Goal: Transaction & Acquisition: Purchase product/service

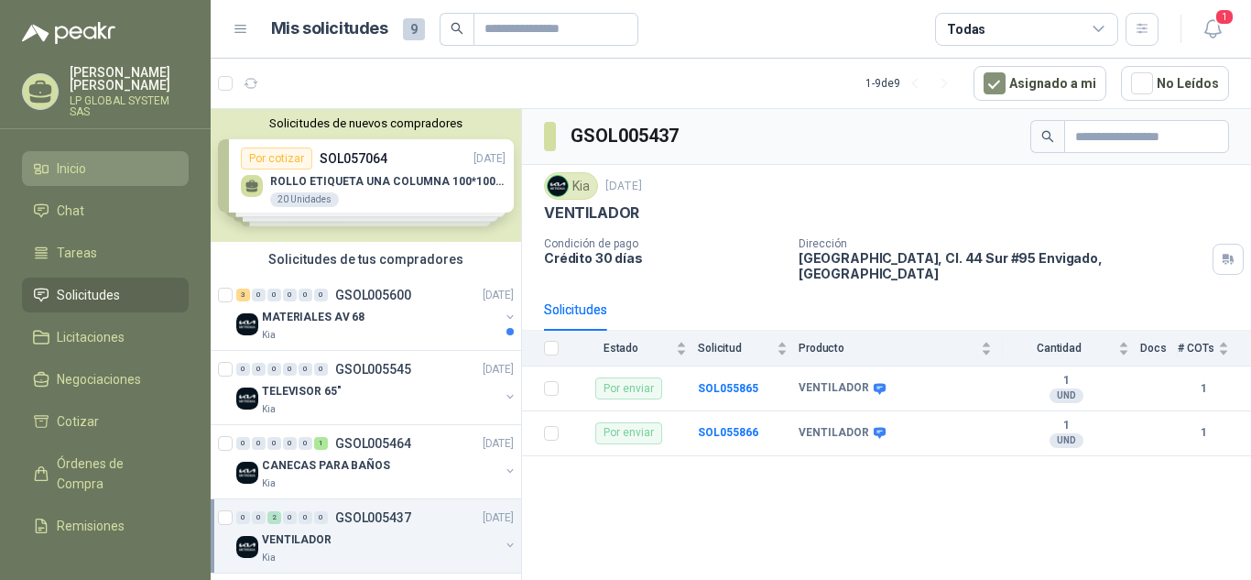
click at [106, 179] on link "Inicio" at bounding box center [105, 168] width 167 height 35
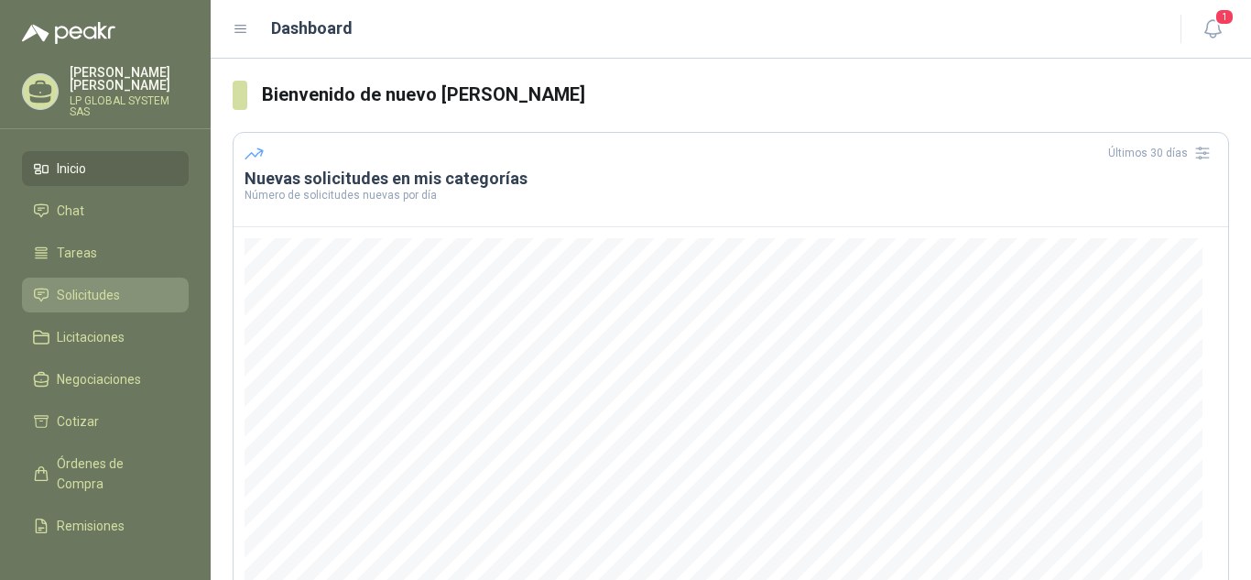
click at [109, 298] on span "Solicitudes" at bounding box center [88, 295] width 63 height 20
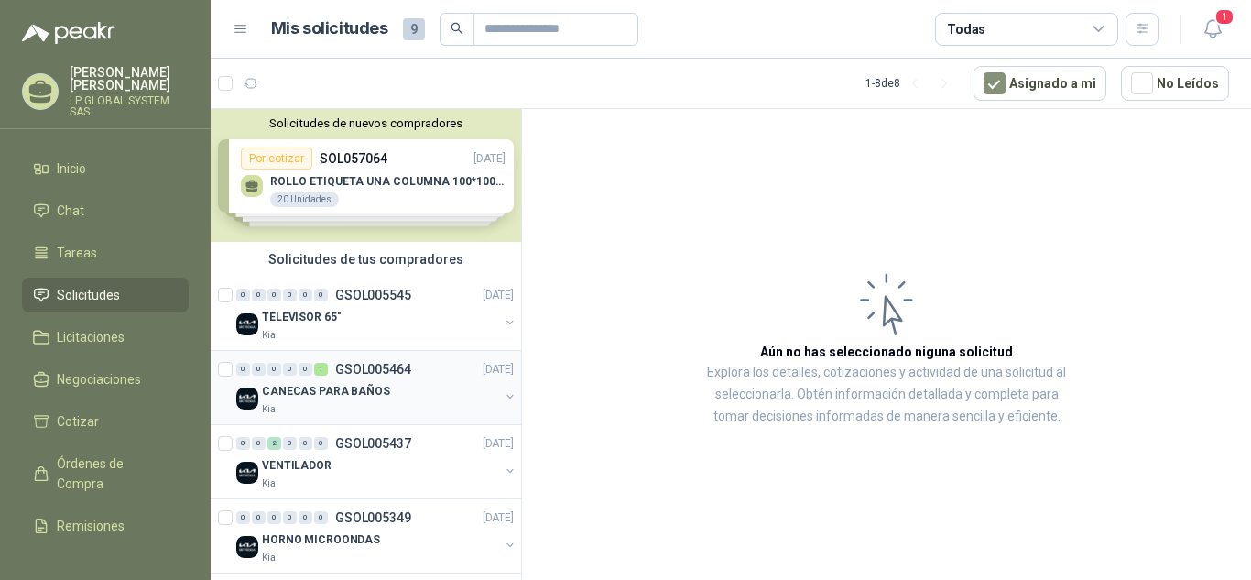
click at [407, 375] on p "GSOL005464" at bounding box center [373, 369] width 76 height 13
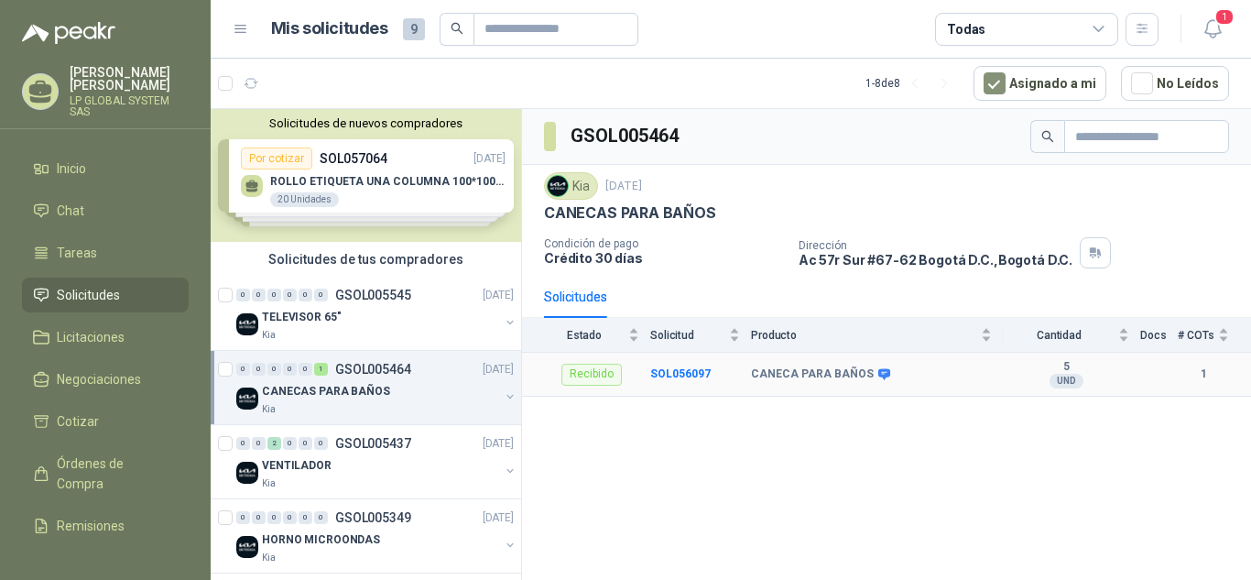
click at [590, 372] on div "Recibido" at bounding box center [591, 375] width 60 height 22
click at [398, 183] on div "Solicitudes de nuevos compradores Por cotizar SOL057064 23/09/25 ROLLO ETIQUETA…" at bounding box center [366, 175] width 310 height 133
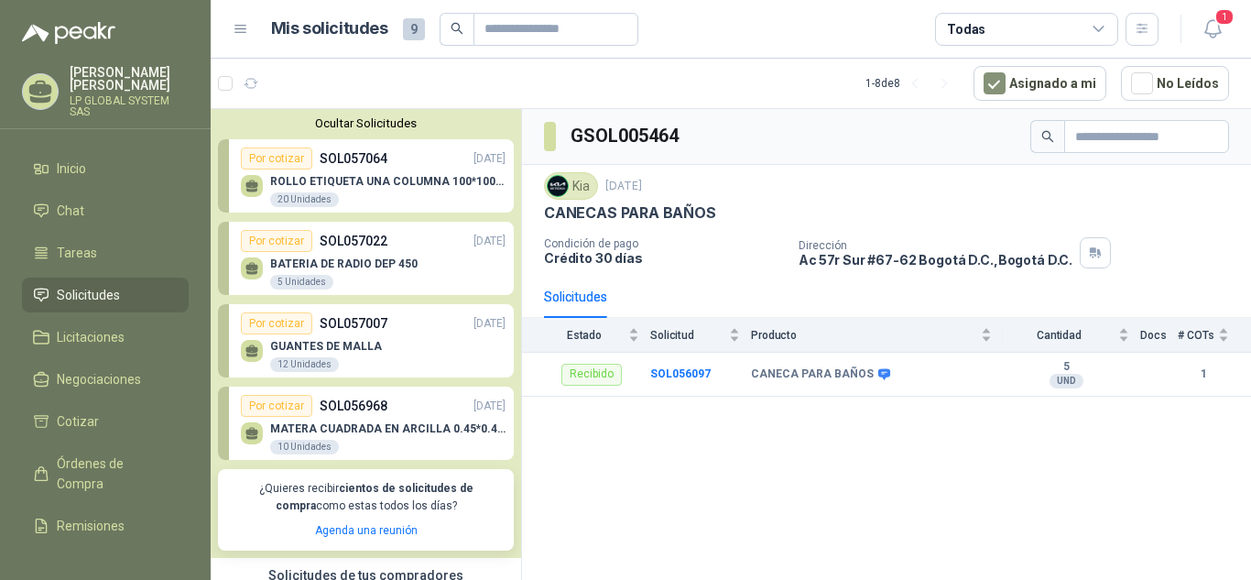
click at [372, 117] on button "Ocultar Solicitudes" at bounding box center [366, 123] width 296 height 14
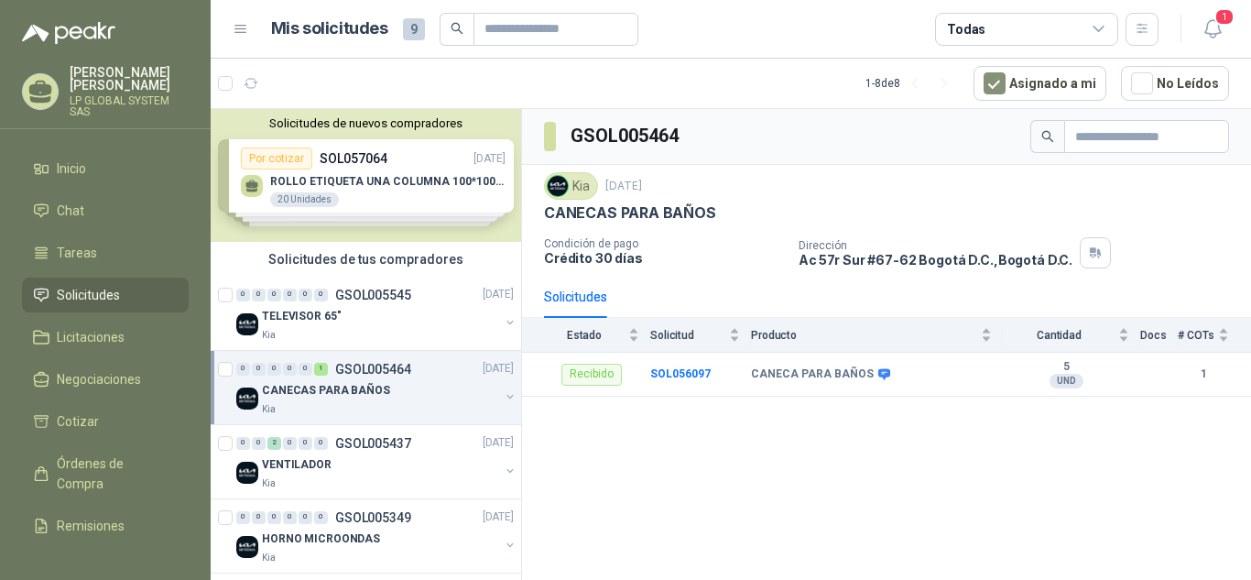
click at [113, 295] on span "Solicitudes" at bounding box center [88, 295] width 63 height 20
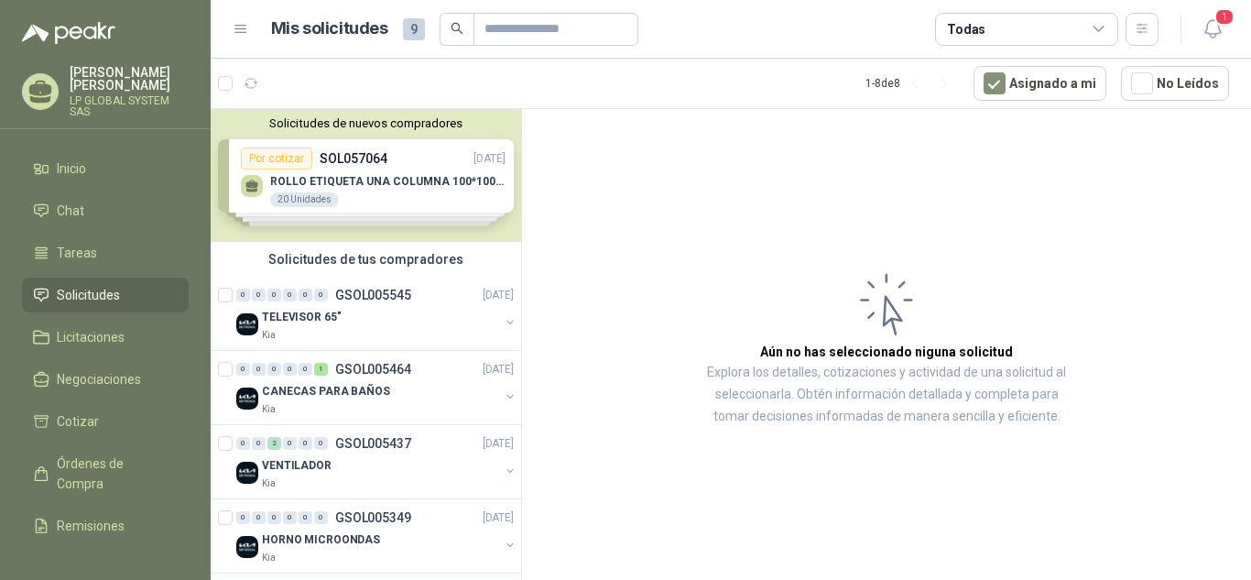
click at [115, 294] on span "Solicitudes" at bounding box center [88, 295] width 63 height 20
click at [103, 168] on li "Inicio" at bounding box center [105, 168] width 145 height 20
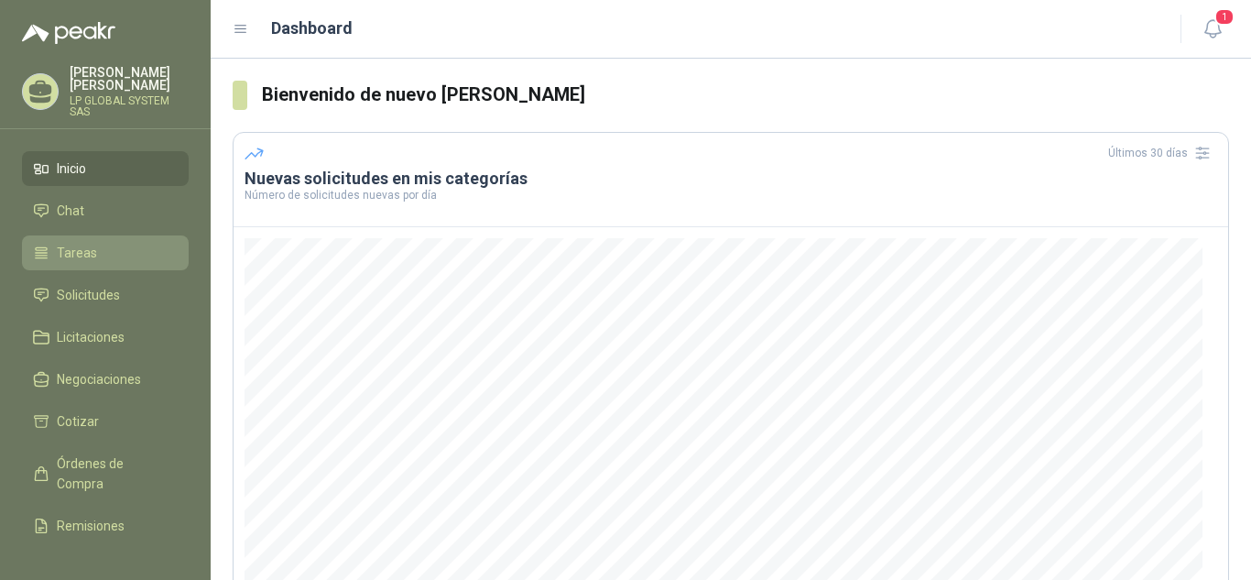
click at [137, 261] on li "Tareas" at bounding box center [105, 253] width 145 height 20
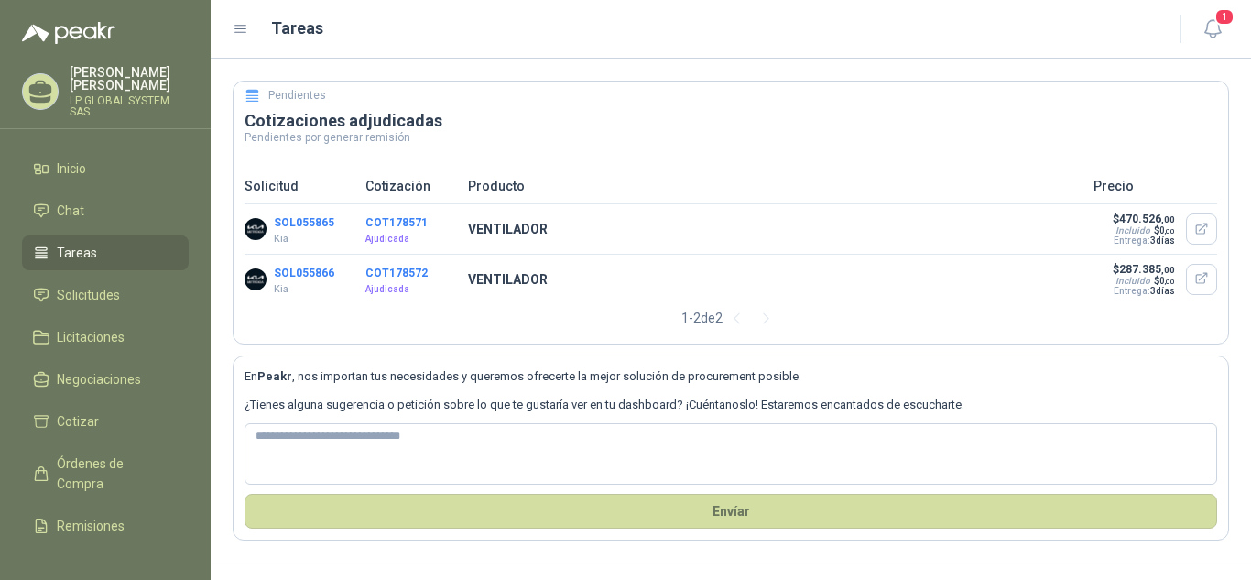
click at [393, 220] on button "COT178571" at bounding box center [396, 222] width 62 height 13
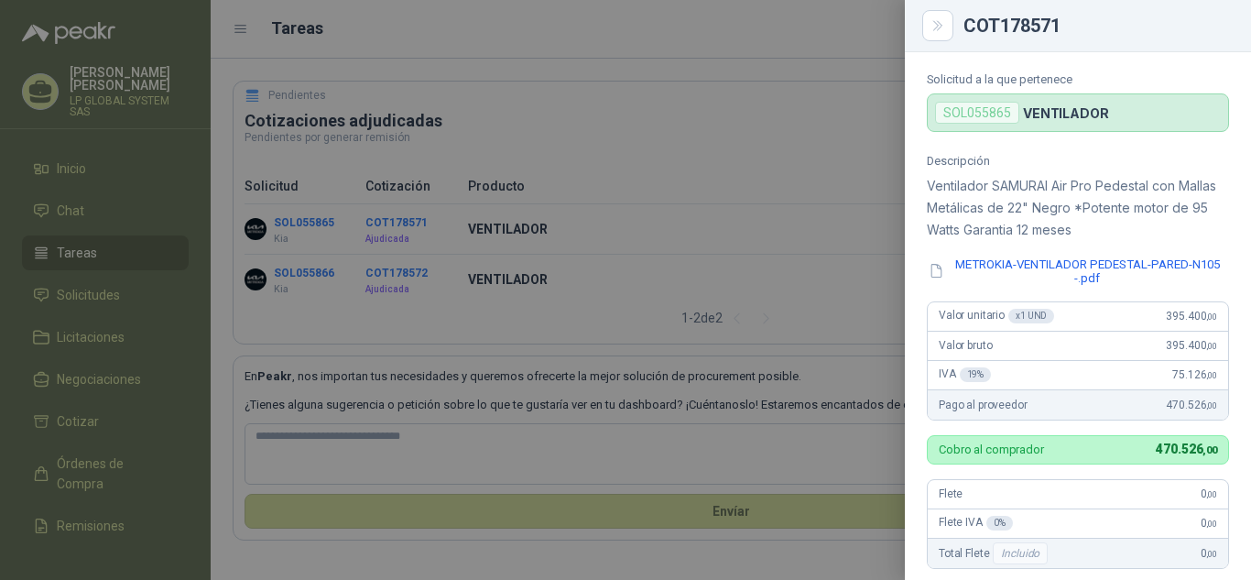
scroll to position [50, 0]
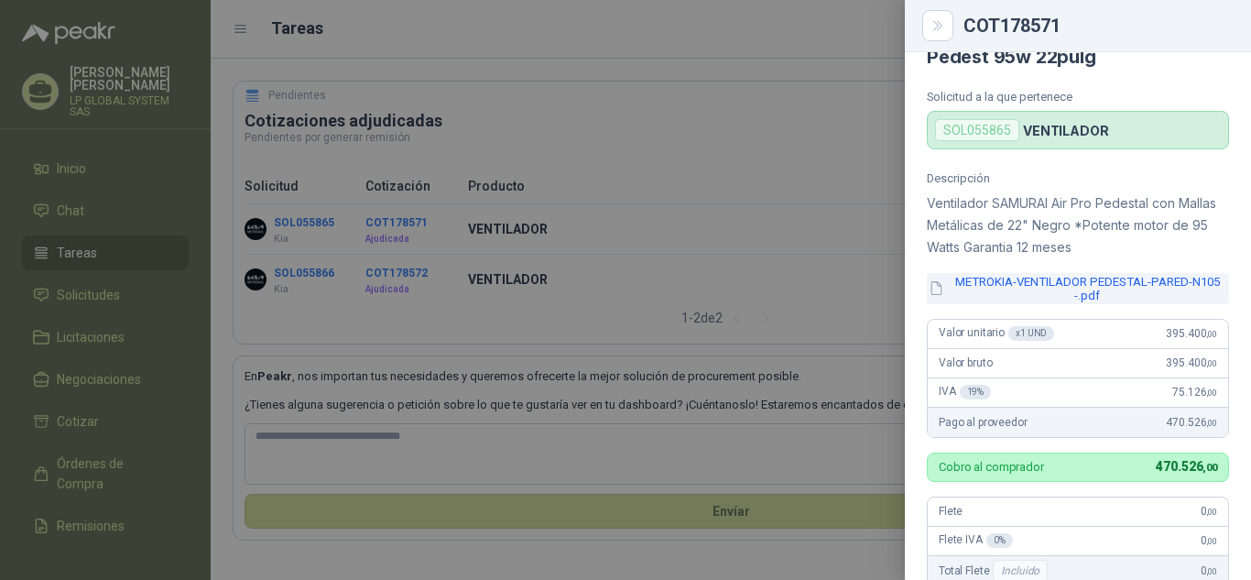
click at [1076, 277] on button "METROKIA-VENTILADOR PEDESTAL-PARED-N105 -.pdf" at bounding box center [1078, 288] width 302 height 31
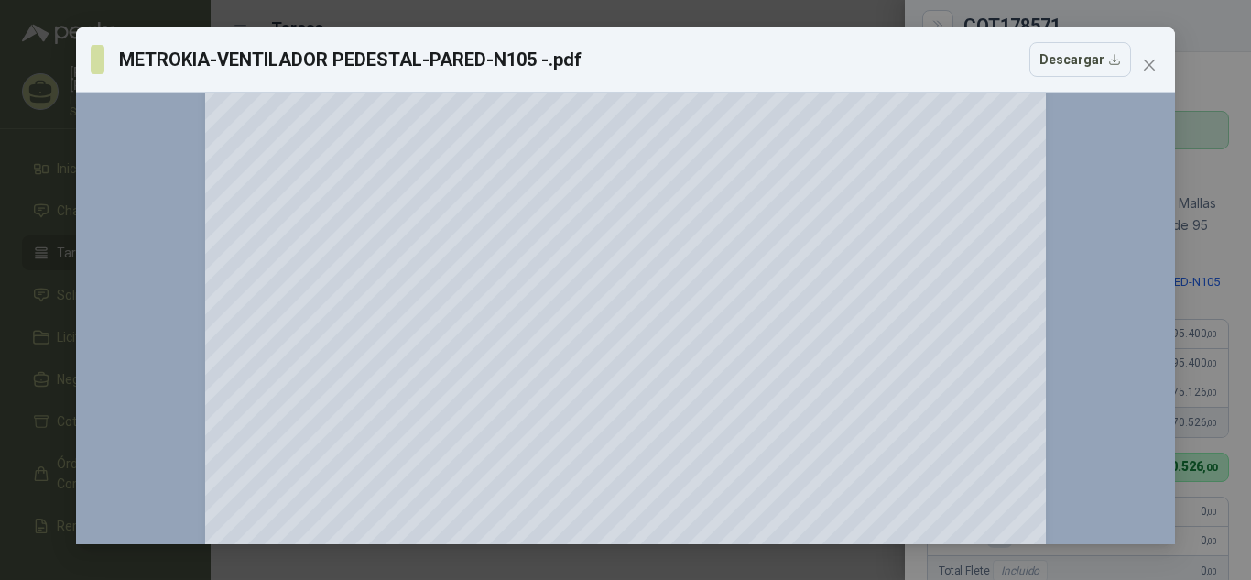
scroll to position [25, 0]
click at [1150, 67] on icon "close" at bounding box center [1149, 65] width 11 height 11
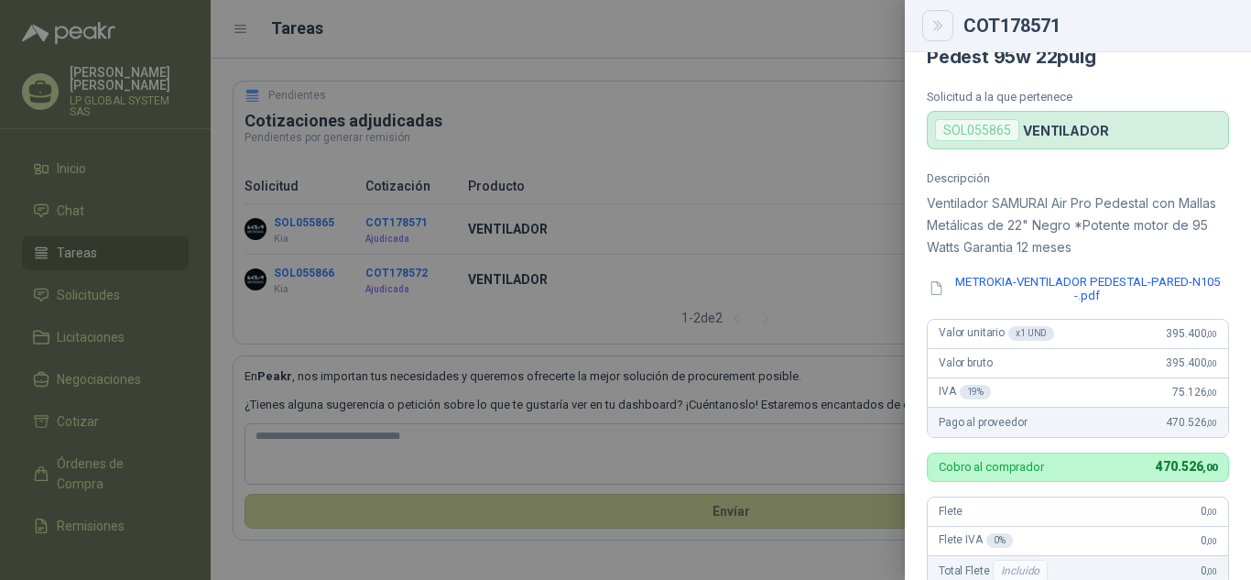
click at [947, 32] on button "Close" at bounding box center [937, 25] width 31 height 31
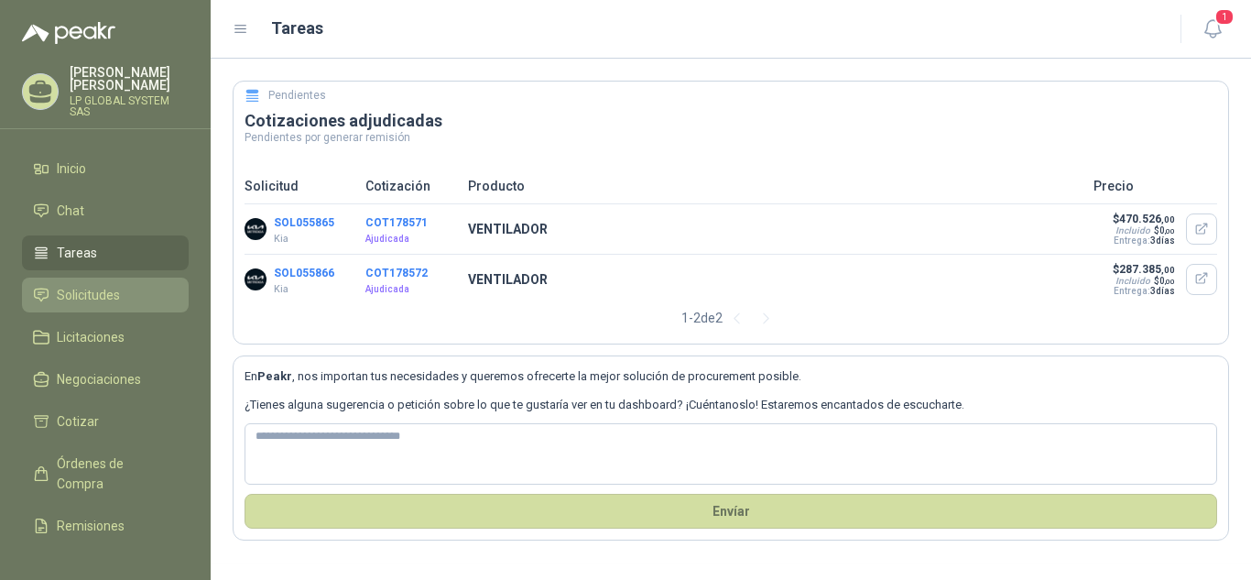
click at [100, 289] on span "Solicitudes" at bounding box center [88, 295] width 63 height 20
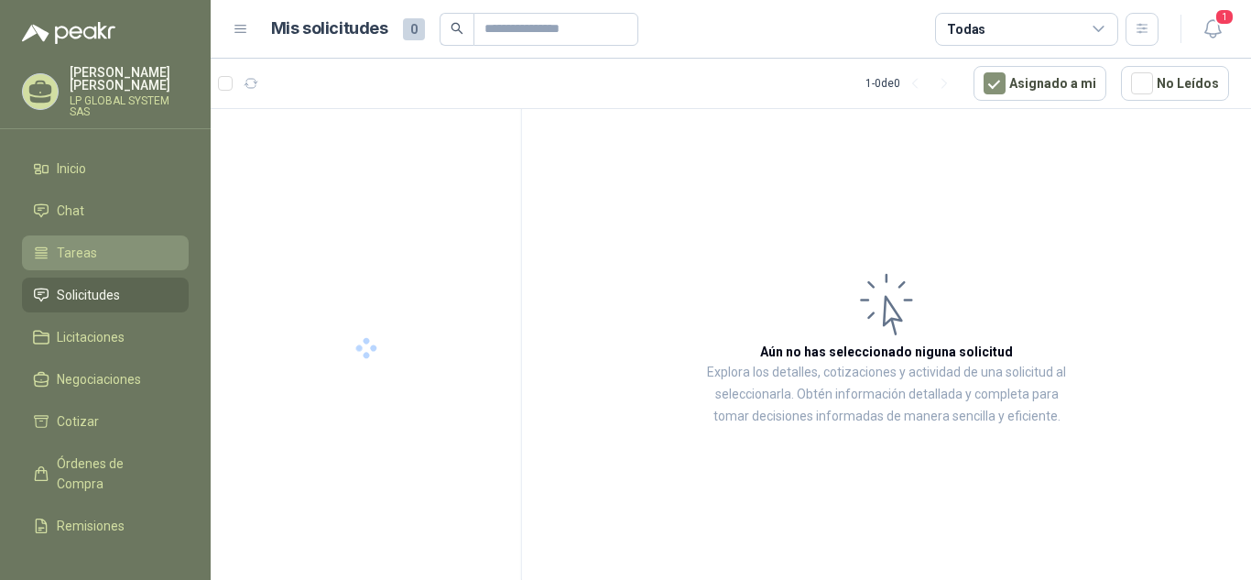
click at [130, 251] on li "Tareas" at bounding box center [105, 253] width 145 height 20
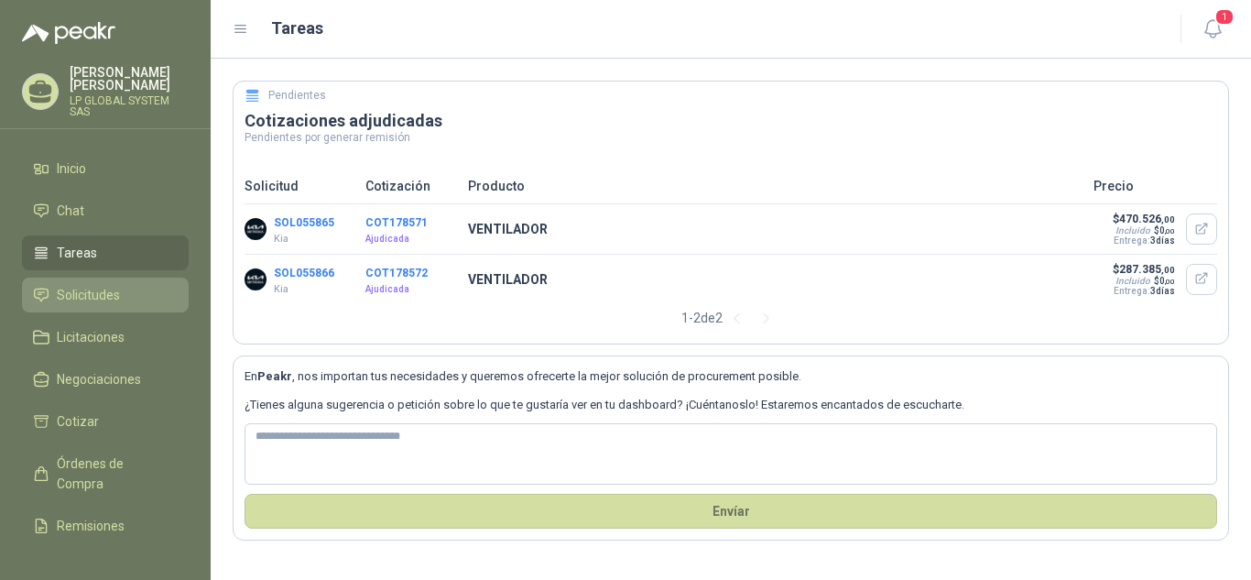
click at [99, 296] on span "Solicitudes" at bounding box center [88, 295] width 63 height 20
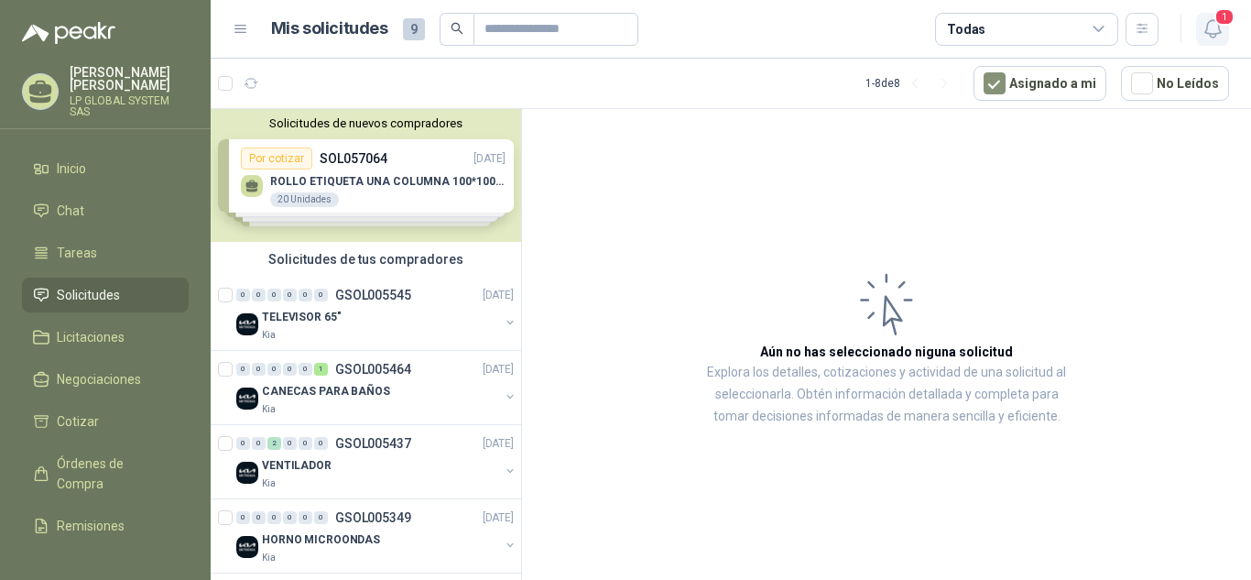
click at [1213, 22] on icon "button" at bounding box center [1212, 28] width 23 height 23
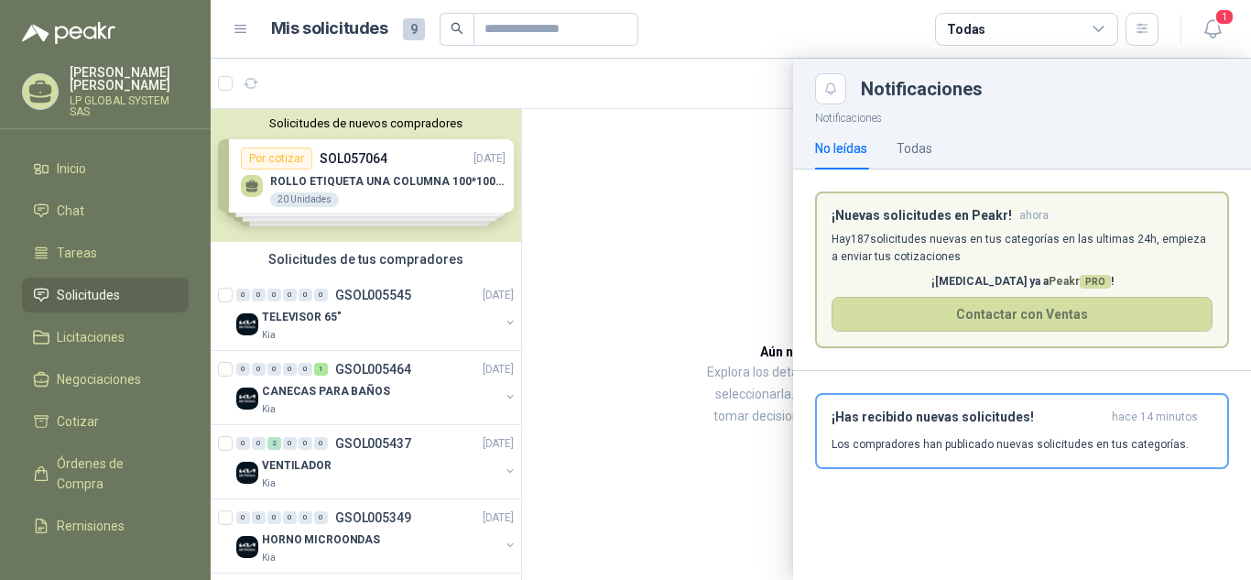
click at [1092, 243] on p "Hay 187 solicitudes nuevas en tus categorías en las ultimas 24h, empieza a envi…" at bounding box center [1021, 248] width 381 height 35
click at [930, 147] on div "Todas" at bounding box center [914, 148] width 36 height 20
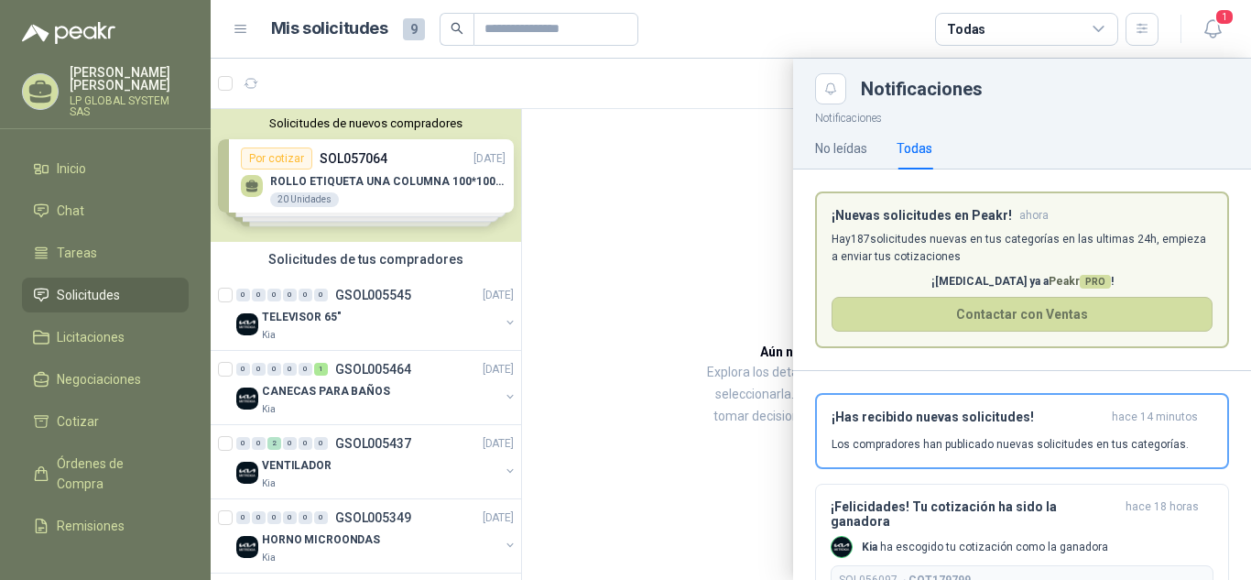
click at [964, 223] on article "¡Nuevas solicitudes en Peakr! ahora Hay 187 solicitudes nuevas en tus categoría…" at bounding box center [1022, 269] width 414 height 157
click at [863, 149] on div "No leídas" at bounding box center [841, 148] width 52 height 20
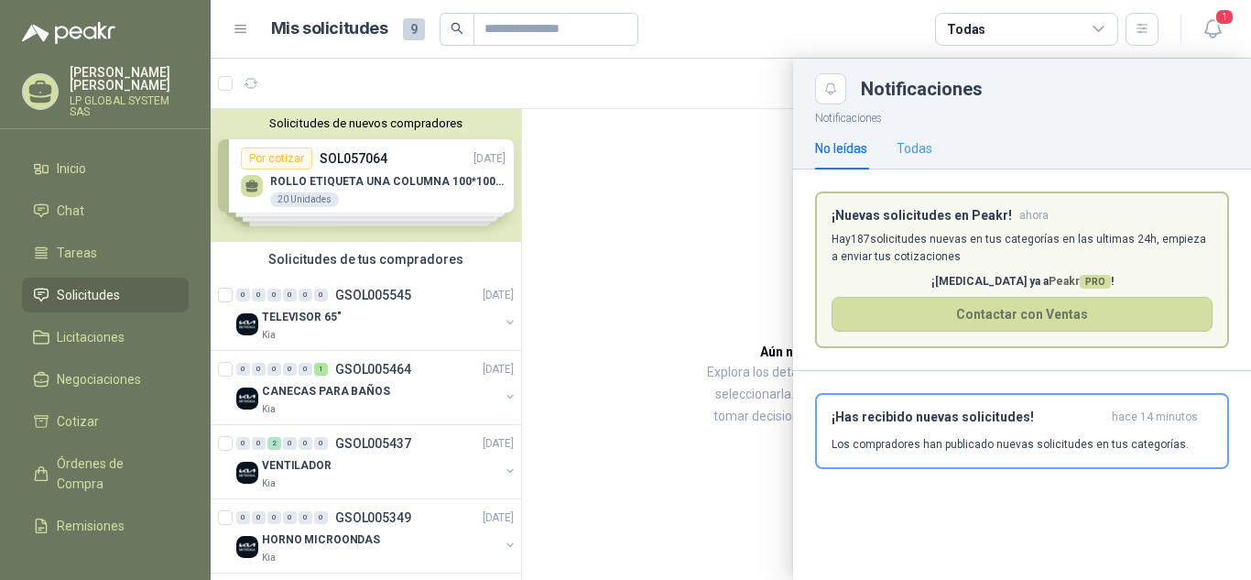
click at [903, 136] on div "Todas" at bounding box center [914, 148] width 36 height 42
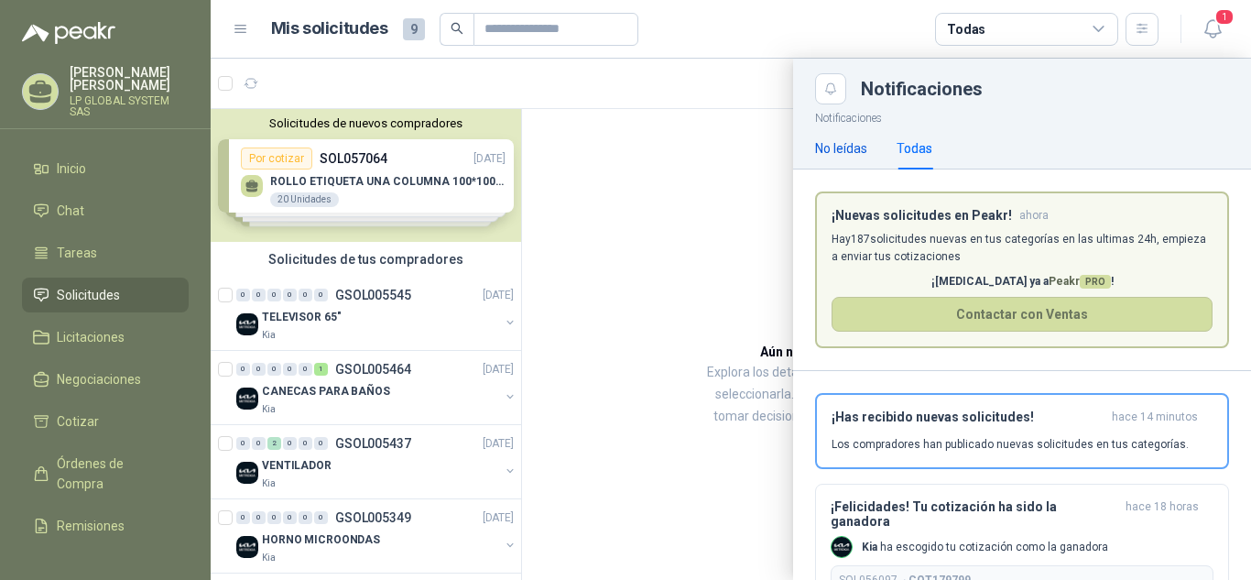
click at [864, 146] on div "No leídas" at bounding box center [841, 148] width 52 height 20
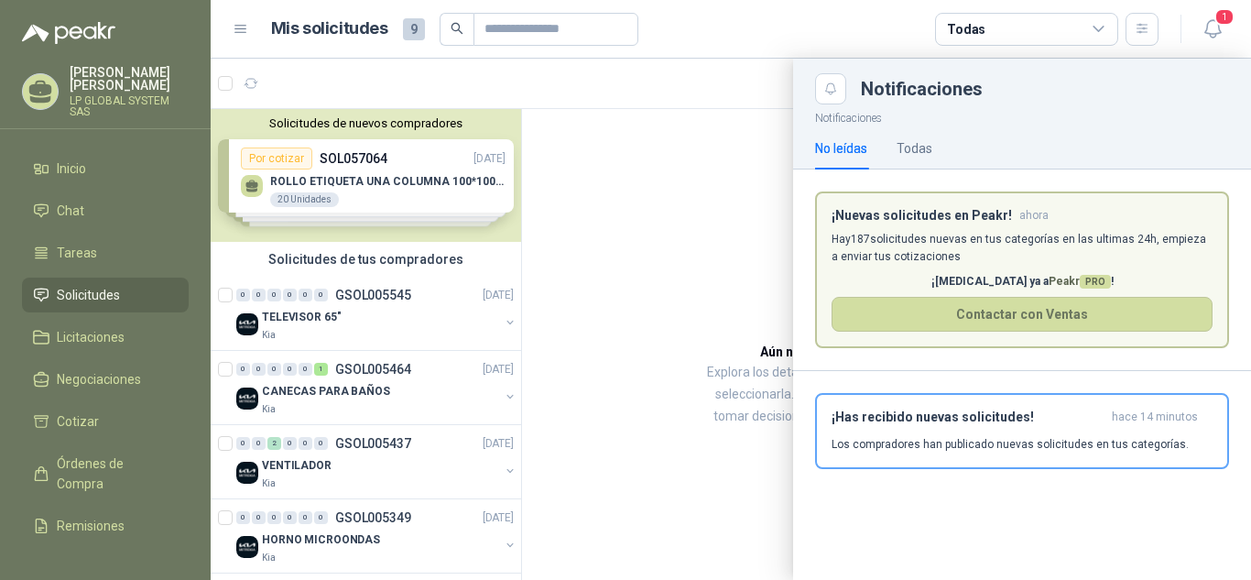
click at [1011, 231] on p "Hay 187 solicitudes nuevas en tus categorías en las ultimas 24h, empieza a envi…" at bounding box center [1021, 248] width 381 height 35
click at [728, 182] on div at bounding box center [731, 319] width 1040 height 521
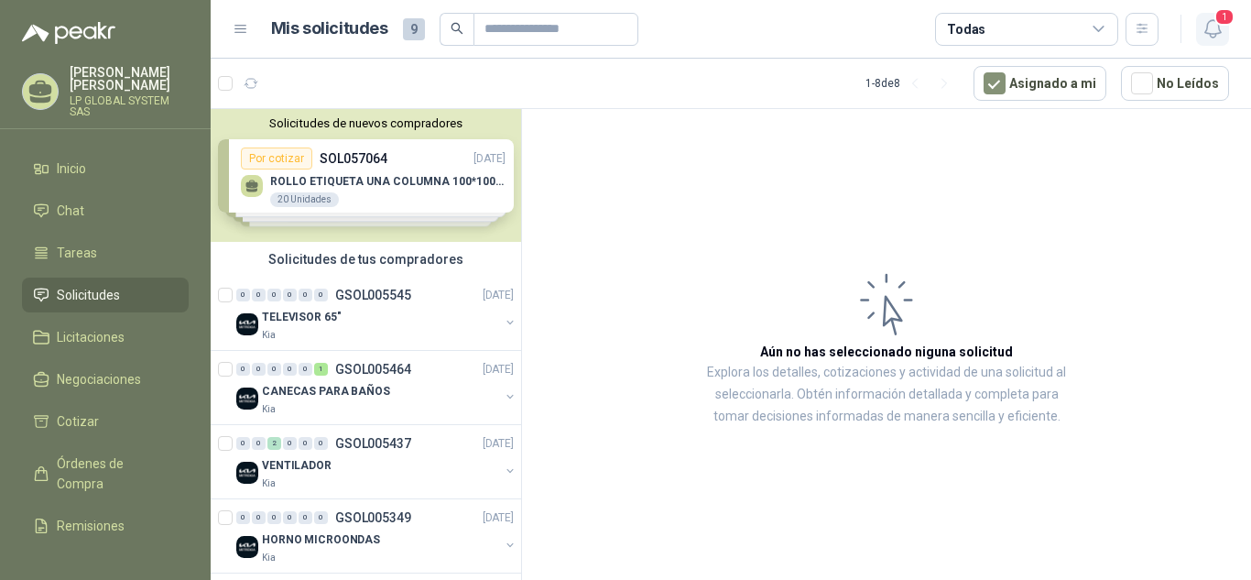
click at [1211, 35] on icon "button" at bounding box center [1212, 28] width 23 height 23
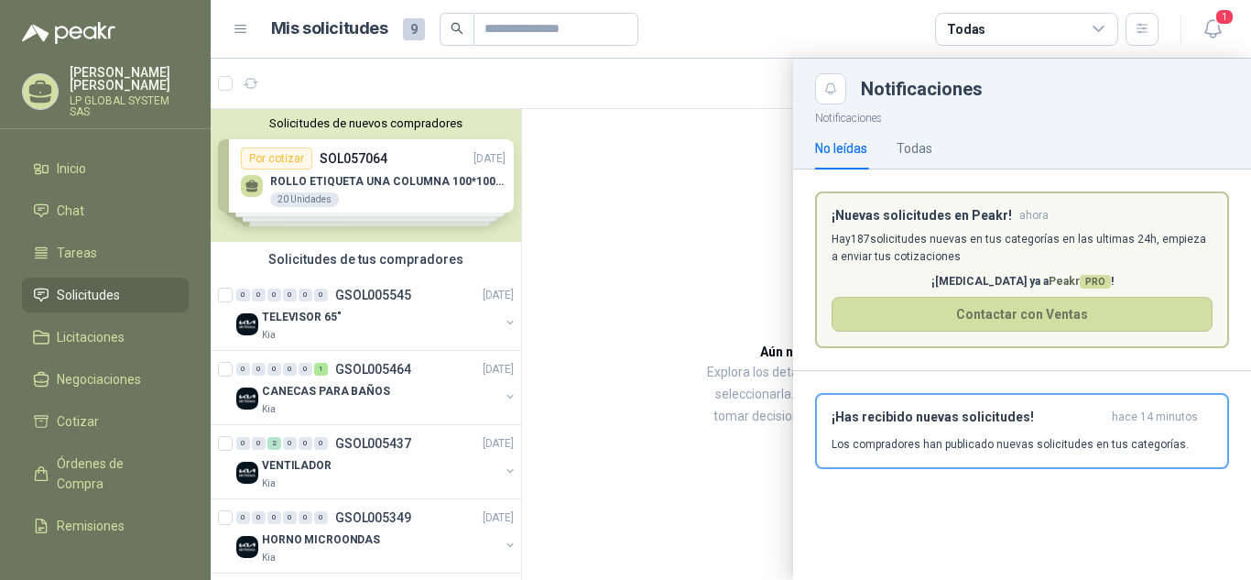
click at [894, 143] on div "No leídas Todas" at bounding box center [873, 148] width 117 height 42
click at [915, 146] on div "Todas" at bounding box center [914, 148] width 36 height 20
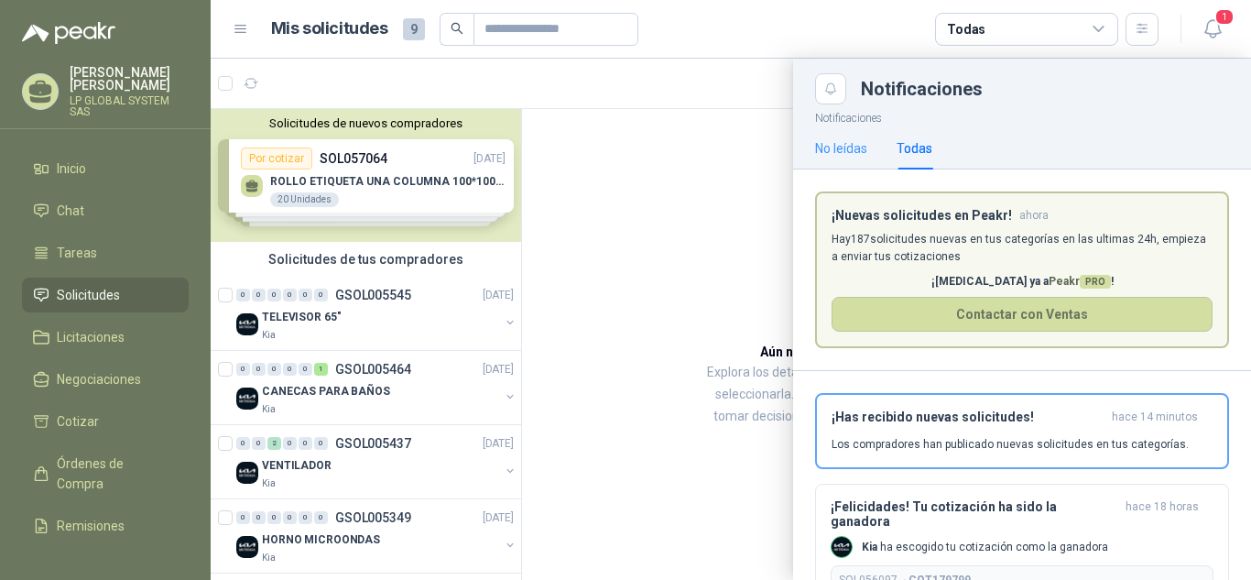
click at [851, 136] on div "No leídas" at bounding box center [841, 148] width 52 height 42
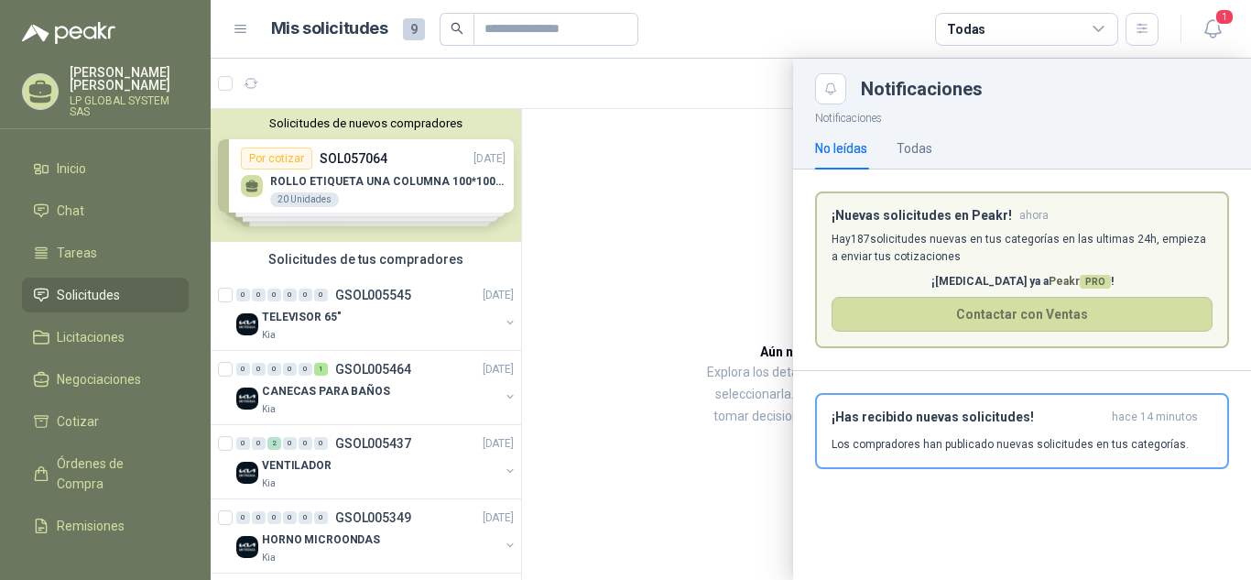
click at [1231, 30] on header "Mis solicitudes 9 Todas 1" at bounding box center [731, 29] width 1040 height 59
click at [1226, 30] on button "1" at bounding box center [1212, 29] width 33 height 33
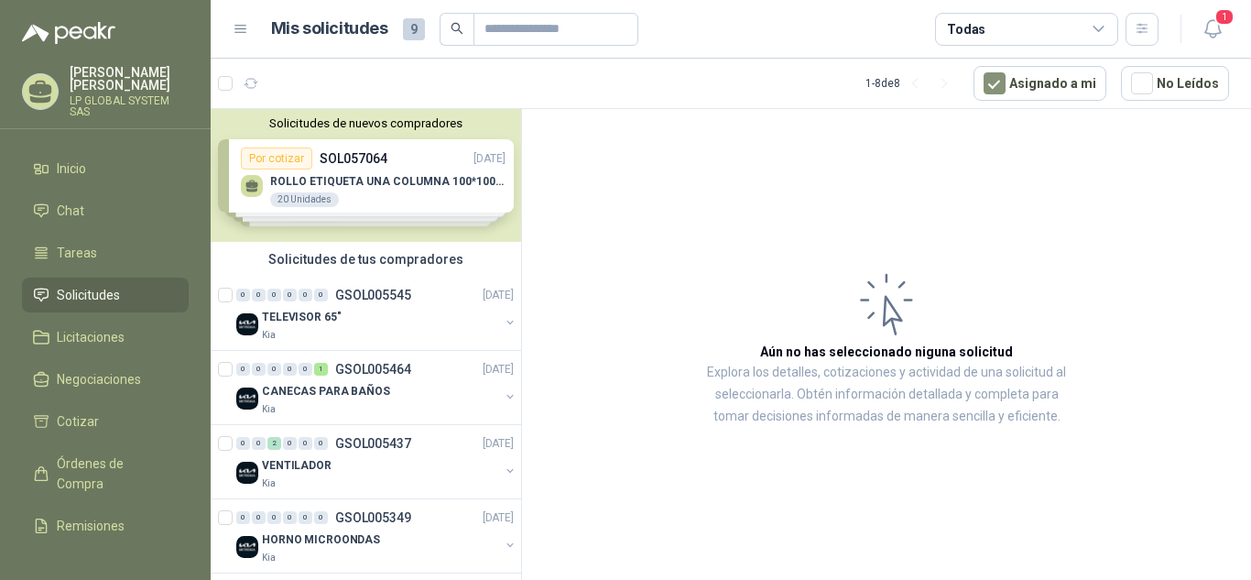
click at [96, 319] on ul "Inicio Chat Tareas Solicitudes Licitaciones Negociaciones Cotizar Órdenes de Co…" at bounding box center [105, 343] width 211 height 385
click at [93, 333] on span "Licitaciones" at bounding box center [91, 337] width 68 height 20
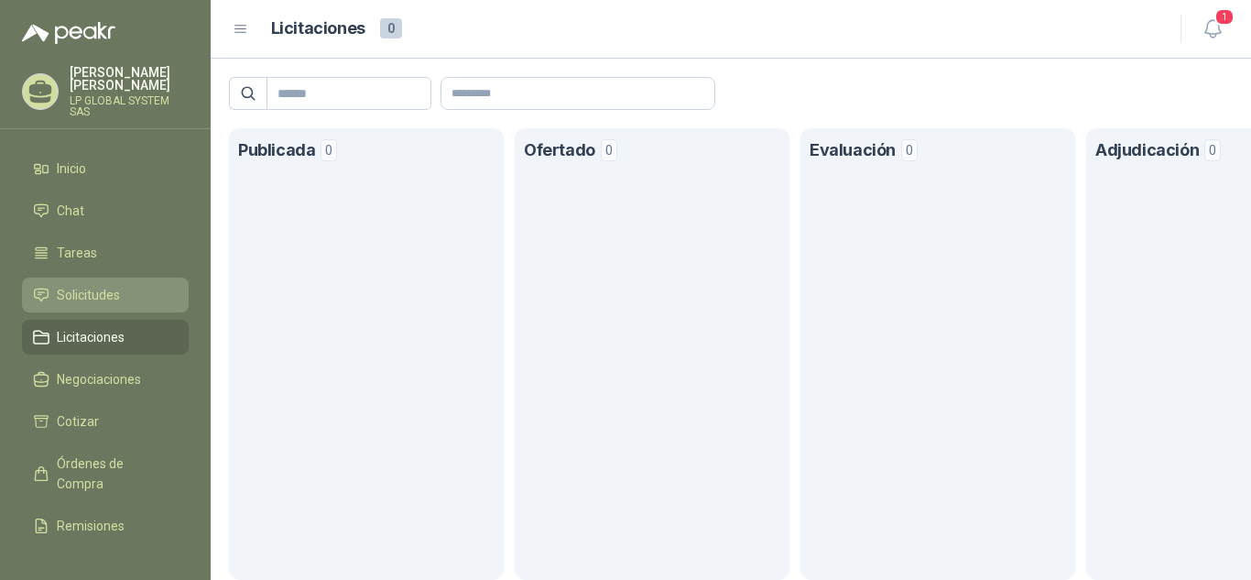
click at [104, 286] on span "Solicitudes" at bounding box center [88, 295] width 63 height 20
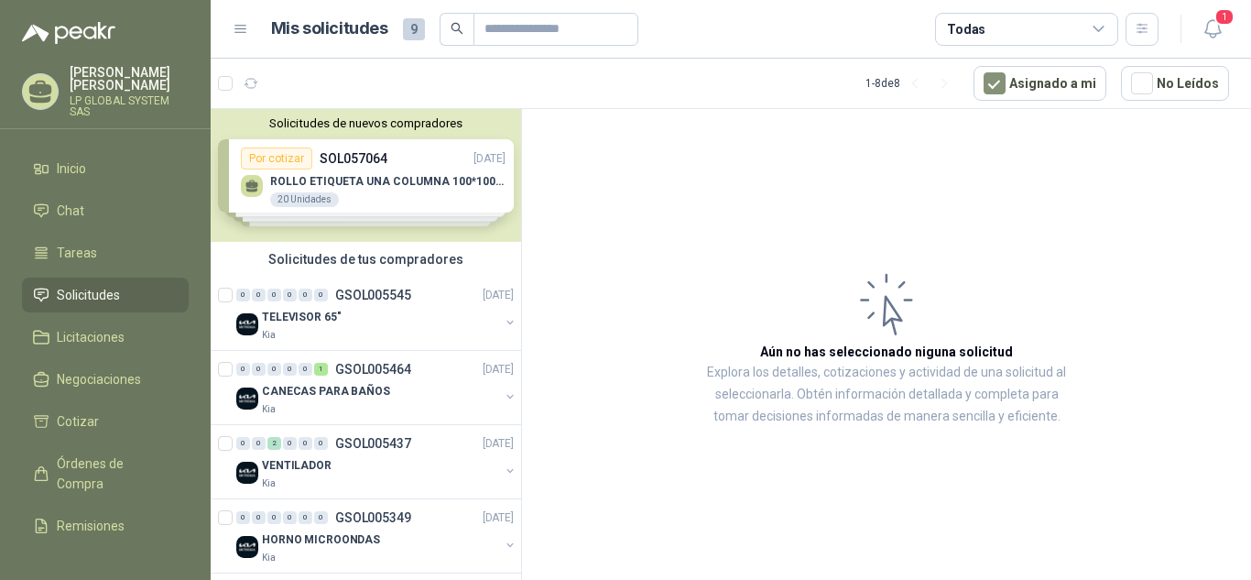
click at [248, 29] on icon at bounding box center [241, 29] width 16 height 16
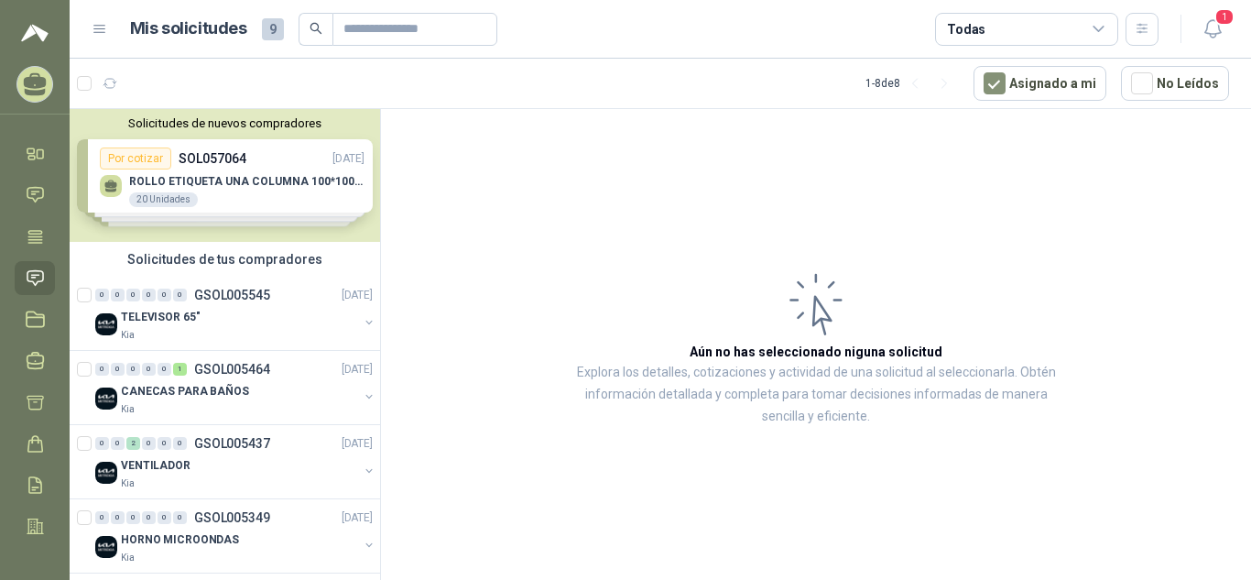
click at [107, 26] on icon at bounding box center [100, 29] width 16 height 16
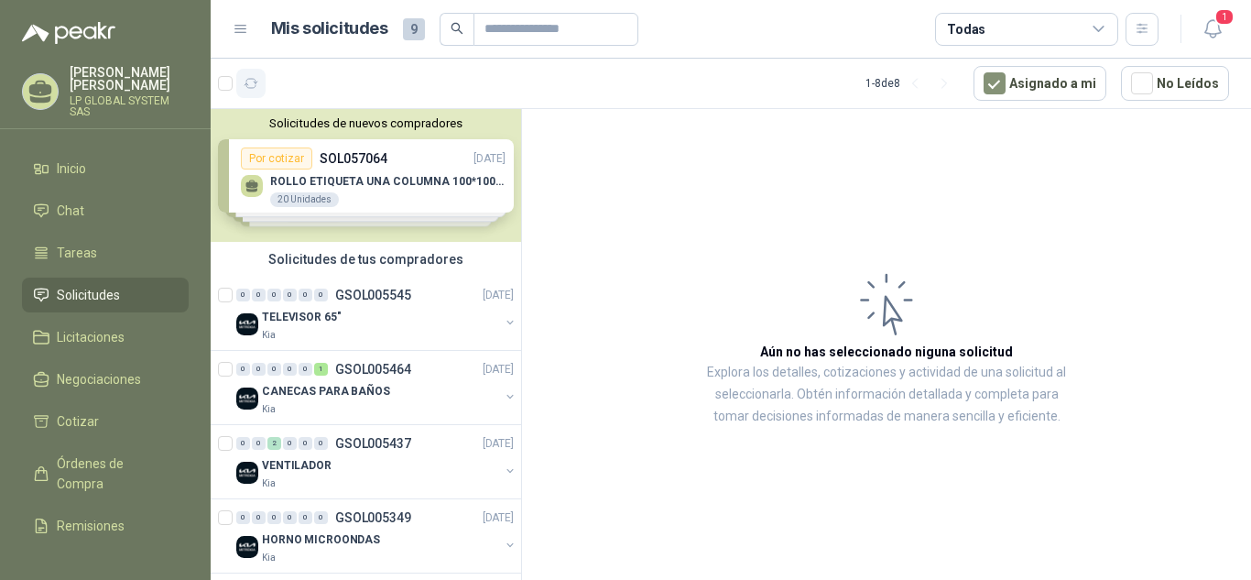
click at [264, 82] on button "button" at bounding box center [250, 83] width 29 height 29
click at [409, 33] on span "9" at bounding box center [414, 29] width 22 height 22
click at [116, 290] on span "Solicitudes" at bounding box center [88, 295] width 63 height 20
click at [90, 290] on span "Solicitudes" at bounding box center [88, 295] width 63 height 20
click at [88, 71] on p "JHON JAIRO PABON MALAGON" at bounding box center [129, 79] width 119 height 26
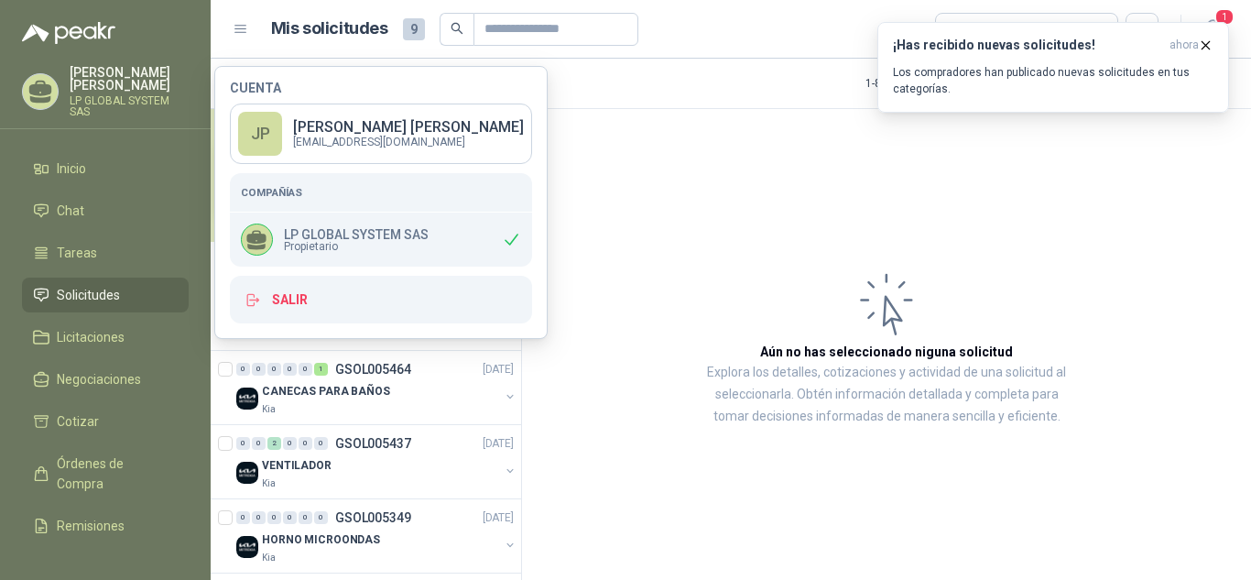
click at [88, 71] on p "JHON JAIRO PABON MALAGON" at bounding box center [129, 79] width 119 height 26
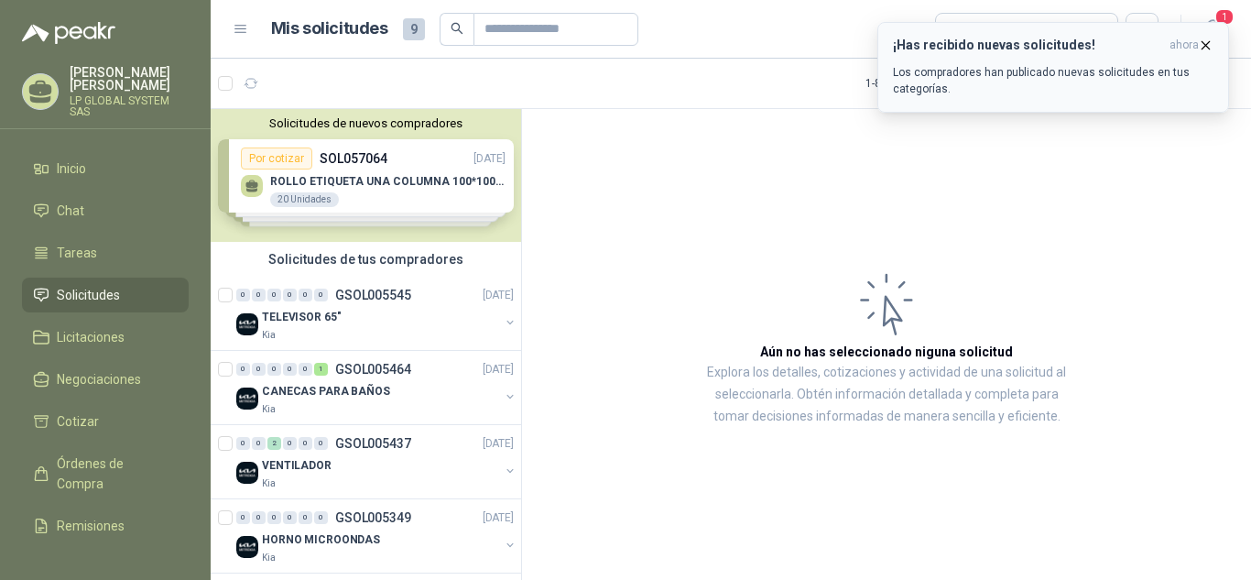
click at [1084, 68] on p "Los compradores han publicado nuevas solicitudes en tus categorías." at bounding box center [1053, 80] width 320 height 33
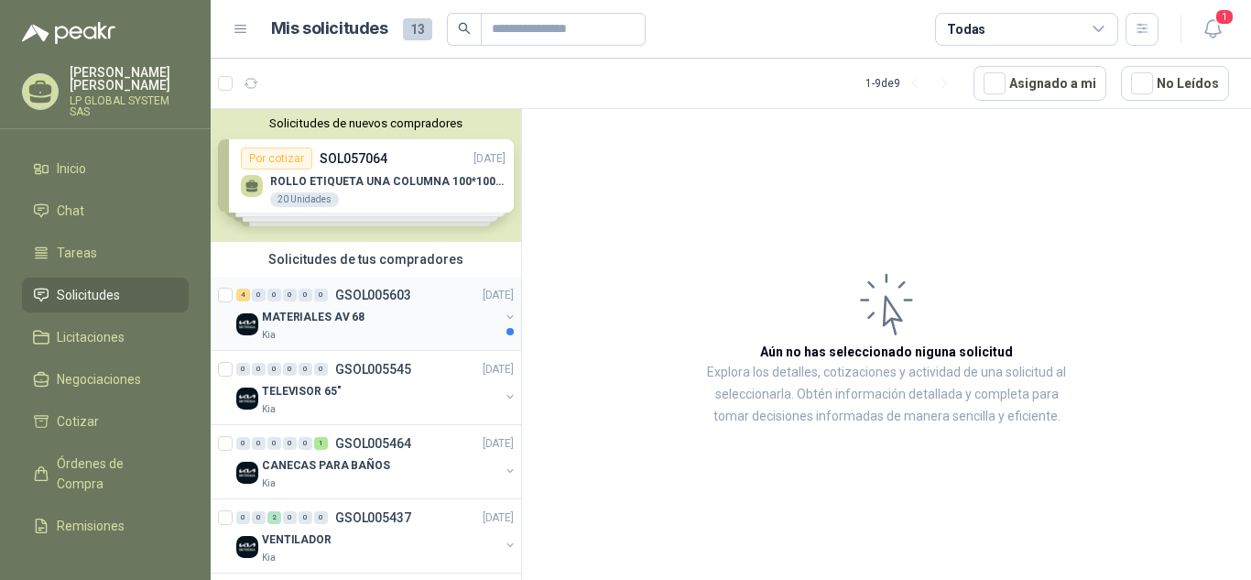
click at [379, 323] on div "MATERIALES AV 68" at bounding box center [380, 317] width 237 height 22
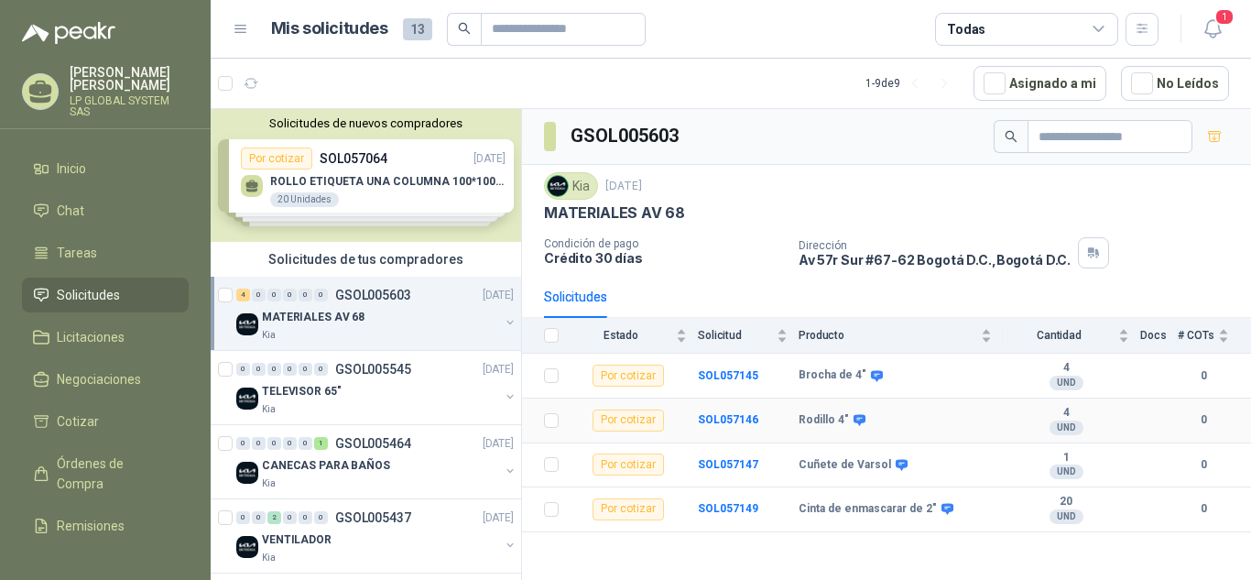
click at [628, 416] on div "Por cotizar" at bounding box center [627, 420] width 71 height 22
click at [877, 373] on icon at bounding box center [877, 375] width 12 height 11
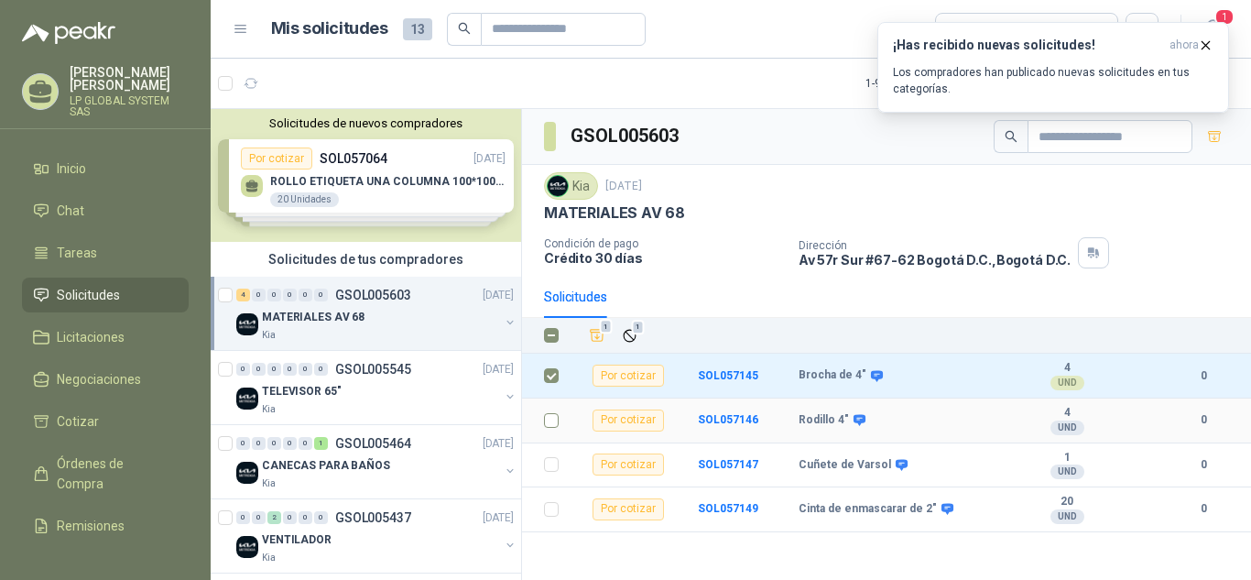
click at [553, 428] on label at bounding box center [551, 420] width 15 height 20
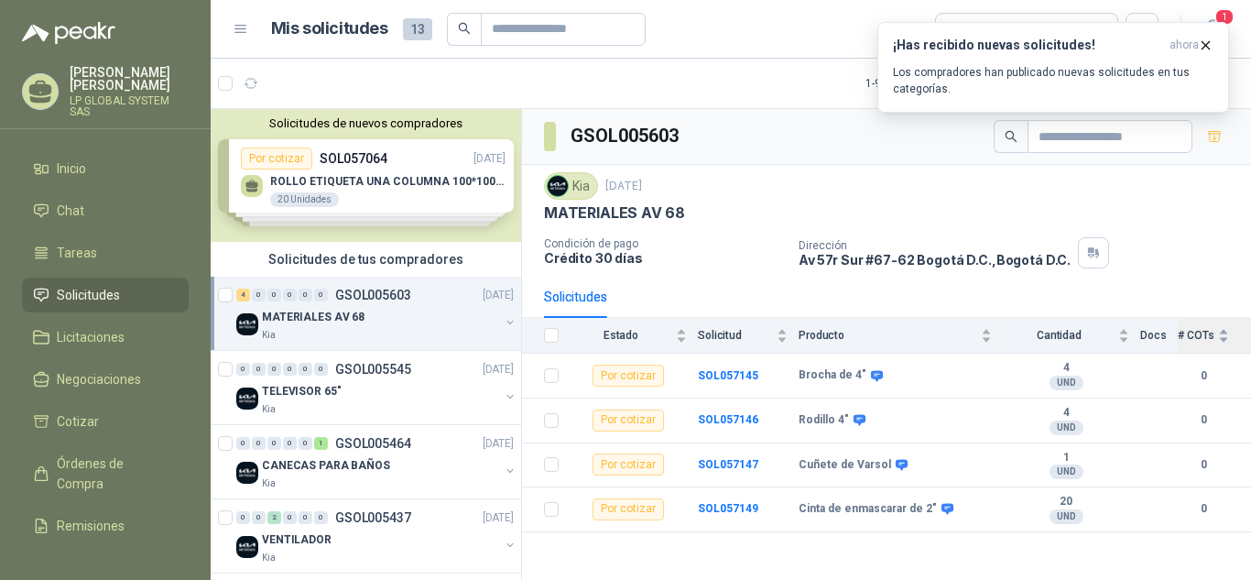
click at [1222, 334] on div "# COTs" at bounding box center [1203, 335] width 51 height 18
click at [1222, 342] on div "# COTs" at bounding box center [1203, 335] width 51 height 18
click at [1223, 341] on div "# COTs" at bounding box center [1203, 335] width 51 height 18
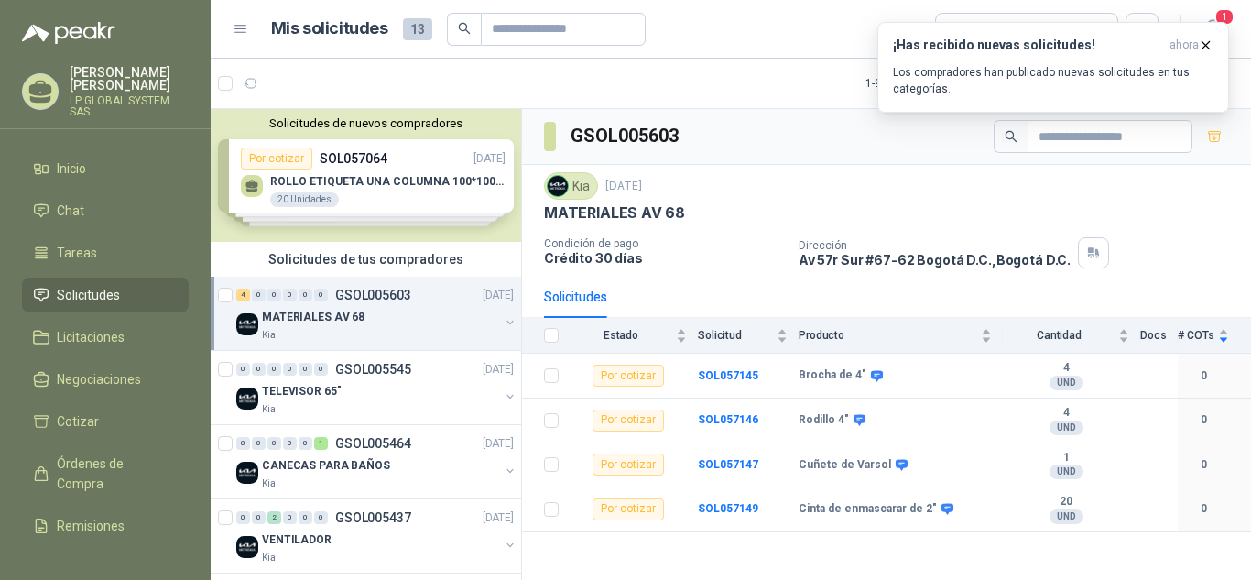
click at [388, 322] on div "MATERIALES AV 68" at bounding box center [380, 317] width 237 height 22
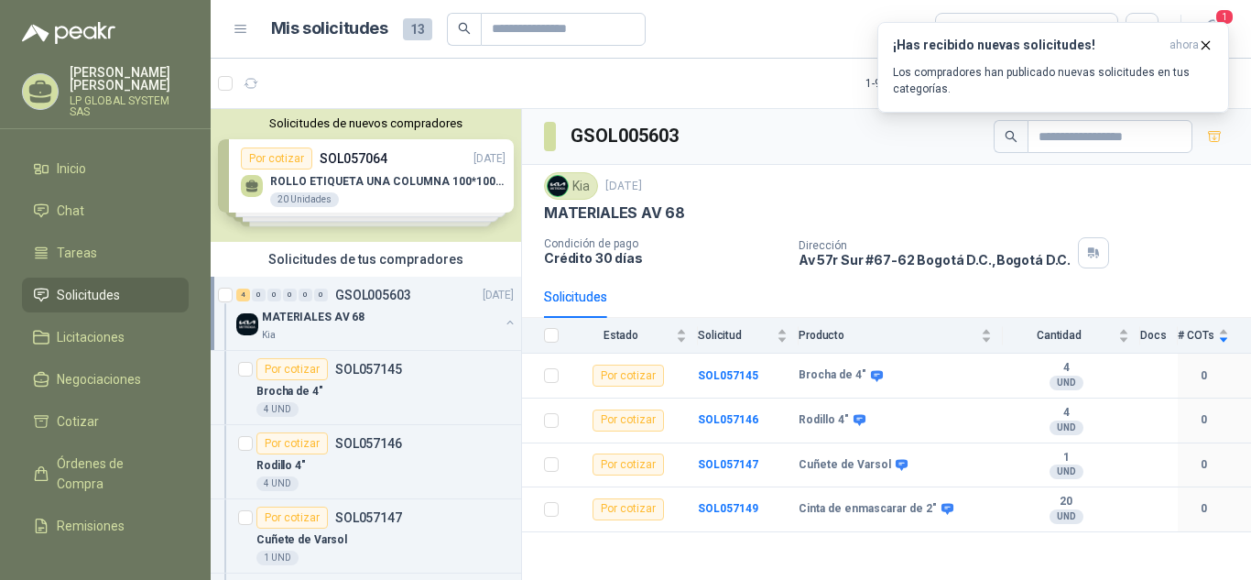
click at [388, 322] on div "MATERIALES AV 68" at bounding box center [380, 317] width 237 height 22
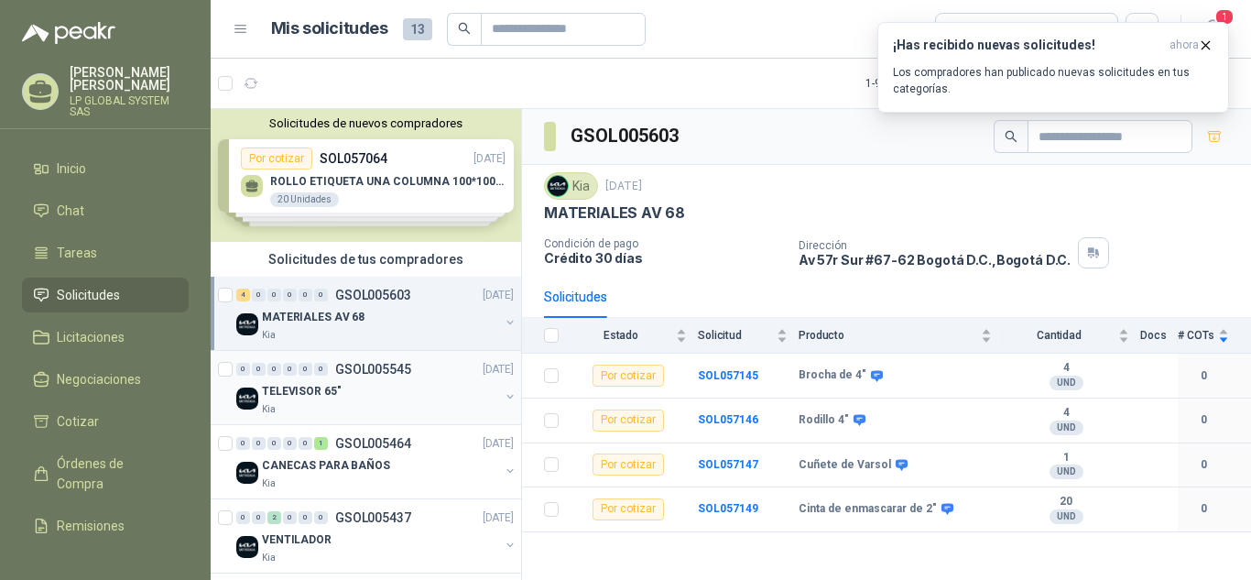
click at [379, 378] on div "0 0 0 0 0 0 GSOL005545 [DATE]" at bounding box center [376, 369] width 281 height 22
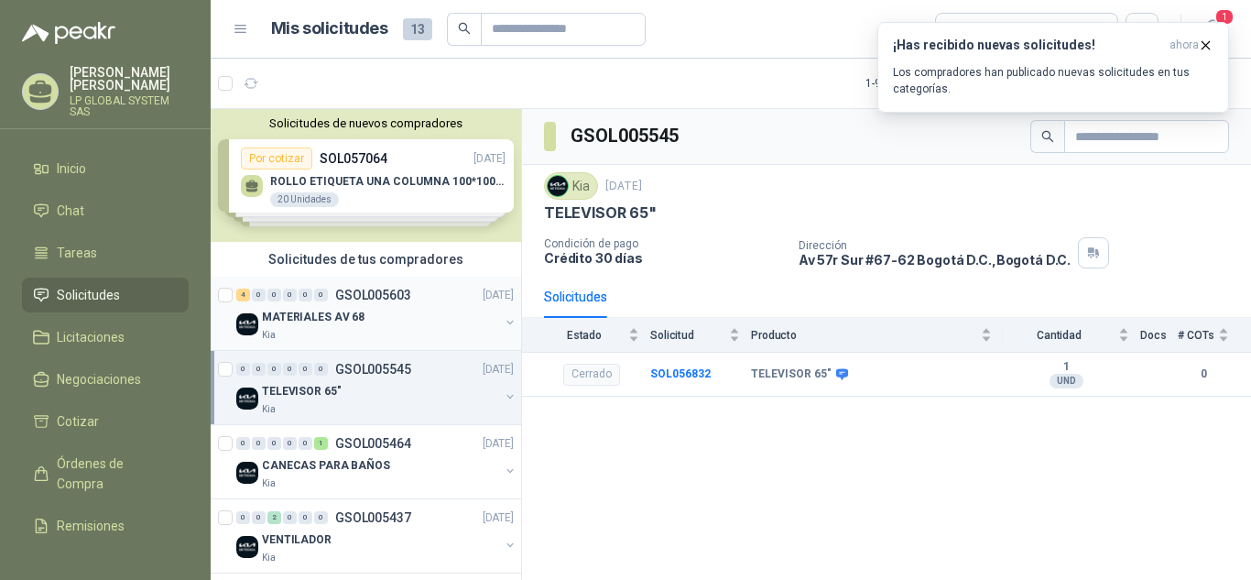
click at [388, 327] on div "MATERIALES AV 68" at bounding box center [380, 317] width 237 height 22
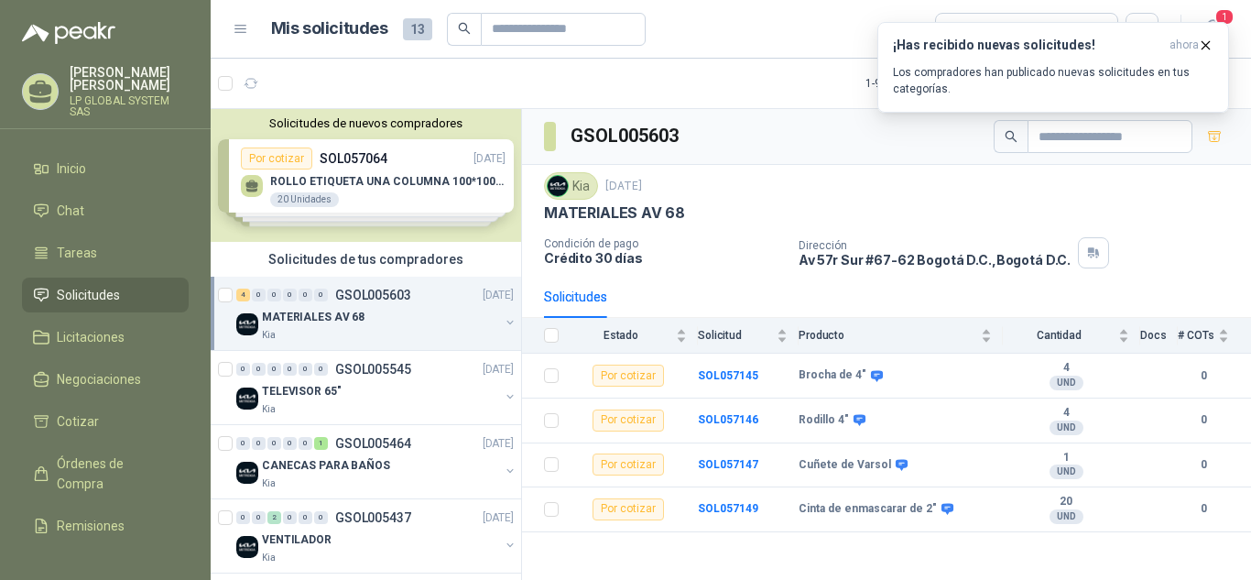
click at [120, 289] on li "Solicitudes" at bounding box center [105, 295] width 145 height 20
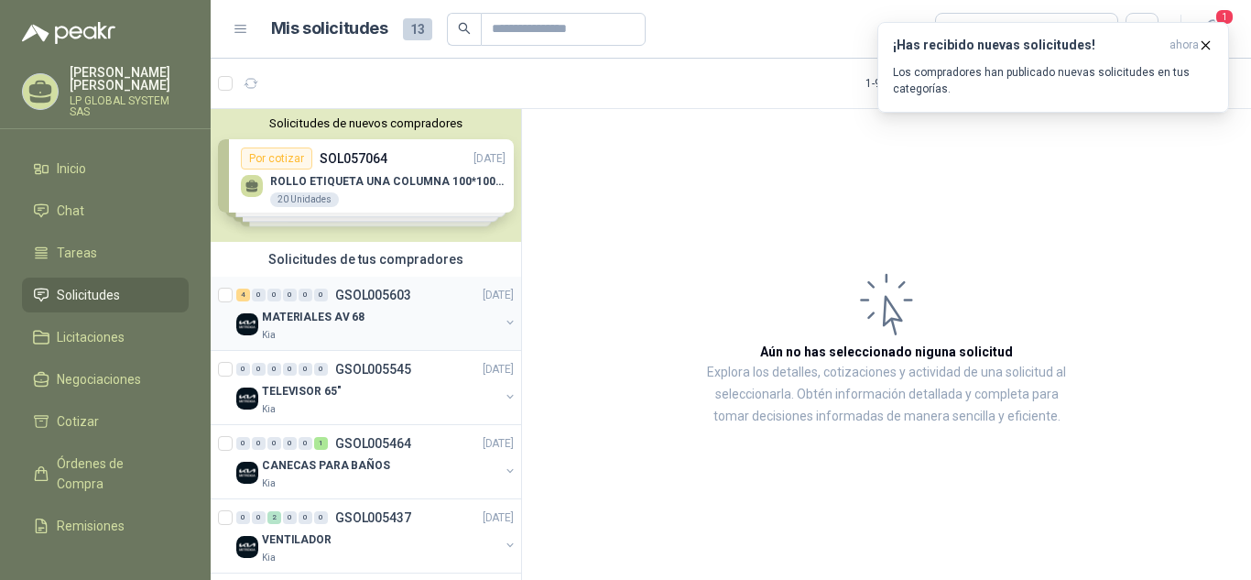
click at [363, 332] on div "Kia" at bounding box center [380, 335] width 237 height 15
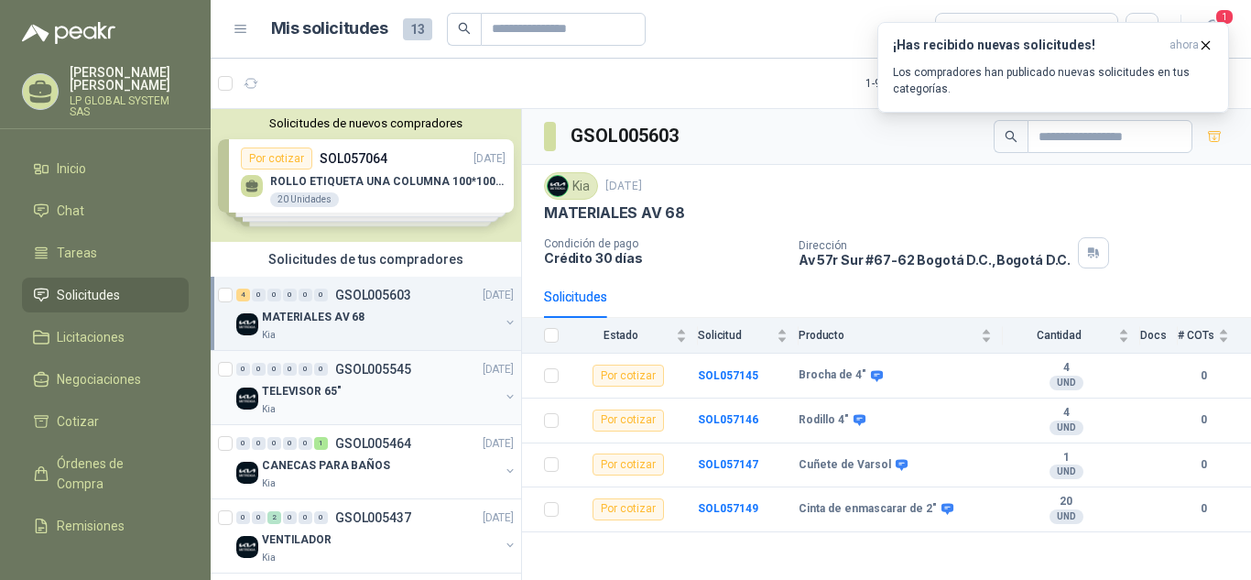
click at [376, 363] on p "GSOL005545" at bounding box center [373, 369] width 76 height 13
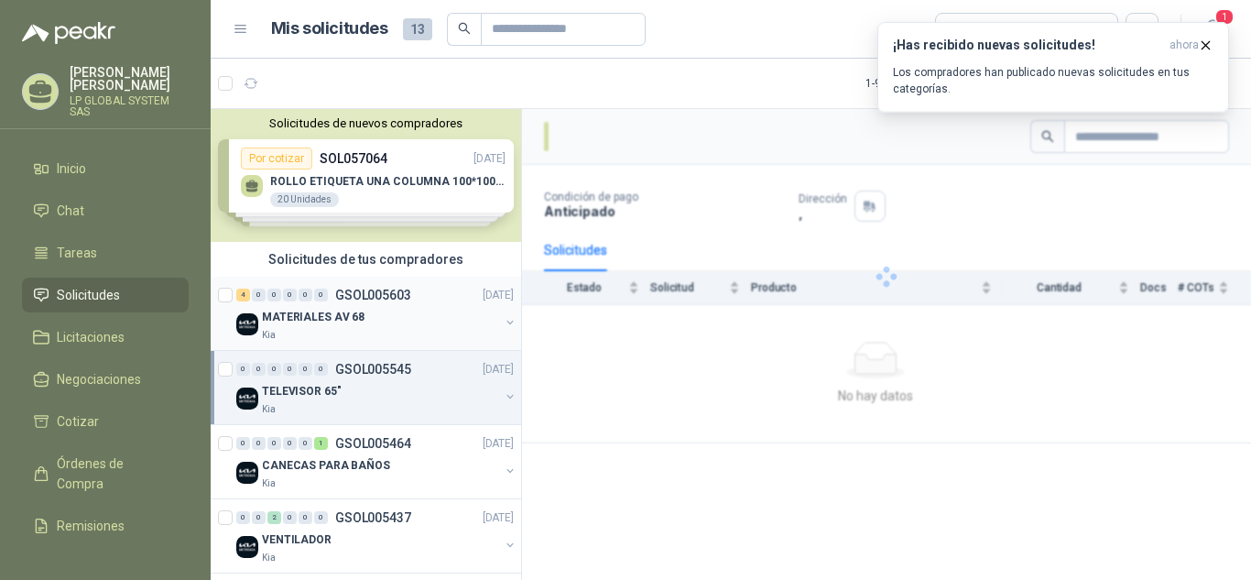
click at [377, 316] on div "MATERIALES AV 68" at bounding box center [380, 317] width 237 height 22
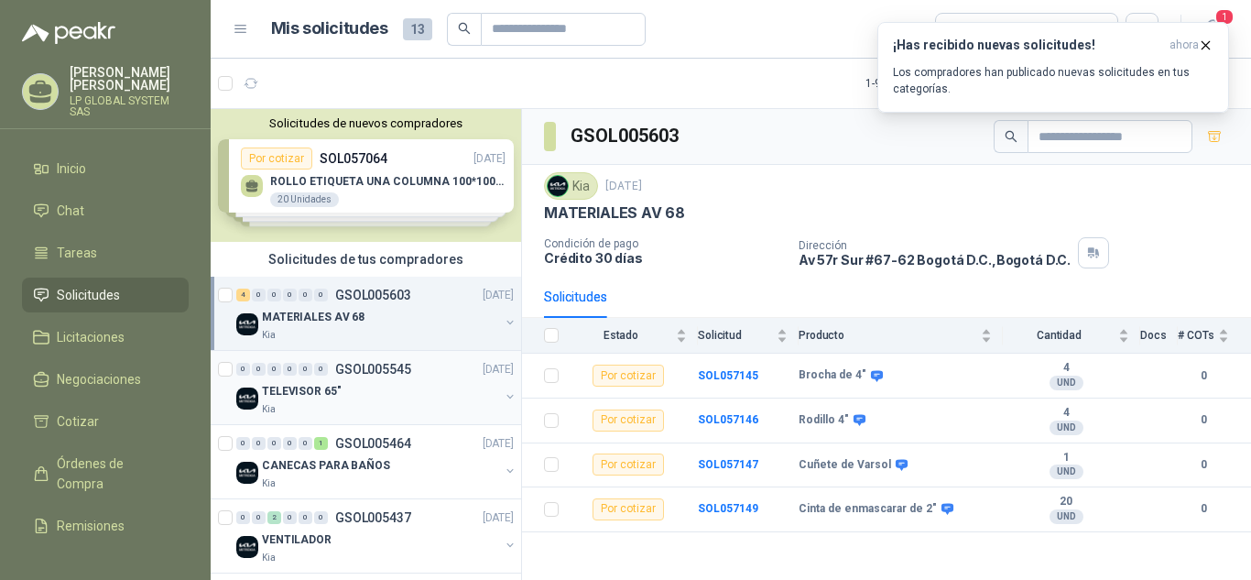
click at [330, 352] on div "0 0 0 0 0 0 GSOL005545 [DATE] TELEVISOR 65" Kia" at bounding box center [366, 388] width 310 height 74
click at [336, 373] on p "GSOL005545" at bounding box center [373, 369] width 76 height 13
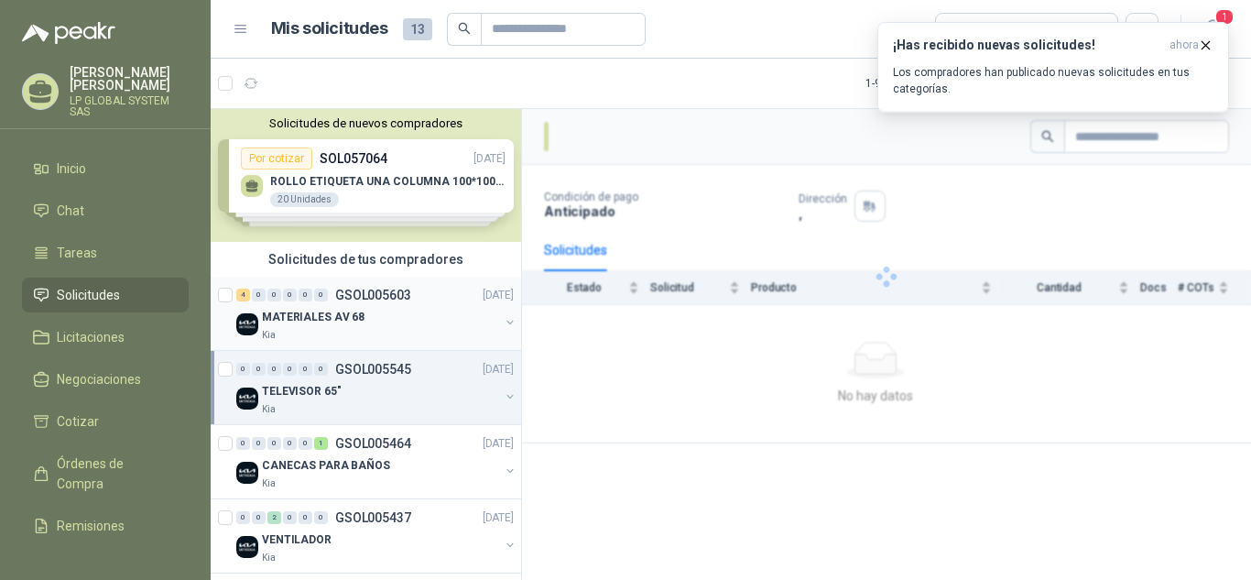
click at [378, 328] on div "Kia" at bounding box center [380, 335] width 237 height 15
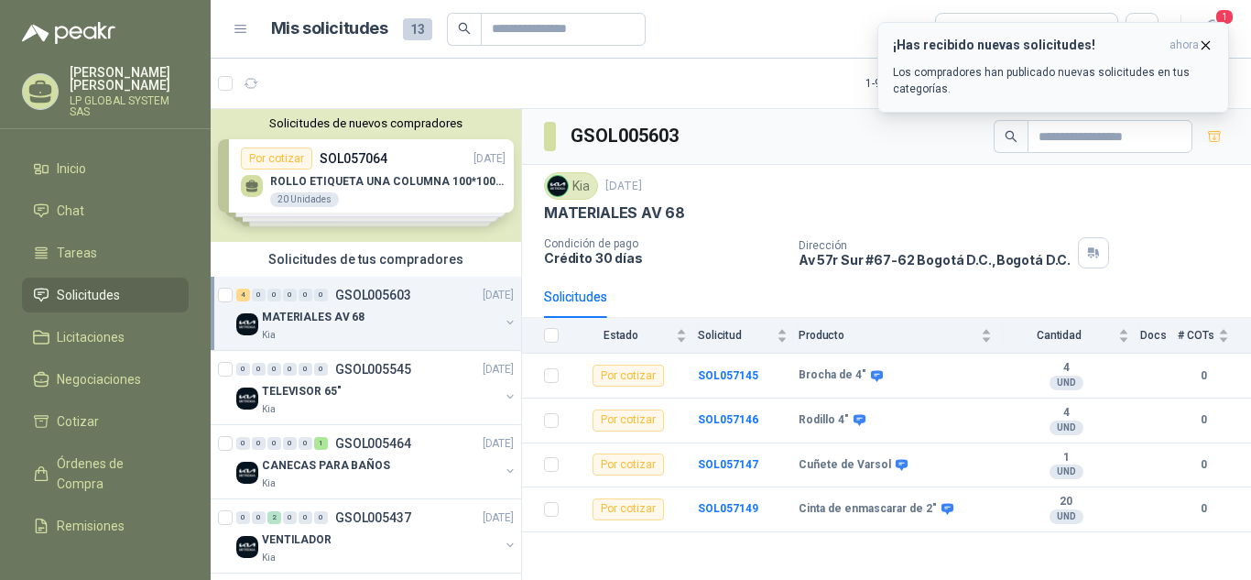
click at [1047, 68] on p "Los compradores han publicado nuevas solicitudes en tus categorías." at bounding box center [1053, 80] width 320 height 33
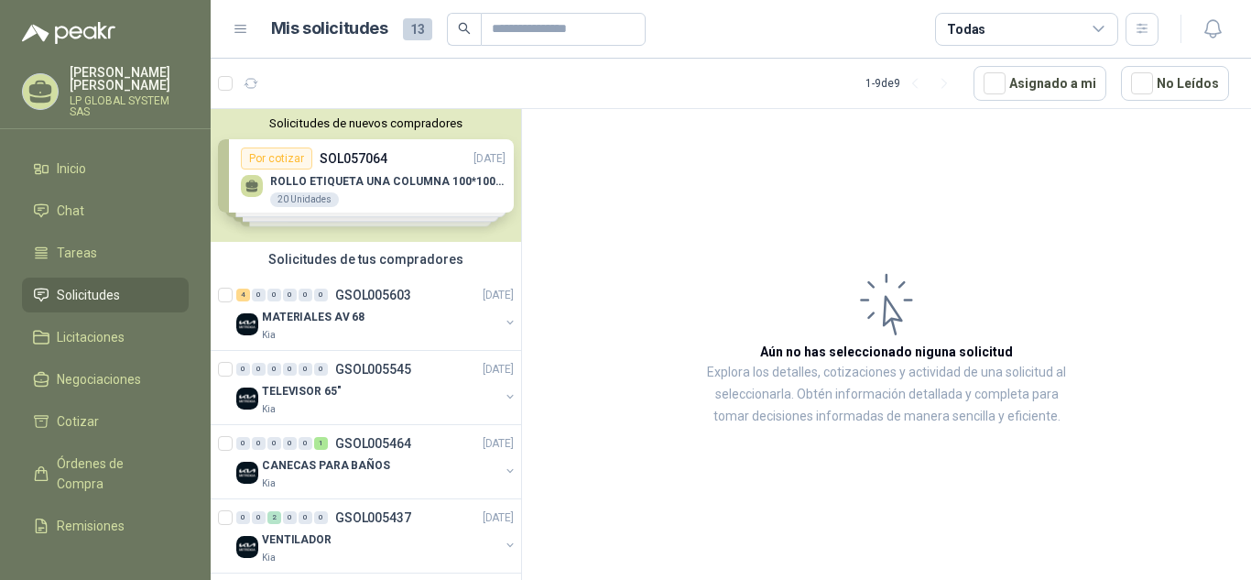
click at [125, 294] on li "Solicitudes" at bounding box center [105, 295] width 145 height 20
click at [372, 321] on div "MATERIALES AV 68" at bounding box center [380, 317] width 237 height 22
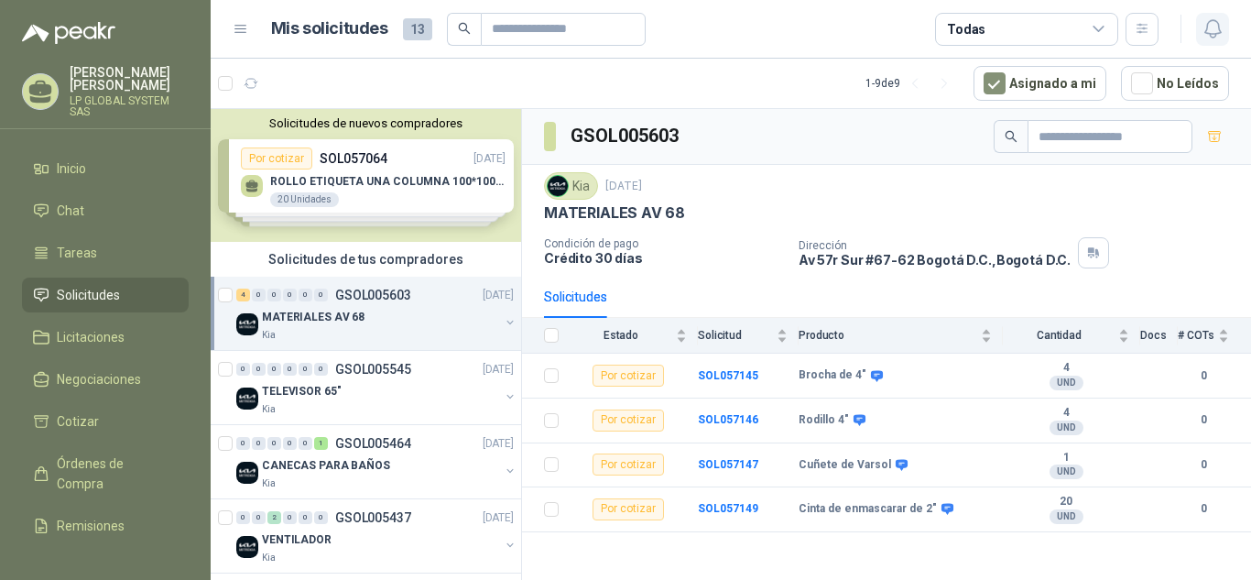
click at [1207, 25] on icon "button" at bounding box center [1212, 28] width 16 height 17
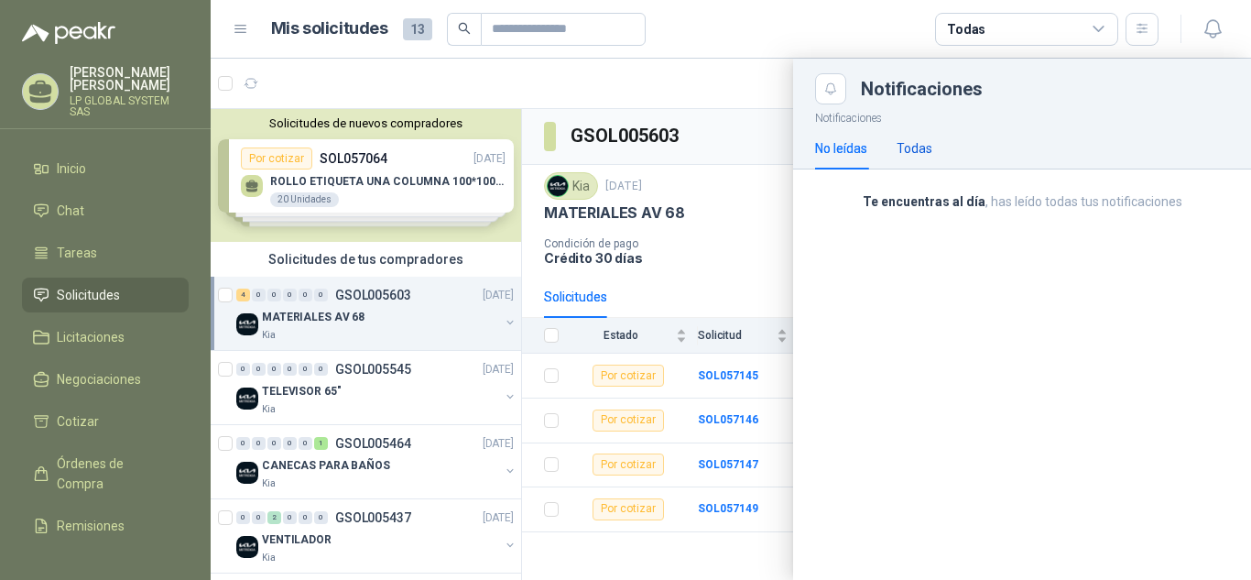
click at [921, 150] on div "Todas" at bounding box center [914, 148] width 36 height 20
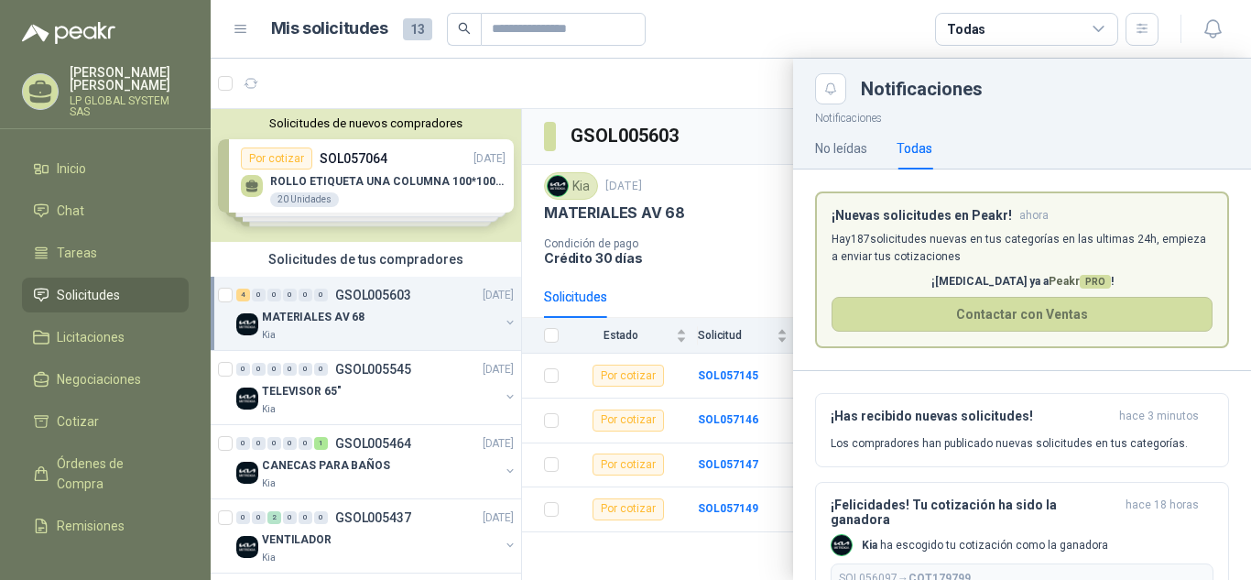
click at [921, 150] on div "Todas" at bounding box center [914, 148] width 36 height 20
click at [866, 152] on div "No leídas" at bounding box center [841, 148] width 52 height 20
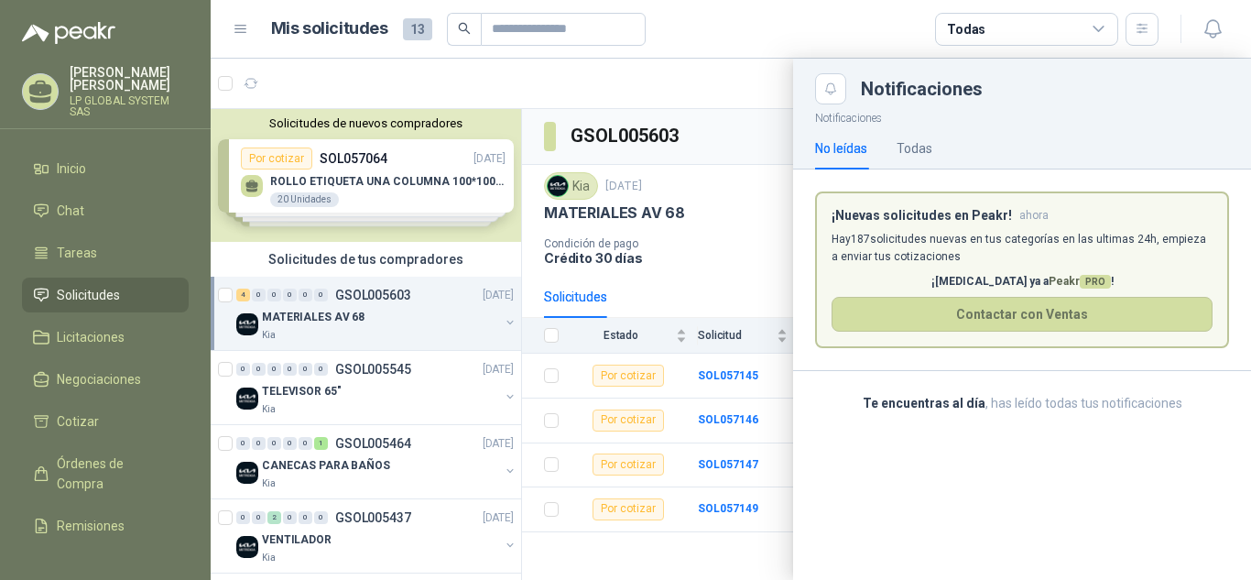
click at [836, 29] on article "Mis solicitudes 13 Todas" at bounding box center [715, 29] width 888 height 33
click at [1097, 38] on div "Todas" at bounding box center [1026, 29] width 183 height 33
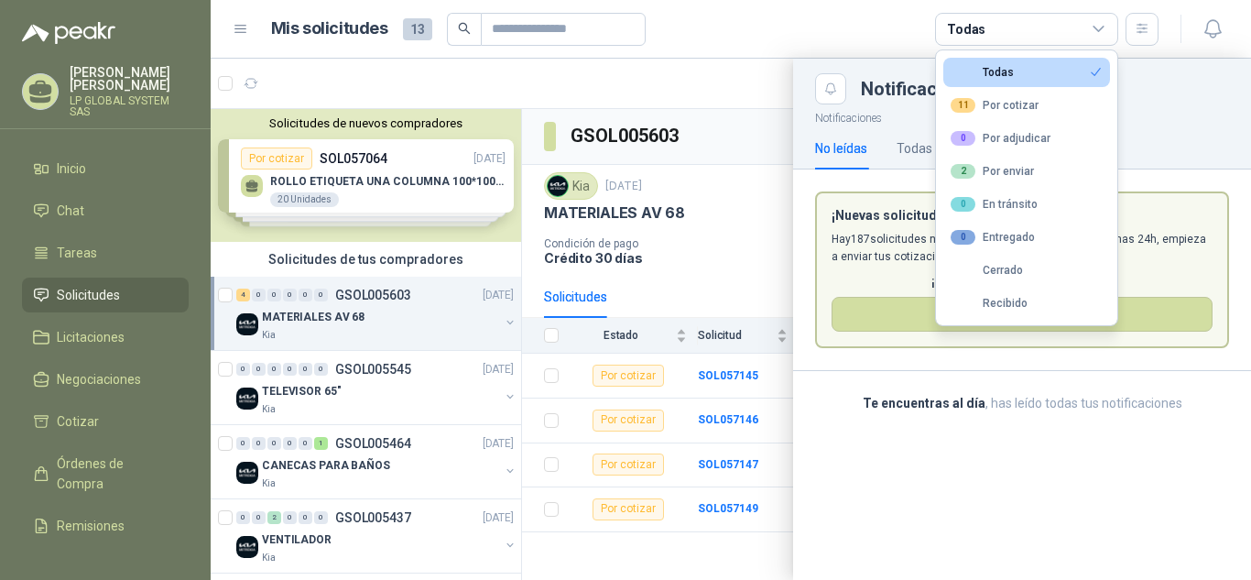
click at [1098, 37] on icon at bounding box center [1099, 29] width 16 height 16
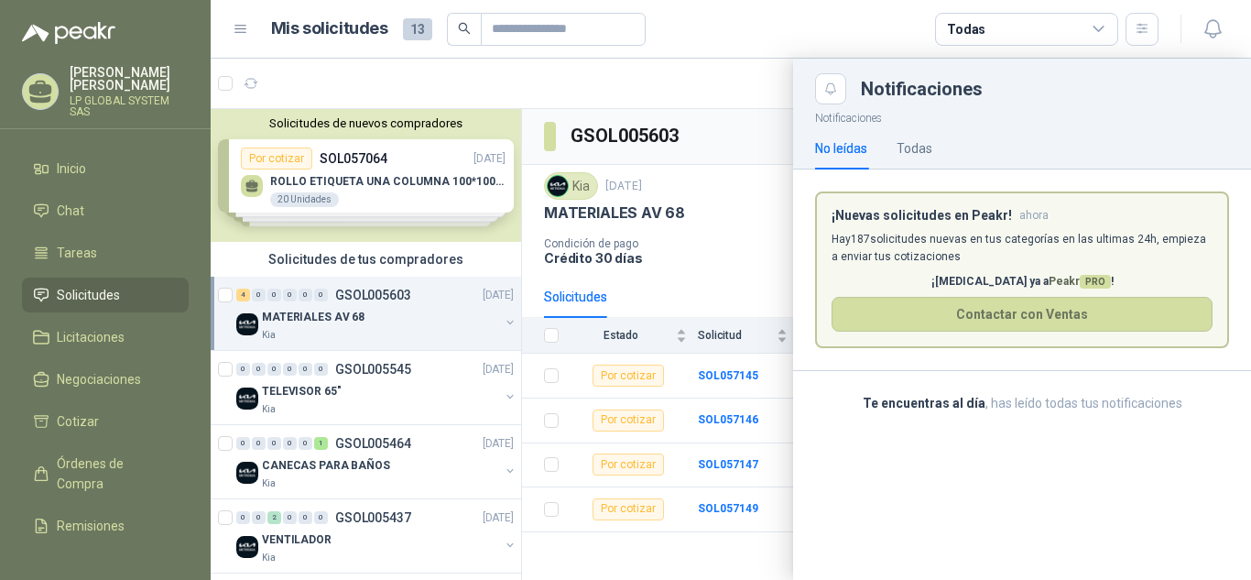
click at [830, 41] on article "Mis solicitudes 13 Todas" at bounding box center [715, 29] width 888 height 33
click at [346, 334] on div at bounding box center [731, 319] width 1040 height 521
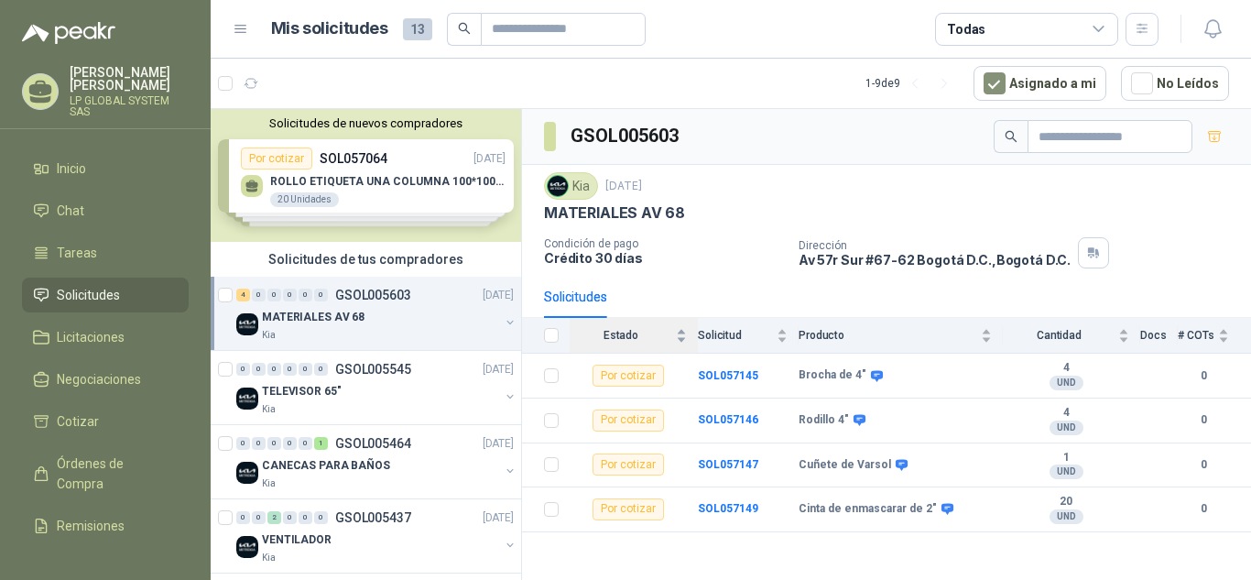
drag, startPoint x: 614, startPoint y: 339, endPoint x: 635, endPoint y: 338, distance: 21.1
click at [614, 339] on span "Estado" at bounding box center [621, 335] width 103 height 13
click at [687, 338] on div "Estado" at bounding box center [628, 335] width 117 height 18
click at [787, 337] on div "Solicitud" at bounding box center [743, 335] width 90 height 18
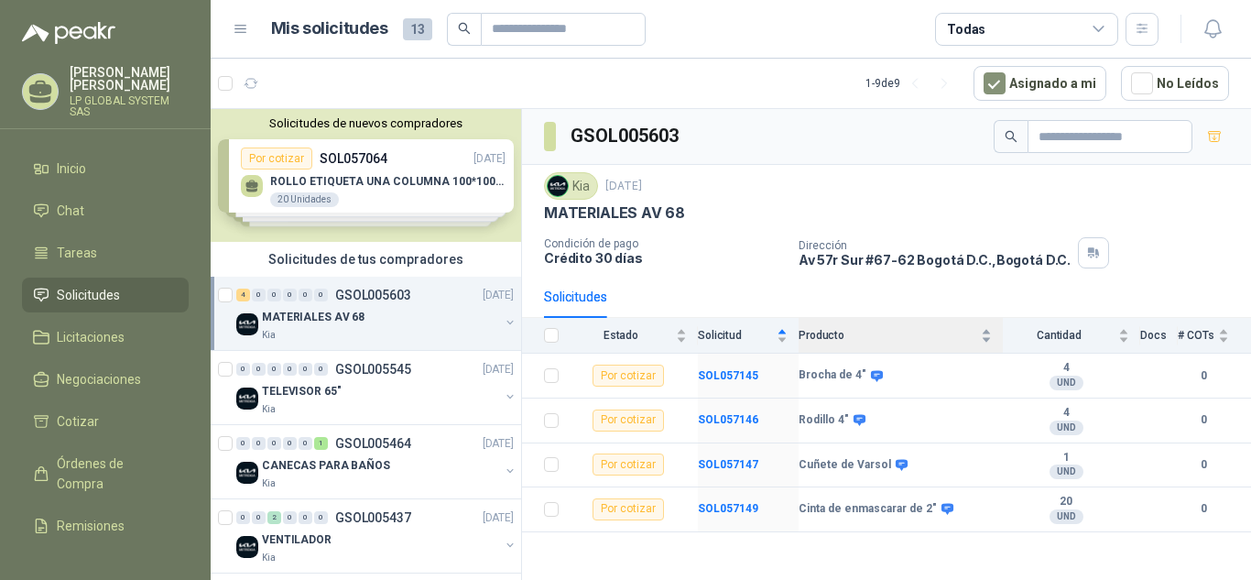
click at [808, 335] on span "Producto" at bounding box center [887, 335] width 179 height 13
click at [974, 334] on span "Producto" at bounding box center [887, 335] width 179 height 13
click at [985, 341] on div "Producto" at bounding box center [894, 335] width 193 height 18
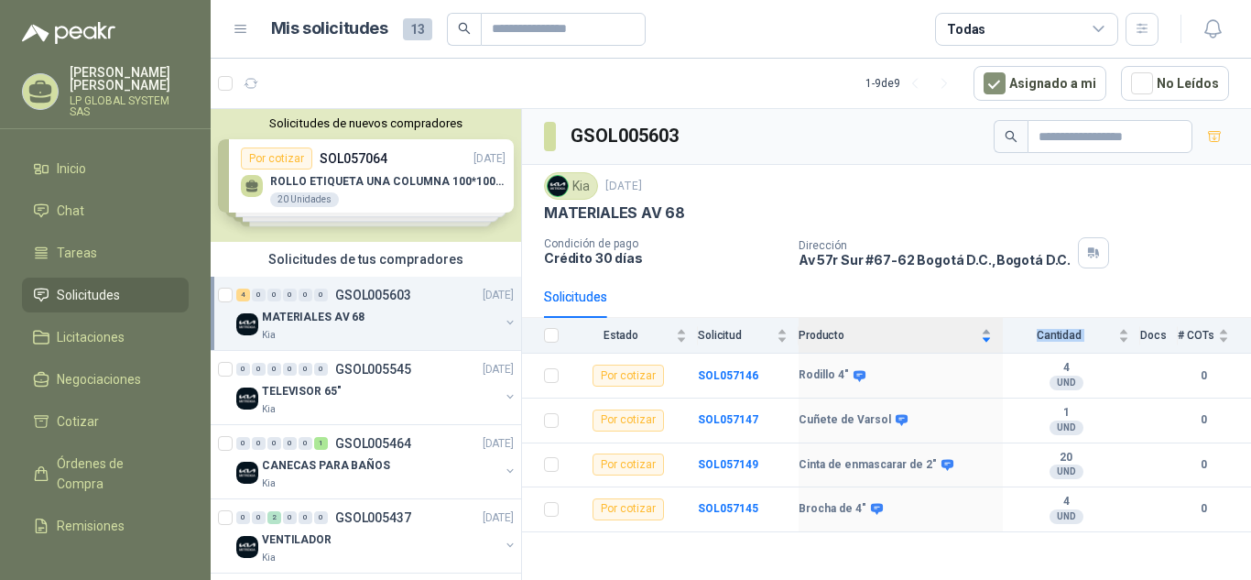
click at [985, 341] on div "Producto" at bounding box center [894, 335] width 193 height 18
click at [1166, 339] on th "Docs" at bounding box center [1159, 336] width 38 height 36
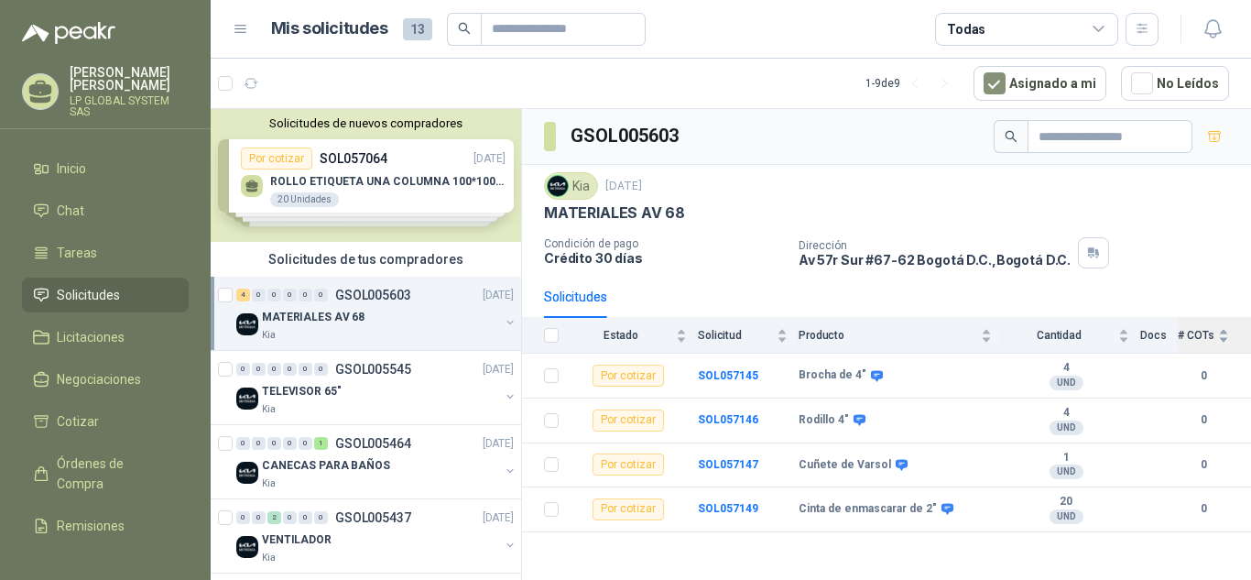
click at [1218, 338] on div "# COTs" at bounding box center [1203, 335] width 51 height 18
click at [338, 390] on div "TELEVISOR 65"" at bounding box center [380, 391] width 237 height 22
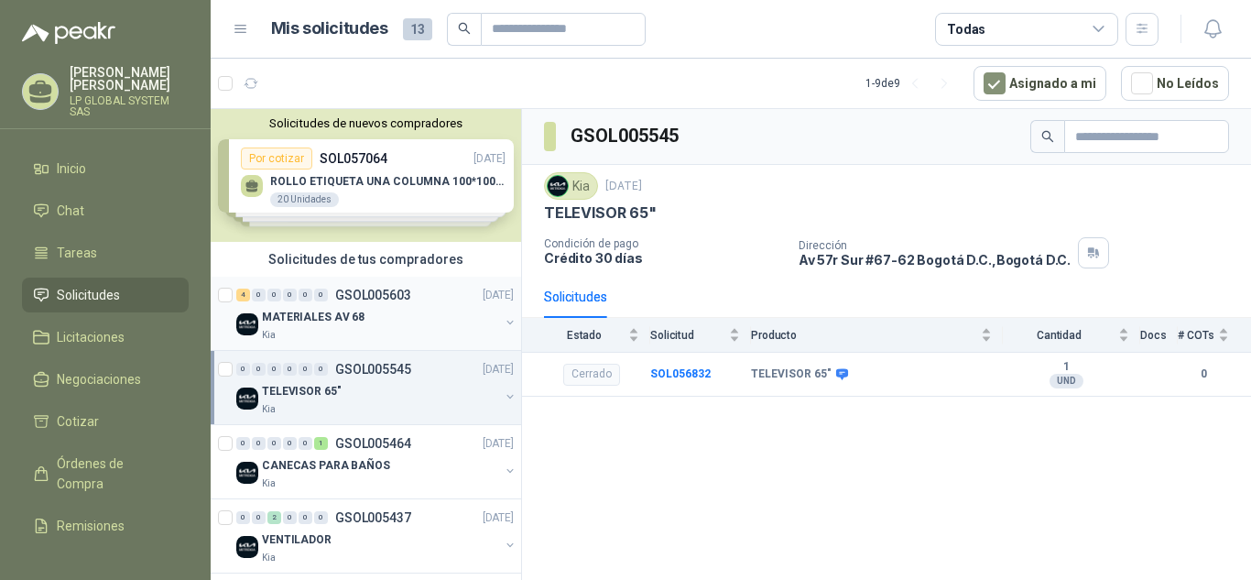
click at [379, 333] on div "Kia" at bounding box center [380, 335] width 237 height 15
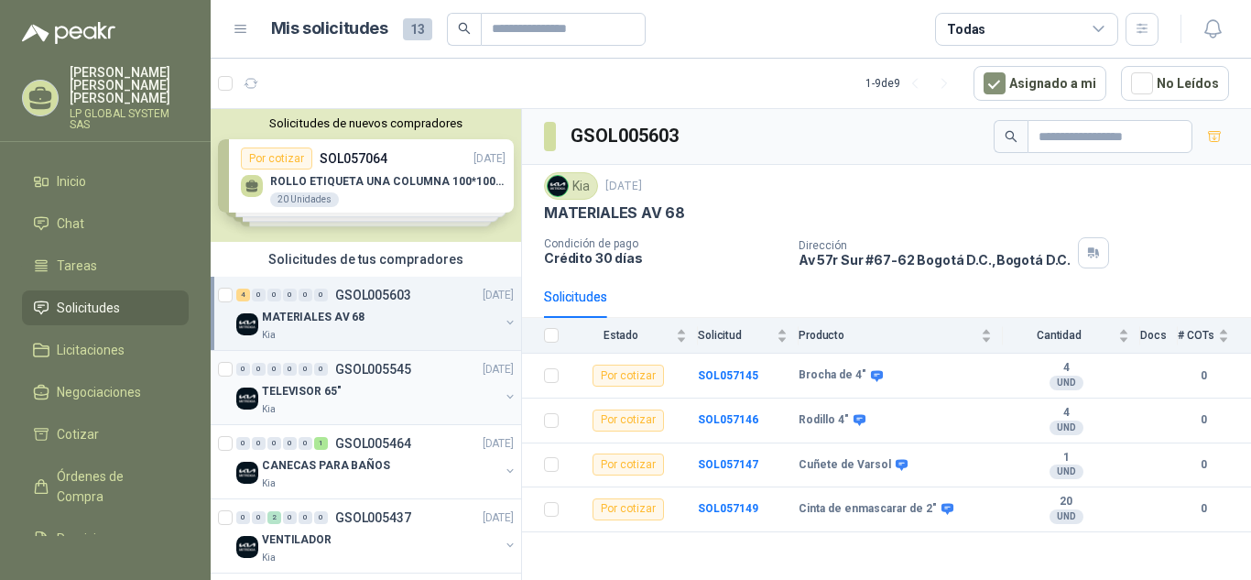
click at [398, 379] on div "0 0 0 0 0 0 GSOL005545 [DATE]" at bounding box center [376, 369] width 281 height 22
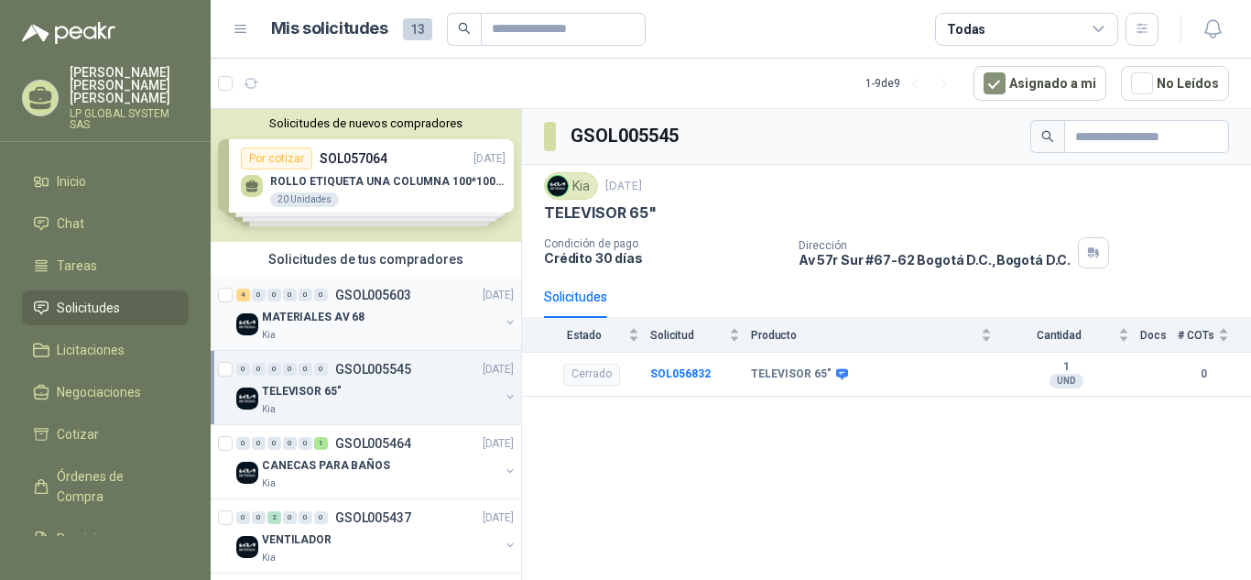
click at [383, 319] on div "MATERIALES AV 68" at bounding box center [380, 317] width 237 height 22
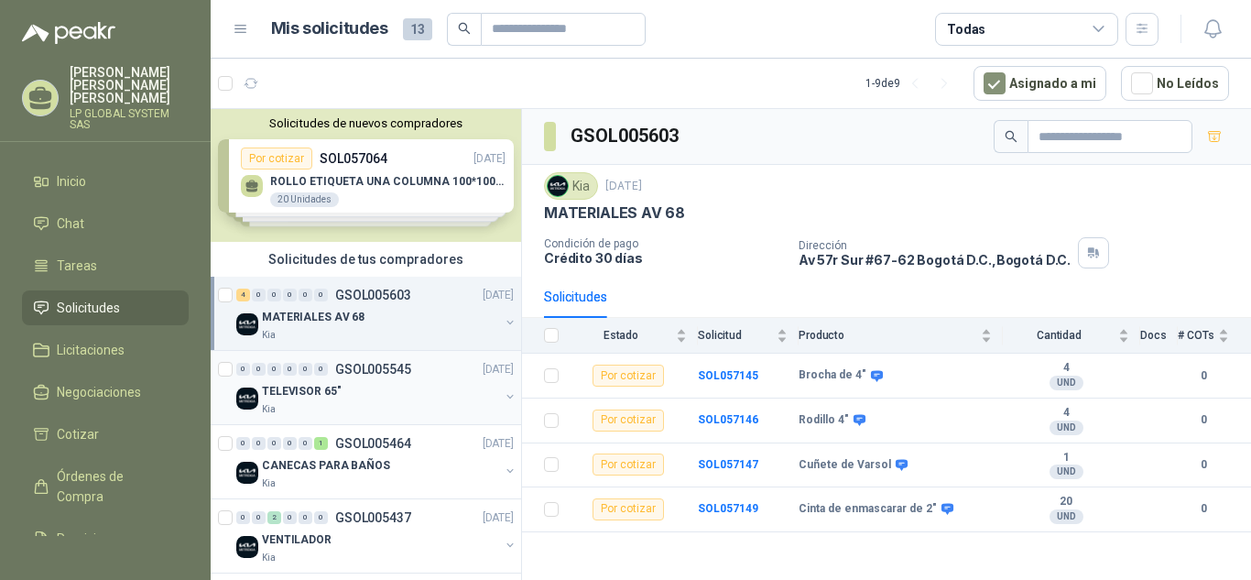
click at [253, 402] on img at bounding box center [247, 398] width 22 height 22
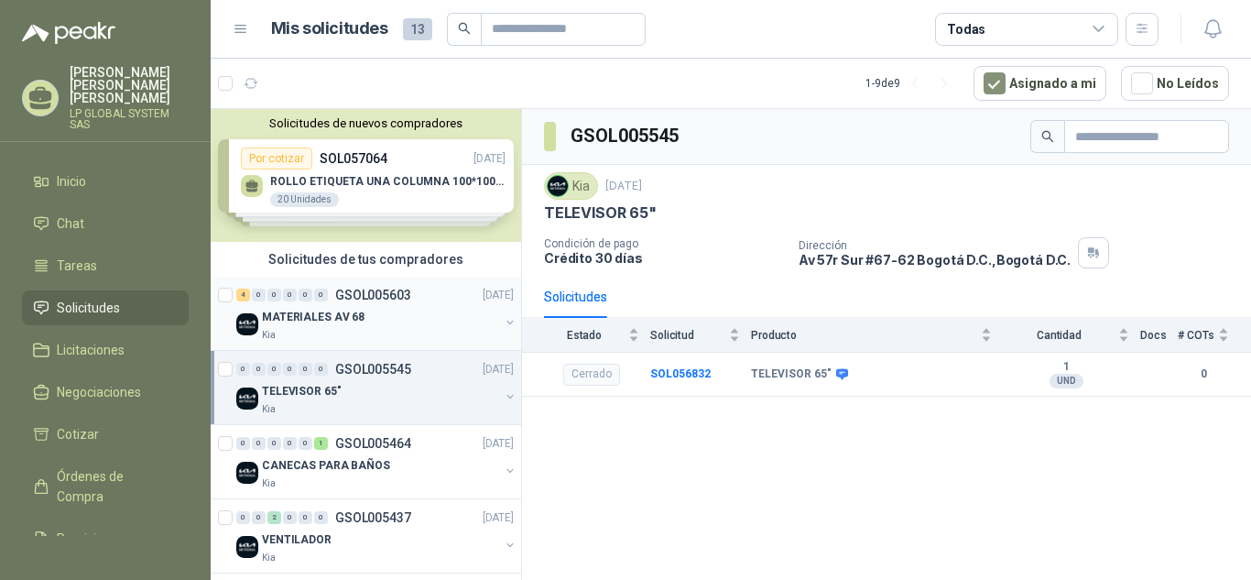
click at [385, 326] on div "MATERIALES AV 68" at bounding box center [380, 317] width 237 height 22
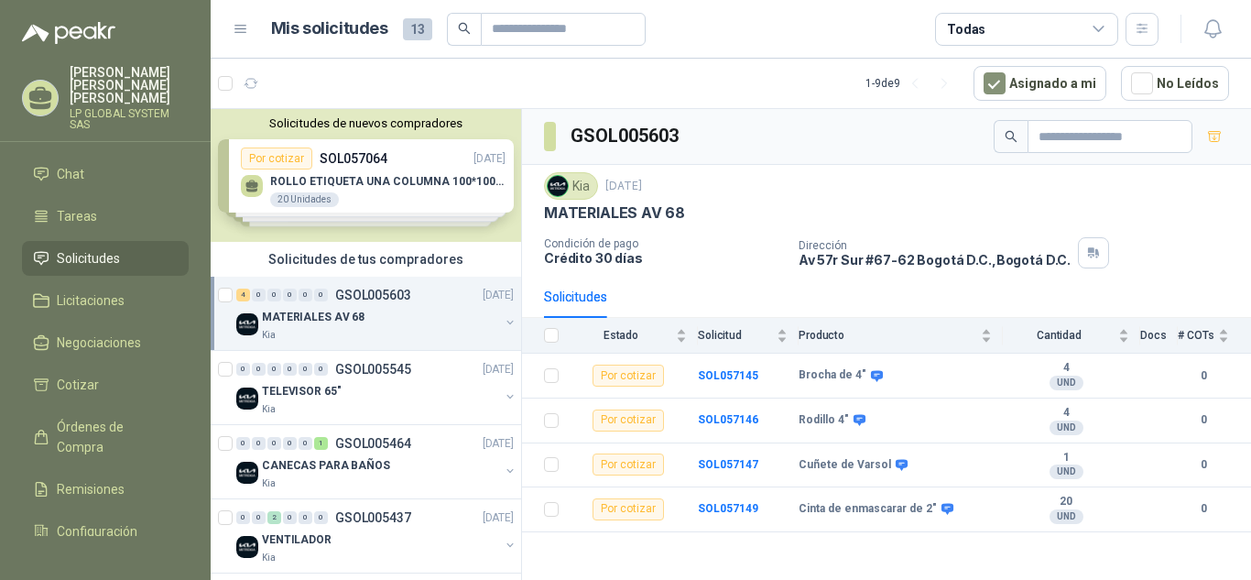
scroll to position [119, 0]
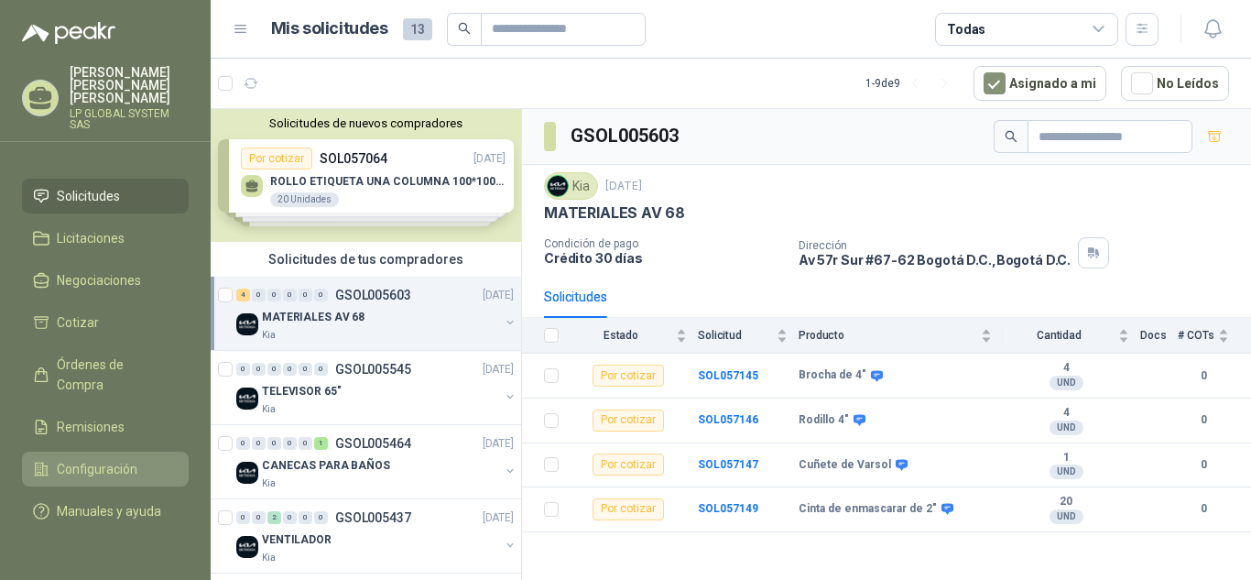
click at [130, 459] on span "Configuración" at bounding box center [97, 469] width 81 height 20
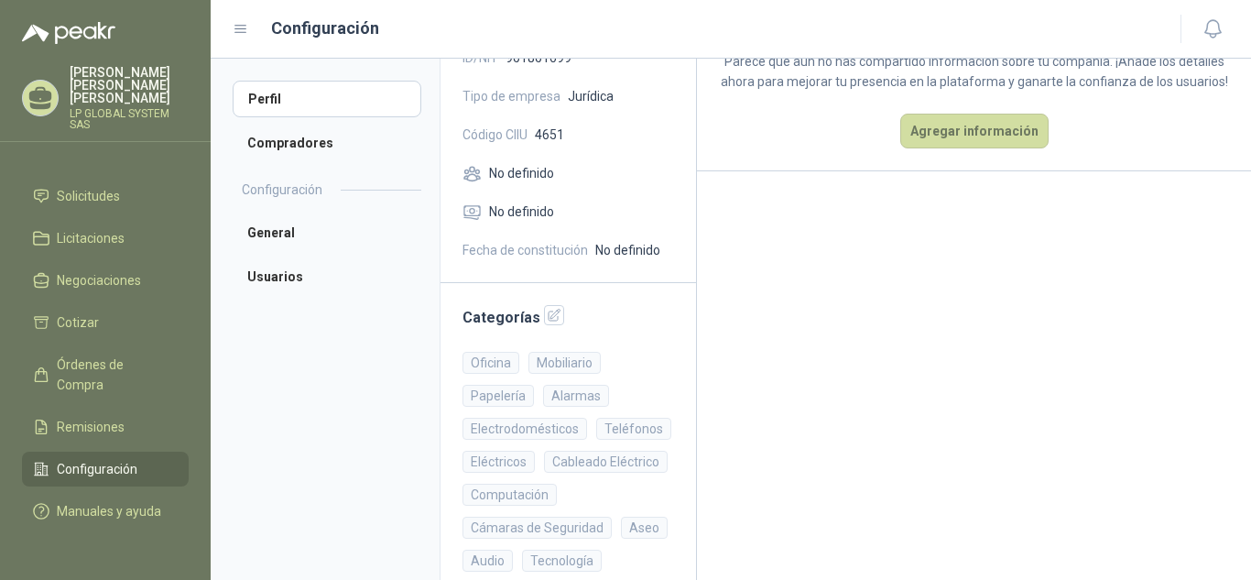
scroll to position [316, 0]
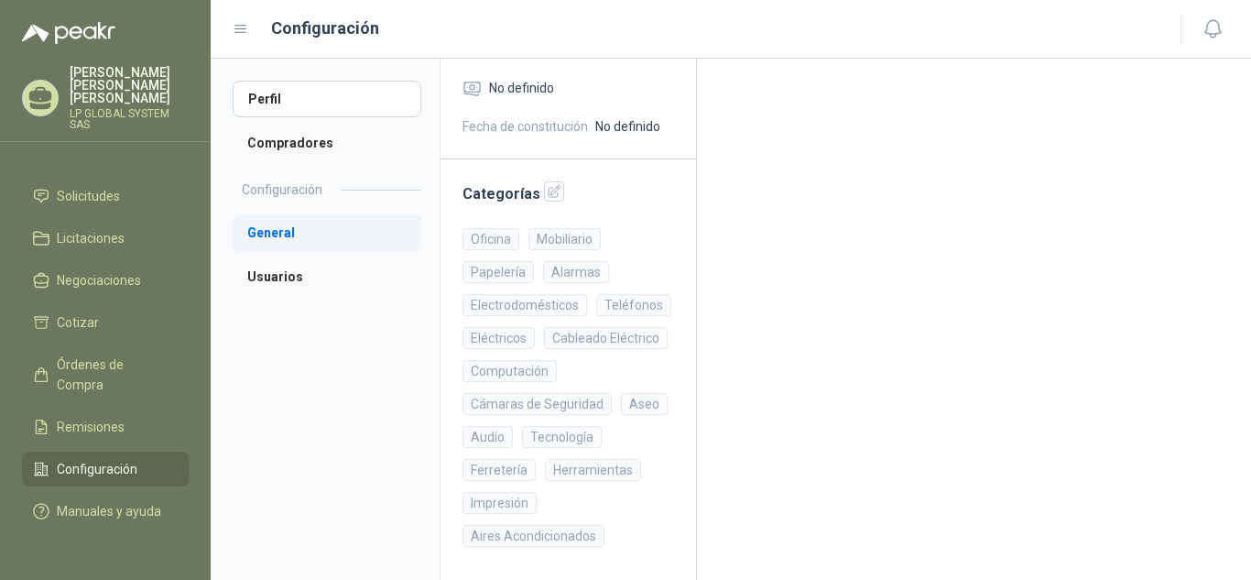
click at [274, 235] on li "General" at bounding box center [327, 232] width 189 height 37
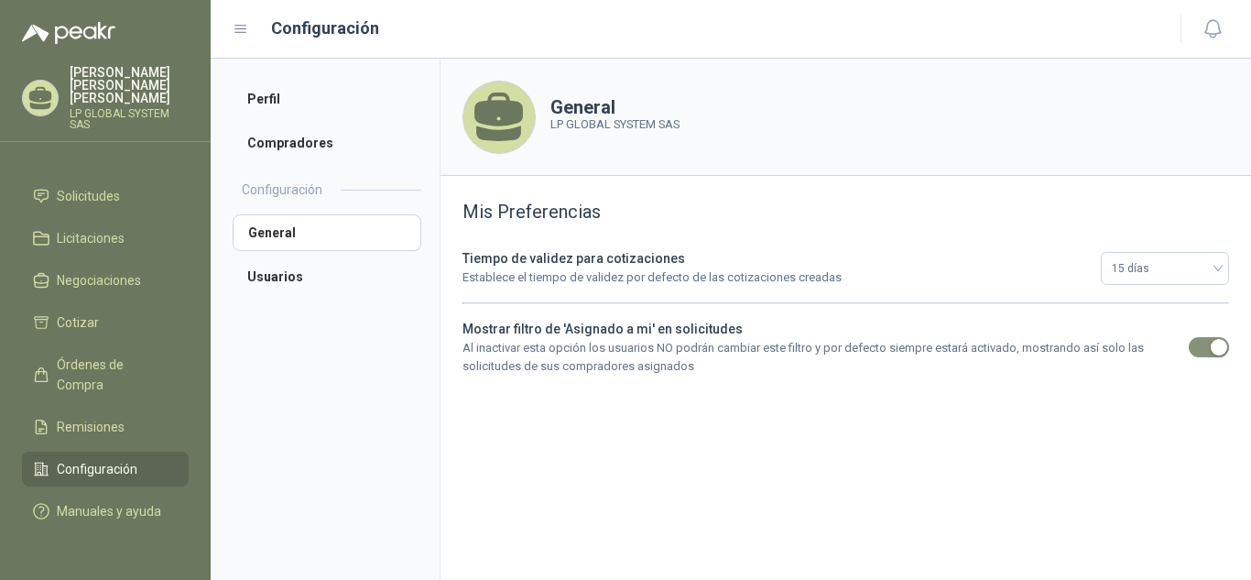
click at [290, 197] on h2 "Configuración" at bounding box center [282, 189] width 81 height 20
click at [301, 189] on h2 "Configuración" at bounding box center [282, 189] width 81 height 20
click at [265, 260] on li "Usuarios" at bounding box center [327, 276] width 189 height 37
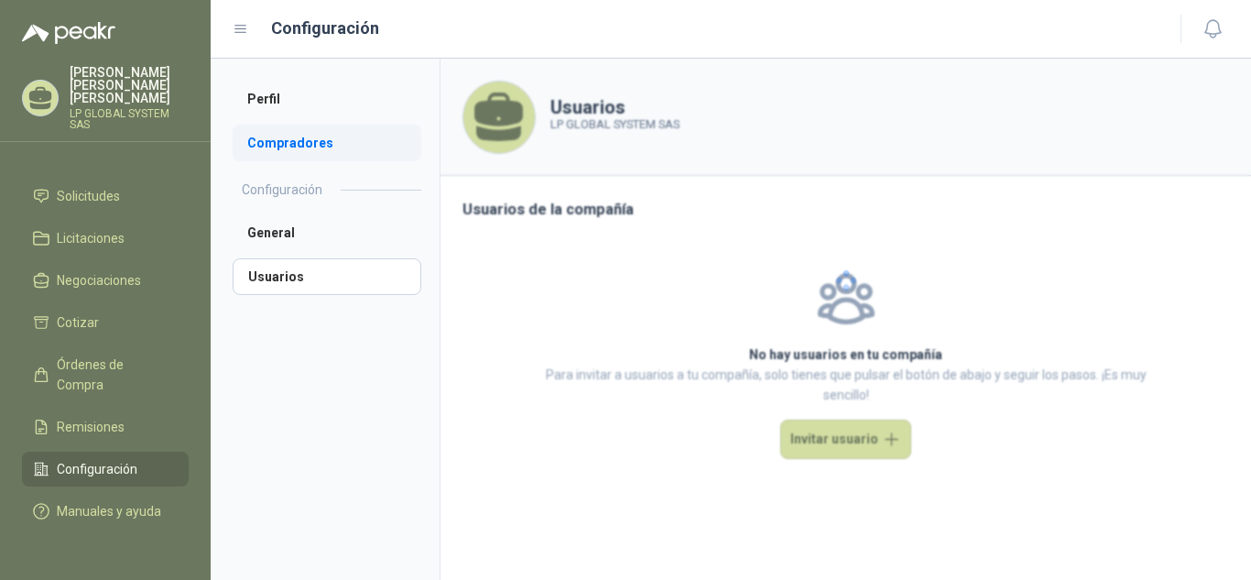
click at [302, 148] on li "Compradores" at bounding box center [327, 143] width 189 height 37
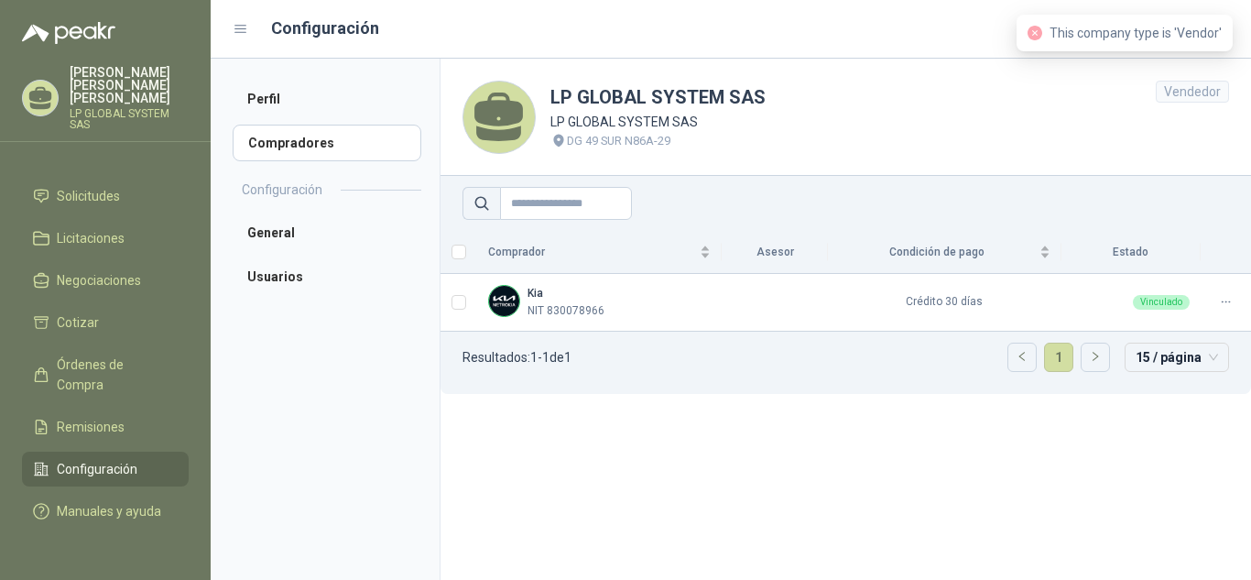
click at [297, 195] on h2 "Configuración" at bounding box center [282, 189] width 81 height 20
click at [280, 106] on li "Perfil" at bounding box center [327, 99] width 189 height 37
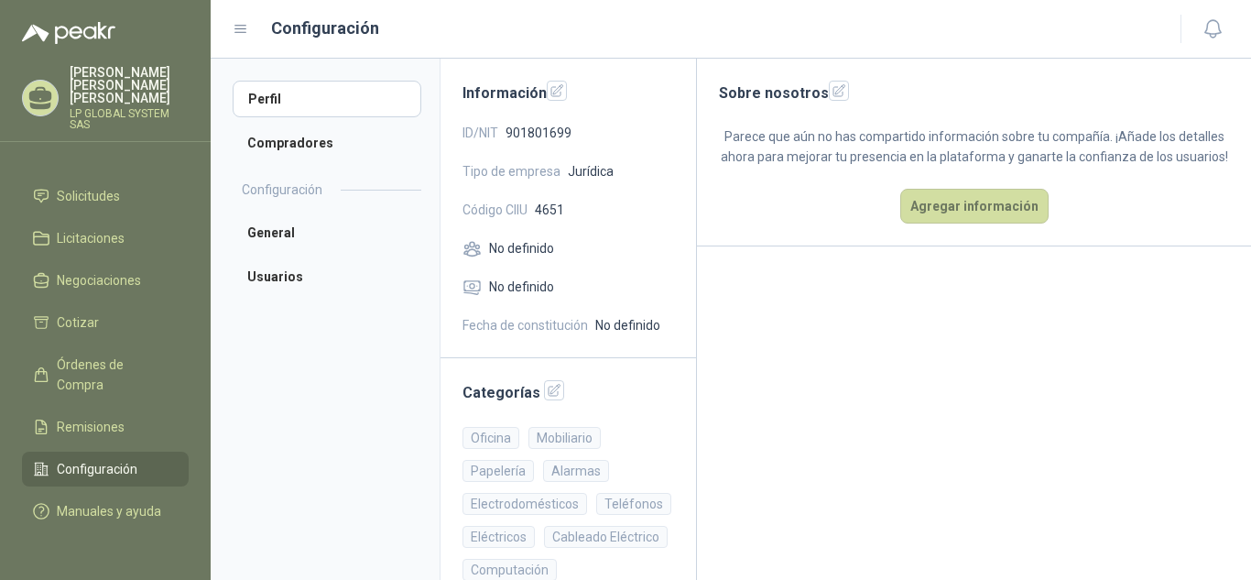
scroll to position [316, 0]
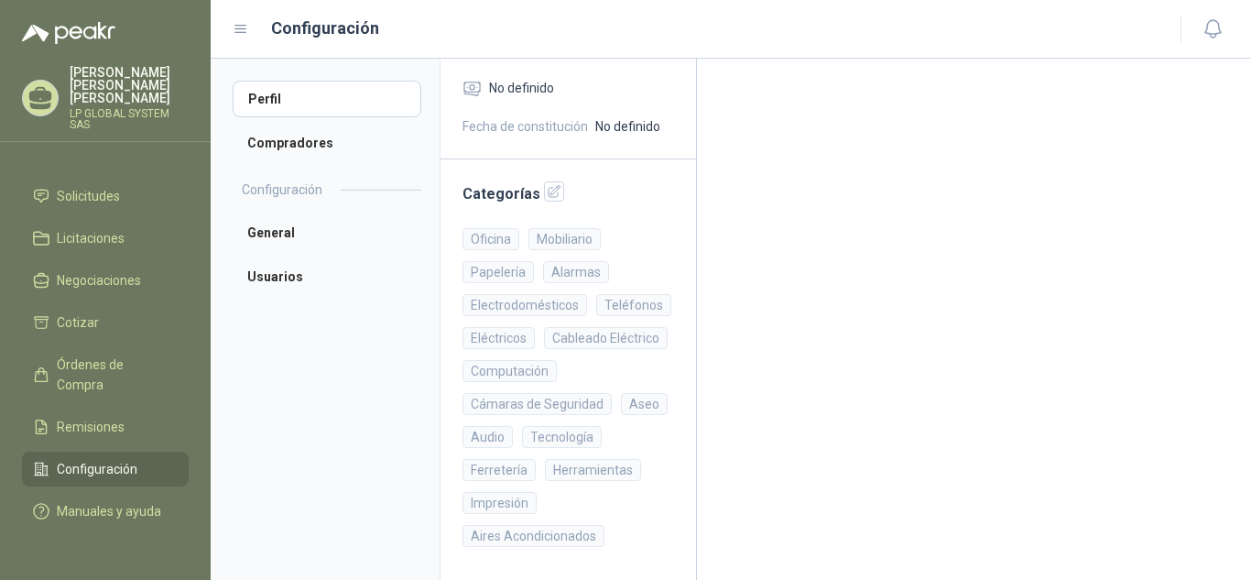
click at [571, 407] on div "Cámaras de Seguridad" at bounding box center [536, 404] width 149 height 22
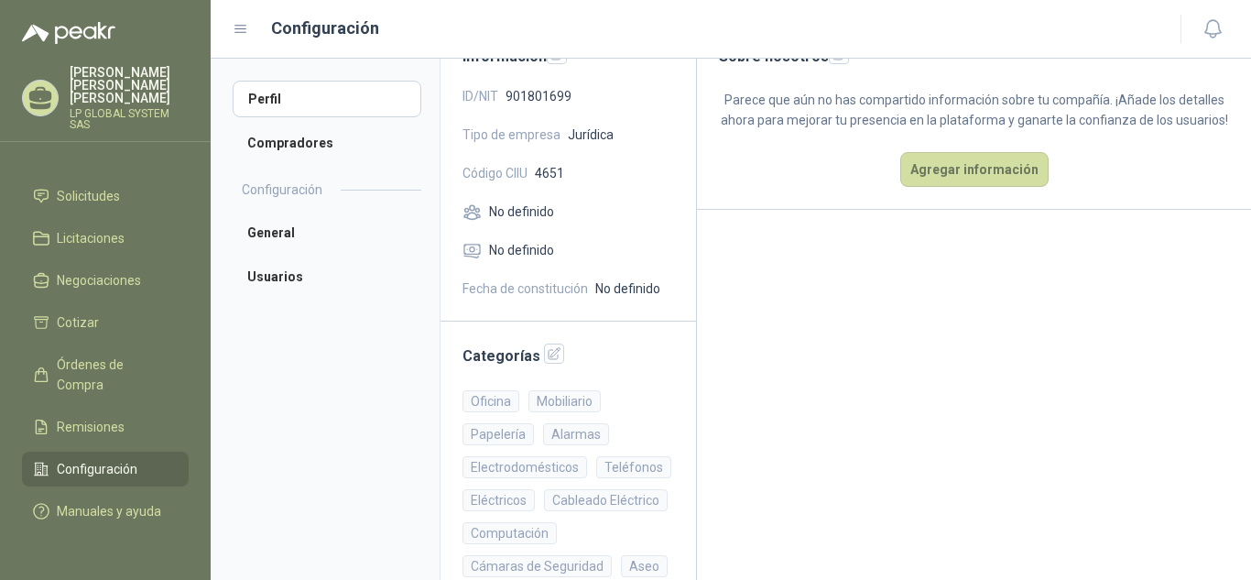
scroll to position [0, 0]
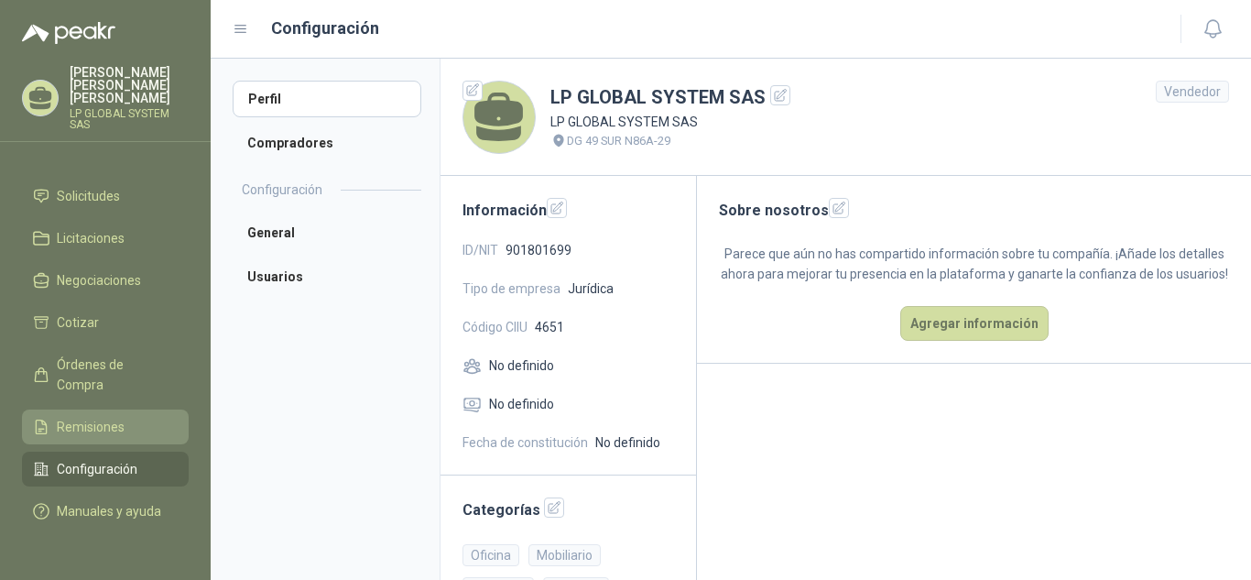
click at [81, 417] on span "Remisiones" at bounding box center [91, 427] width 68 height 20
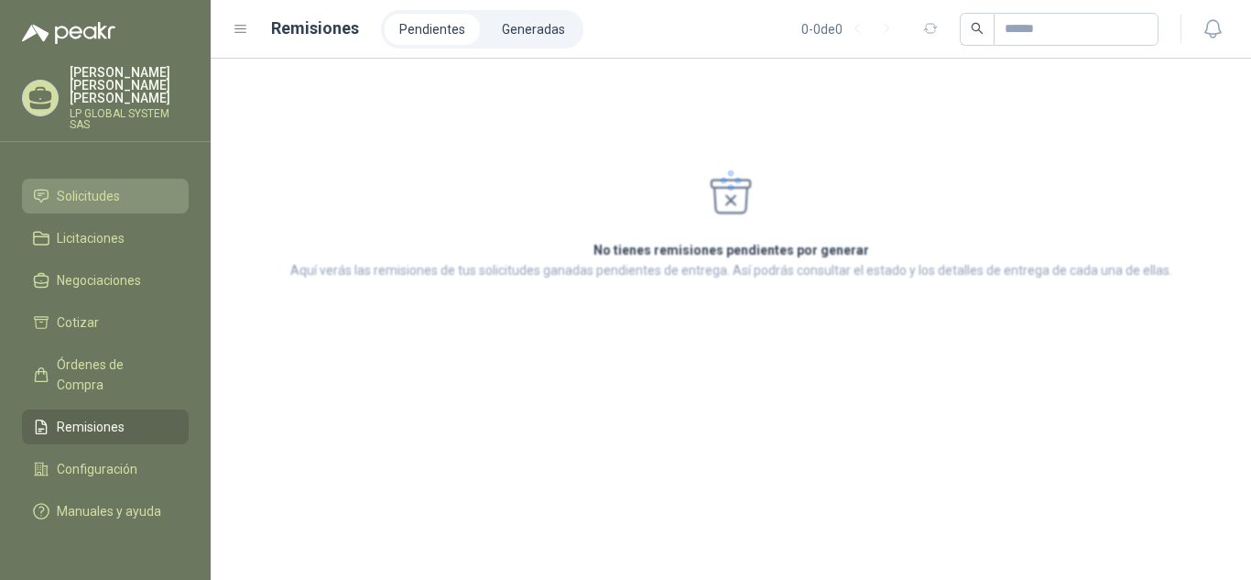
click at [110, 188] on link "Solicitudes" at bounding box center [105, 196] width 167 height 35
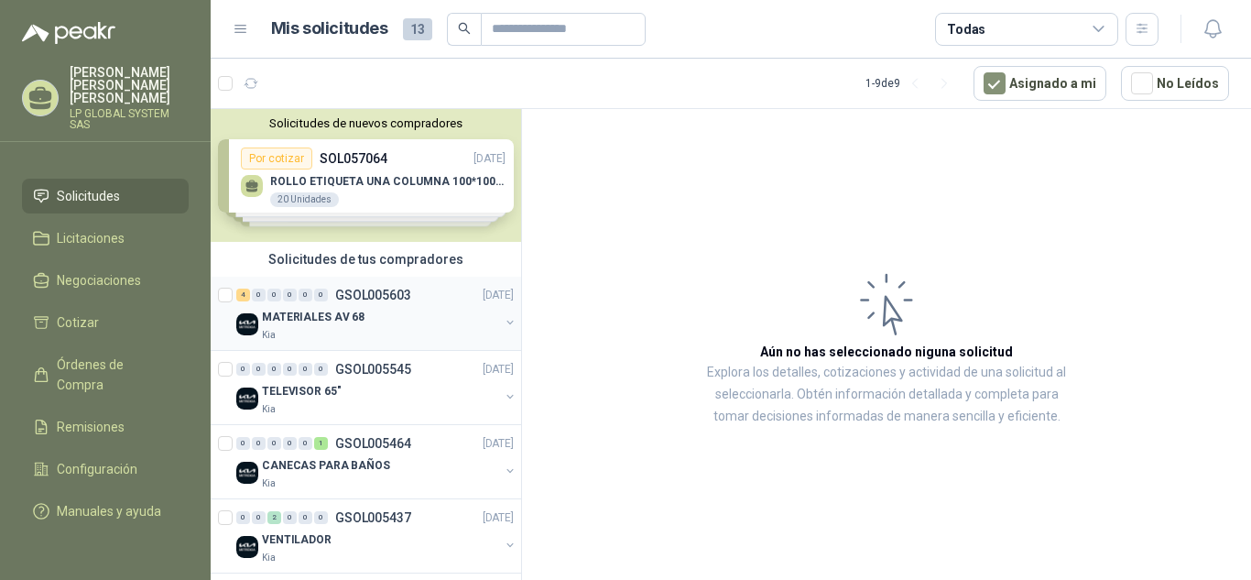
click at [355, 331] on div "Kia" at bounding box center [380, 335] width 237 height 15
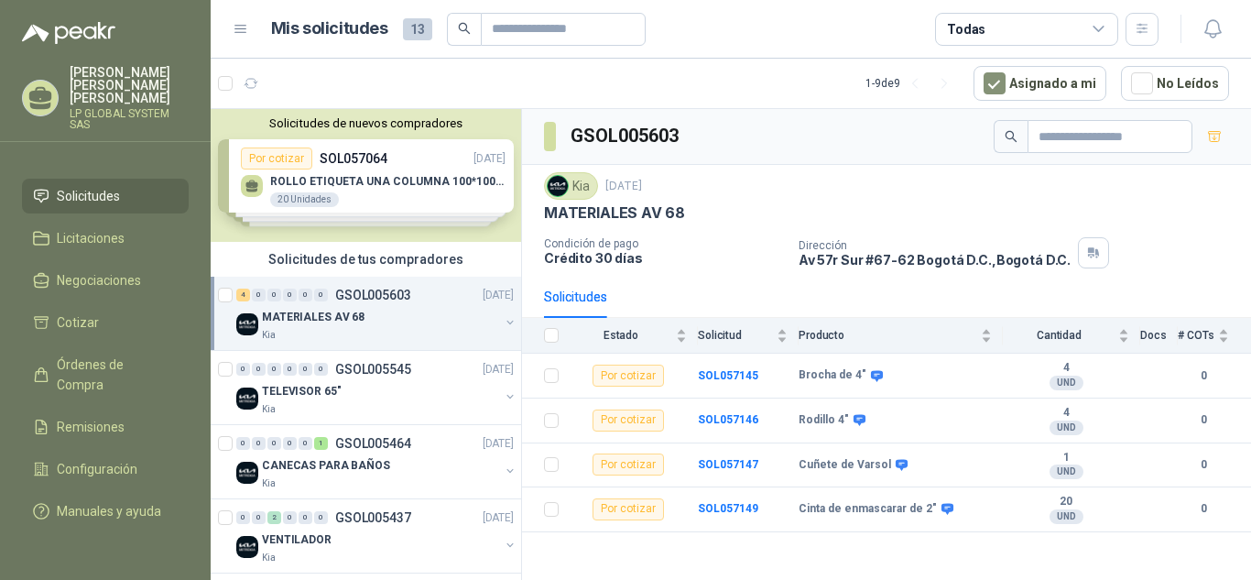
click at [405, 319] on div "MATERIALES AV 68" at bounding box center [380, 317] width 237 height 22
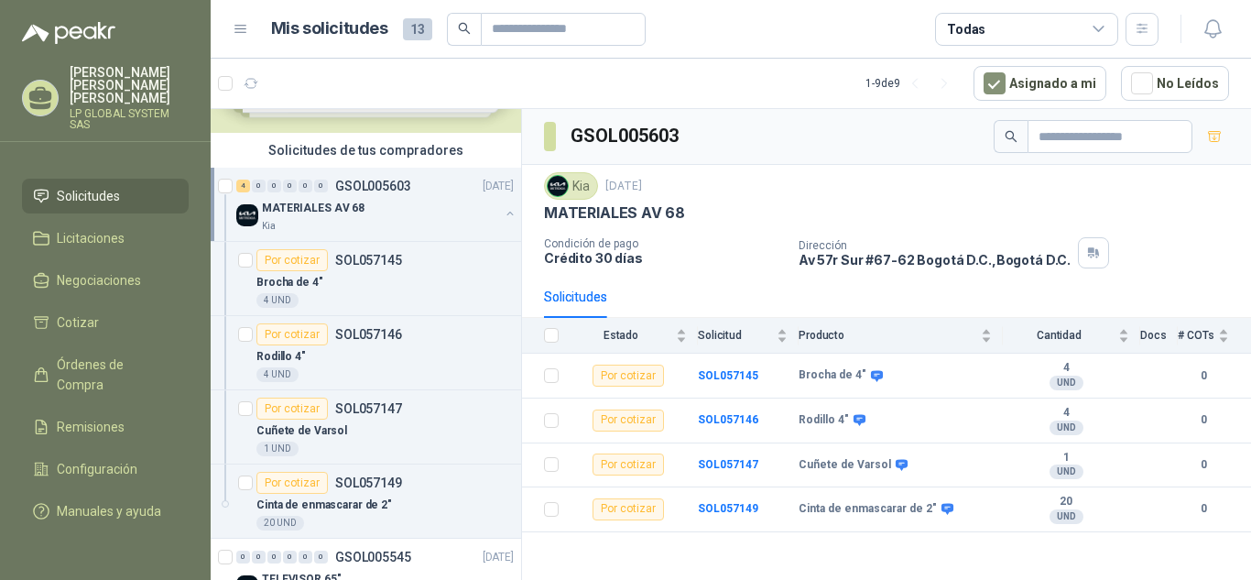
scroll to position [114, 0]
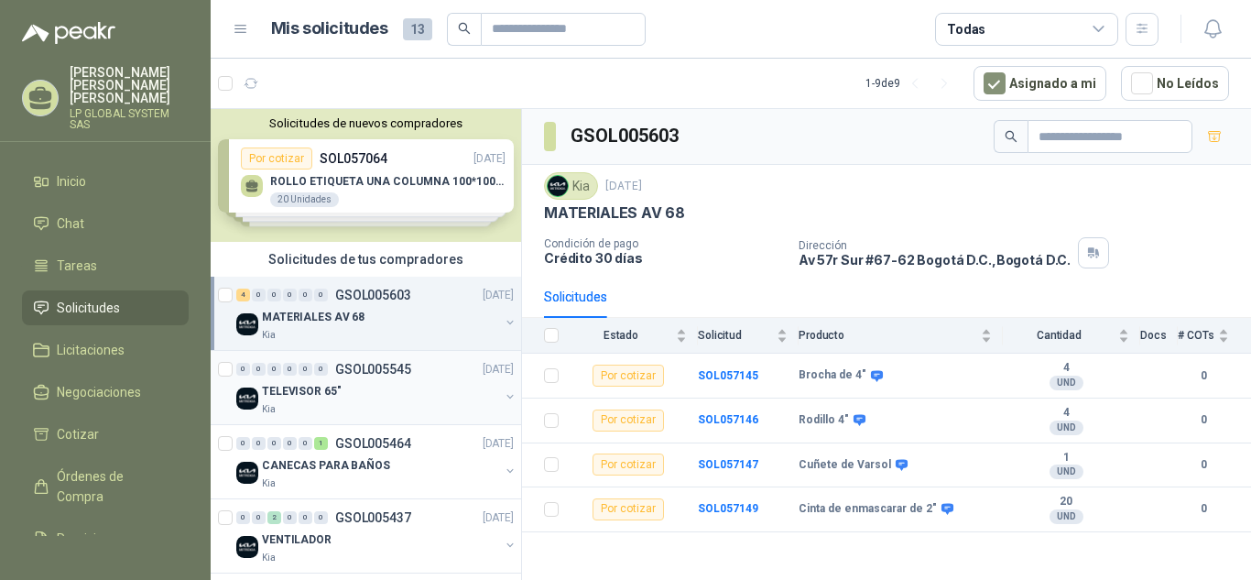
click at [413, 384] on div "TELEVISOR 65"" at bounding box center [380, 391] width 237 height 22
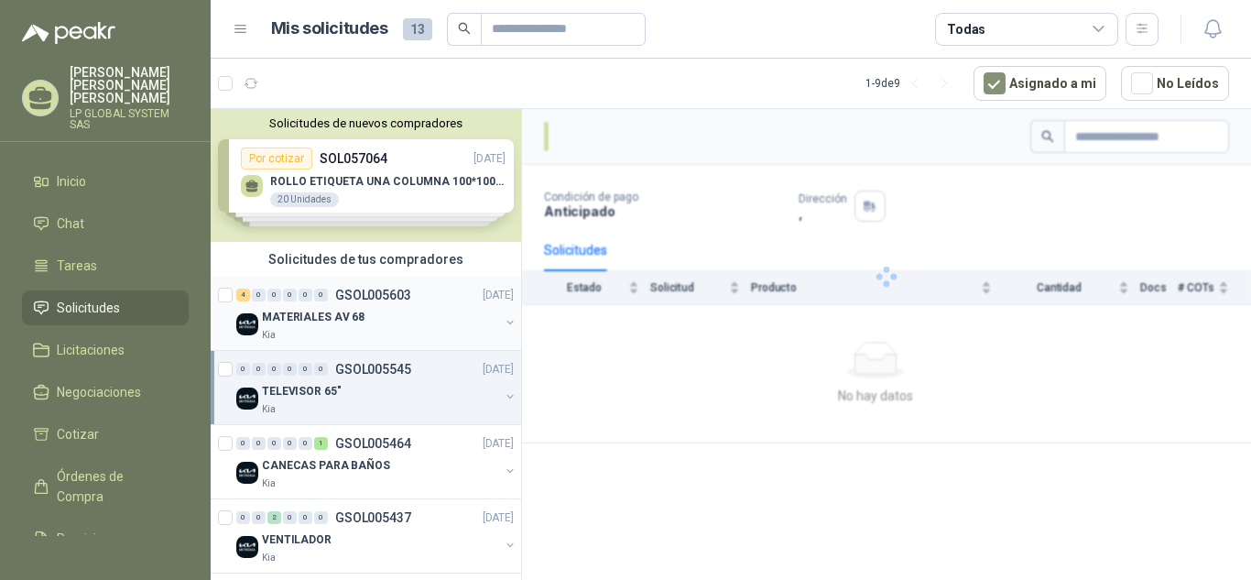
click at [394, 325] on div "MATERIALES AV 68" at bounding box center [380, 317] width 237 height 22
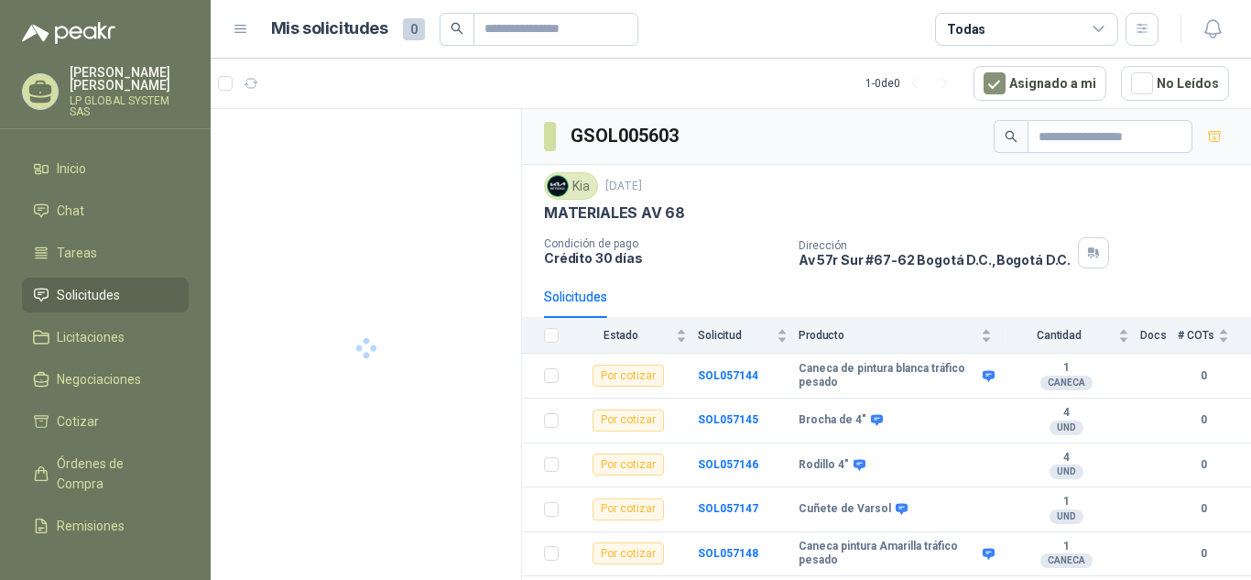
scroll to position [35, 0]
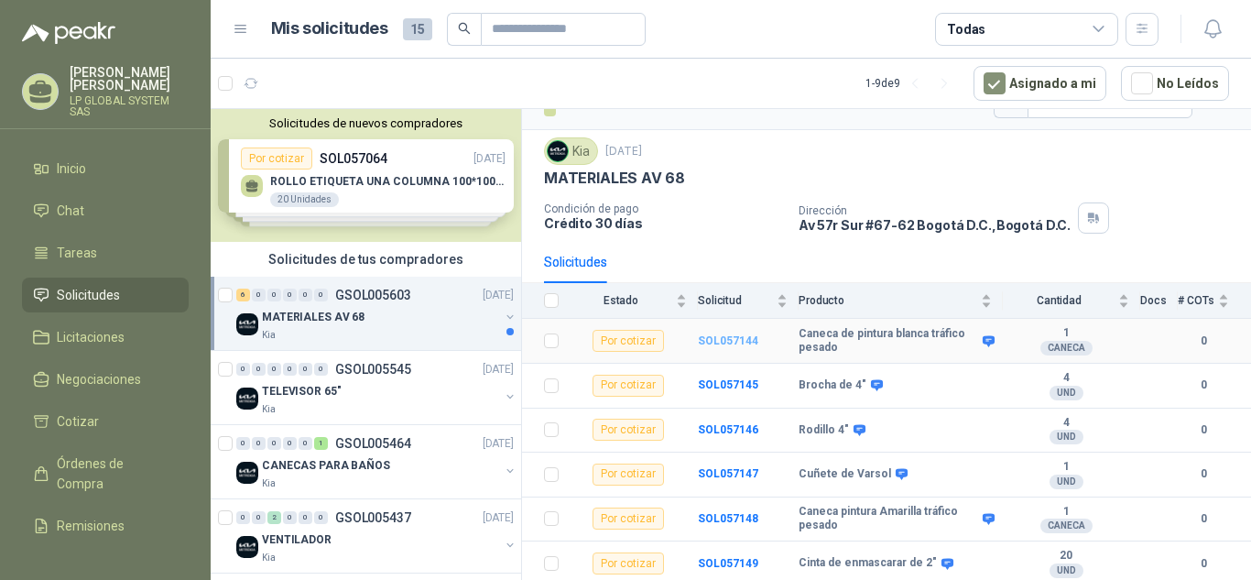
click at [735, 339] on b "SOL057144" at bounding box center [728, 340] width 60 height 13
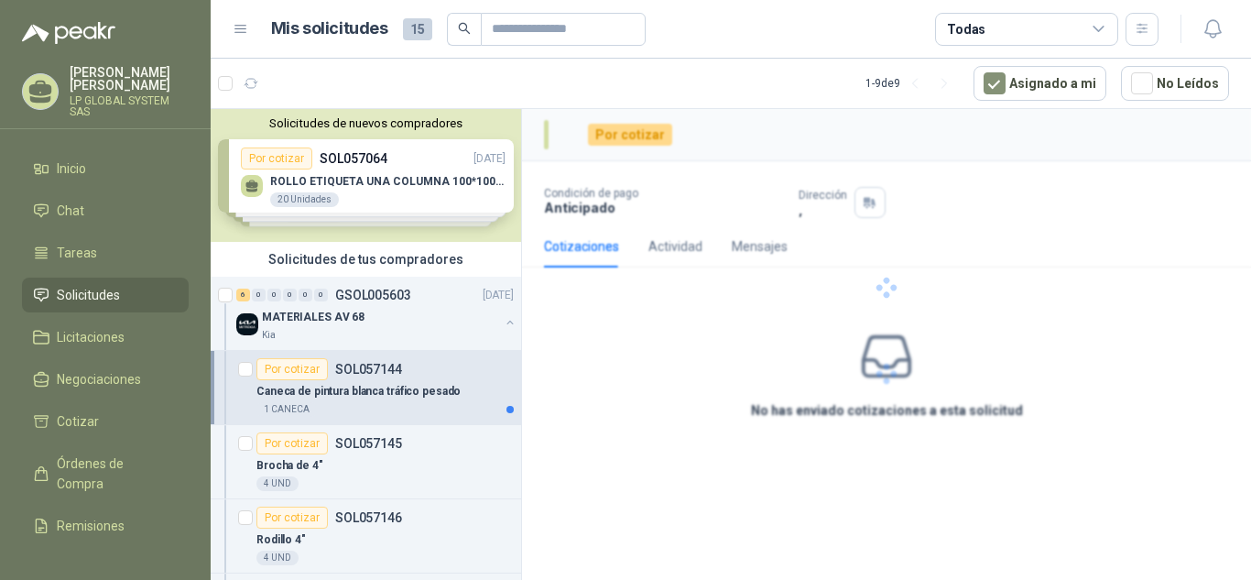
click at [735, 338] on div at bounding box center [886, 287] width 729 height 357
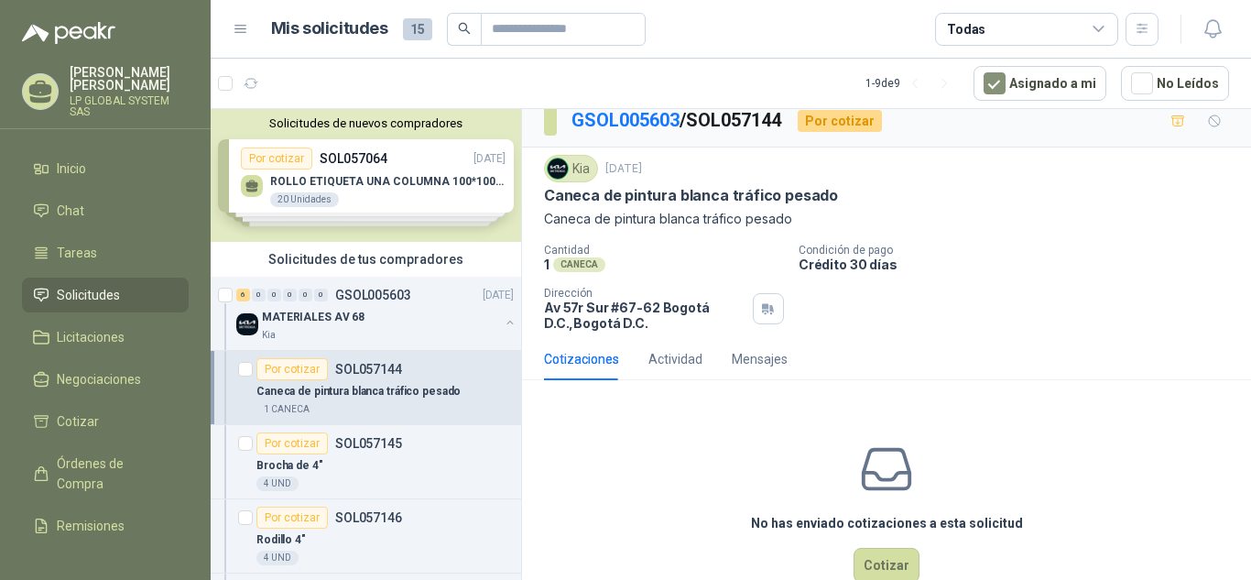
scroll to position [57, 0]
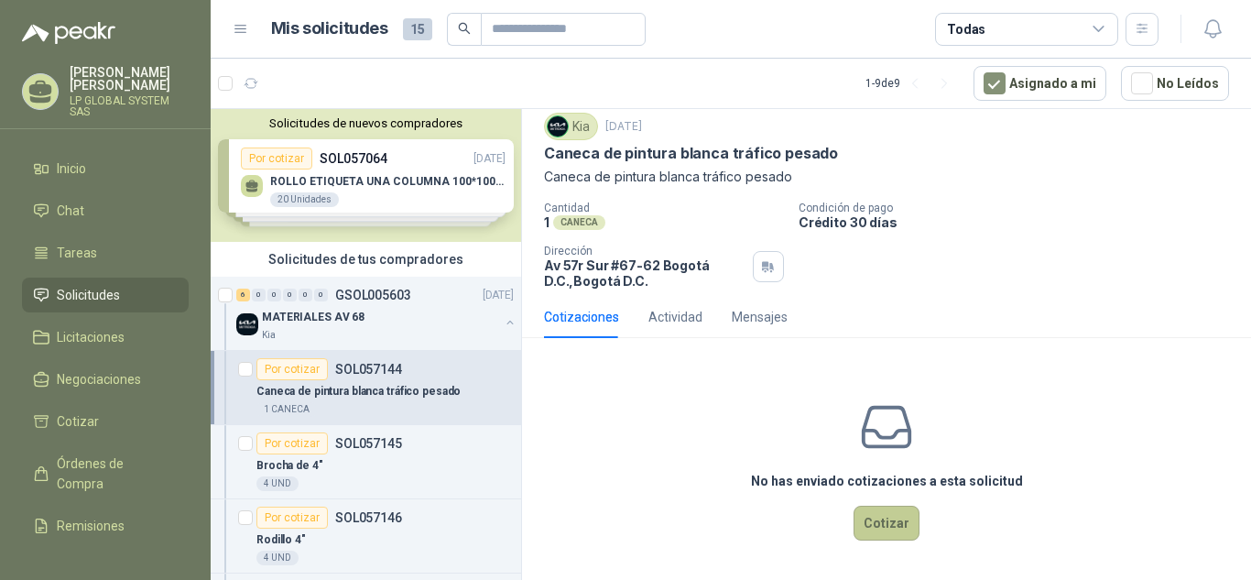
click at [883, 527] on button "Cotizar" at bounding box center [886, 522] width 66 height 35
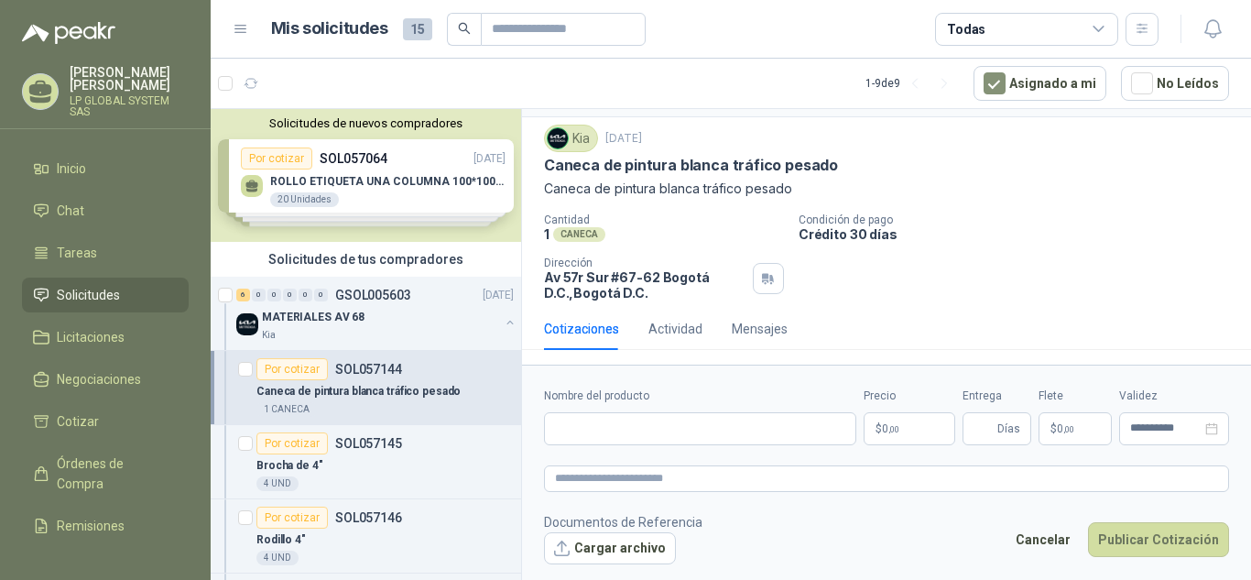
scroll to position [44, 0]
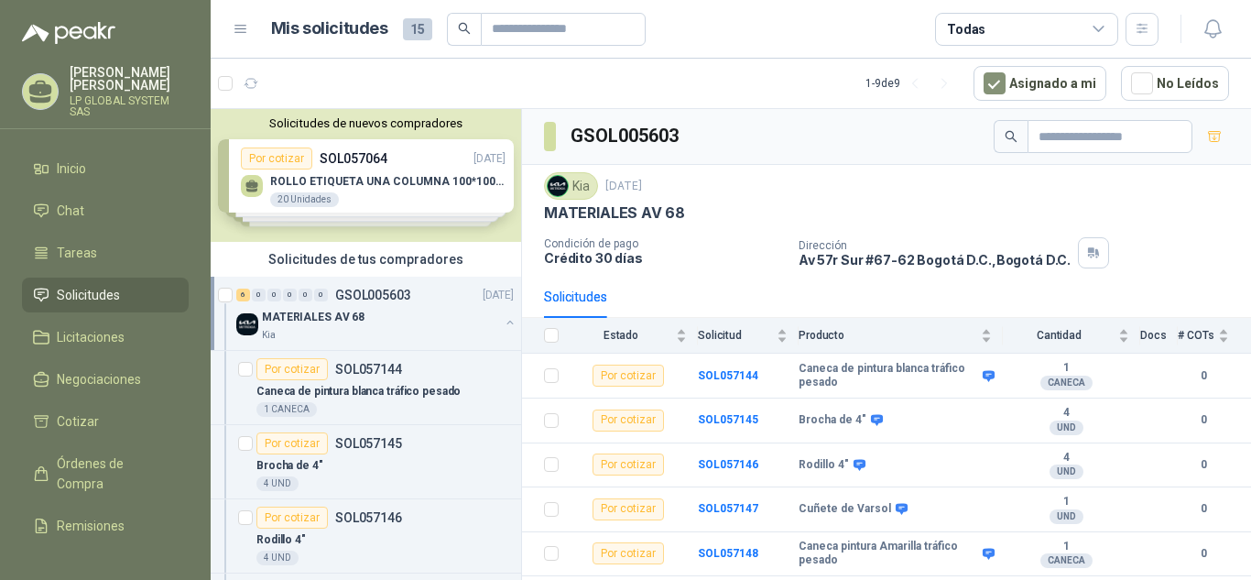
click at [350, 313] on p "MATERIALES AV 68" at bounding box center [313, 317] width 103 height 17
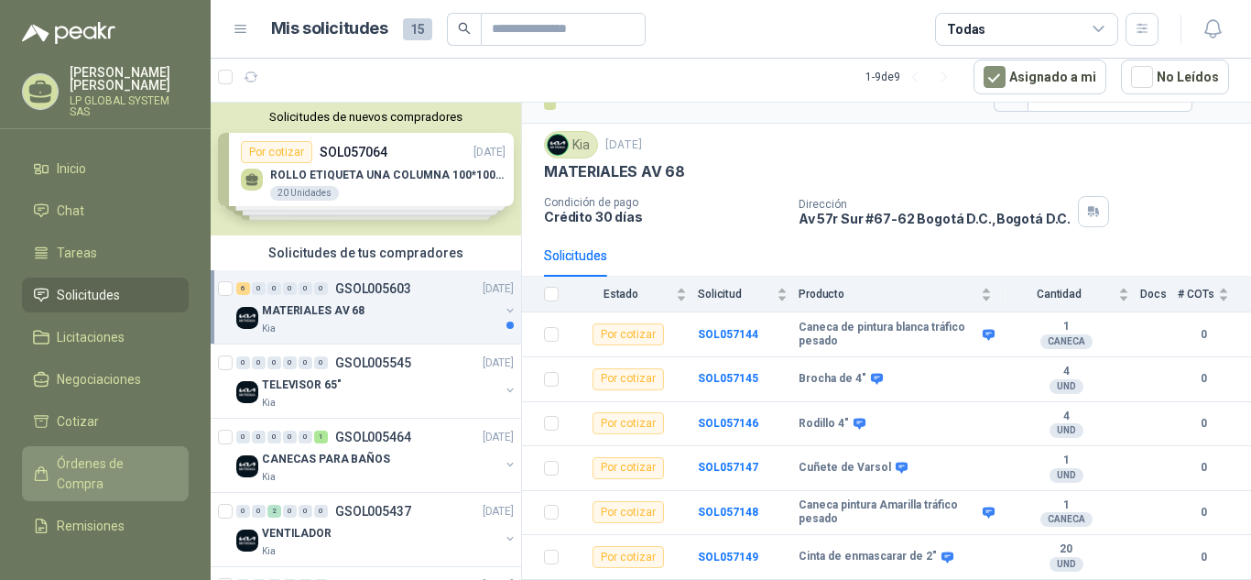
scroll to position [119, 0]
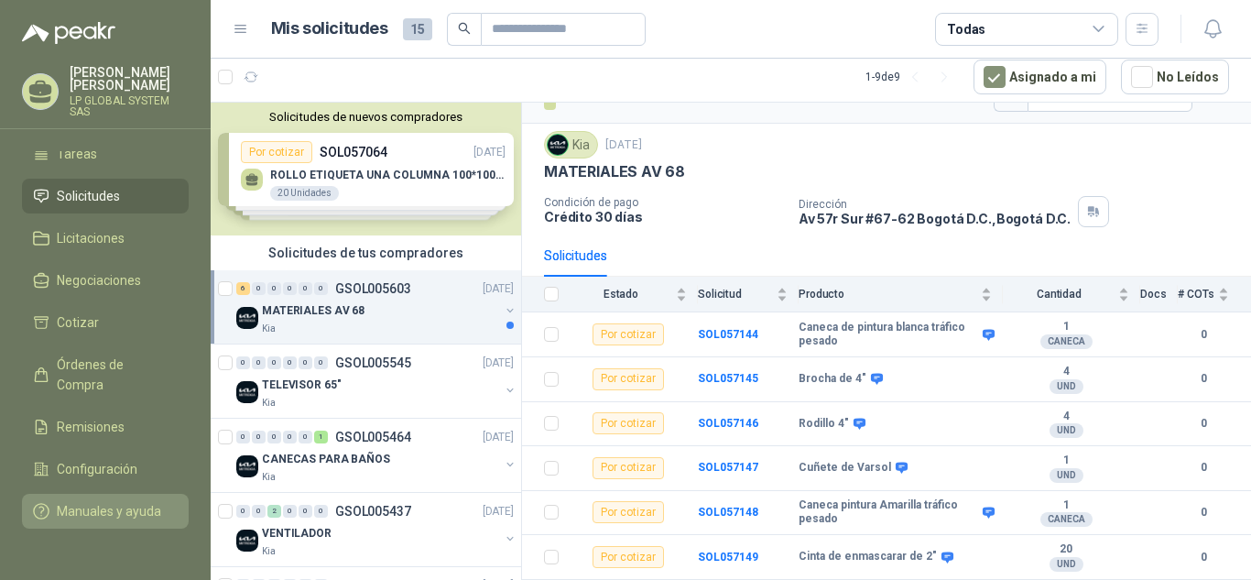
click at [80, 501] on span "Manuales y ayuda" at bounding box center [109, 511] width 104 height 20
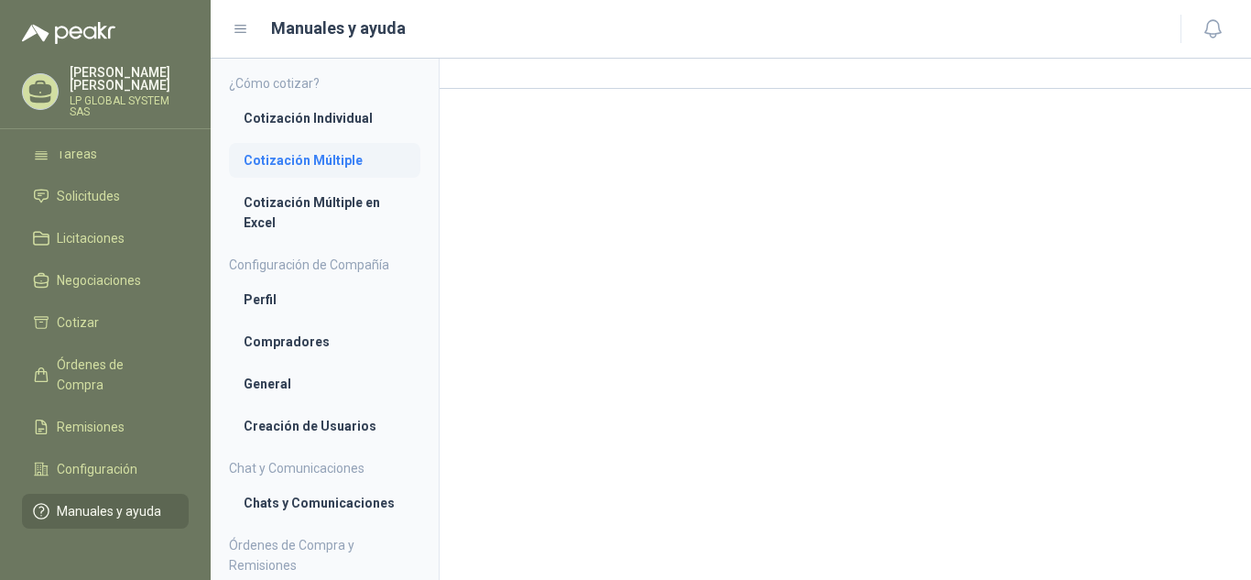
click at [296, 160] on li "Cotización Múltiple" at bounding box center [325, 160] width 162 height 20
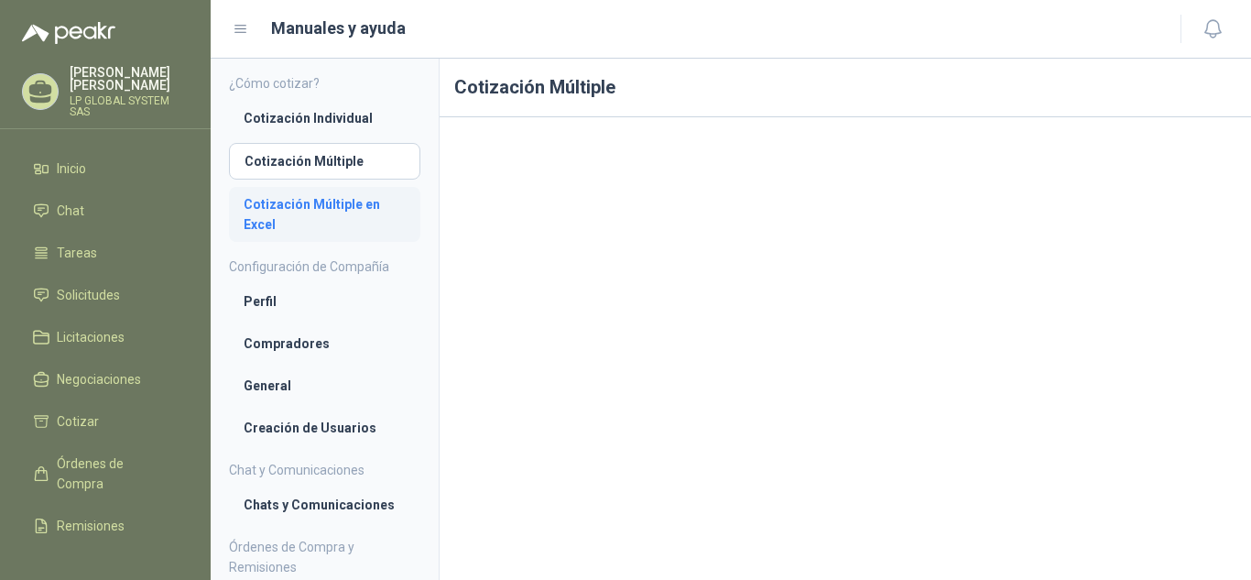
click at [302, 208] on li "Cotización Múltiple en Excel" at bounding box center [325, 214] width 162 height 40
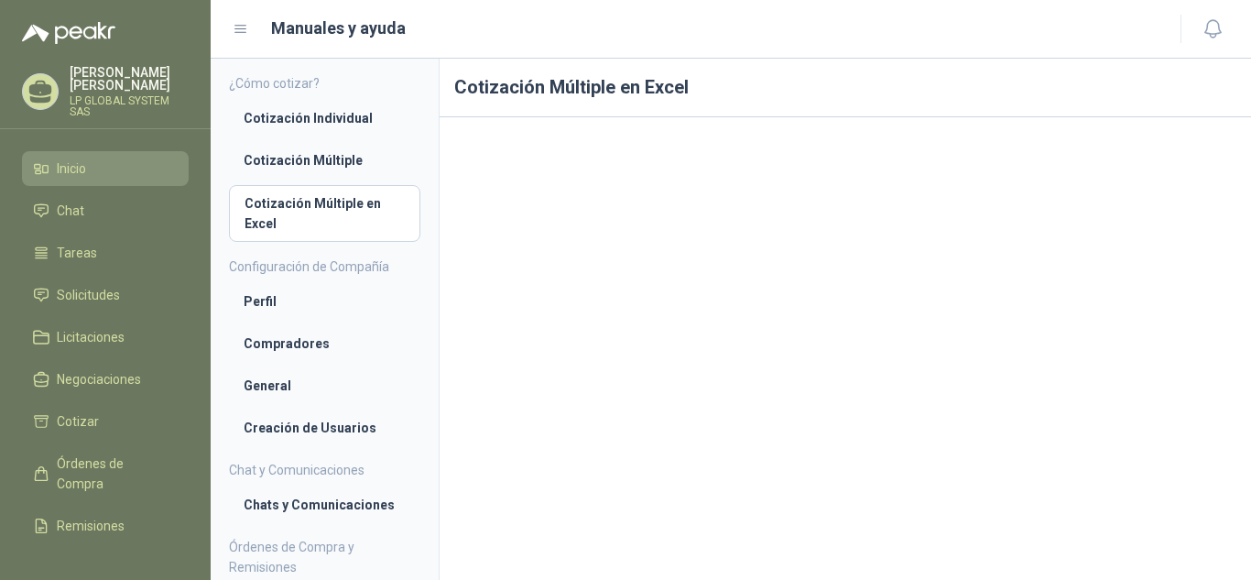
click at [78, 170] on span "Inicio" at bounding box center [71, 168] width 29 height 20
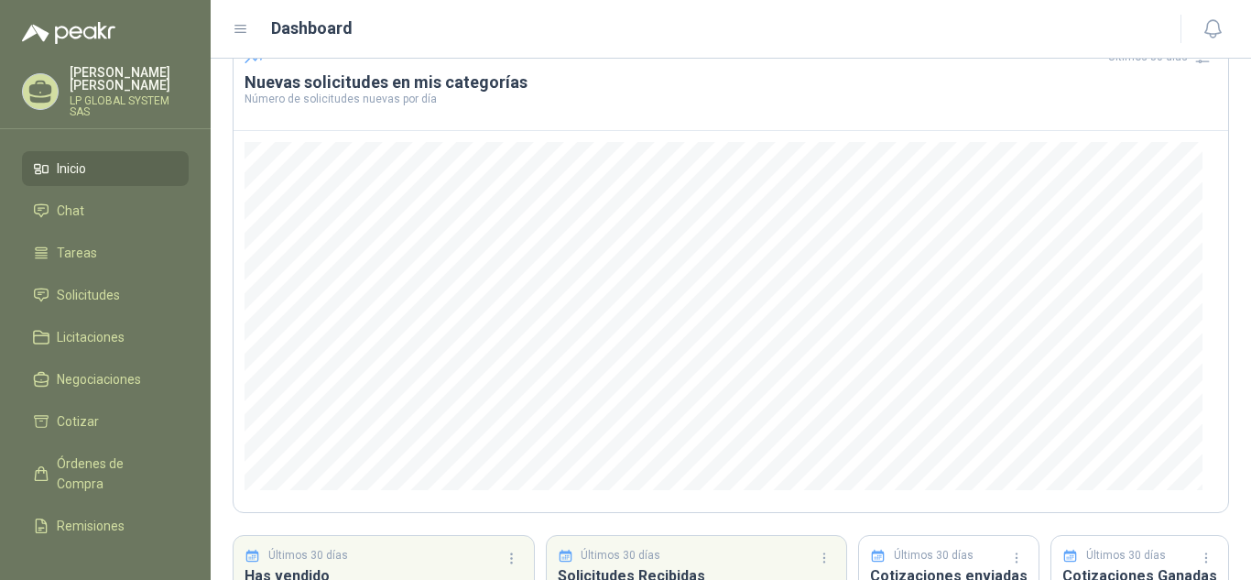
scroll to position [245, 0]
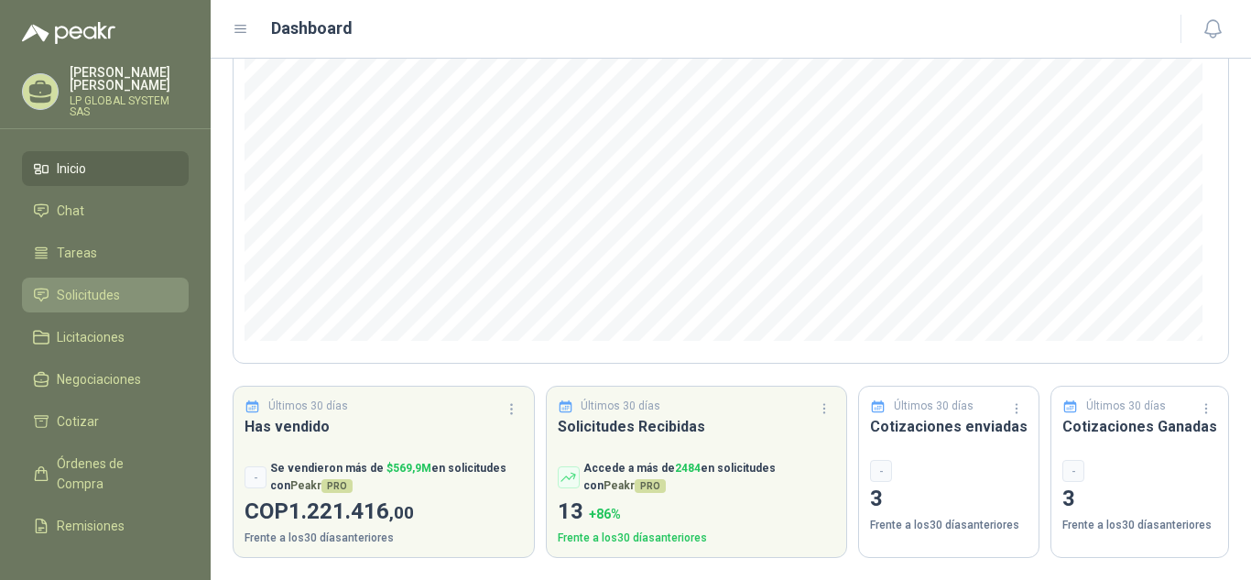
click at [114, 288] on span "Solicitudes" at bounding box center [88, 295] width 63 height 20
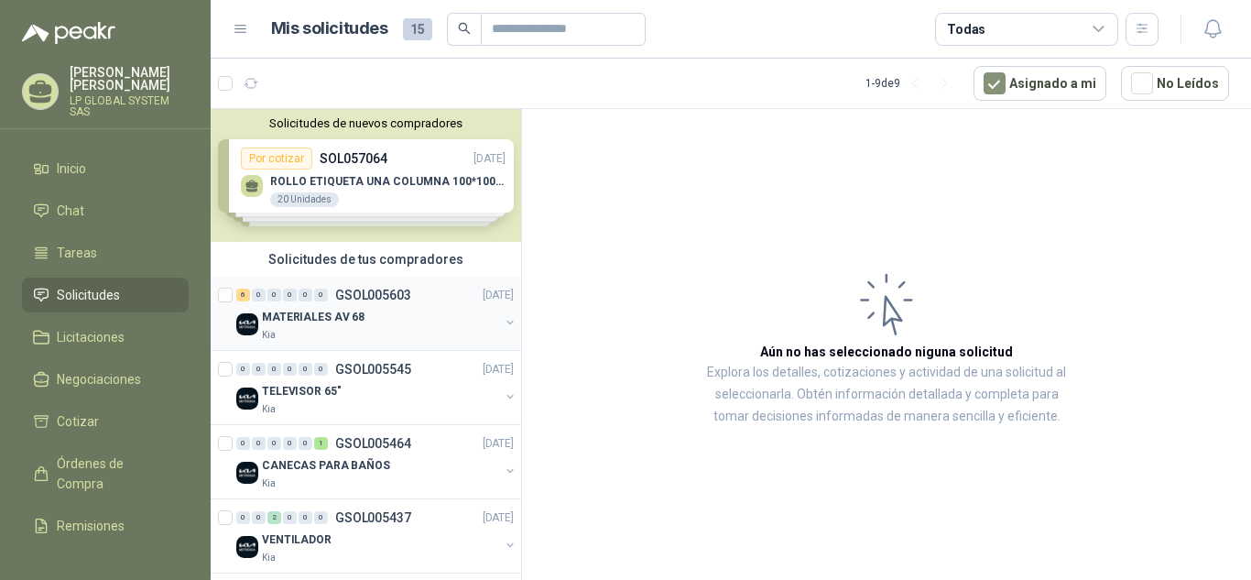
click at [384, 311] on div "MATERIALES AV 68" at bounding box center [380, 317] width 237 height 22
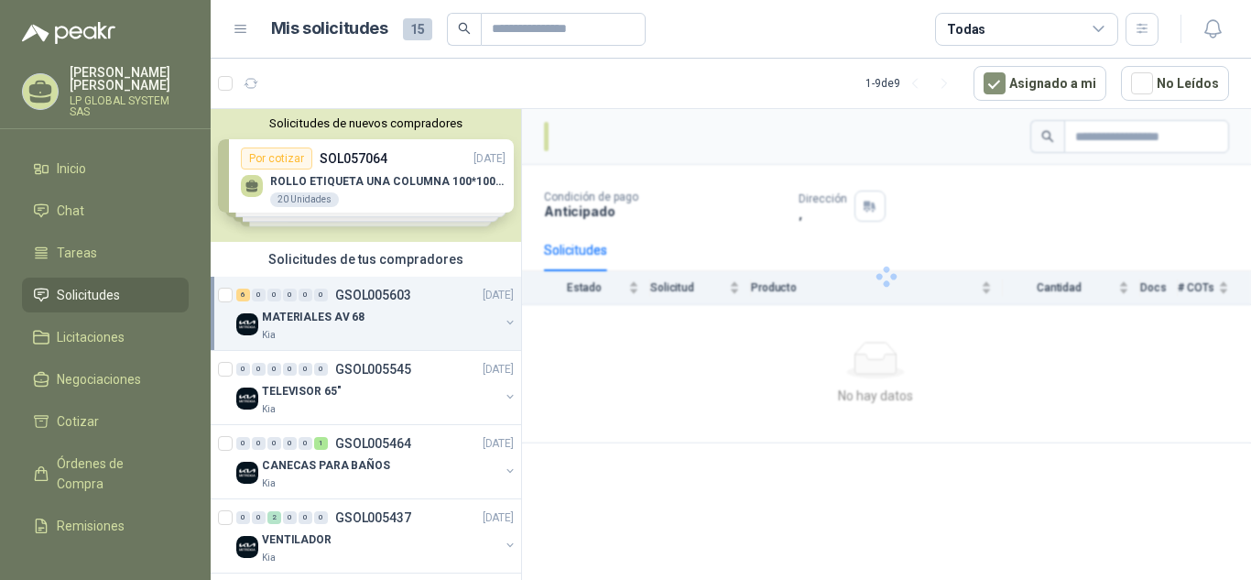
click at [355, 319] on p "MATERIALES AV 68" at bounding box center [313, 317] width 103 height 17
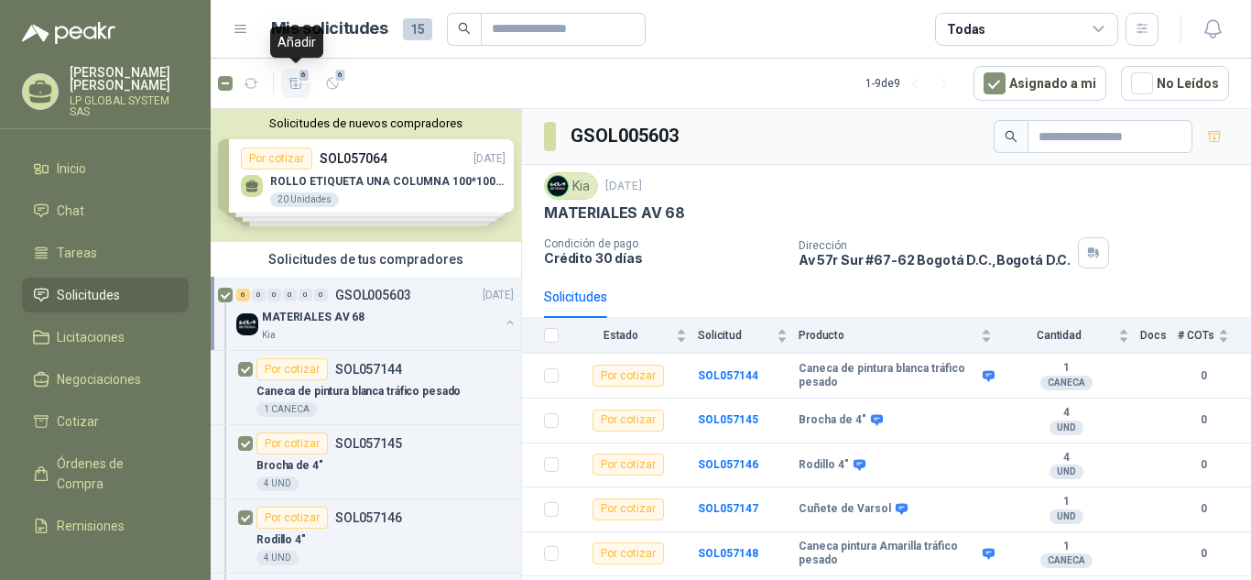
click at [299, 81] on span "6" at bounding box center [304, 75] width 13 height 15
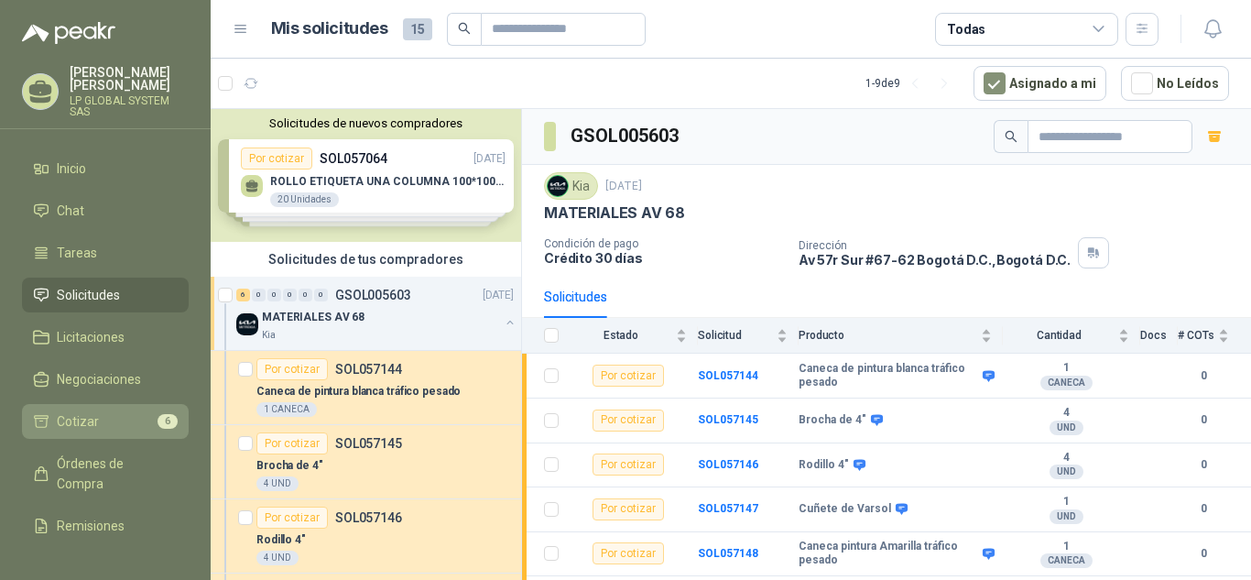
click at [127, 411] on li "Cotizar 6" at bounding box center [105, 421] width 145 height 20
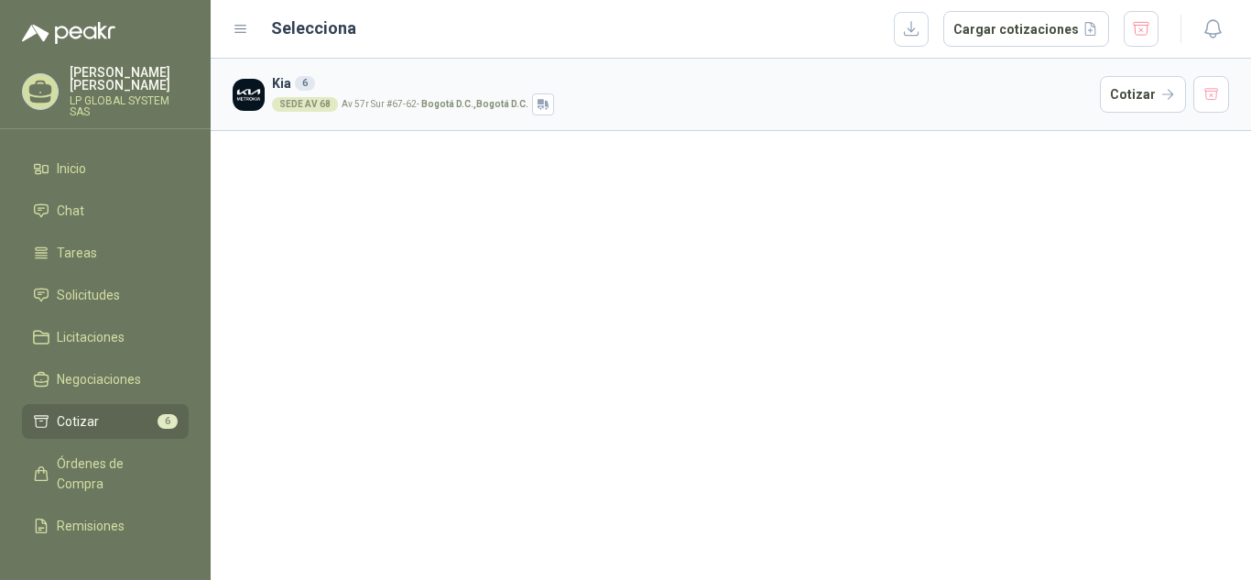
click at [662, 103] on div "SEDE AV [STREET_ADDRESS] D.C. , [GEOGRAPHIC_DATA] D.C." at bounding box center [682, 104] width 820 height 22
click at [1151, 91] on button "Cotizar" at bounding box center [1143, 94] width 86 height 37
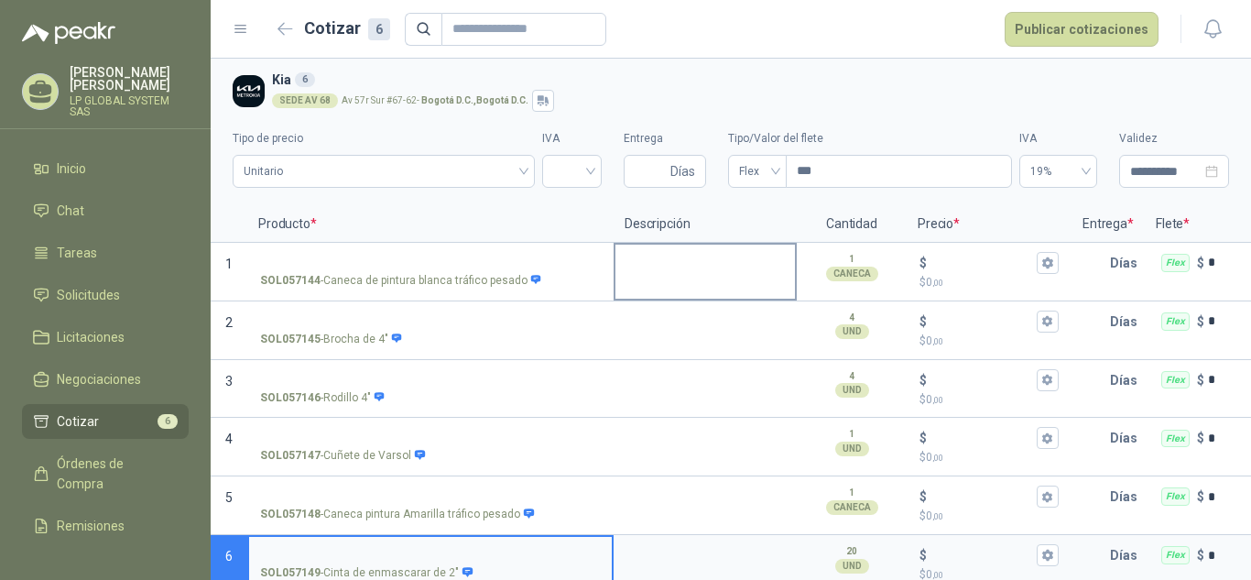
click at [736, 283] on textarea at bounding box center [704, 265] width 179 height 42
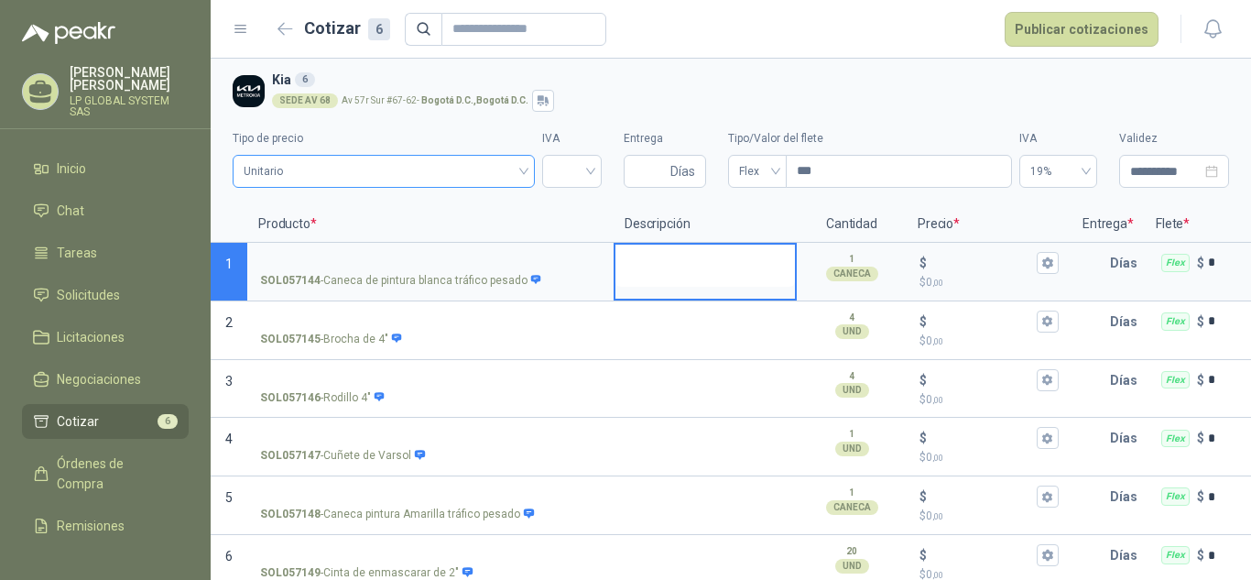
click at [483, 169] on span "Unitario" at bounding box center [384, 170] width 280 height 27
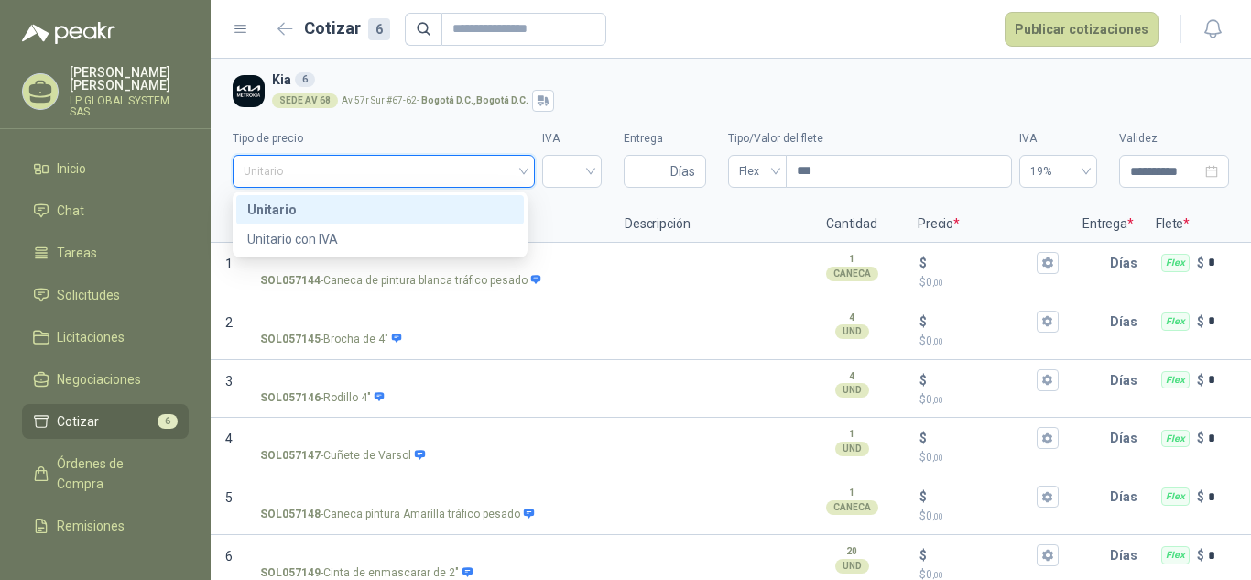
click at [483, 169] on span "Unitario" at bounding box center [384, 170] width 280 height 27
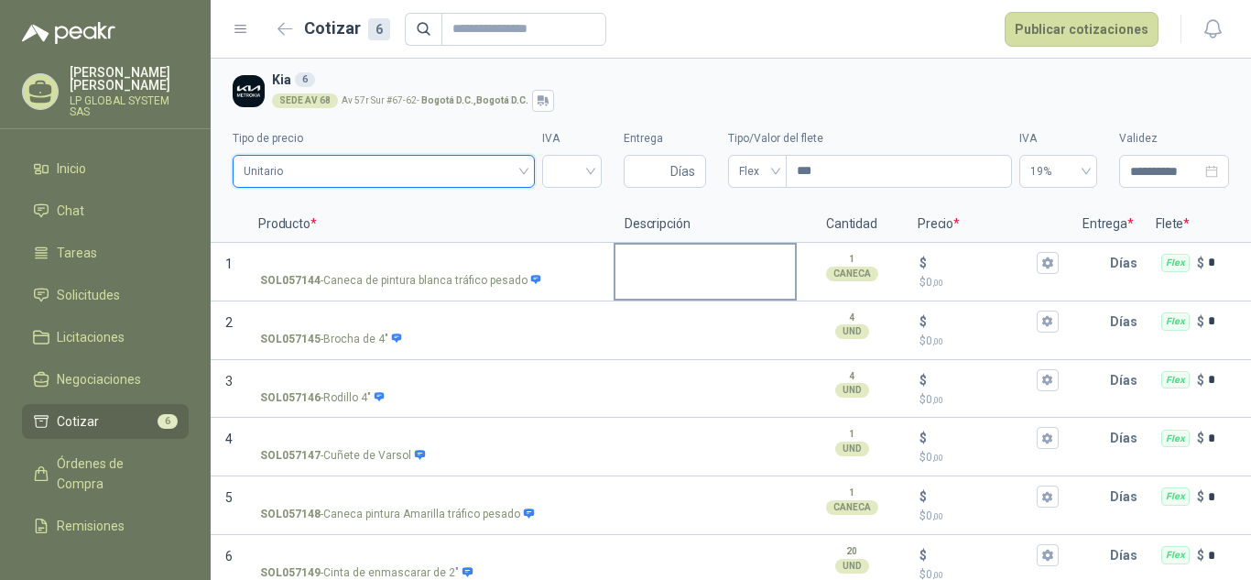
click at [728, 266] on textarea at bounding box center [704, 265] width 179 height 42
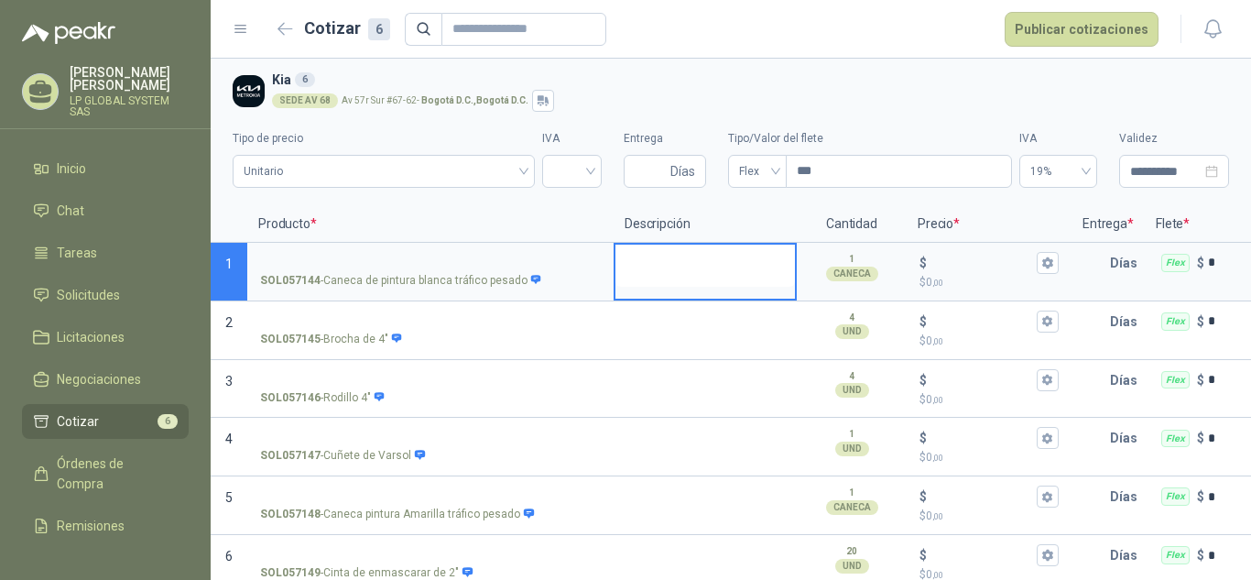
scroll to position [28, 0]
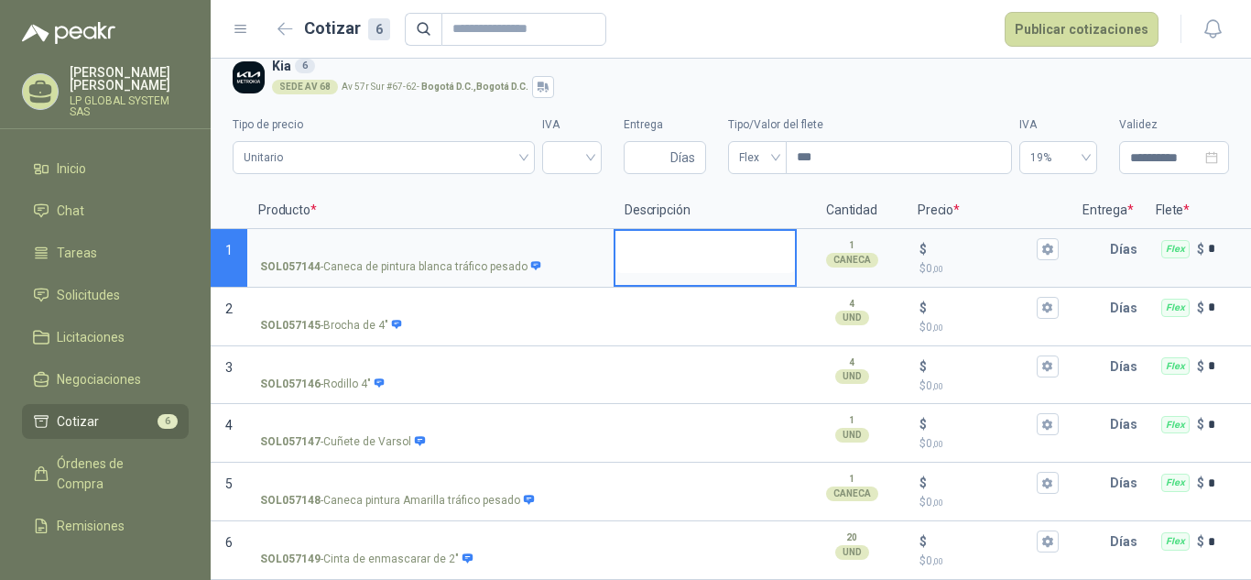
click at [684, 239] on textarea at bounding box center [704, 252] width 179 height 42
click at [425, 258] on p "SOL057144 - Caneca de pintura blanca tráfico pesado" at bounding box center [401, 266] width 282 height 17
click at [425, 252] on input "SOL057144 - Caneca de pintura blanca tráfico pesado" at bounding box center [430, 250] width 341 height 14
click at [425, 258] on p "SOL057144 - Caneca de pintura blanca tráfico pesado" at bounding box center [401, 266] width 282 height 17
click at [425, 252] on input "SOL057144 - Caneca de pintura blanca tráfico pesado" at bounding box center [430, 250] width 341 height 14
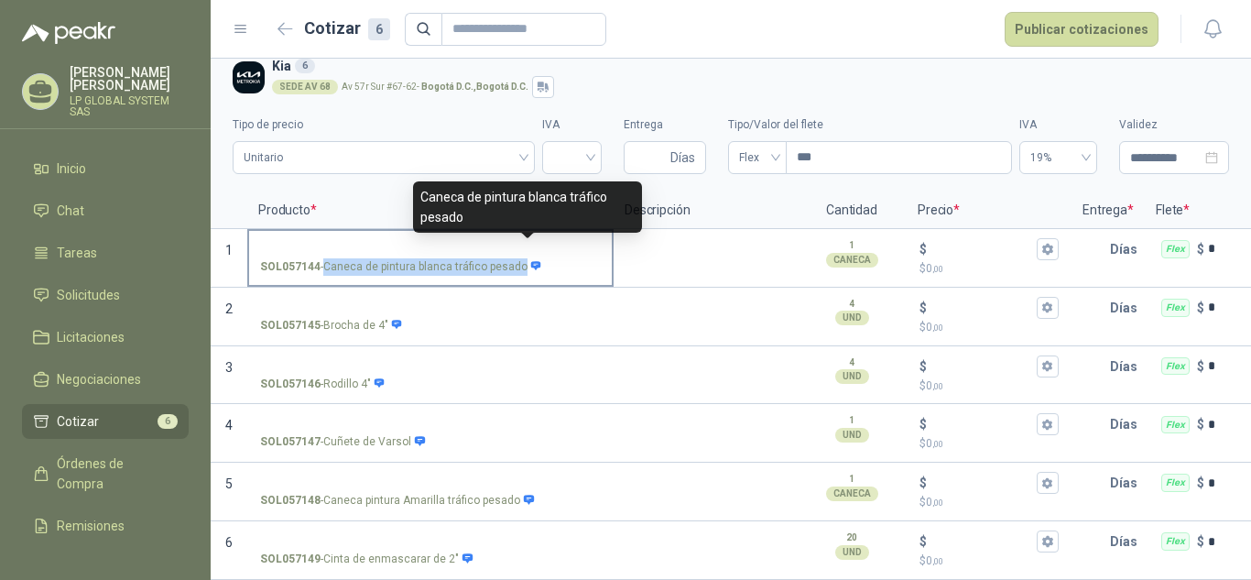
drag, startPoint x: 325, startPoint y: 248, endPoint x: 525, endPoint y: 260, distance: 200.0
click at [525, 260] on p "SOL057144 - Caneca de pintura blanca tráfico pesado" at bounding box center [401, 266] width 282 height 17
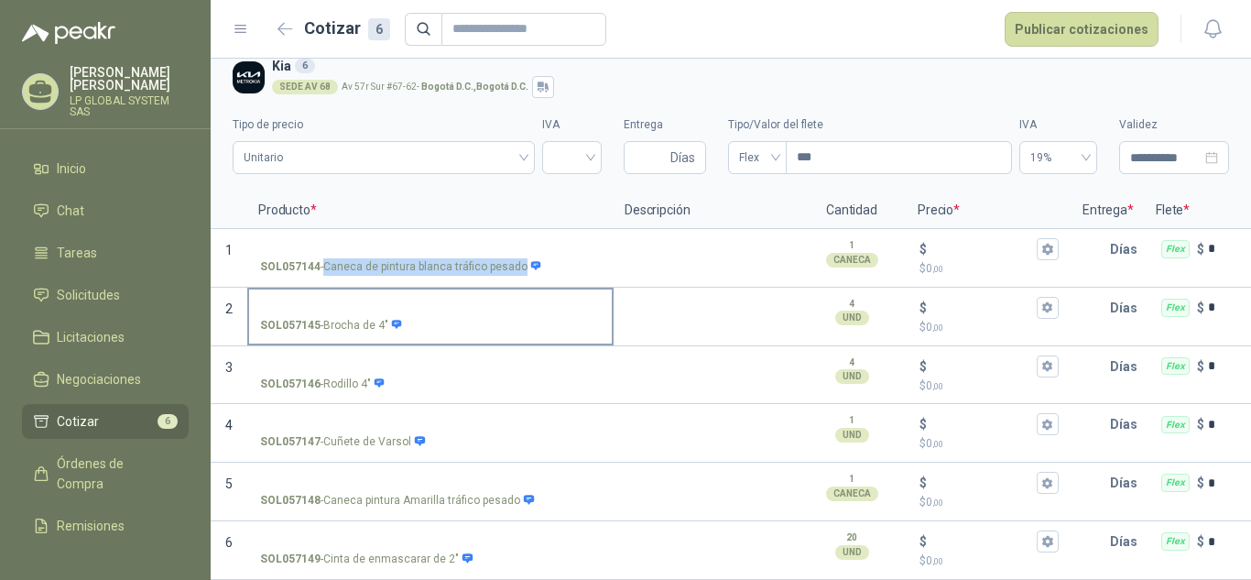
copy div "Caneca de pintura blanca tráfico pesado"
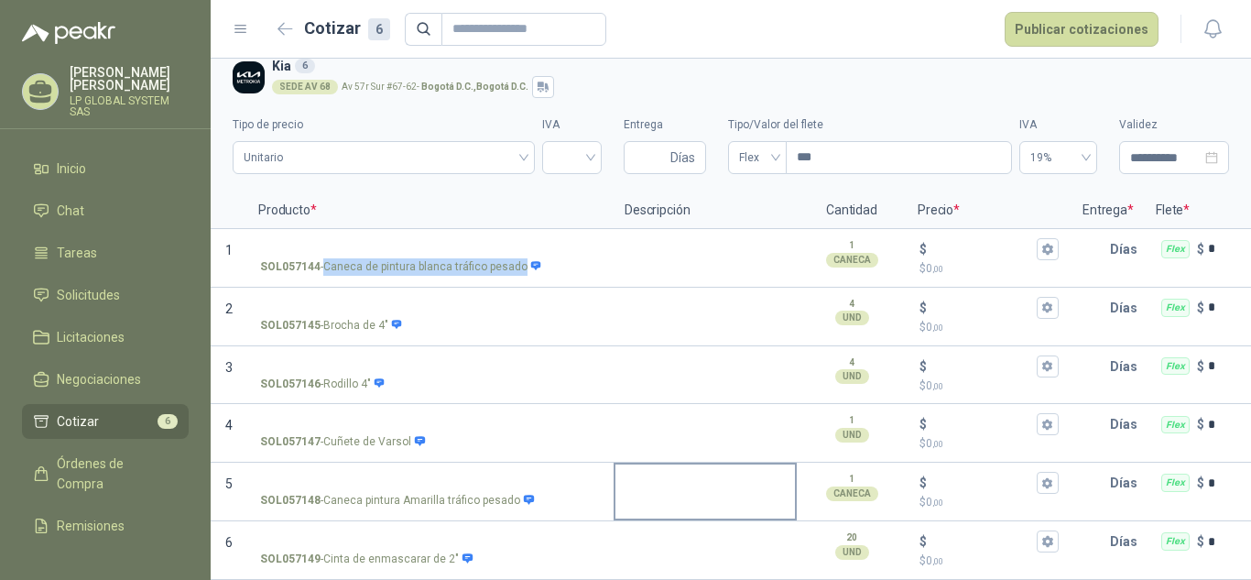
click at [720, 476] on textarea at bounding box center [704, 485] width 179 height 42
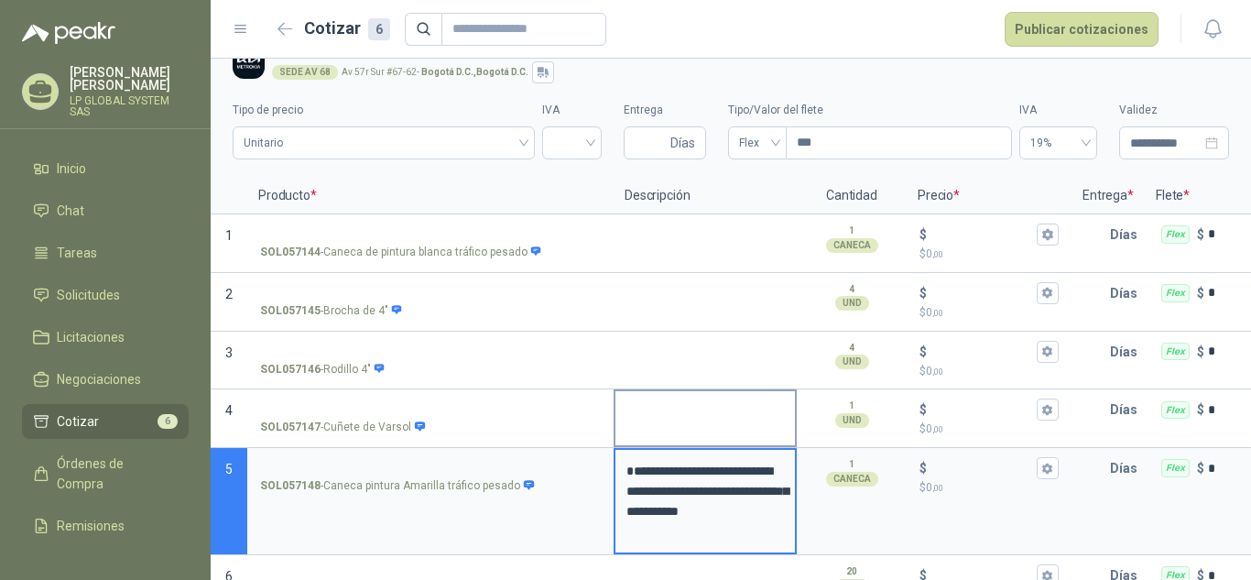
click at [750, 423] on textarea at bounding box center [704, 412] width 179 height 42
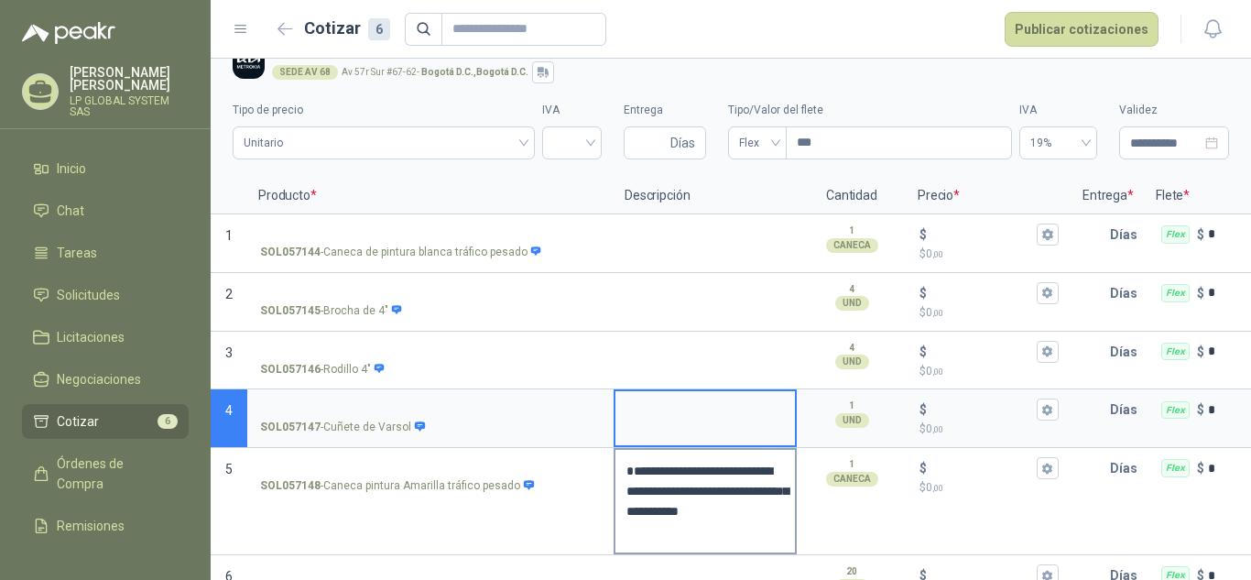
click at [674, 488] on textarea "**********" at bounding box center [704, 501] width 179 height 103
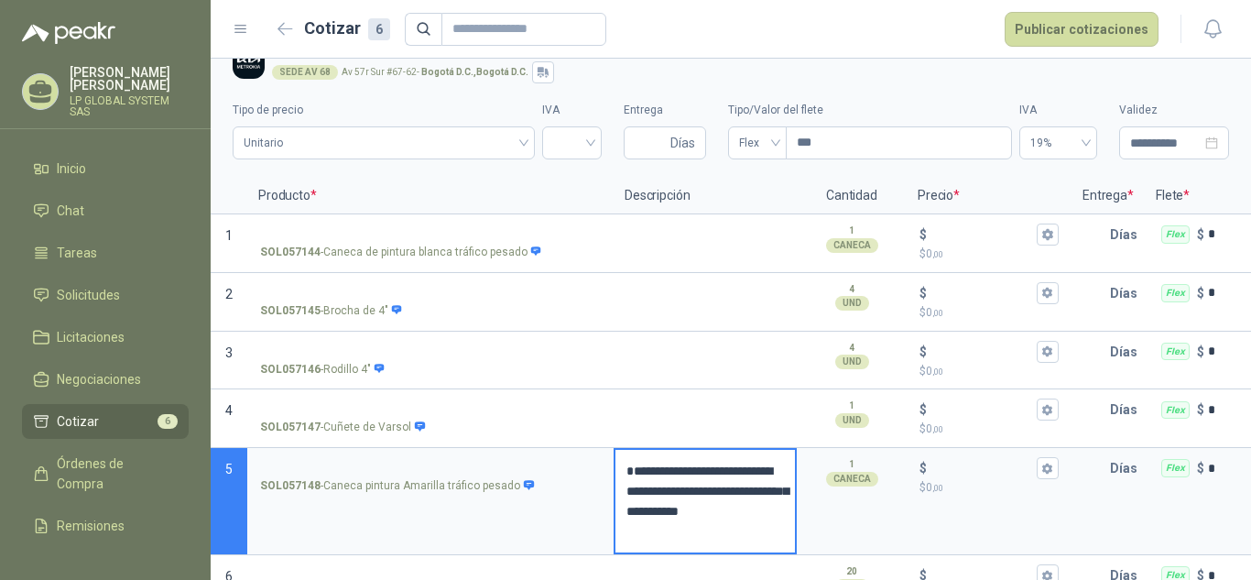
click at [627, 471] on textarea "**********" at bounding box center [704, 501] width 179 height 103
click at [633, 471] on textarea "**********" at bounding box center [704, 501] width 179 height 103
type textarea "**********"
click at [750, 374] on textarea at bounding box center [704, 354] width 179 height 42
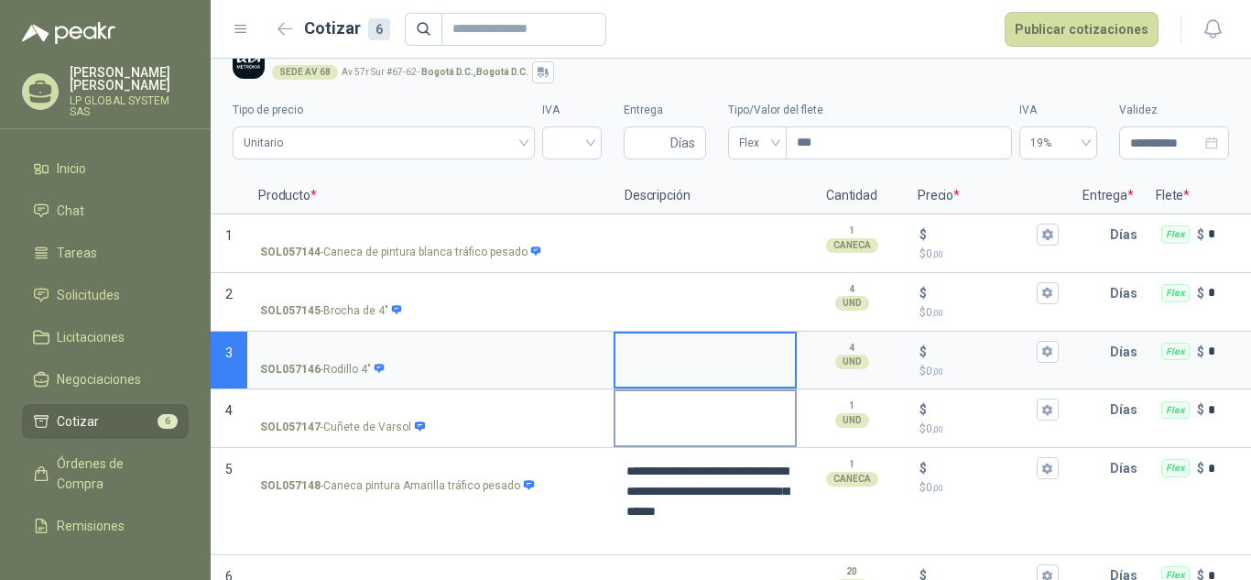
click at [715, 421] on textarea at bounding box center [704, 412] width 179 height 42
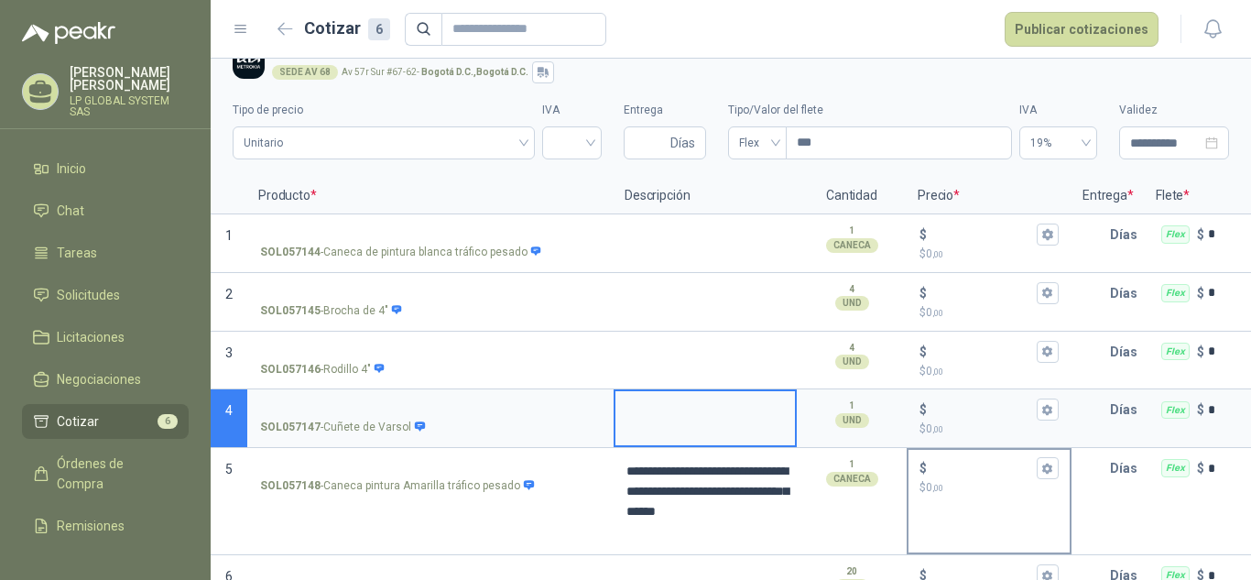
click at [935, 467] on input "$ $ 0 ,00" at bounding box center [981, 468] width 103 height 14
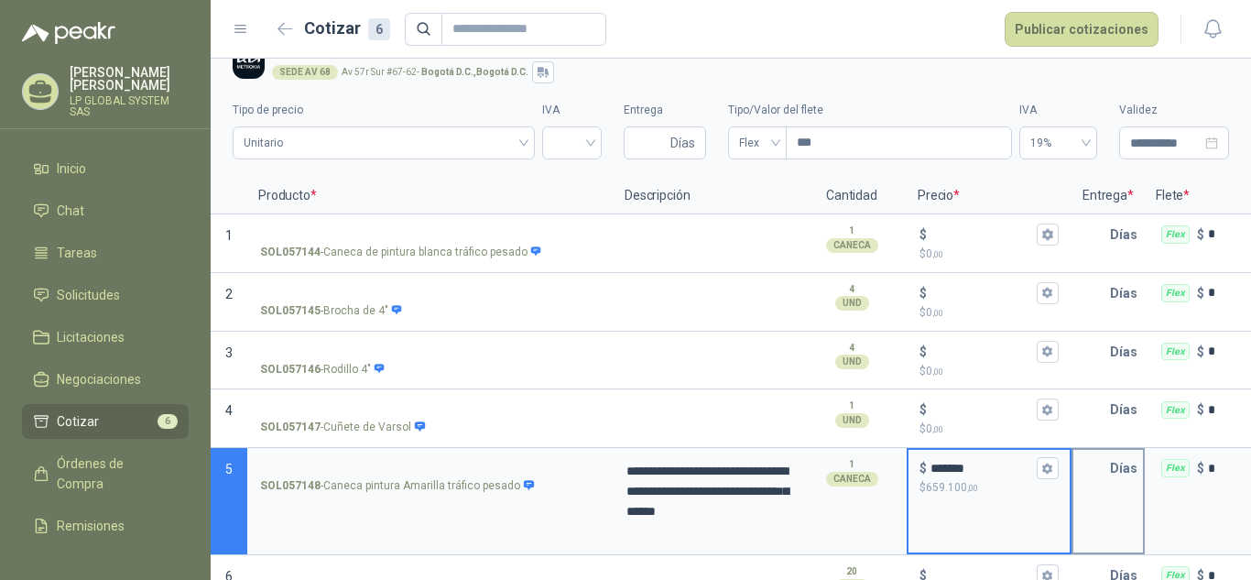
type input "*******"
click at [1100, 485] on input "text" at bounding box center [1091, 468] width 37 height 37
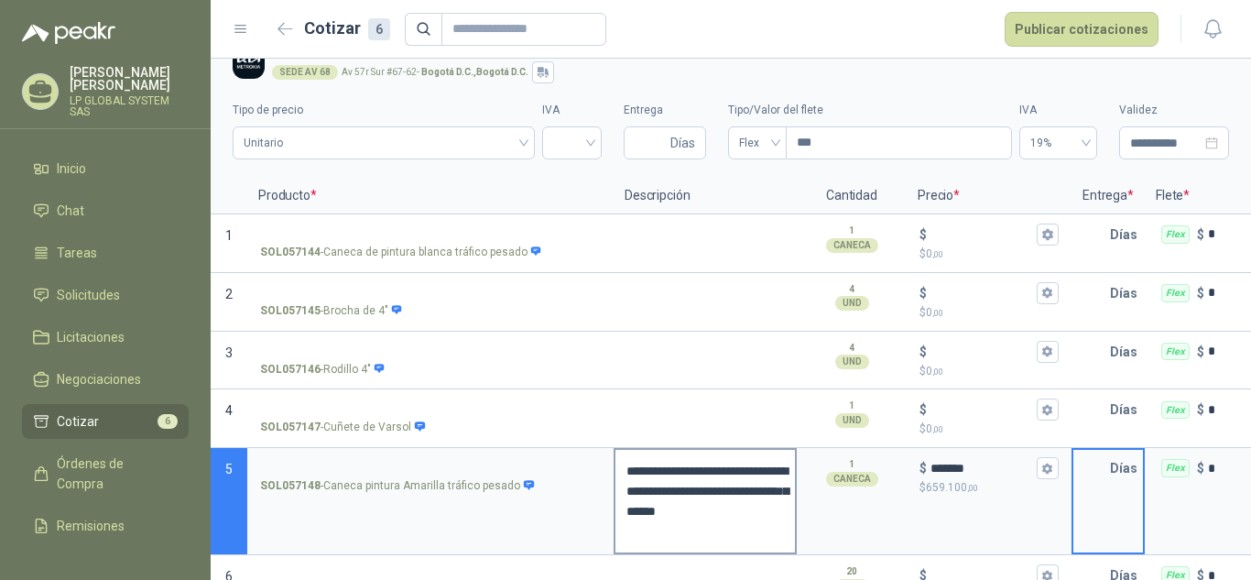
click at [681, 487] on textarea "**********" at bounding box center [704, 501] width 179 height 103
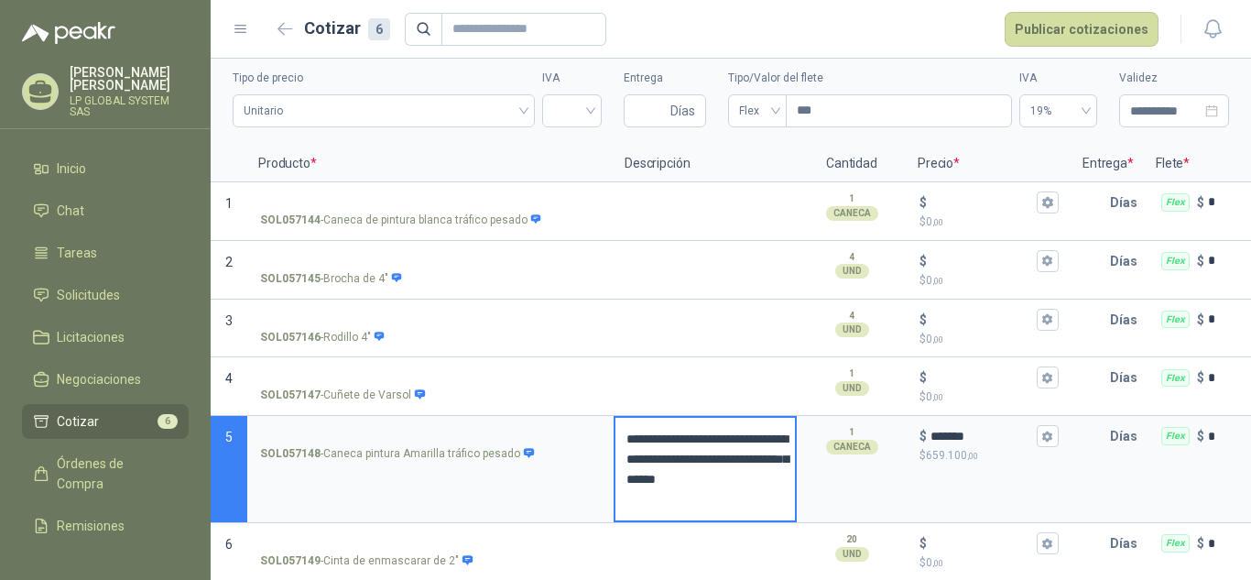
scroll to position [77, 0]
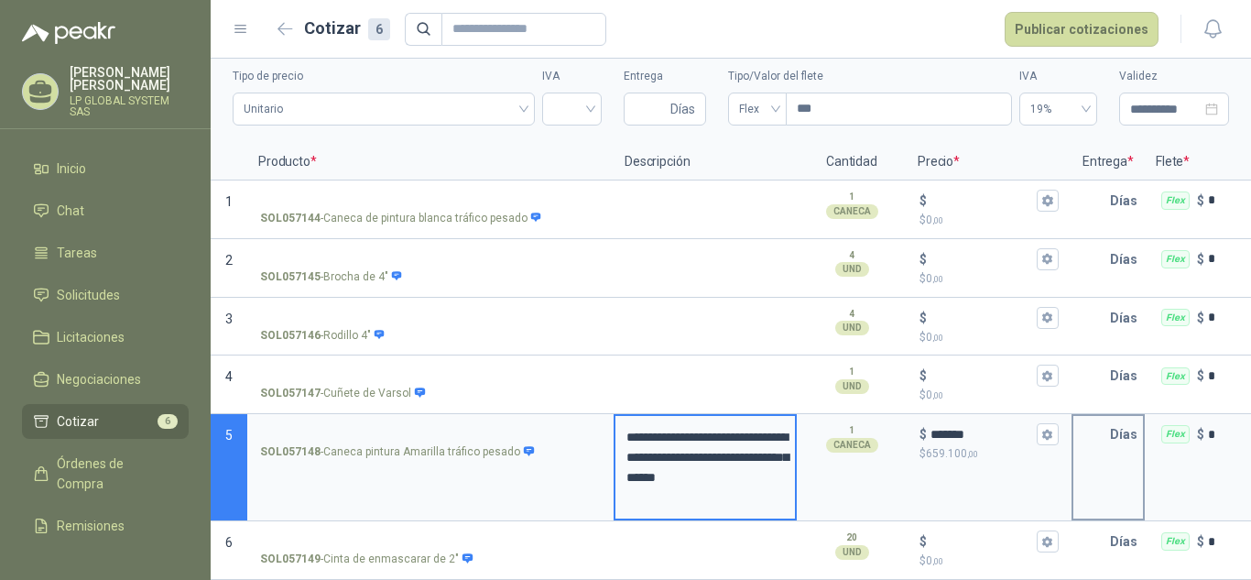
click at [1102, 429] on input "text" at bounding box center [1091, 434] width 37 height 37
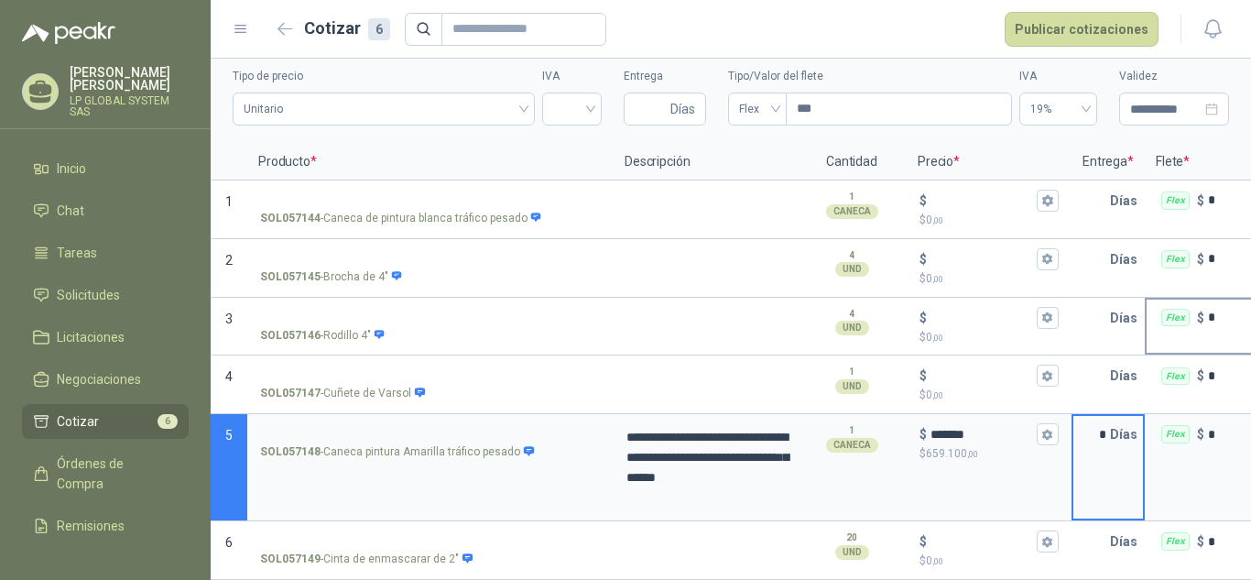
type input "*"
click at [1178, 309] on div "Flex" at bounding box center [1175, 318] width 28 height 18
click at [1208, 310] on input "*" at bounding box center [1248, 317] width 81 height 14
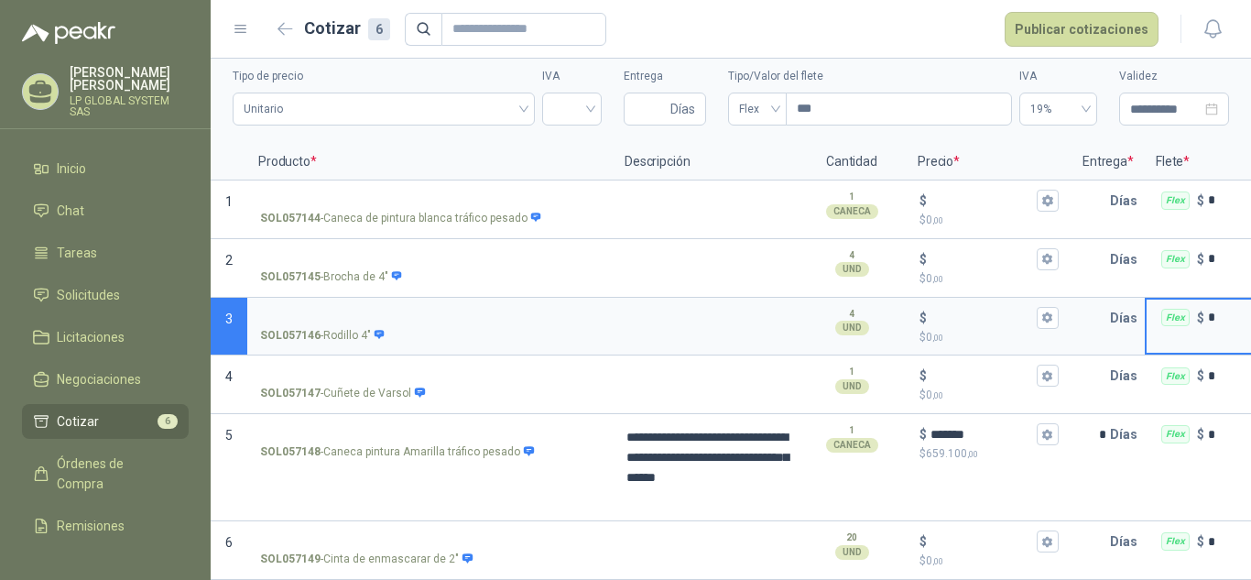
scroll to position [0, 53]
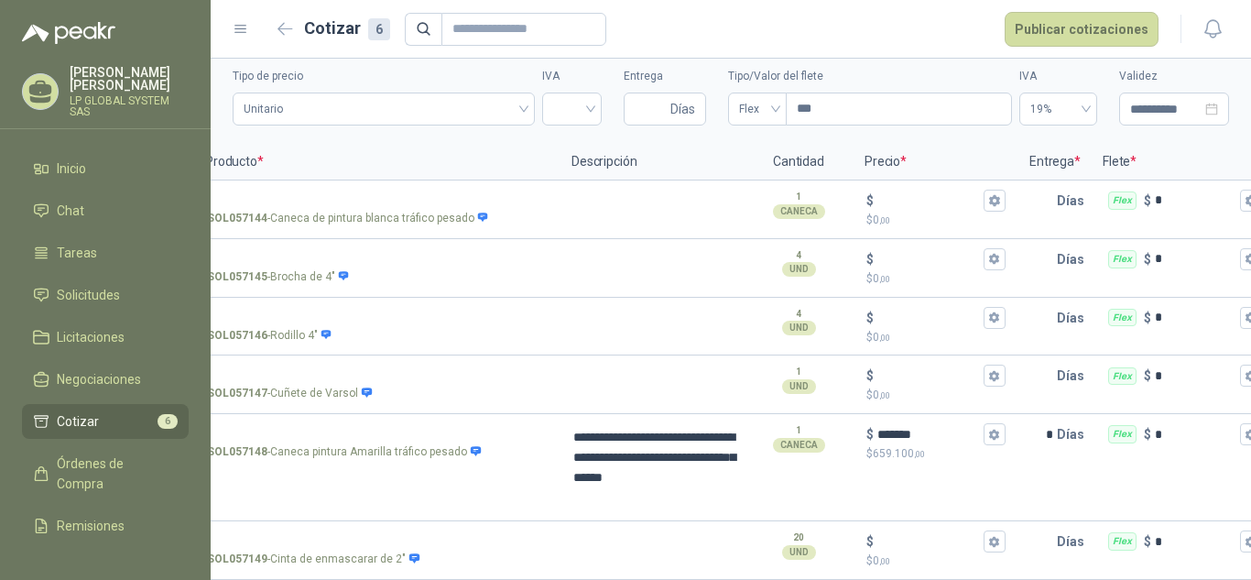
click at [1115, 144] on p "Flete *" at bounding box center [1182, 162] width 183 height 37
click at [743, 98] on span "Flex" at bounding box center [757, 108] width 37 height 27
click at [744, 159] on div "Incluido" at bounding box center [749, 162] width 29 height 20
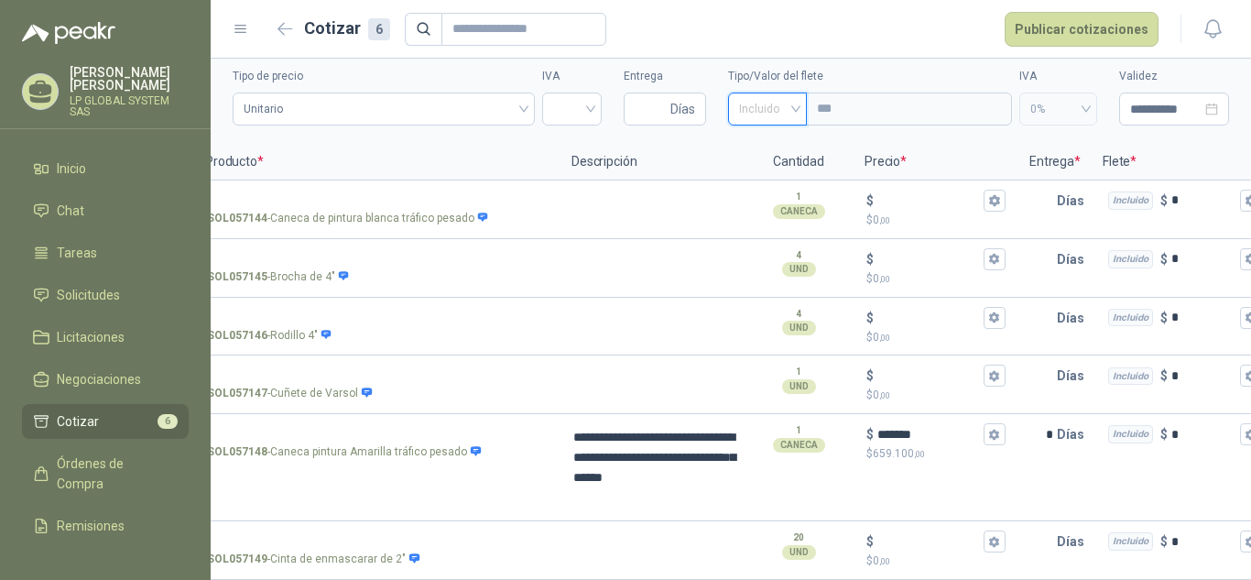
click at [760, 96] on span "Incluido" at bounding box center [767, 108] width 57 height 27
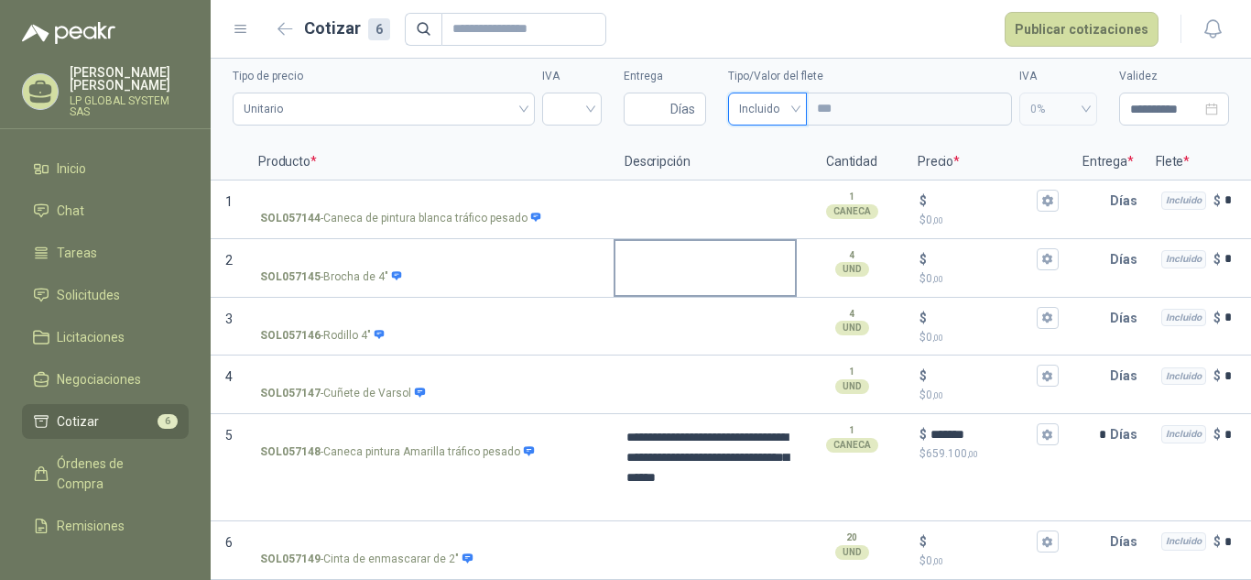
scroll to position [0, 0]
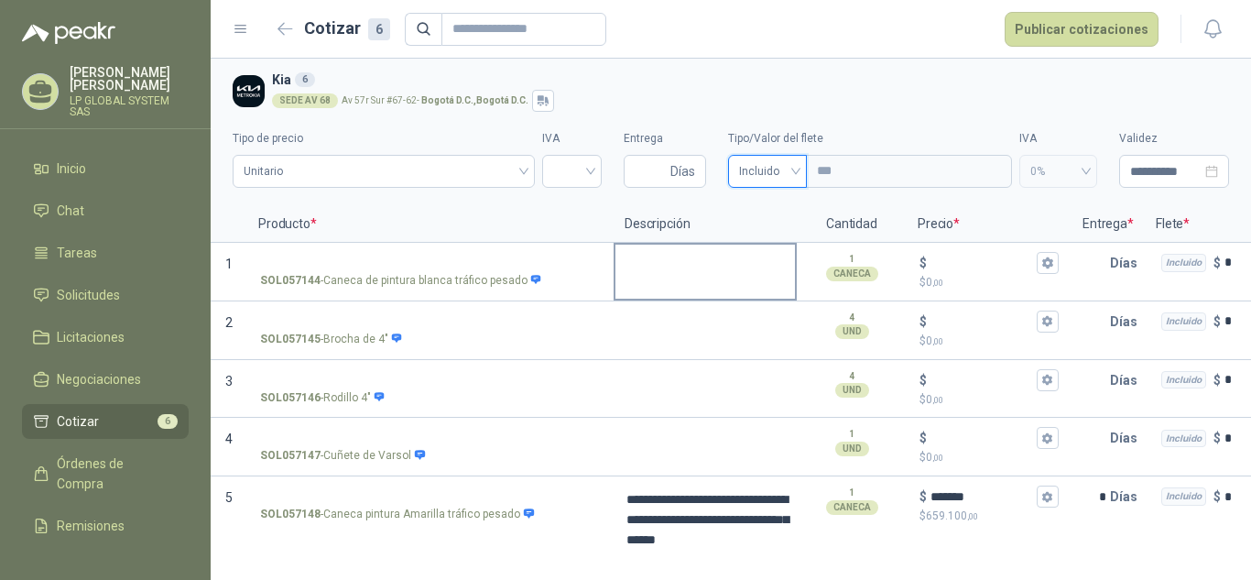
click at [646, 273] on textarea at bounding box center [704, 265] width 179 height 42
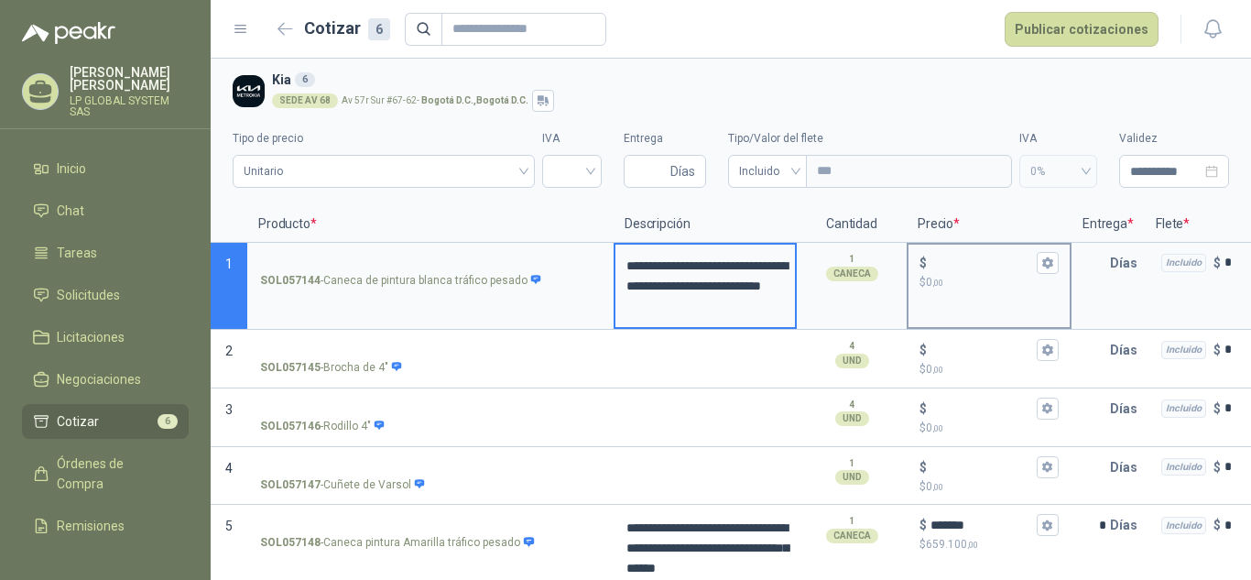
click at [951, 284] on p "$ 0 ,00" at bounding box center [988, 282] width 139 height 17
click at [951, 269] on input "$ $ 0 ,00" at bounding box center [981, 262] width 103 height 14
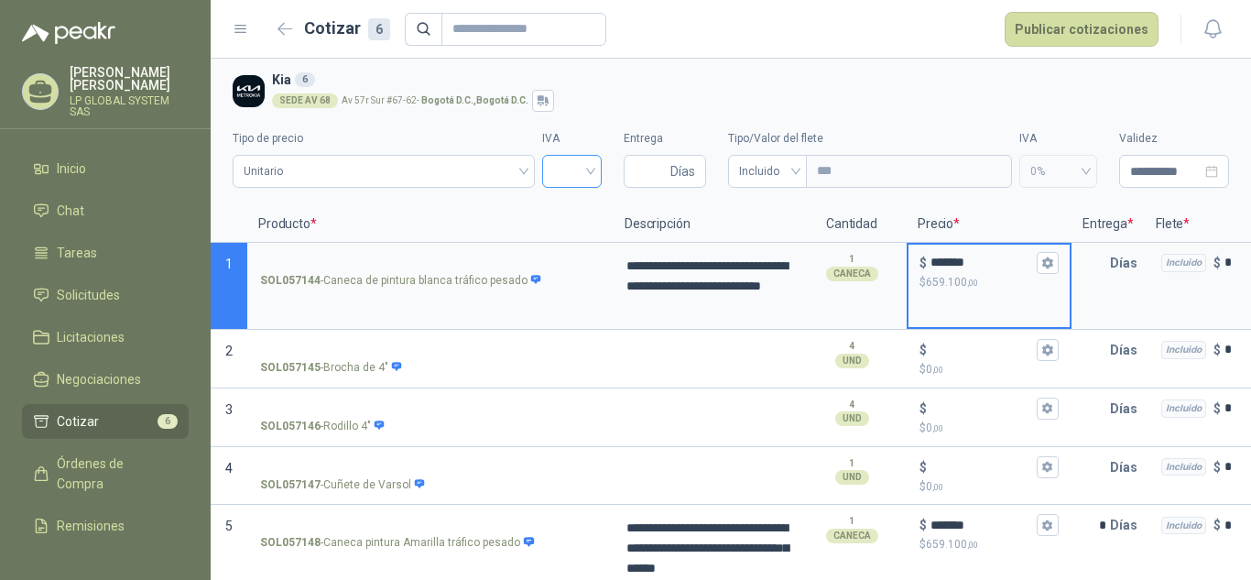
type input "*******"
click at [556, 176] on input "search" at bounding box center [572, 169] width 38 height 27
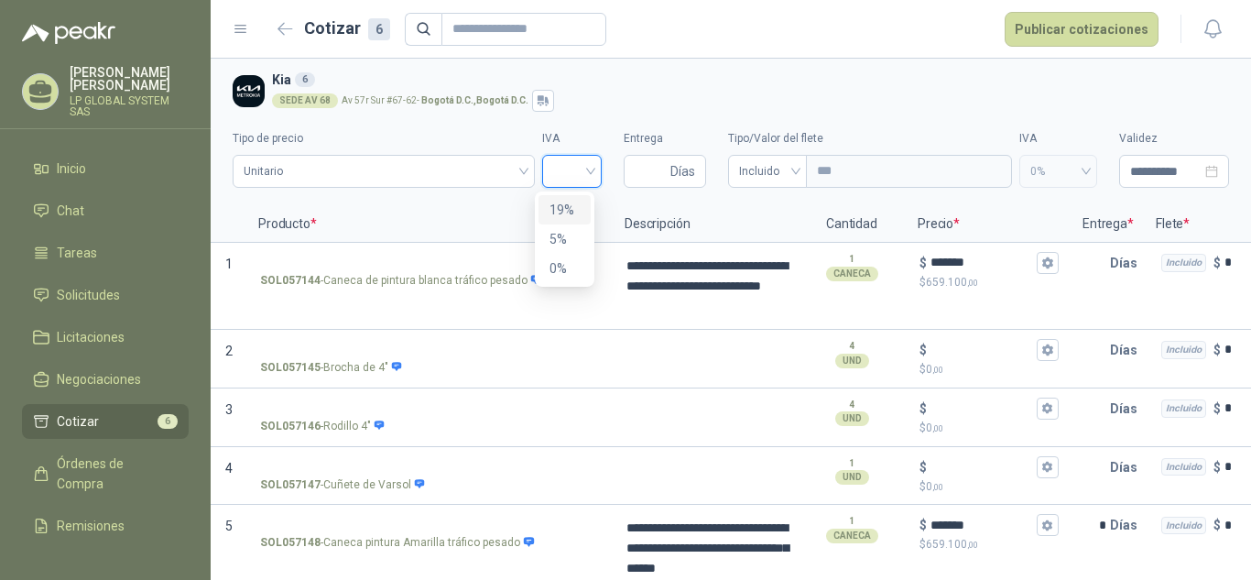
click at [562, 209] on div "19%" at bounding box center [564, 210] width 30 height 20
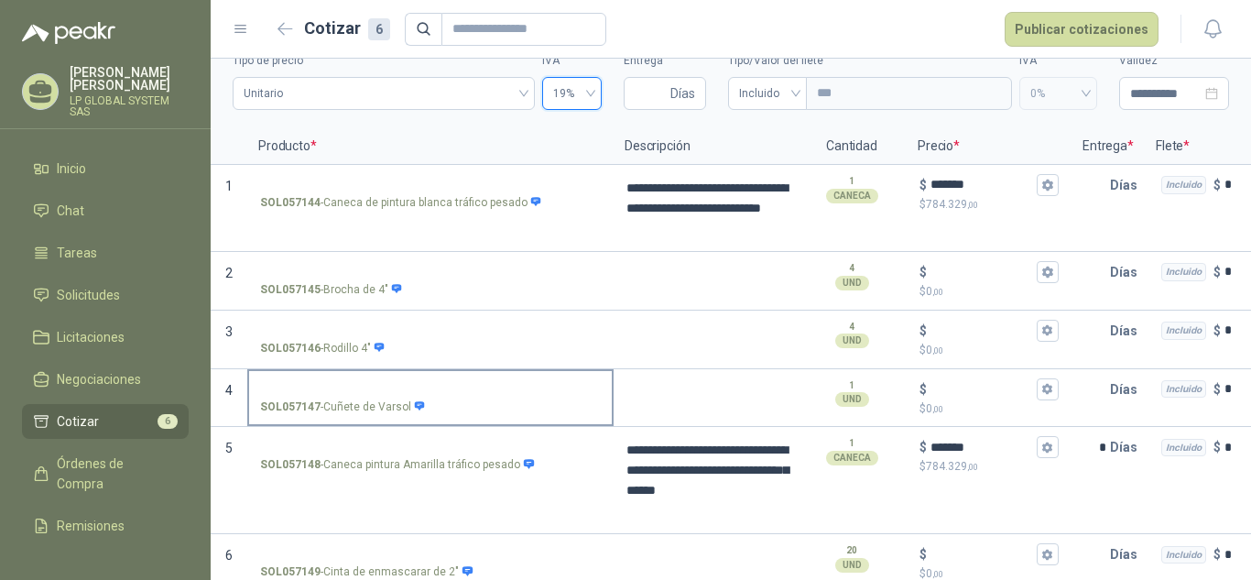
scroll to position [105, 0]
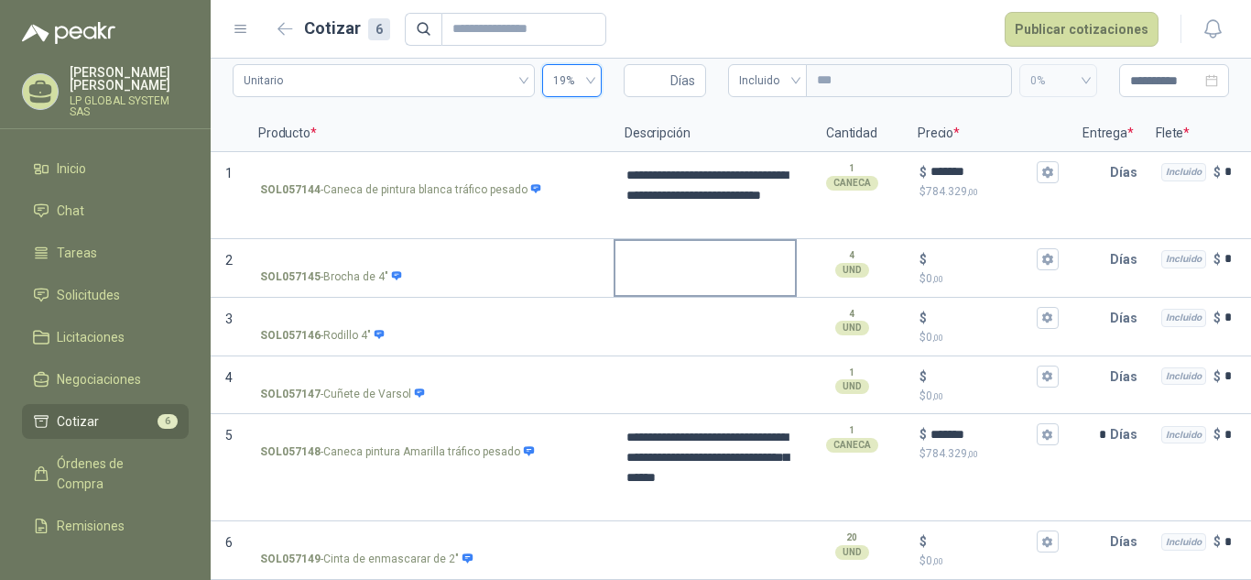
click at [665, 257] on textarea at bounding box center [704, 262] width 179 height 42
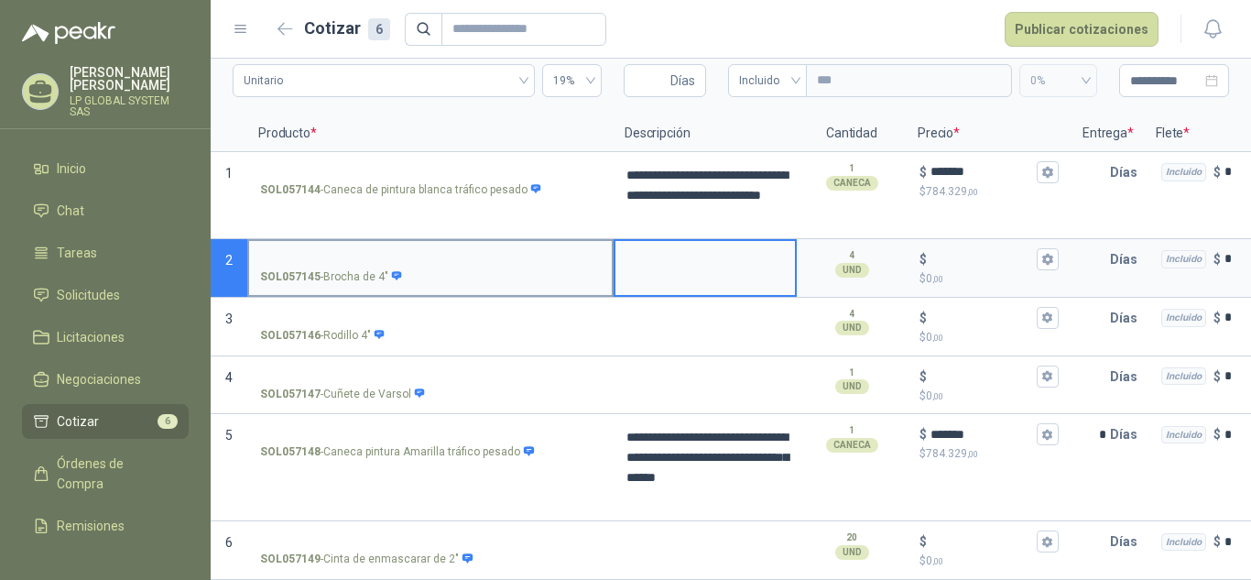
drag, startPoint x: 488, startPoint y: 230, endPoint x: 497, endPoint y: 247, distance: 19.7
click at [488, 241] on label "SOL057145 - Brocha de 4"" at bounding box center [430, 267] width 363 height 52
click at [488, 253] on input "SOL057145 - Brocha de 4"" at bounding box center [430, 260] width 341 height 14
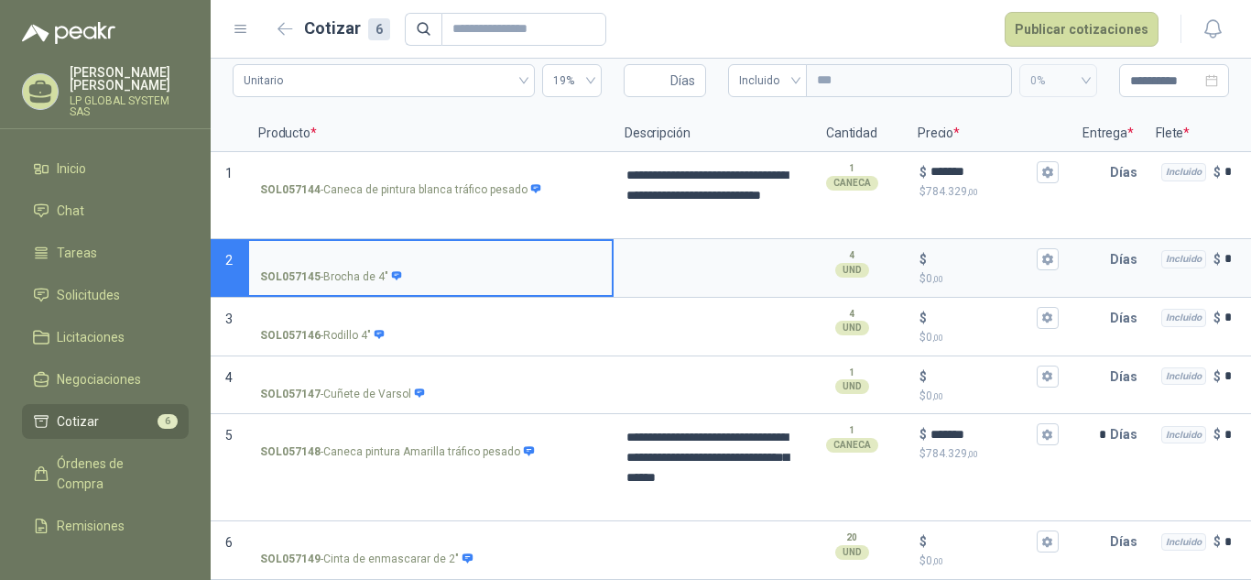
click at [499, 268] on div "SOL057145 - Brocha de 4"" at bounding box center [430, 276] width 341 height 17
click at [499, 255] on input "SOL057145 - Brocha de 4"" at bounding box center [430, 260] width 341 height 14
click at [682, 256] on textarea at bounding box center [704, 262] width 179 height 42
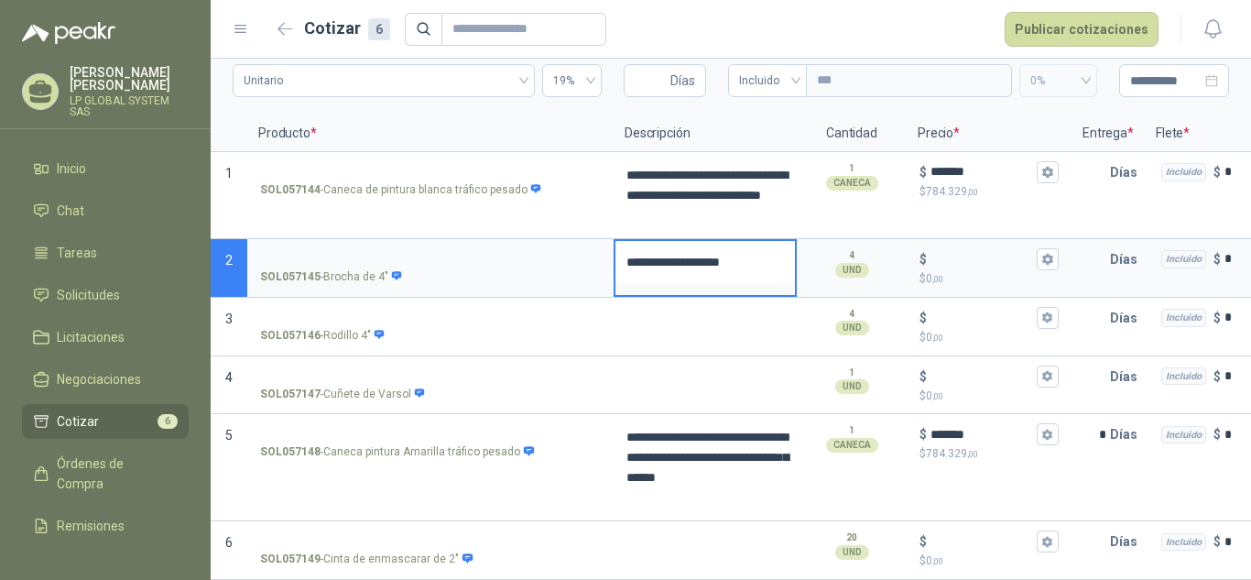
click at [627, 246] on textarea "**********" at bounding box center [704, 262] width 179 height 42
click at [963, 252] on input "$ $ 0 ,00" at bounding box center [981, 259] width 103 height 14
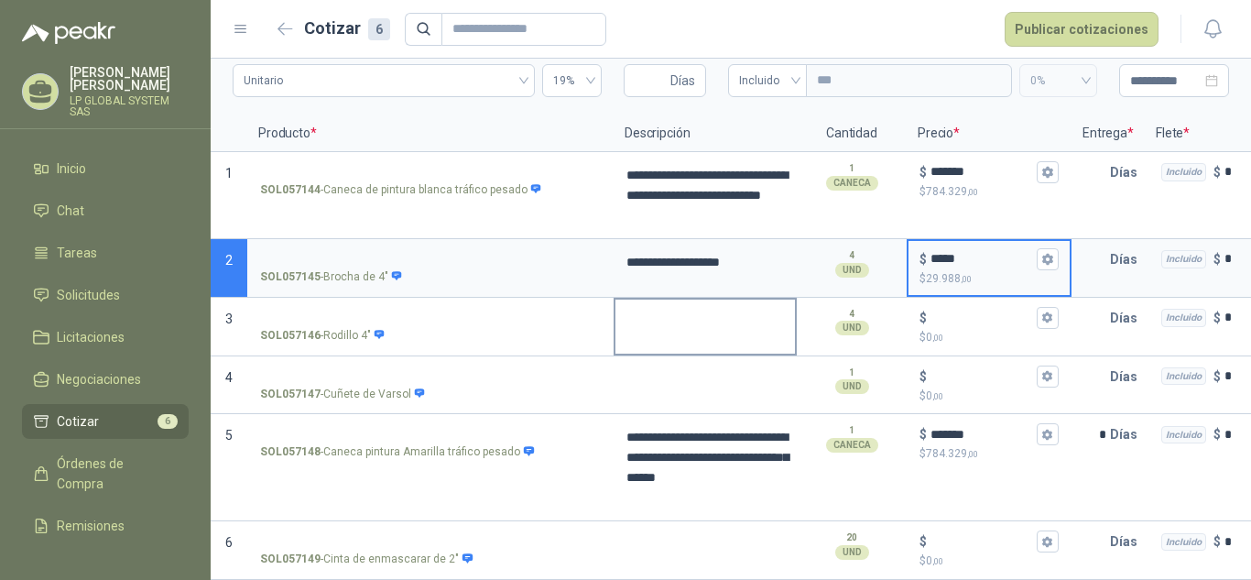
type input "*****"
click at [696, 321] on textarea at bounding box center [704, 320] width 179 height 42
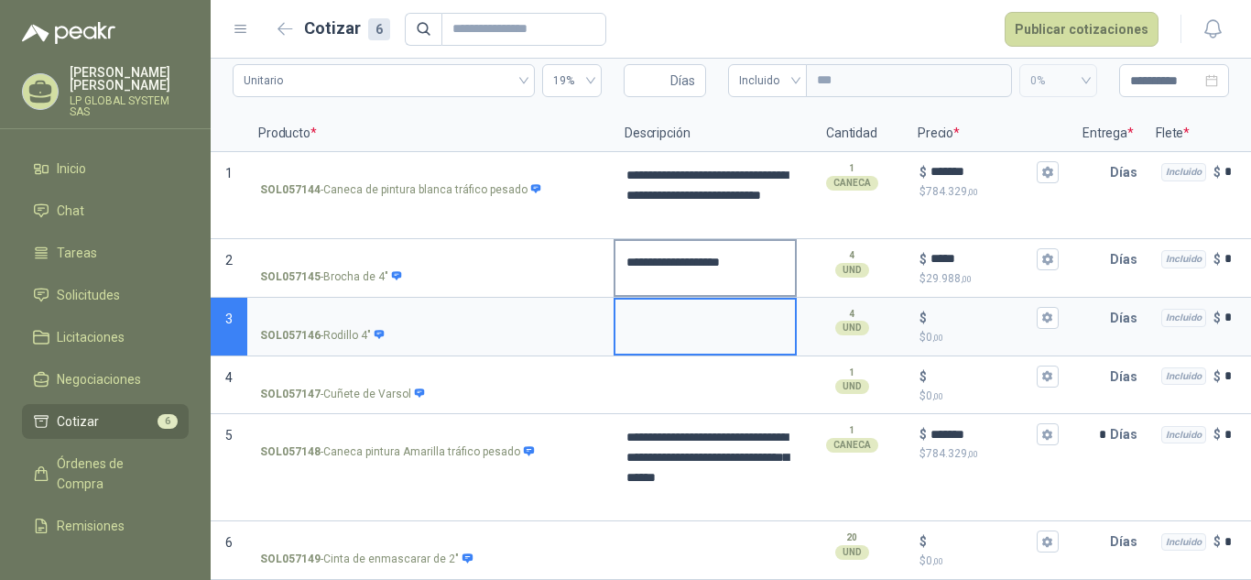
click at [675, 256] on textarea "**********" at bounding box center [704, 262] width 179 height 42
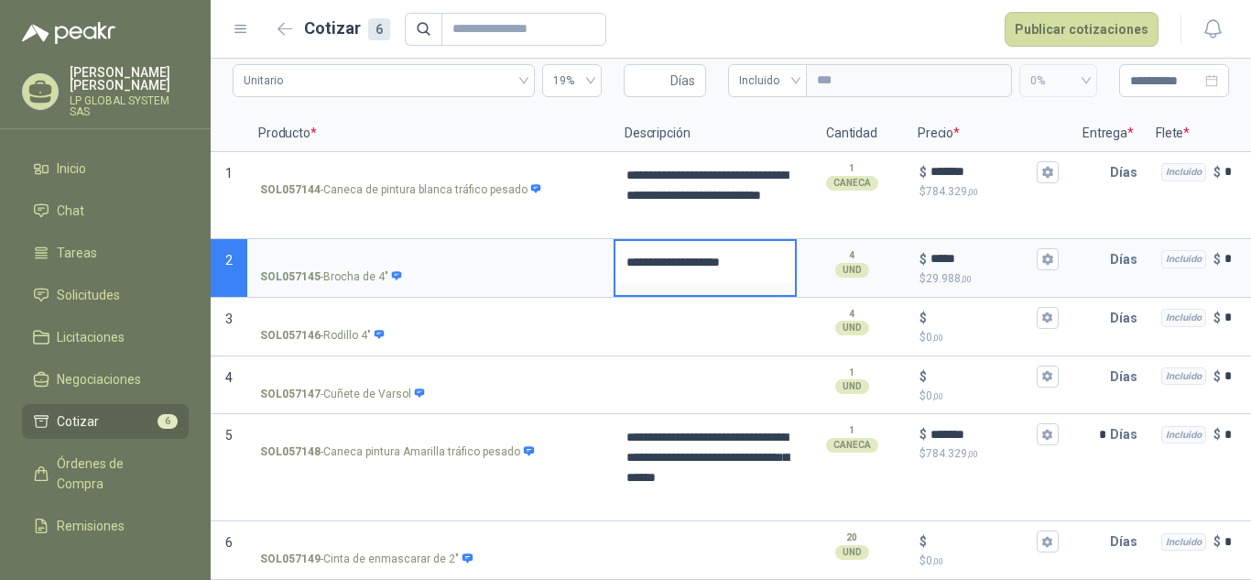
click at [675, 256] on textarea "**********" at bounding box center [704, 262] width 179 height 42
click at [958, 252] on input "*****" at bounding box center [981, 259] width 103 height 14
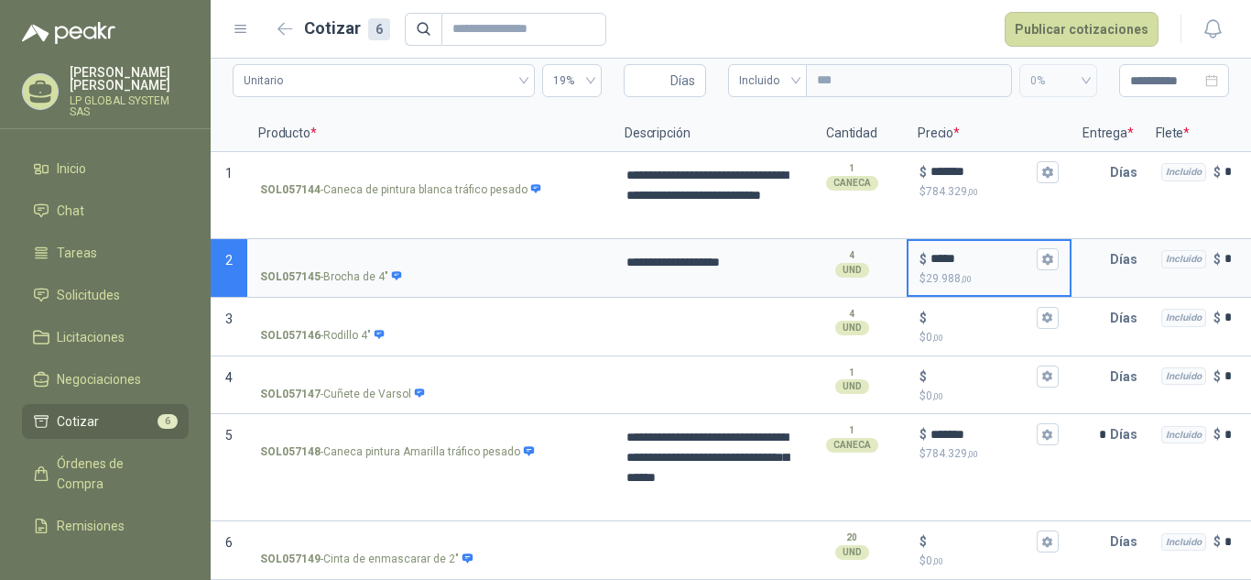
click at [958, 252] on input "*****" at bounding box center [981, 259] width 103 height 14
type input "******"
click at [649, 312] on textarea at bounding box center [704, 320] width 179 height 42
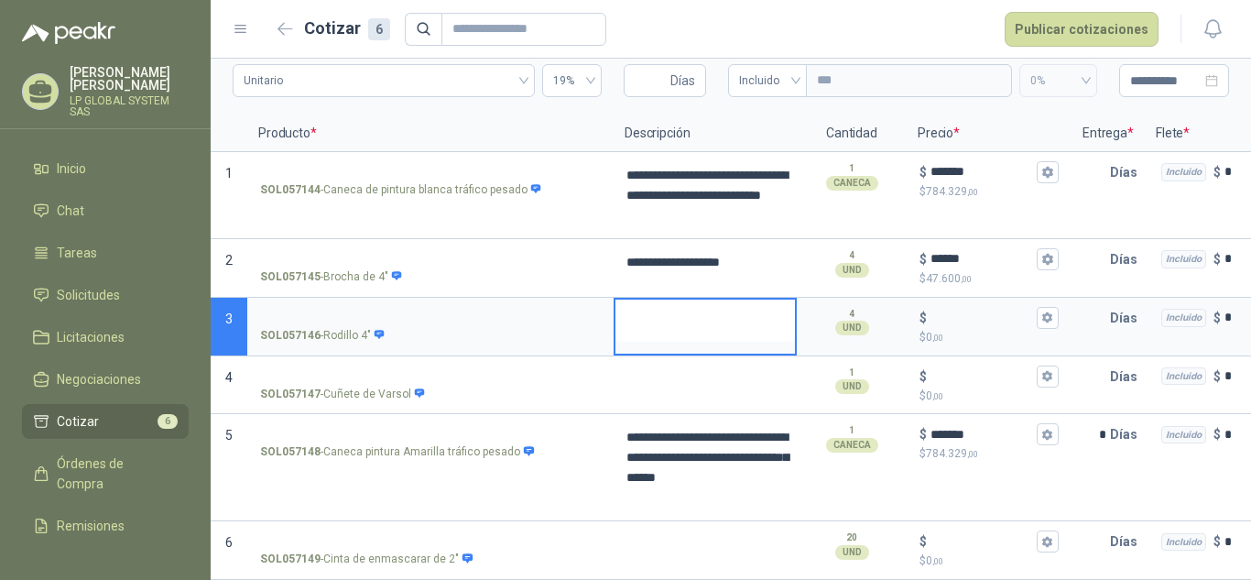
click at [657, 308] on textarea at bounding box center [704, 320] width 179 height 42
click at [831, 358] on div "1 UND" at bounding box center [851, 380] width 106 height 44
click at [768, 375] on textarea at bounding box center [704, 379] width 179 height 42
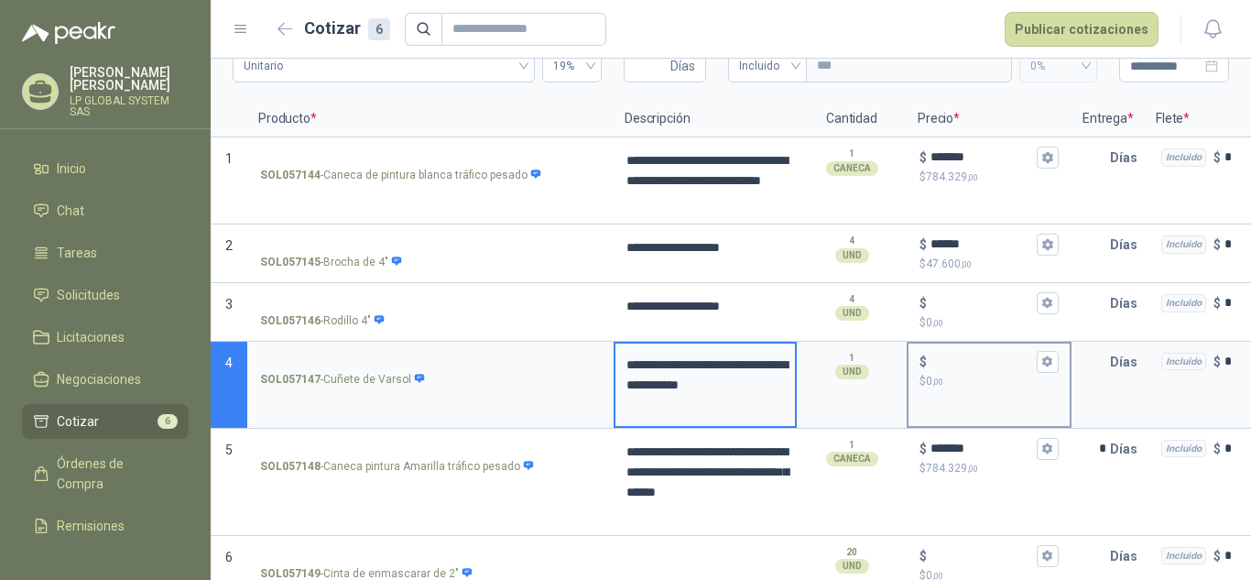
click at [958, 373] on p "$ 0 ,00" at bounding box center [988, 381] width 139 height 17
click at [958, 368] on input "$ $ 0 ,00" at bounding box center [981, 361] width 103 height 14
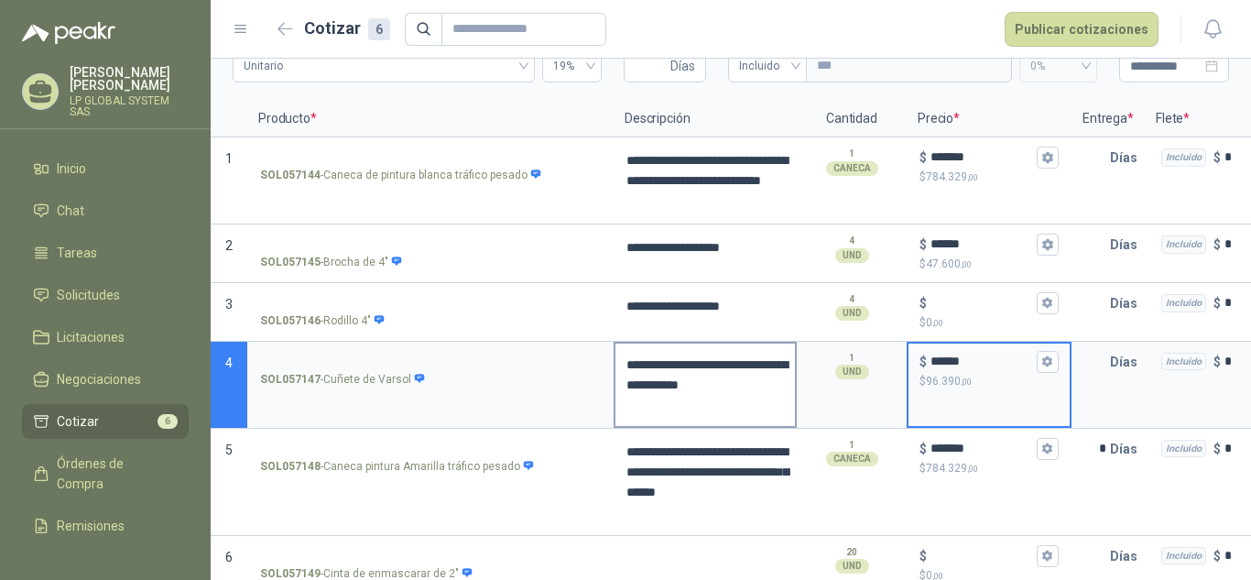
type input "******"
click at [749, 392] on textarea "**********" at bounding box center [704, 384] width 179 height 82
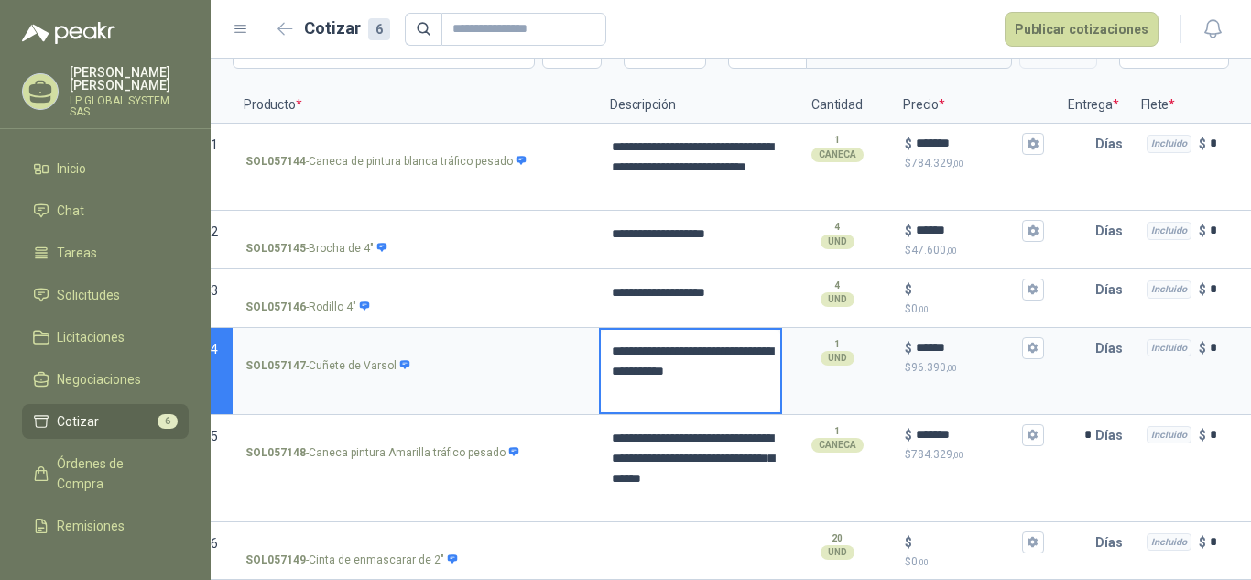
scroll to position [0, 0]
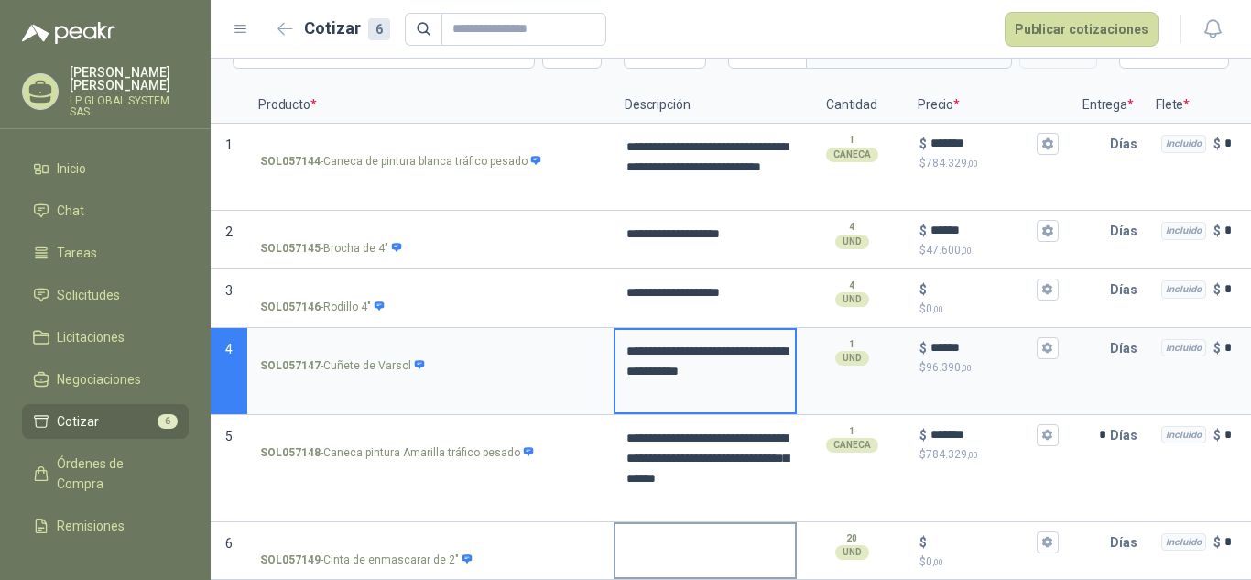
click at [746, 530] on textarea at bounding box center [704, 545] width 179 height 42
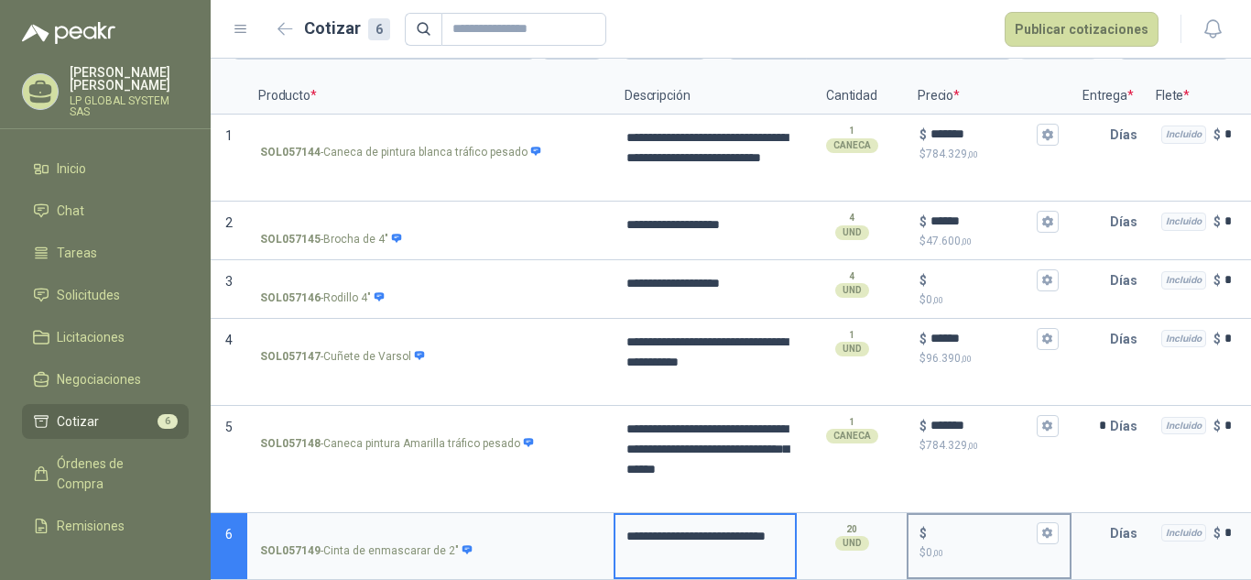
click at [979, 537] on div "$" at bounding box center [988, 533] width 139 height 22
click at [979, 537] on input "$ $ 0 ,00" at bounding box center [981, 533] width 103 height 14
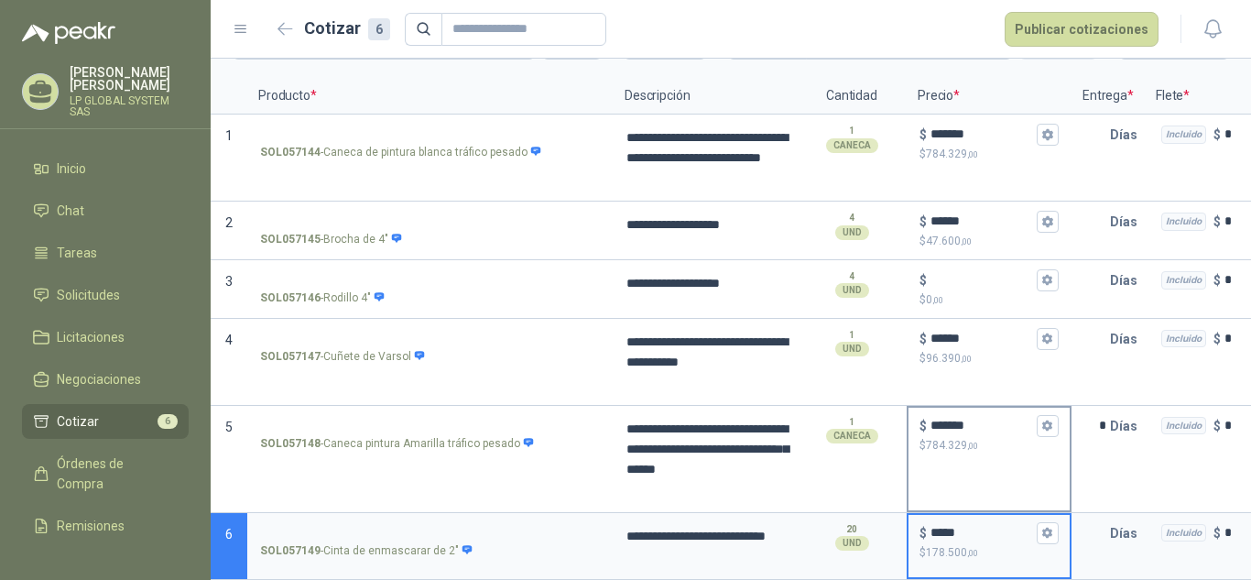
type input "*****"
click at [1062, 473] on div "$ ******* $ 784.329 ,00" at bounding box center [989, 459] width 165 height 107
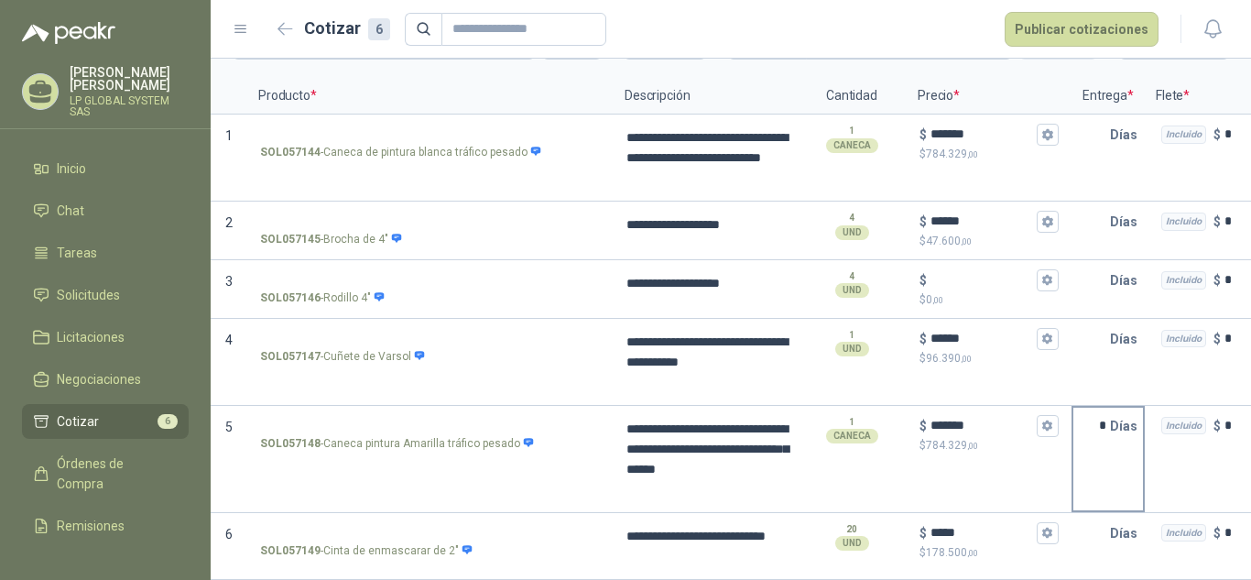
click at [1097, 476] on div "* Días" at bounding box center [1107, 459] width 73 height 107
click at [1102, 520] on input "text" at bounding box center [1091, 533] width 37 height 37
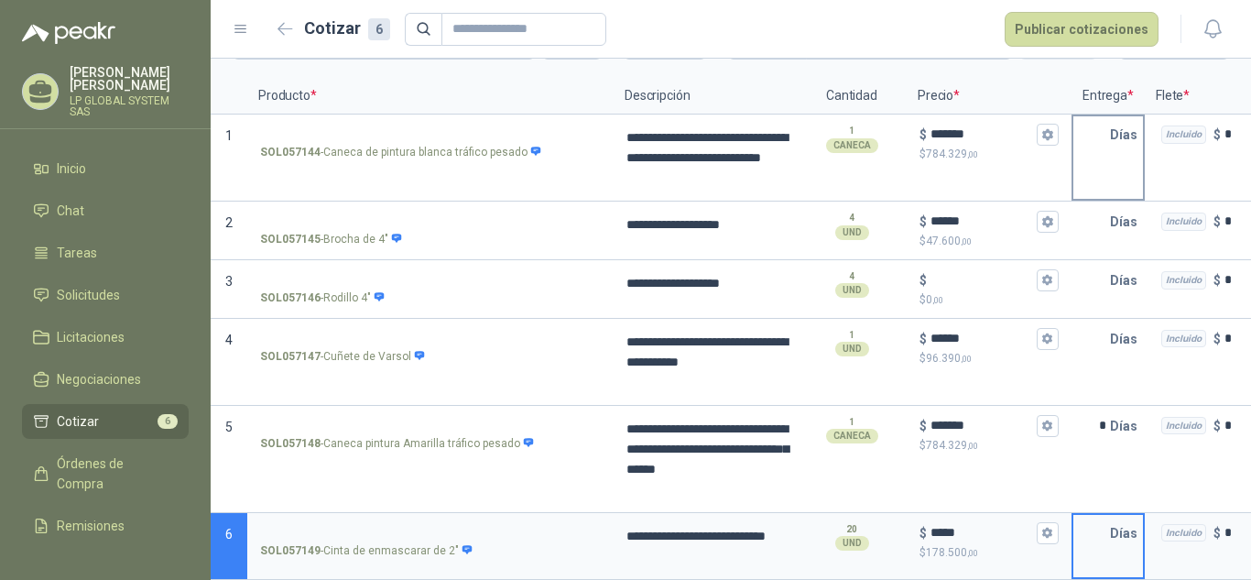
click at [1103, 166] on div "Días" at bounding box center [1107, 157] width 73 height 87
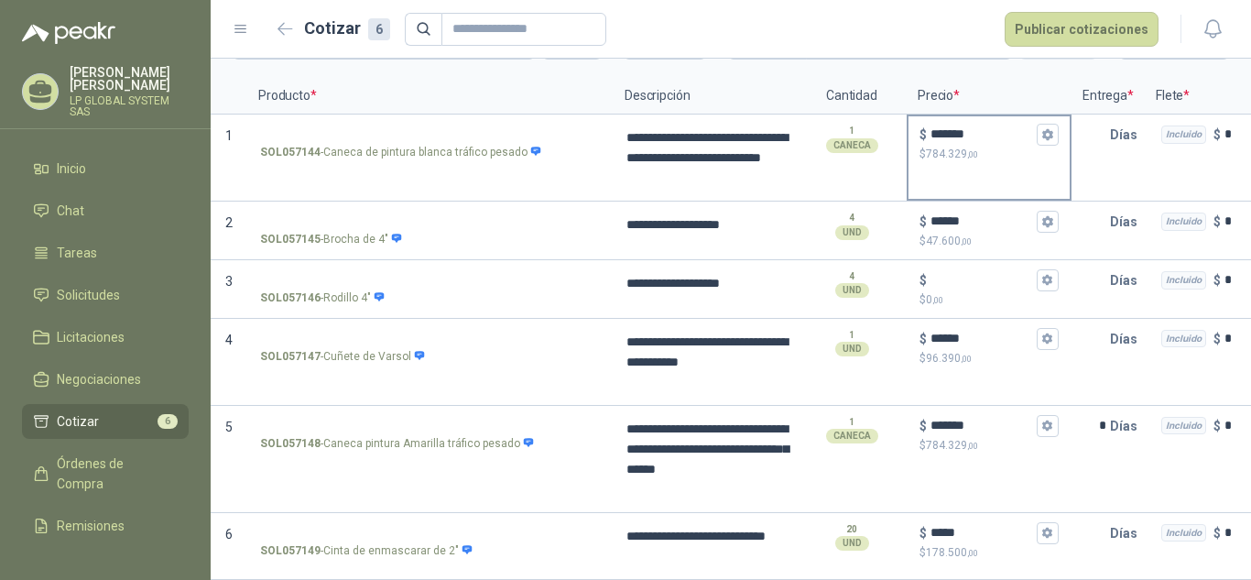
click at [1063, 126] on div "$ ******* $ 784.329 ,00" at bounding box center [988, 143] width 161 height 54
click at [1033, 127] on input "*******" at bounding box center [981, 134] width 103 height 14
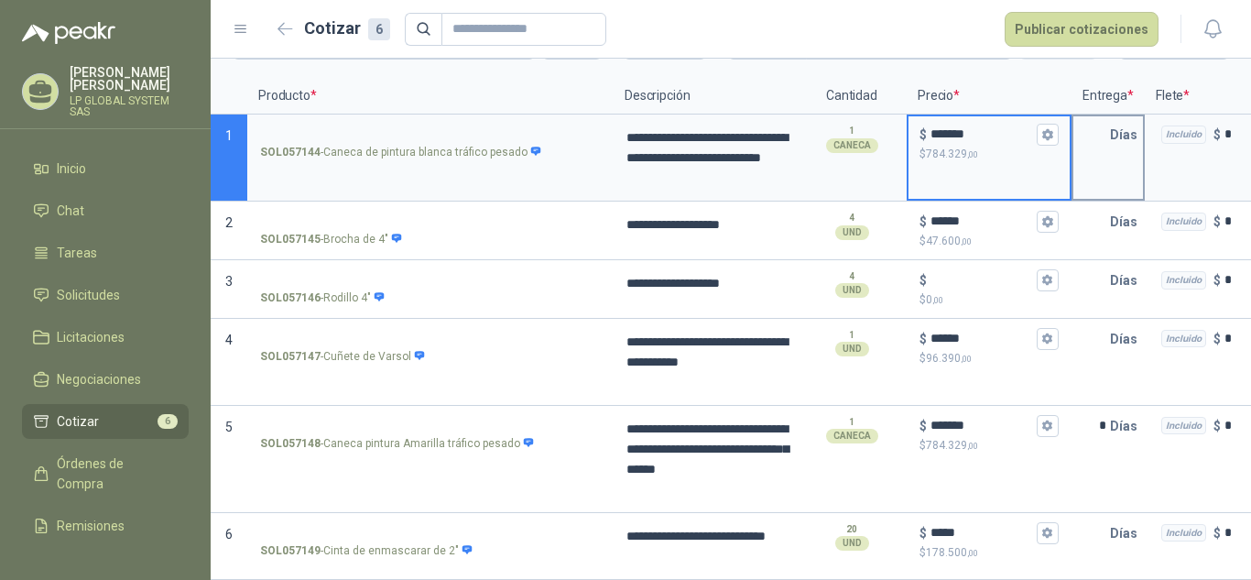
click at [1097, 132] on input "text" at bounding box center [1091, 134] width 37 height 37
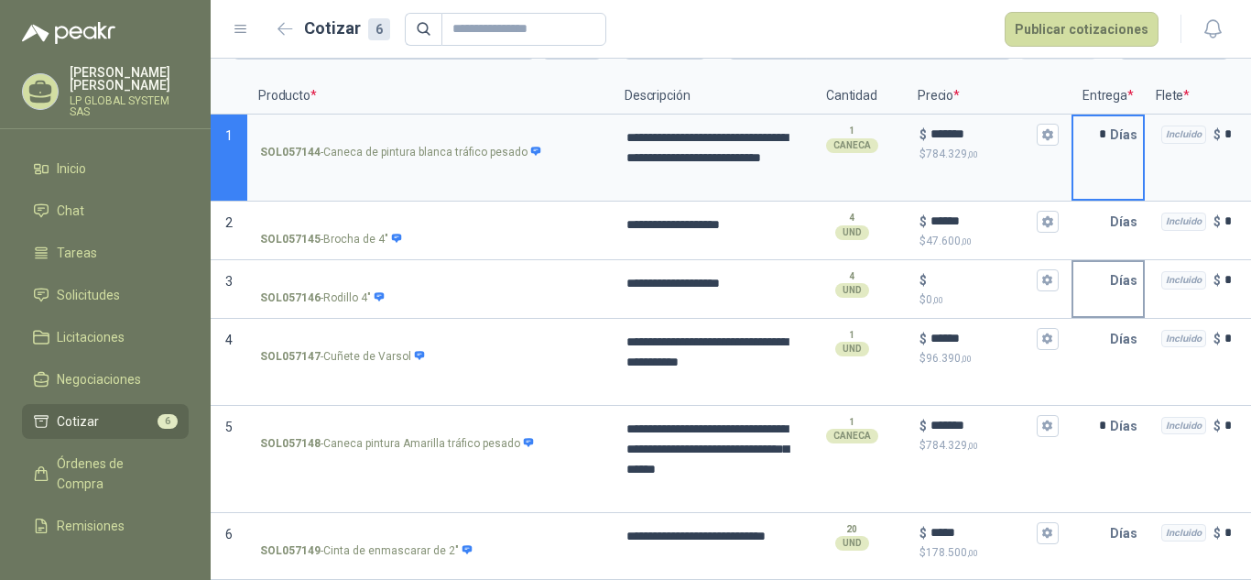
type input "*"
click at [1108, 262] on input "text" at bounding box center [1091, 280] width 37 height 37
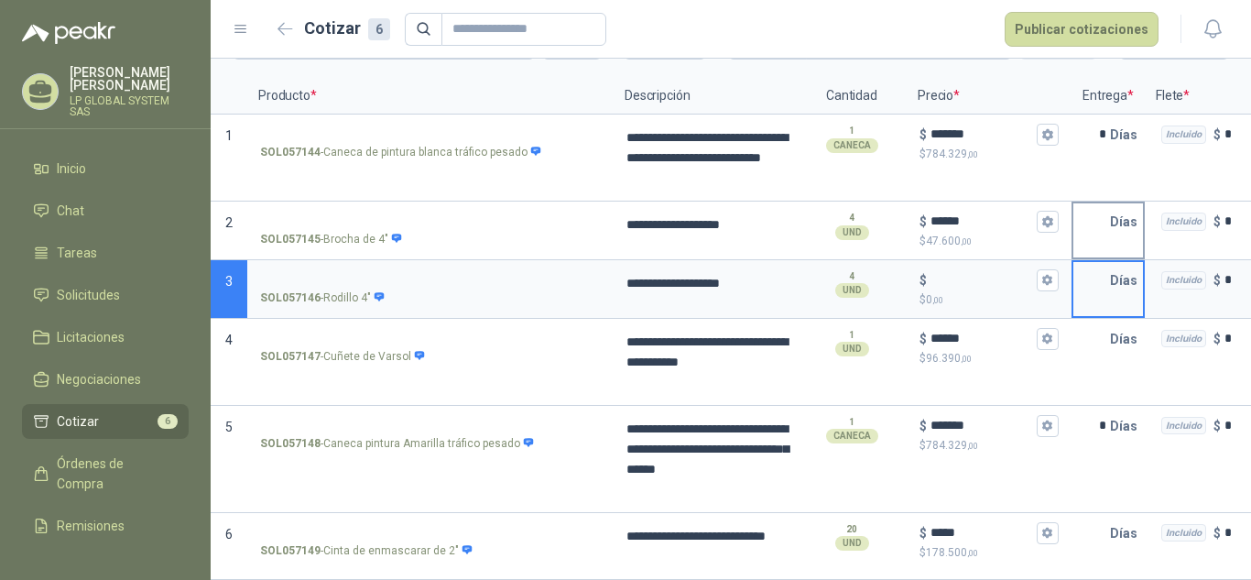
click at [1102, 230] on input "text" at bounding box center [1091, 221] width 37 height 37
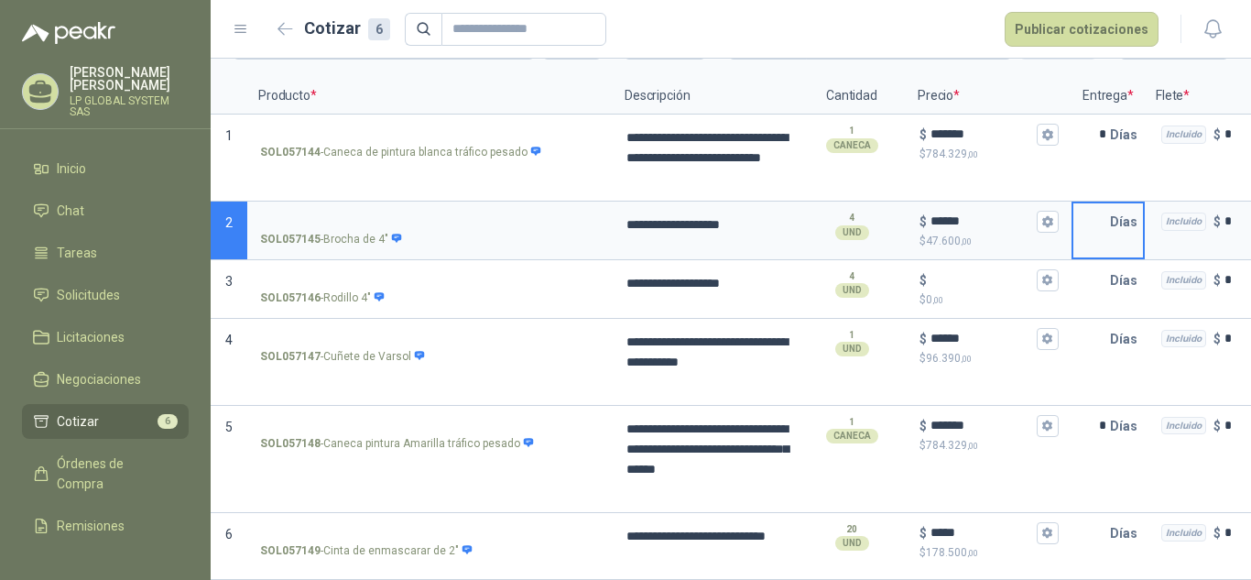
click at [1102, 230] on input "text" at bounding box center [1091, 221] width 37 height 37
type input "*"
click at [1102, 280] on input "text" at bounding box center [1091, 280] width 37 height 37
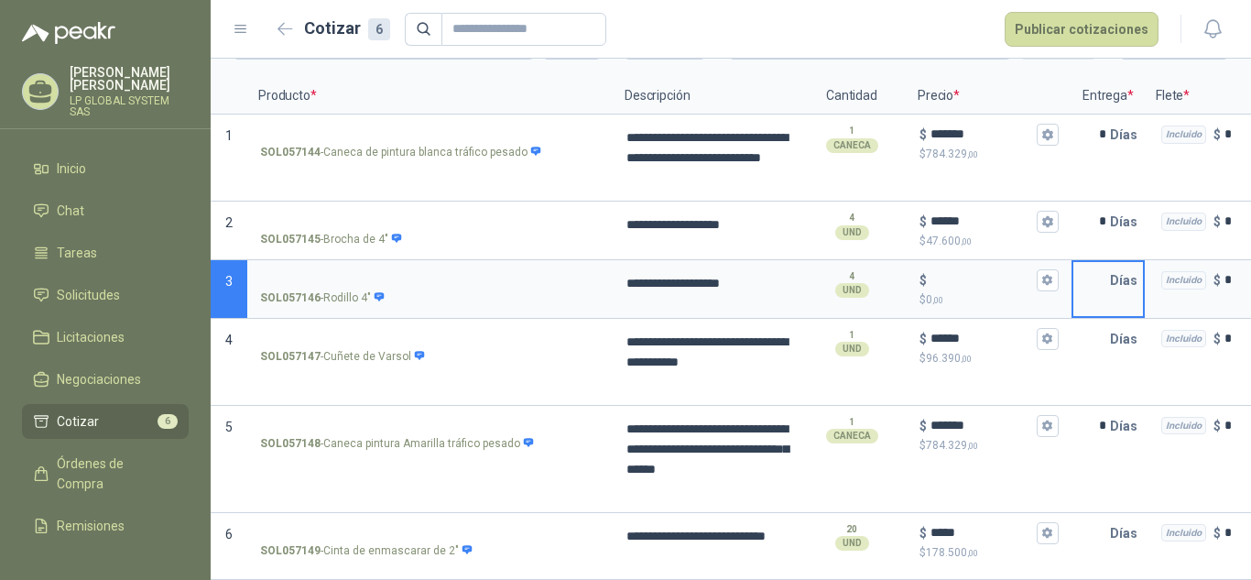
click at [1102, 280] on input "text" at bounding box center [1091, 280] width 37 height 37
type input "*"
click at [1104, 338] on input "text" at bounding box center [1091, 338] width 37 height 37
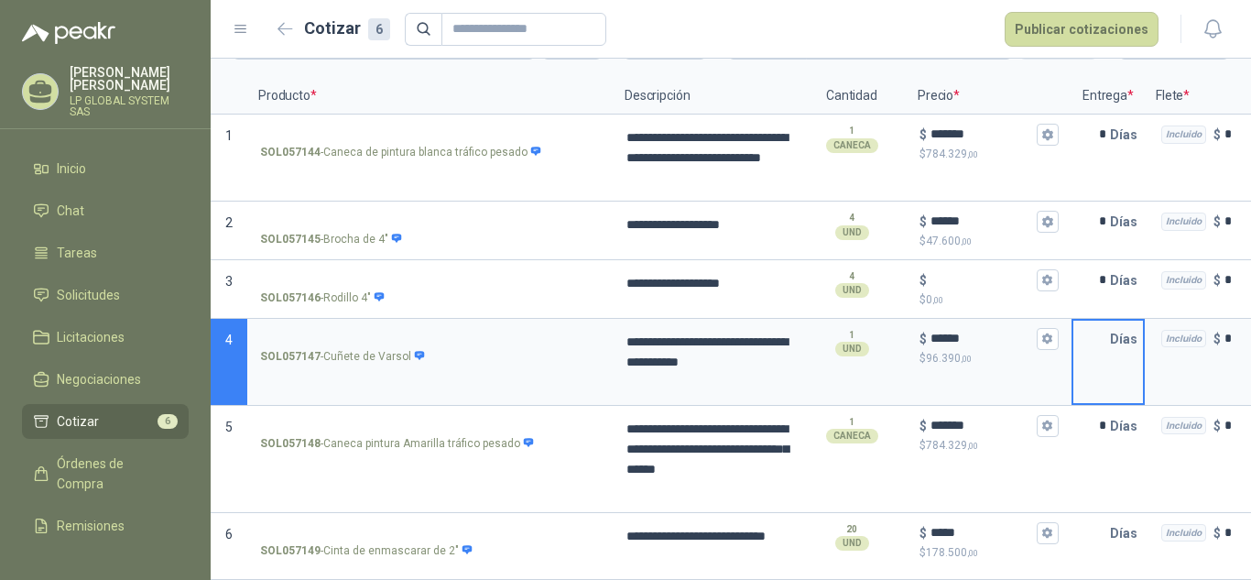
click at [1104, 338] on input "text" at bounding box center [1091, 338] width 37 height 37
type input "*"
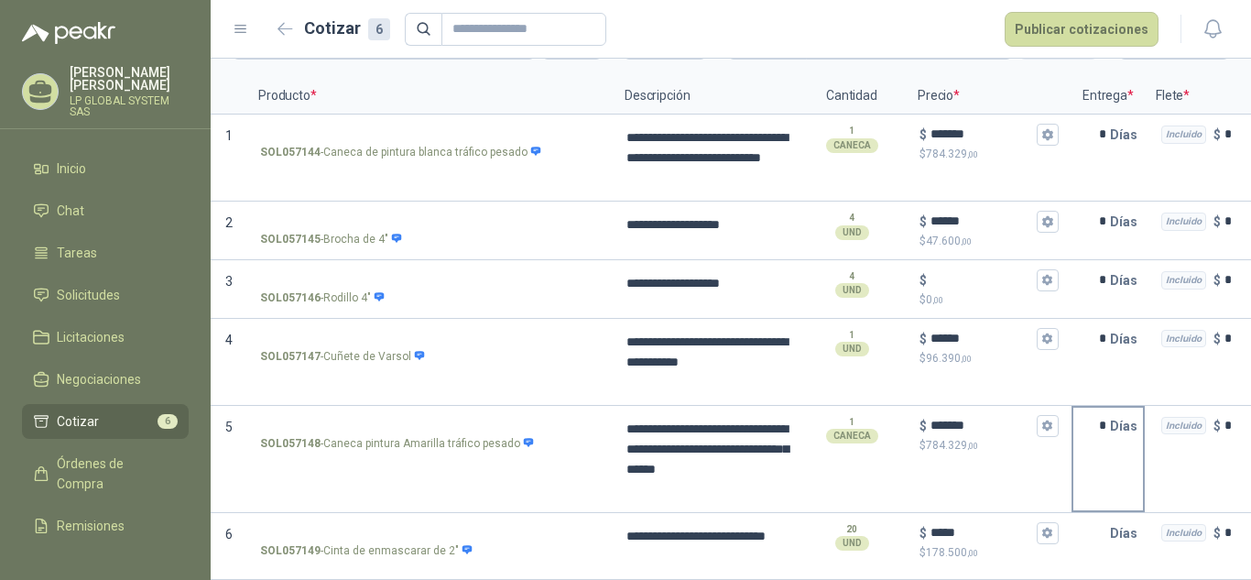
click at [1095, 499] on div "* Días" at bounding box center [1107, 459] width 73 height 107
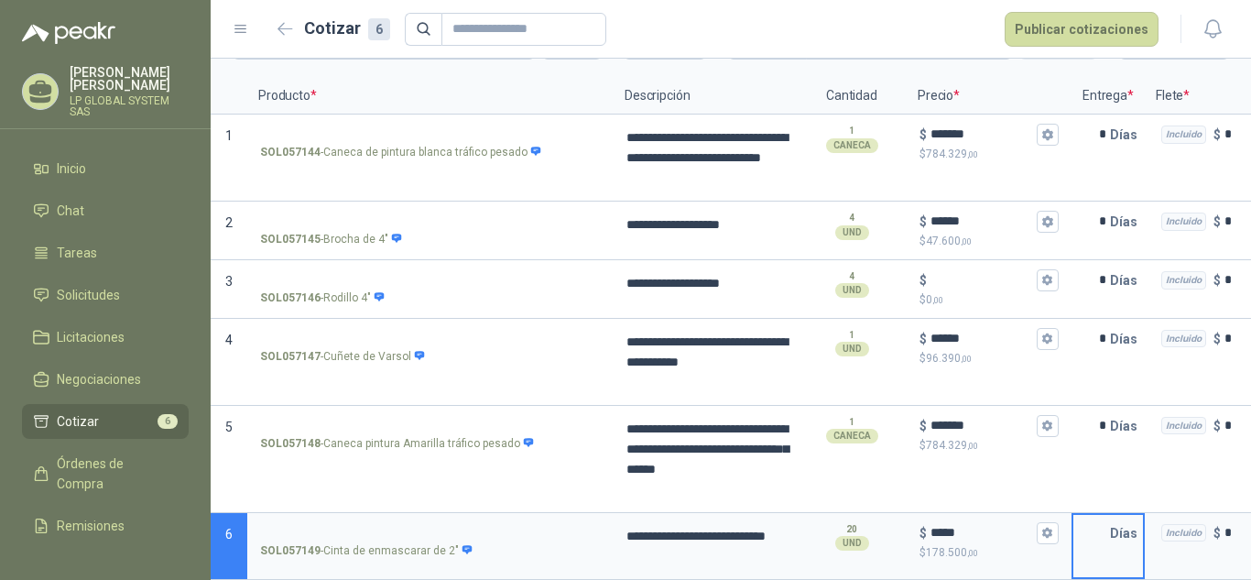
click at [1102, 527] on input "text" at bounding box center [1091, 533] width 37 height 37
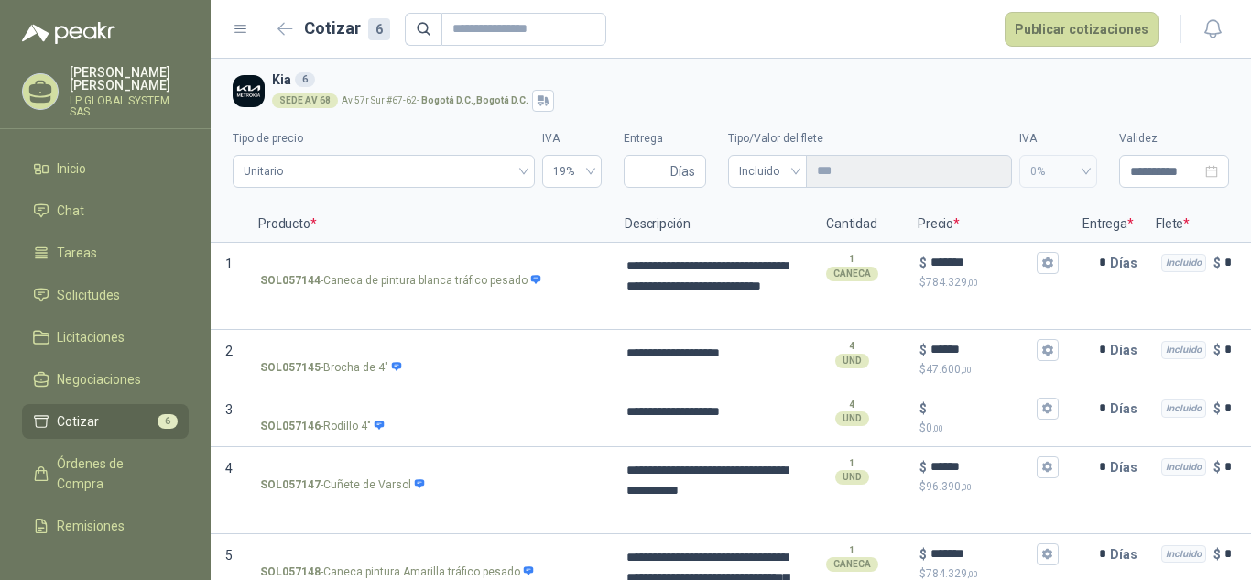
type input "*"
click at [1030, 169] on span "0%" at bounding box center [1058, 170] width 56 height 27
click at [1149, 174] on input "**********" at bounding box center [1165, 171] width 71 height 20
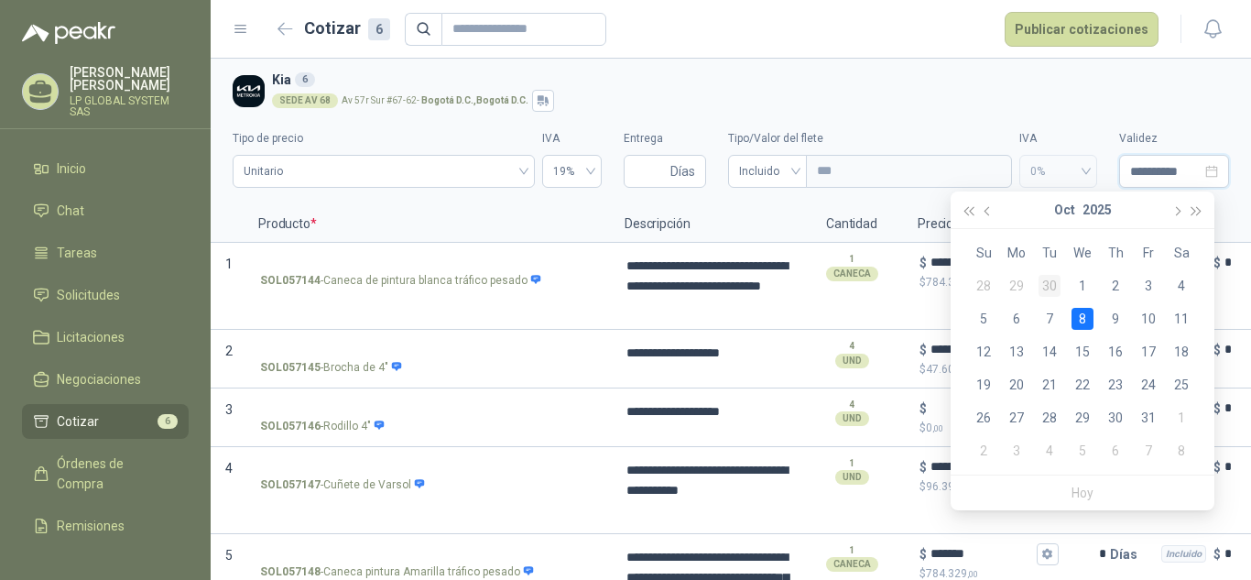
type input "**********"
click at [1047, 285] on div "30" at bounding box center [1049, 286] width 22 height 22
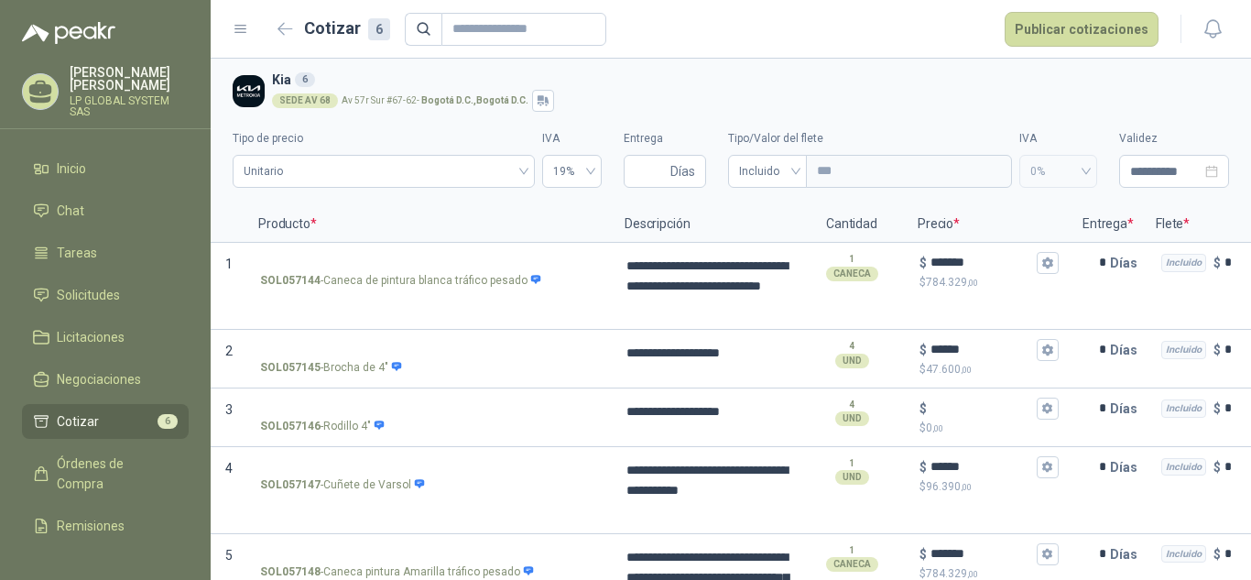
type input "**********"
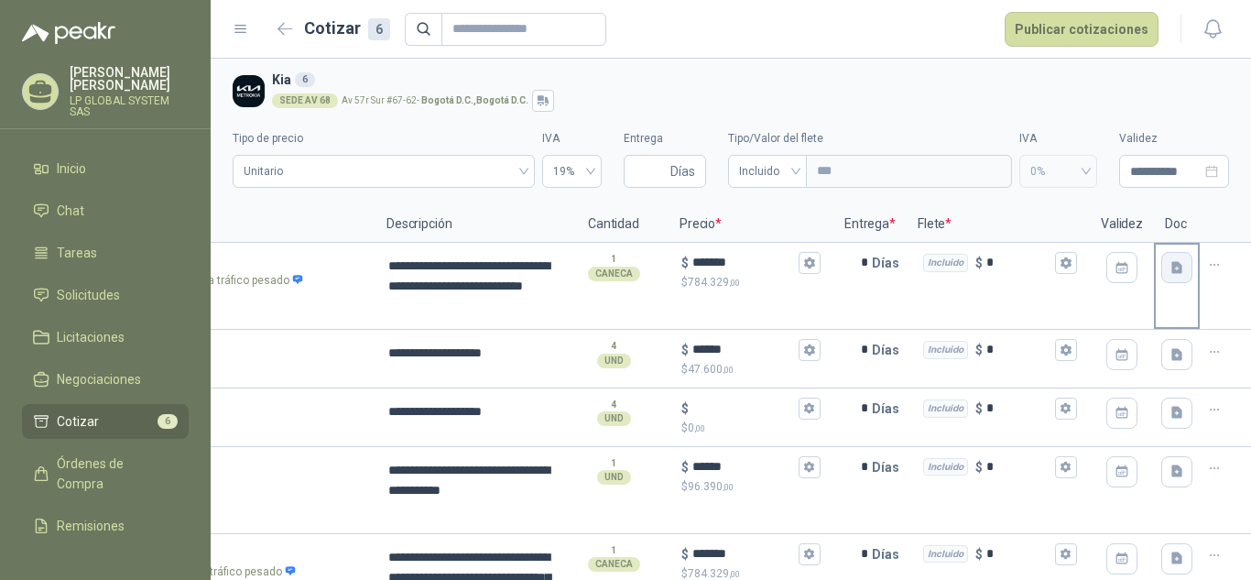
click at [1171, 271] on icon "button" at bounding box center [1176, 267] width 11 height 12
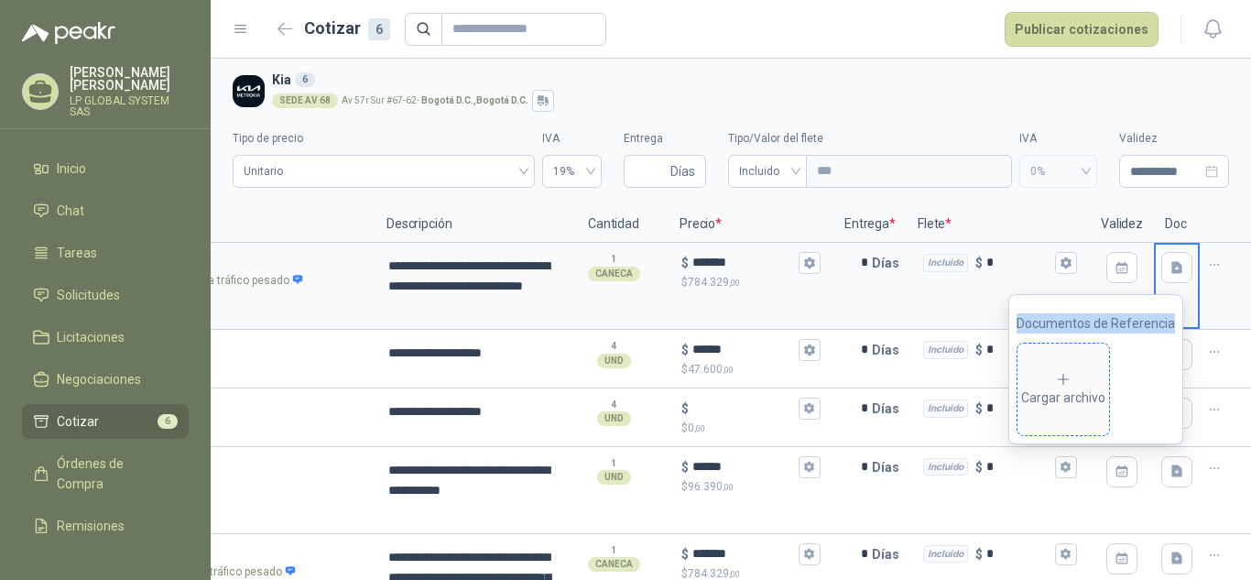
click at [1059, 377] on div "Cargar archivo" at bounding box center [1063, 389] width 84 height 37
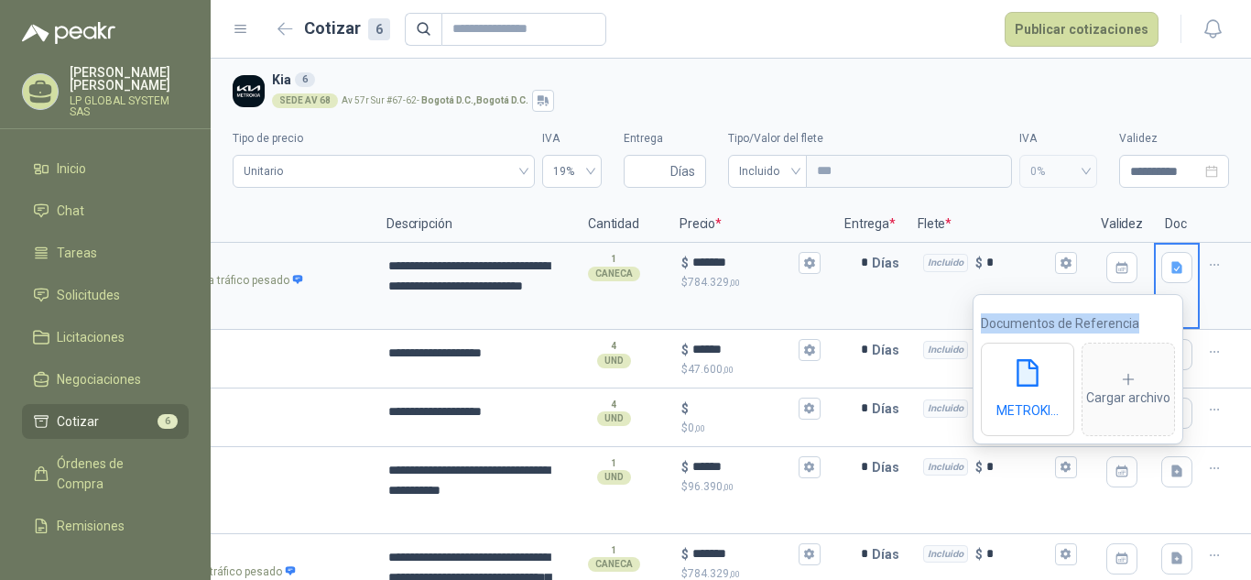
click at [1224, 299] on div at bounding box center [1225, 286] width 51 height 87
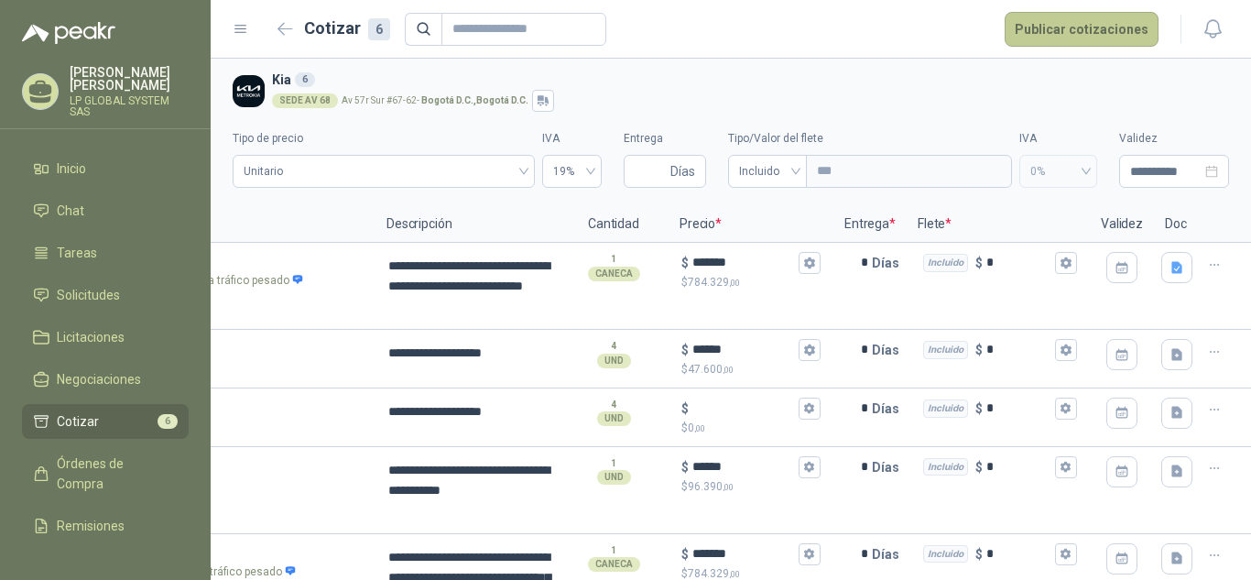
click at [1070, 23] on button "Publicar cotizaciones" at bounding box center [1081, 29] width 154 height 35
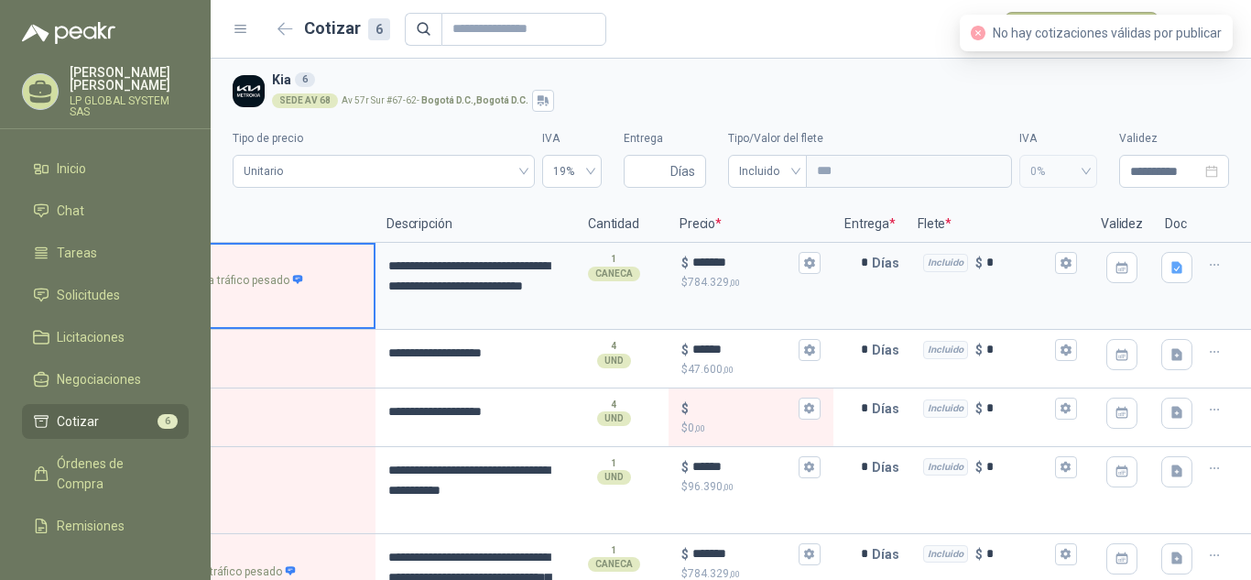
scroll to position [0, 49]
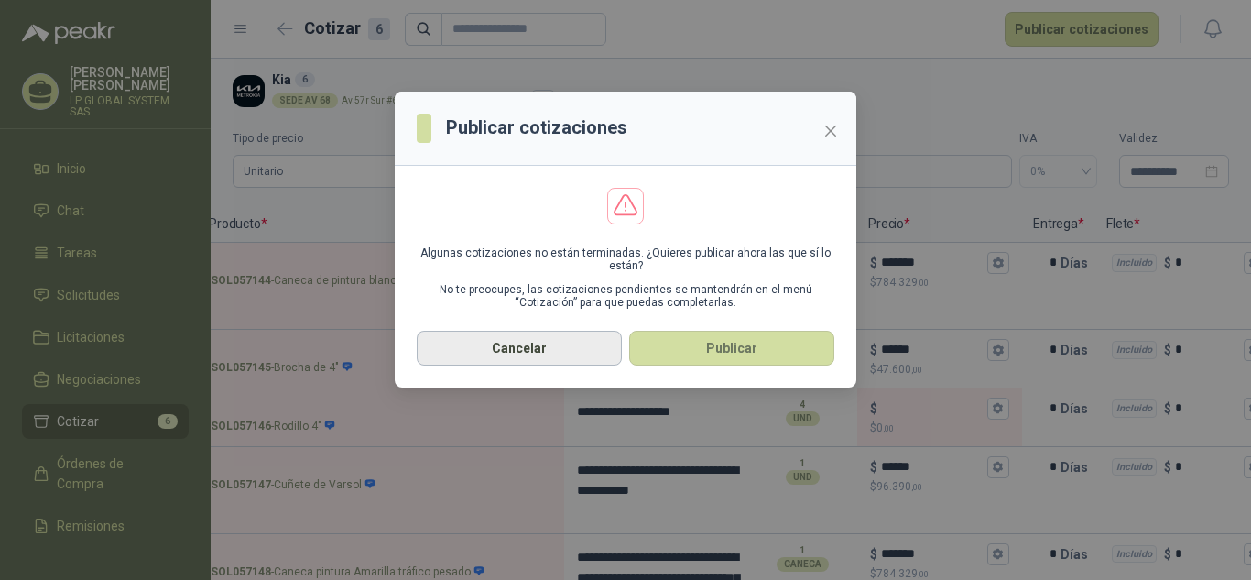
click at [586, 344] on button "Cancelar" at bounding box center [519, 348] width 205 height 35
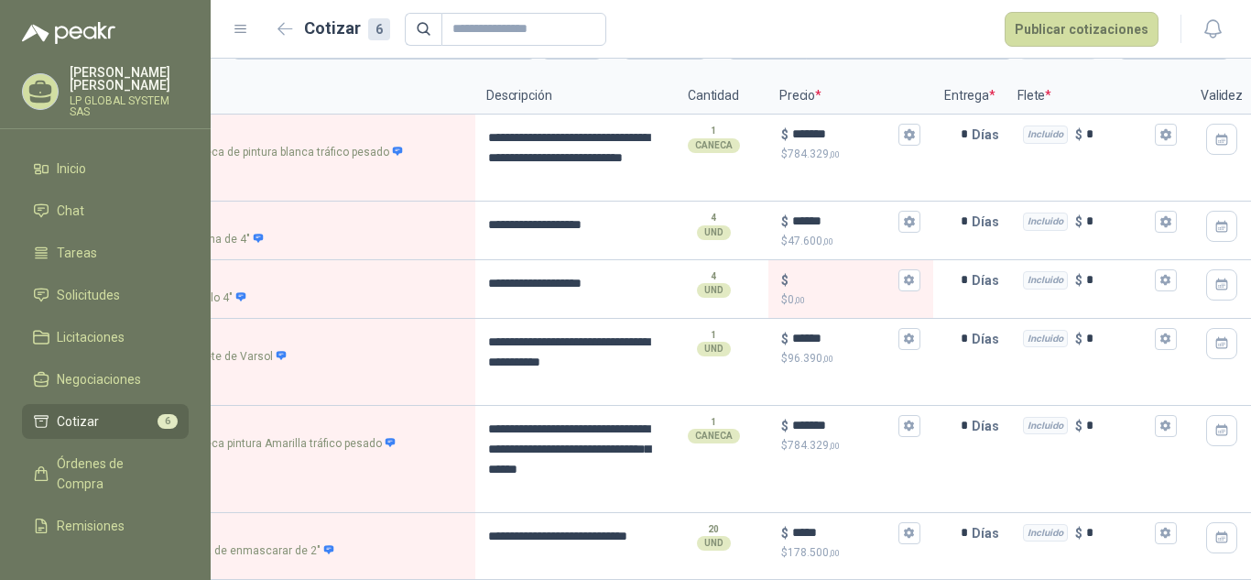
scroll to position [0, 253]
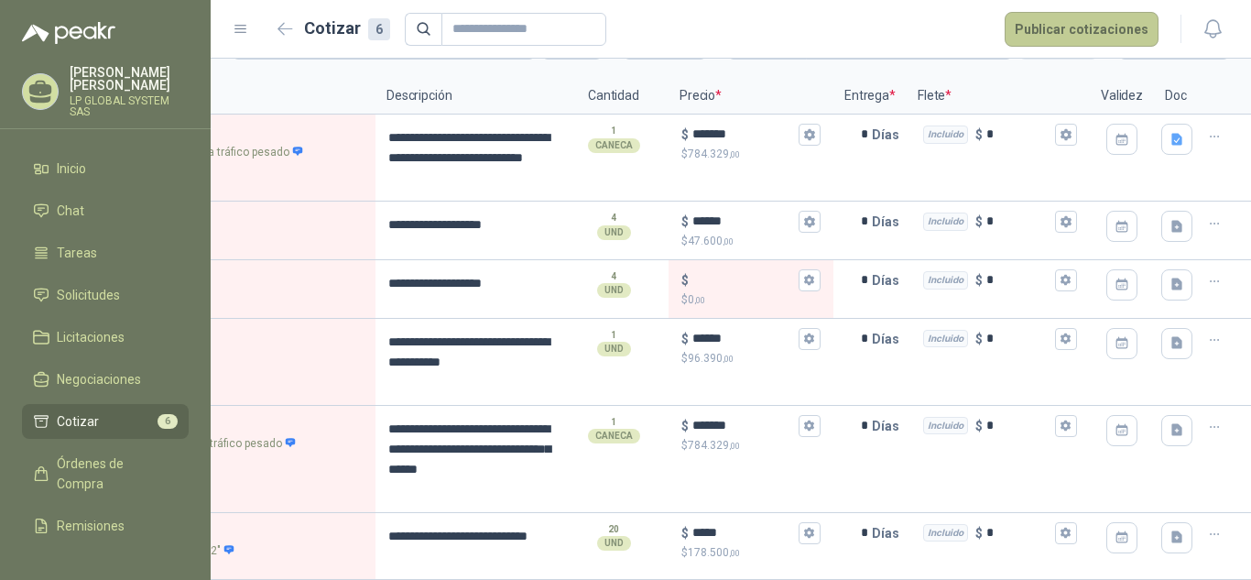
click at [1108, 41] on button "Publicar cotizaciones" at bounding box center [1081, 29] width 154 height 35
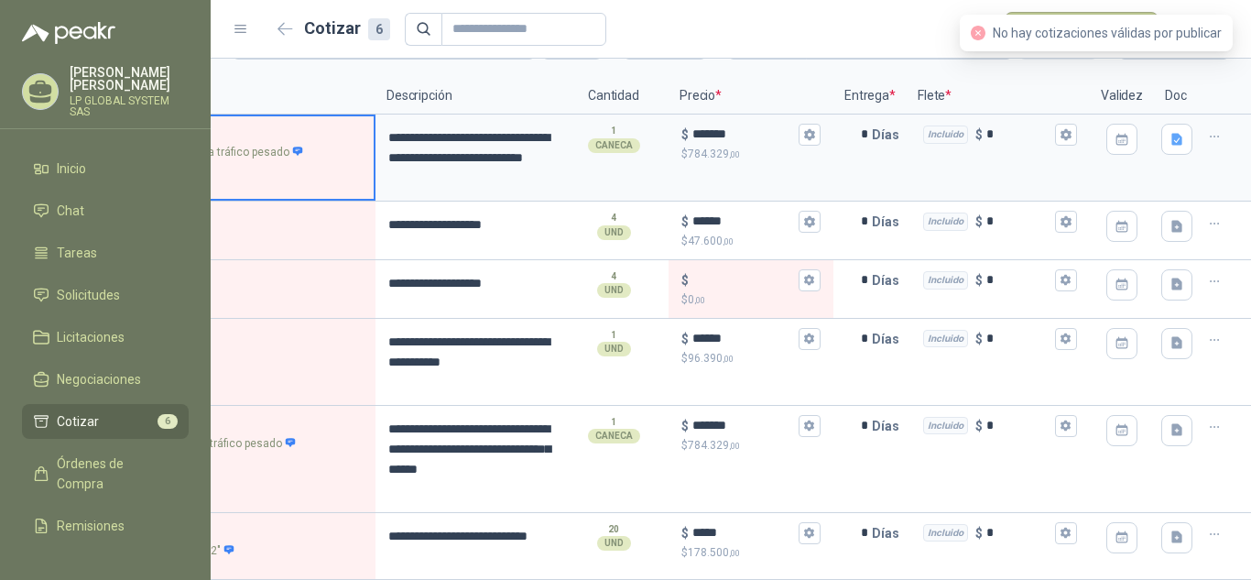
scroll to position [0, 49]
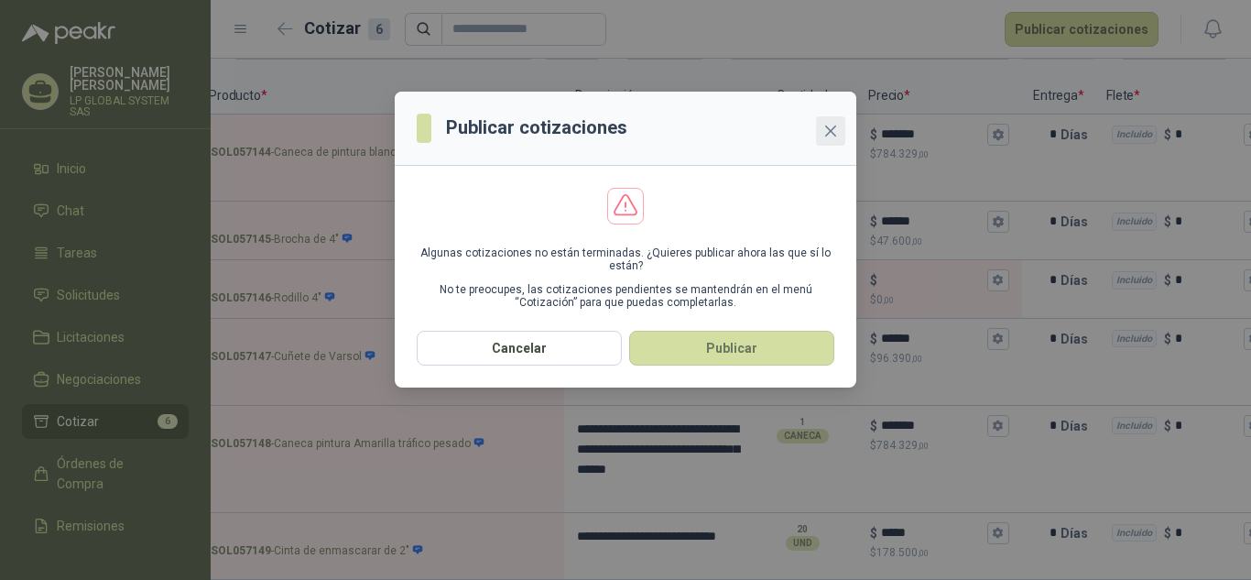
click at [836, 139] on button "Close" at bounding box center [830, 130] width 29 height 29
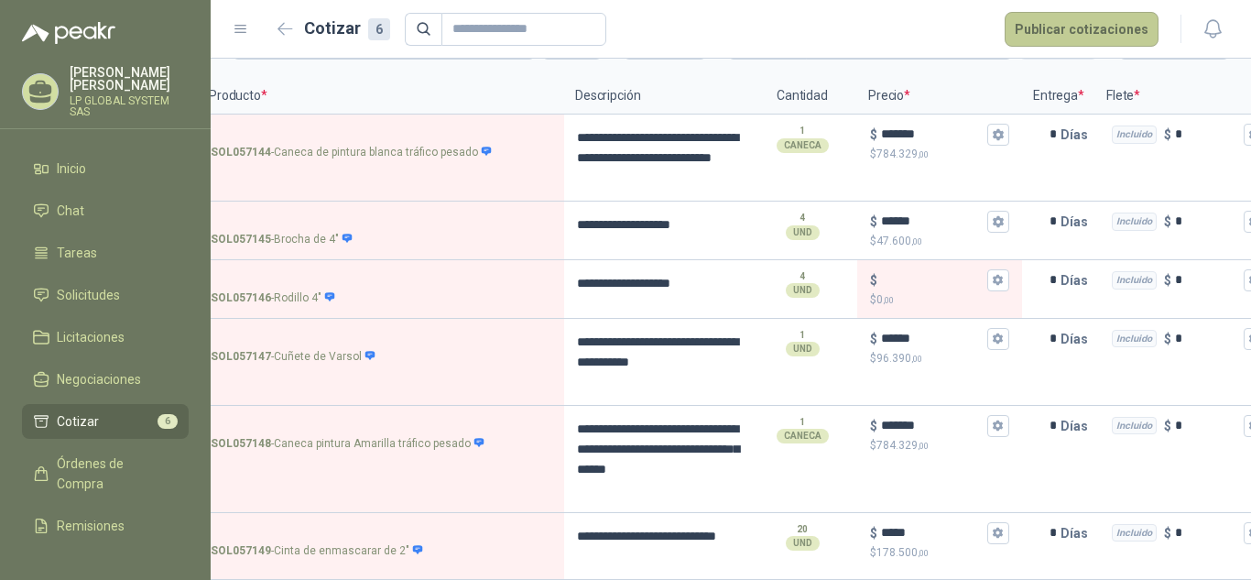
click at [1053, 36] on button "Publicar cotizaciones" at bounding box center [1081, 29] width 154 height 35
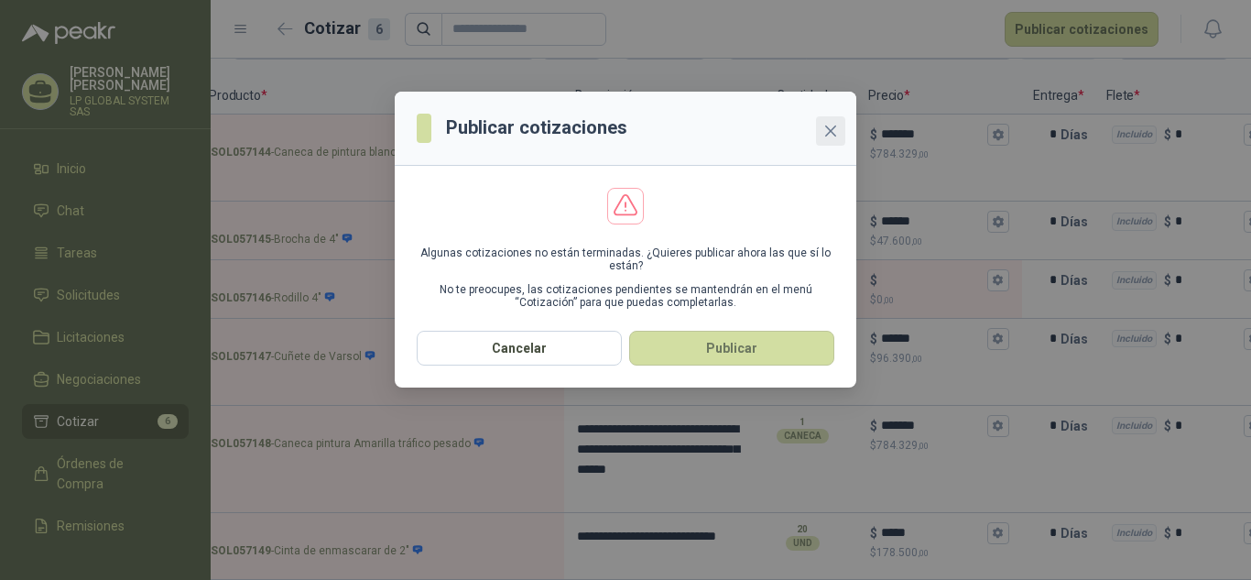
click at [826, 135] on icon "close" at bounding box center [830, 130] width 11 height 11
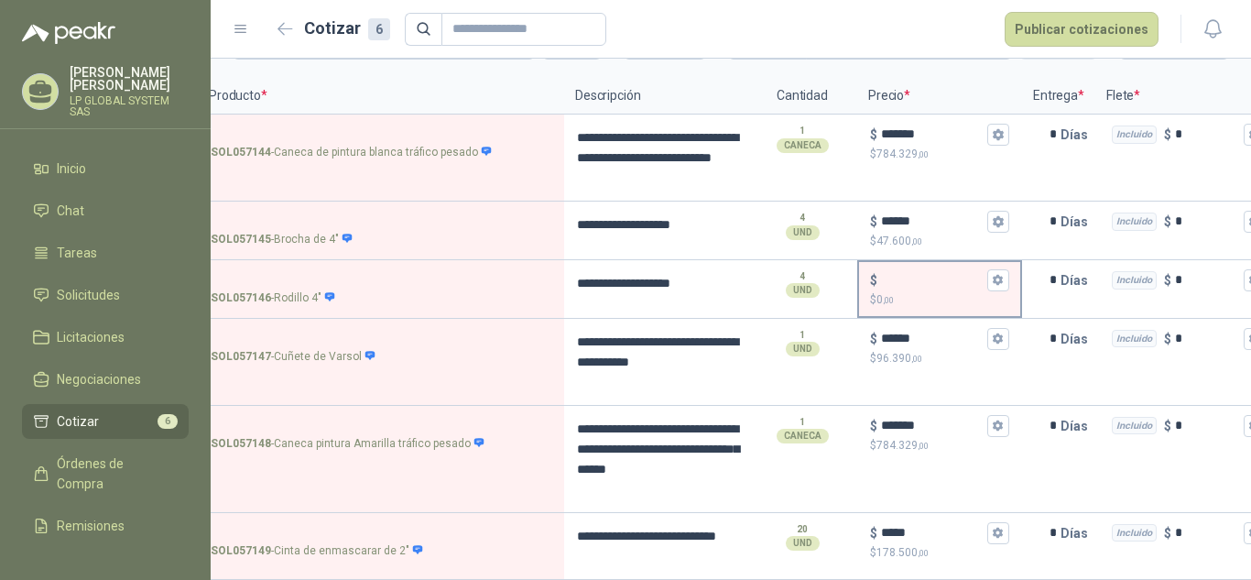
click at [913, 291] on p "$ 0 ,00" at bounding box center [939, 299] width 139 height 17
click at [913, 279] on input "$ $ 0 ,00" at bounding box center [932, 280] width 103 height 14
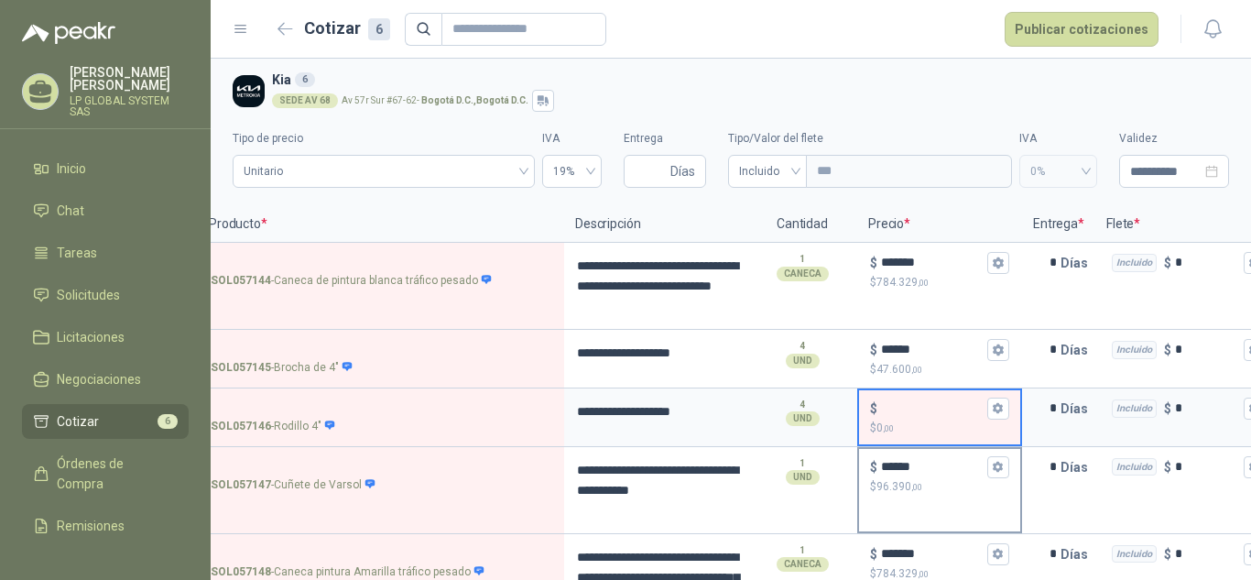
scroll to position [143, 0]
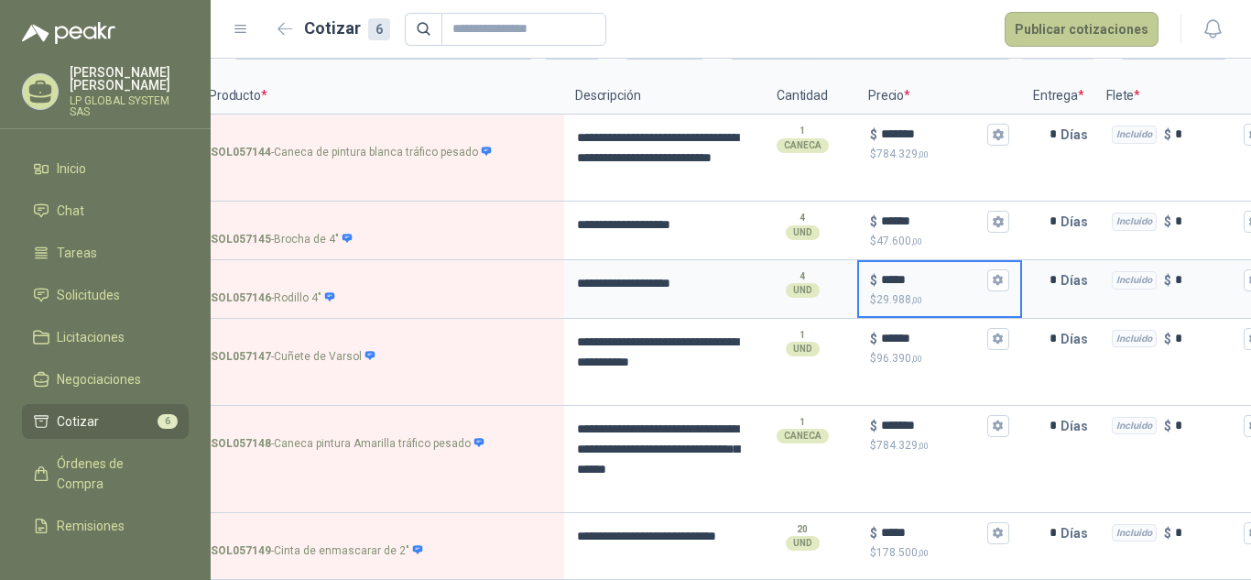
type input "*****"
click at [1099, 24] on button "Publicar cotizaciones" at bounding box center [1081, 29] width 154 height 35
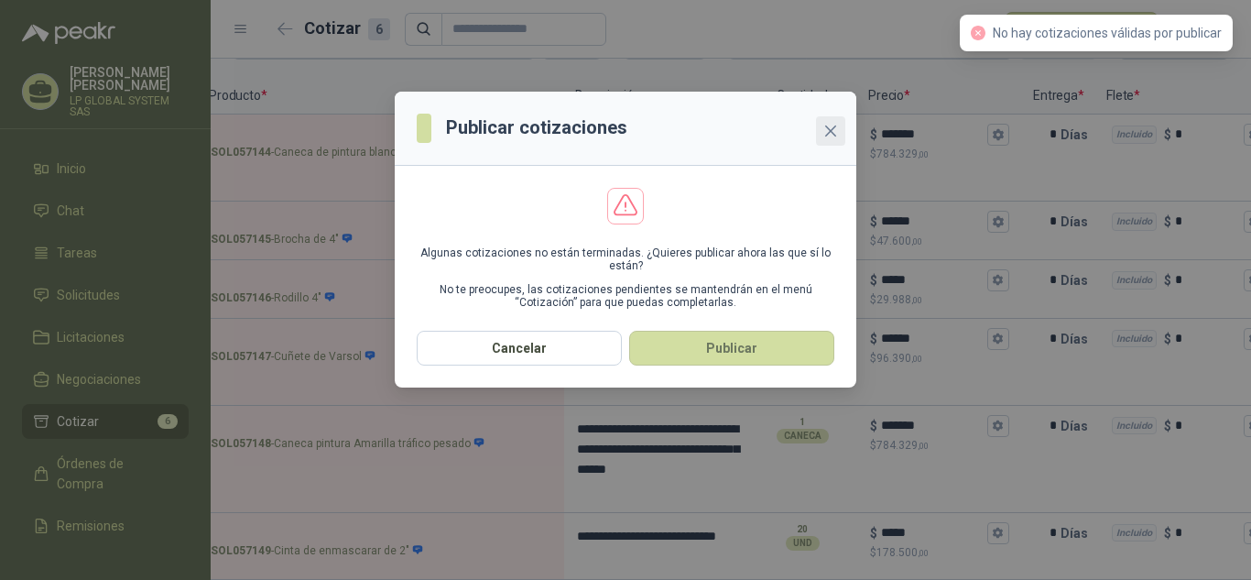
click at [829, 128] on icon "close" at bounding box center [830, 130] width 11 height 11
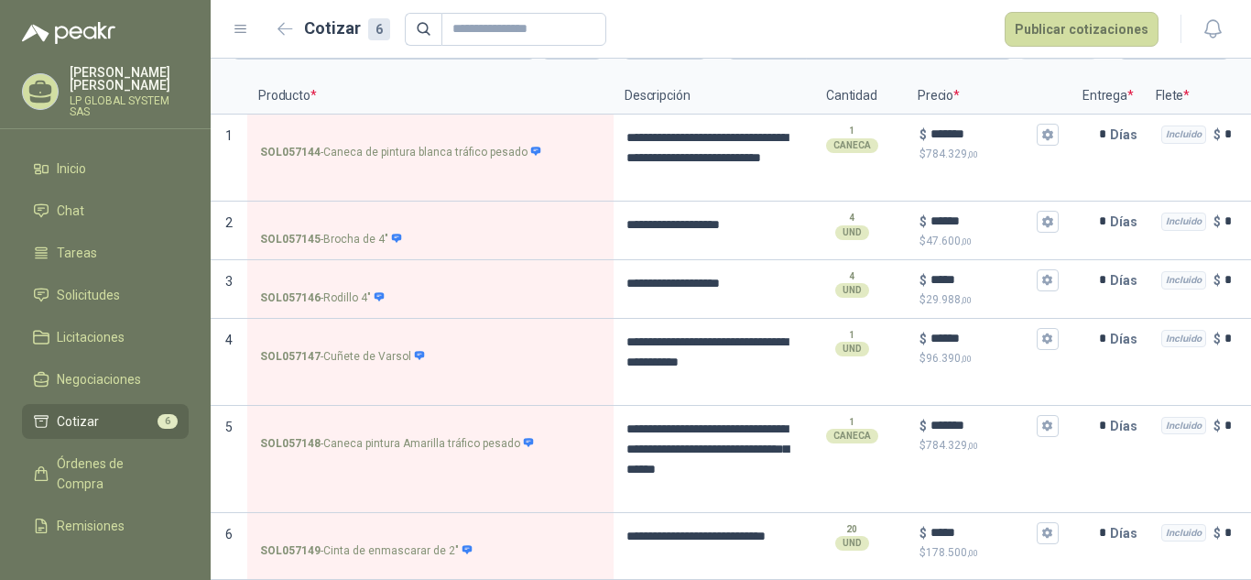
scroll to position [0, 253]
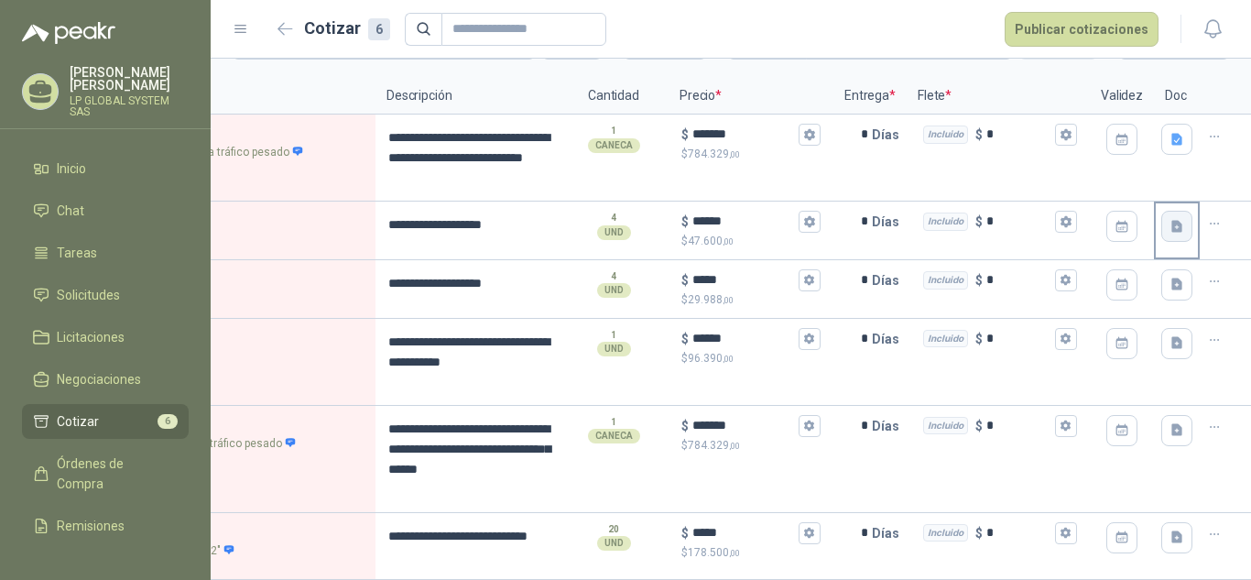
click at [1170, 211] on button "button" at bounding box center [1176, 226] width 31 height 31
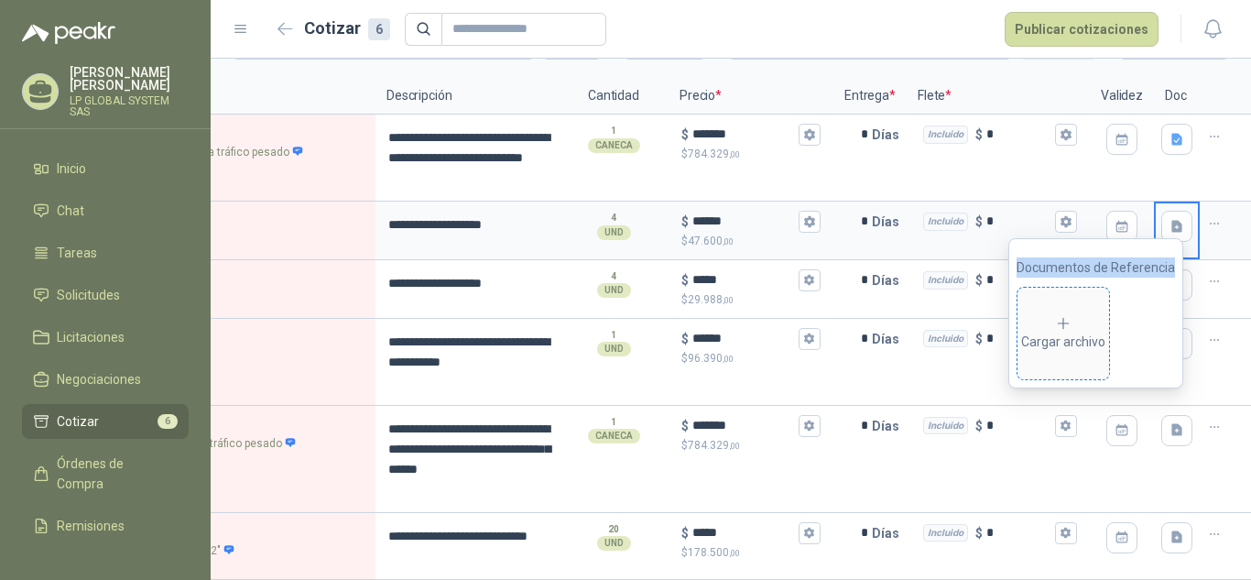
click at [1078, 316] on div "Cargar archivo" at bounding box center [1063, 333] width 84 height 37
click at [1200, 157] on div at bounding box center [1225, 157] width 51 height 87
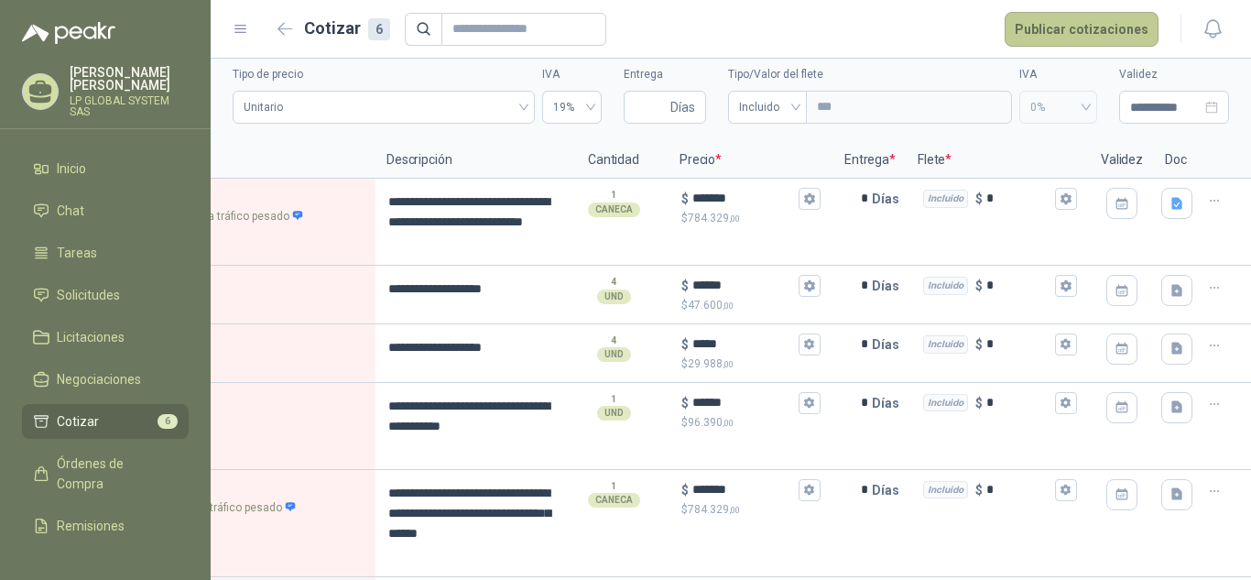
scroll to position [143, 0]
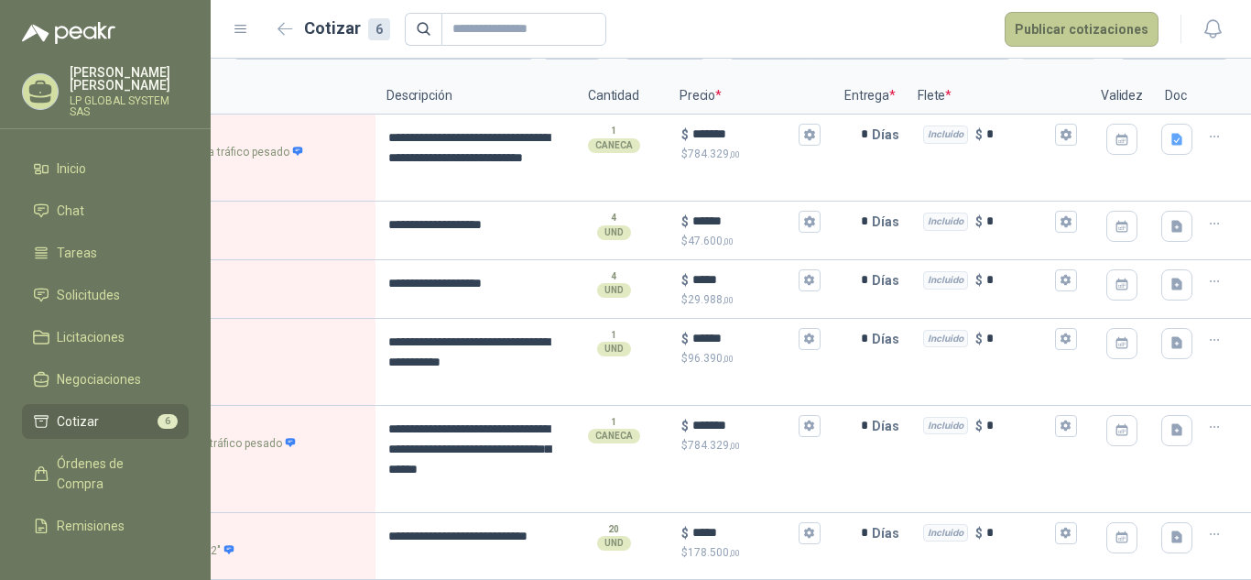
click at [1067, 12] on button "Publicar cotizaciones" at bounding box center [1081, 29] width 154 height 35
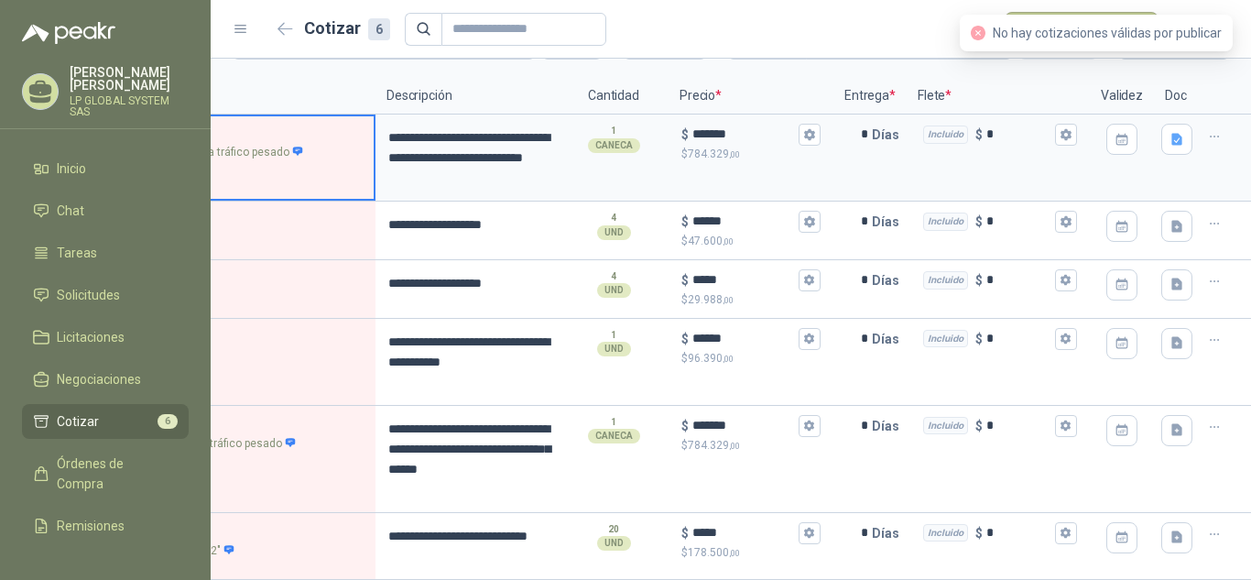
scroll to position [0, 49]
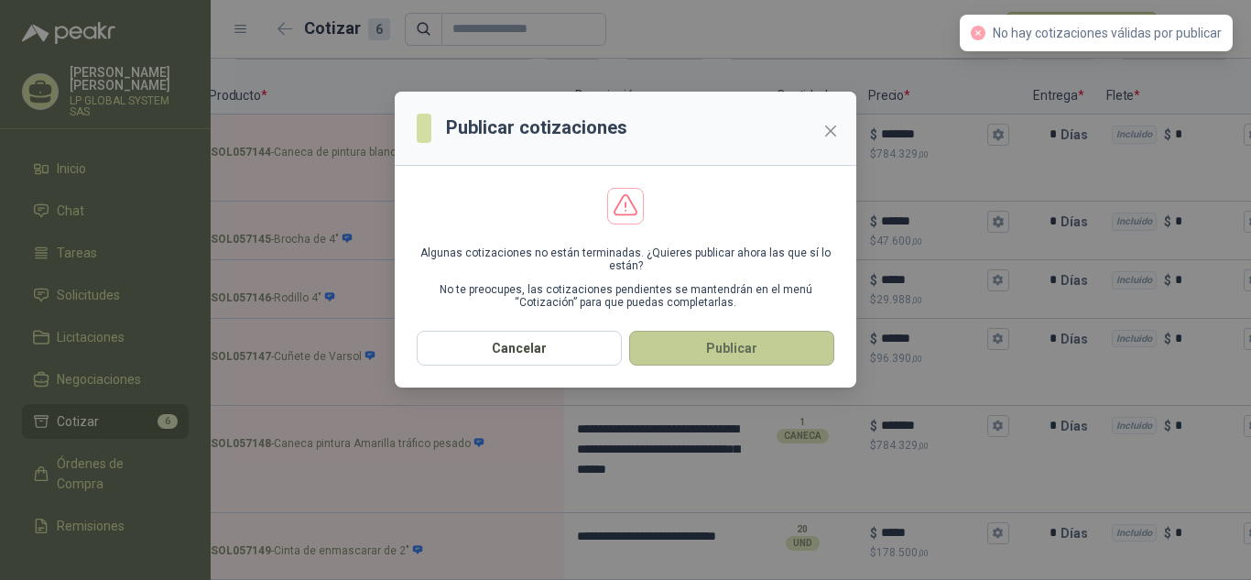
click at [734, 345] on button "Publicar" at bounding box center [731, 348] width 205 height 35
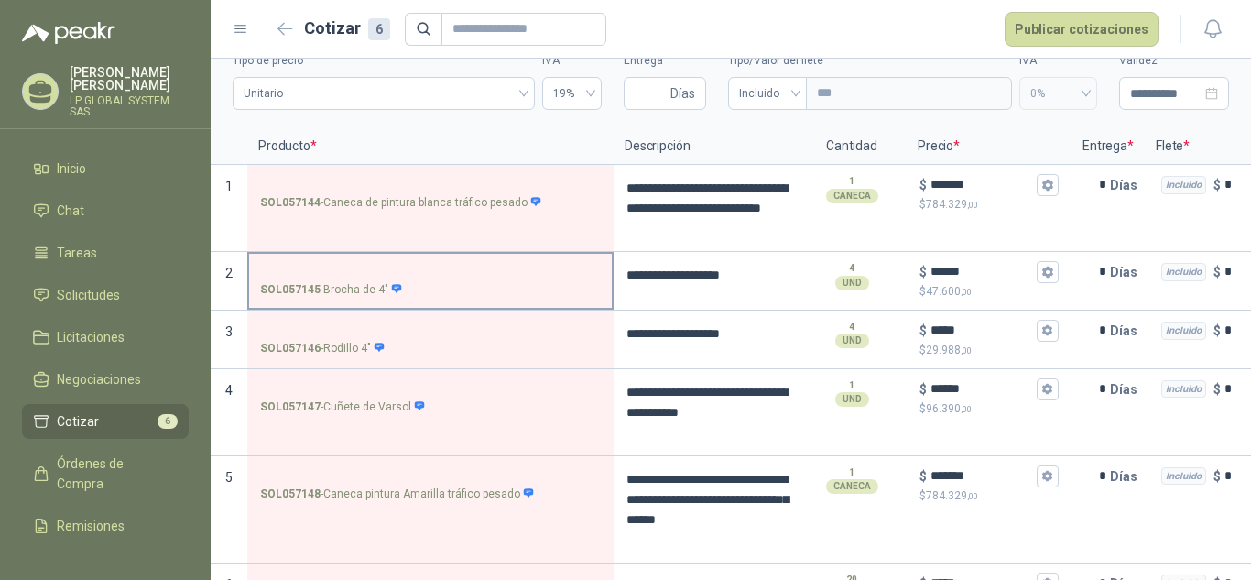
scroll to position [0, 0]
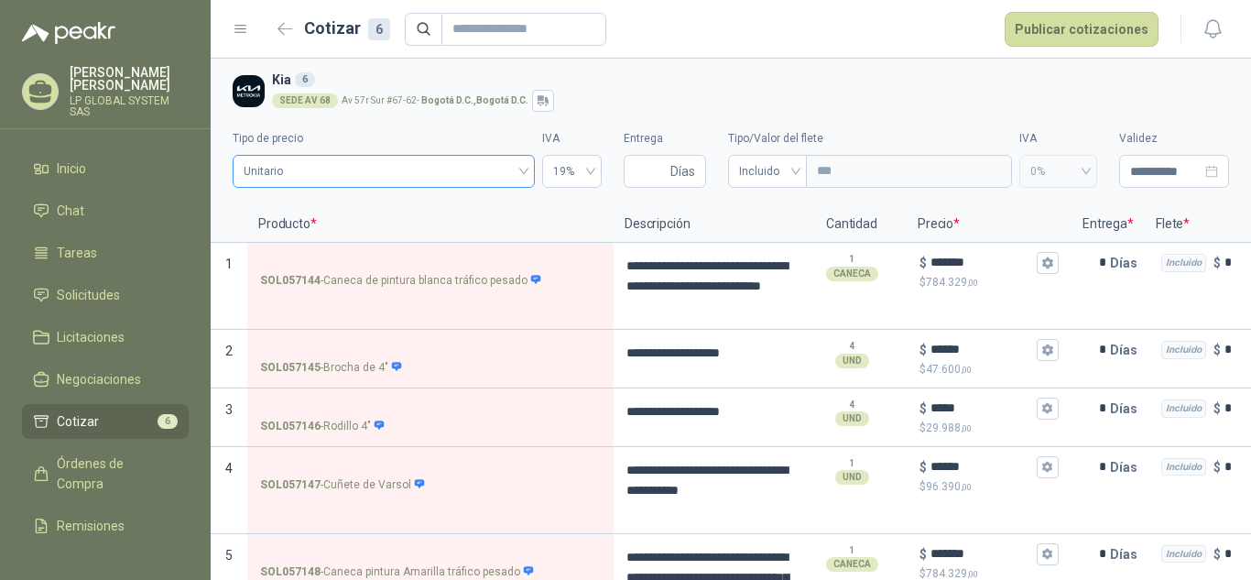
click at [492, 176] on span "Unitario" at bounding box center [384, 170] width 280 height 27
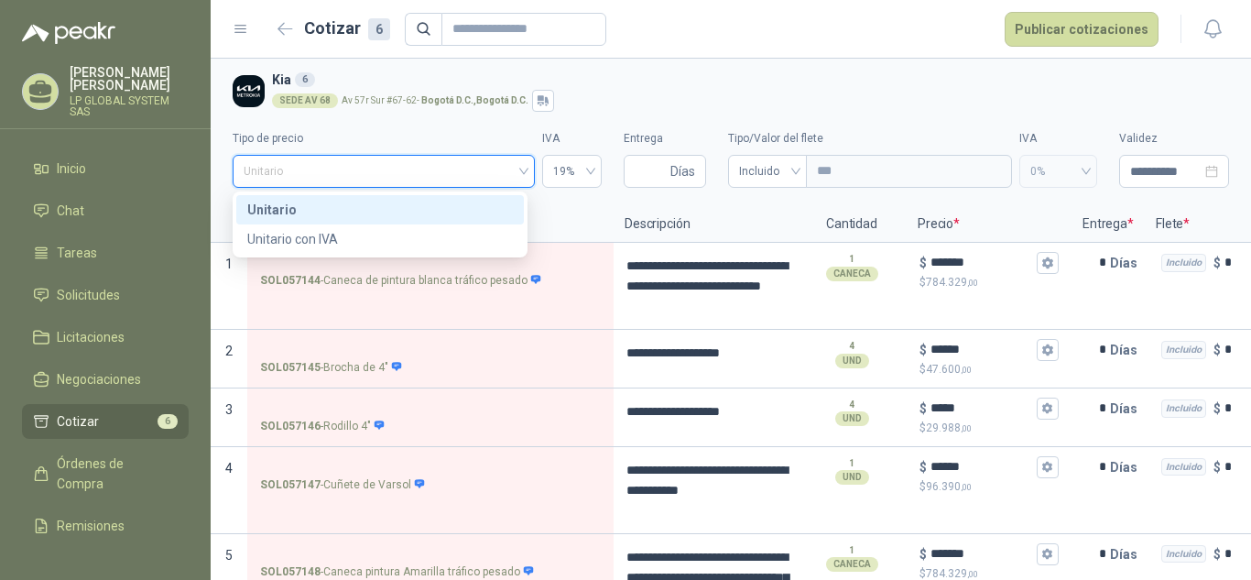
click at [480, 175] on span "Unitario" at bounding box center [384, 170] width 280 height 27
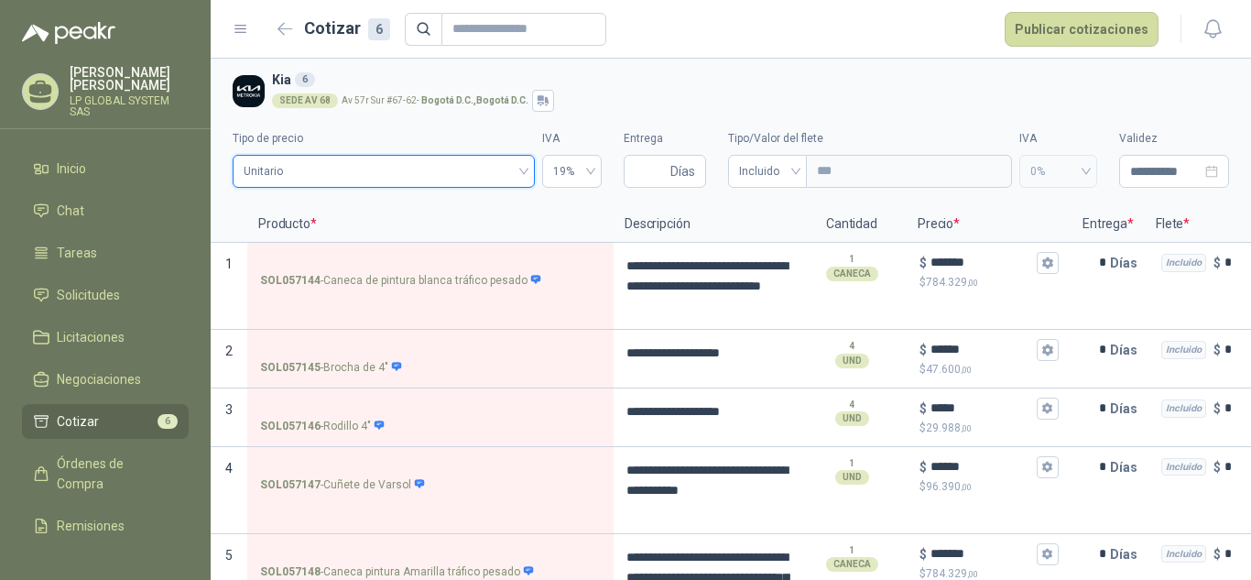
click at [408, 164] on span "Unitario" at bounding box center [384, 170] width 280 height 27
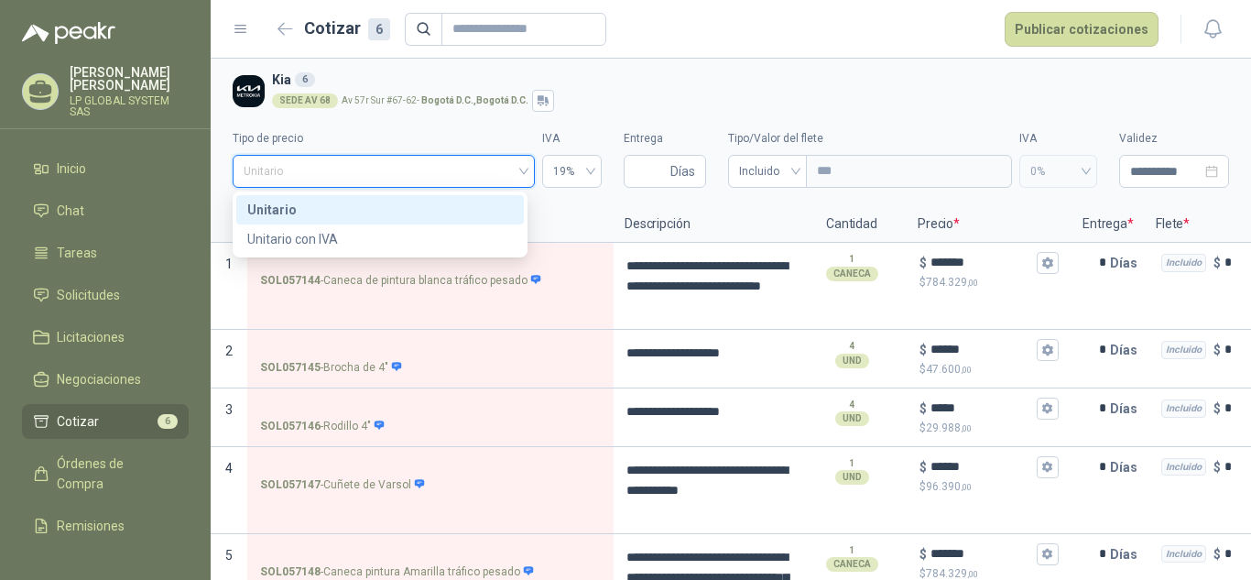
click at [335, 201] on div "Unitario" at bounding box center [380, 210] width 266 height 20
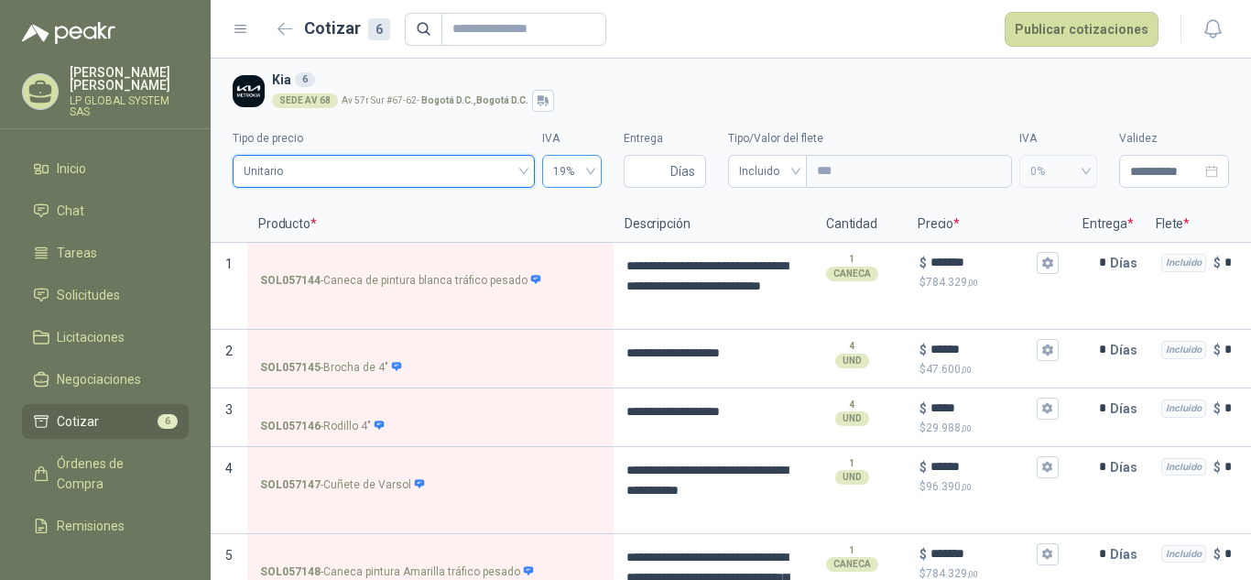
click at [573, 187] on div "19%" at bounding box center [572, 171] width 60 height 33
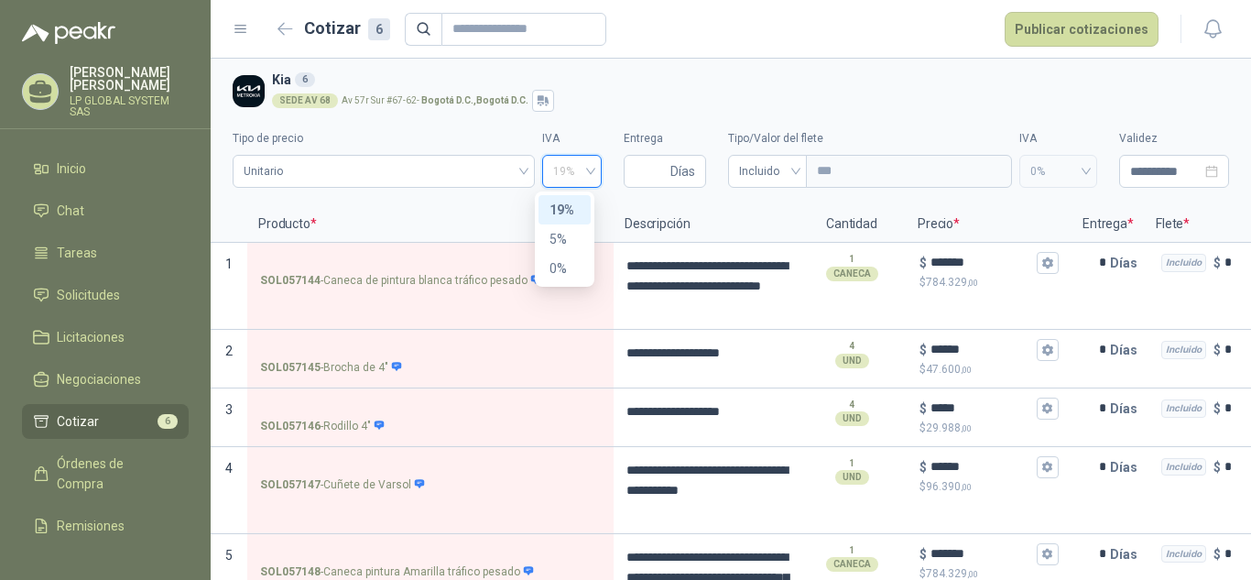
click at [573, 179] on span "19%" at bounding box center [572, 170] width 38 height 27
click at [660, 176] on span "Días" at bounding box center [665, 171] width 82 height 33
type input "*"
click at [883, 128] on div "**********" at bounding box center [731, 153] width 996 height 83
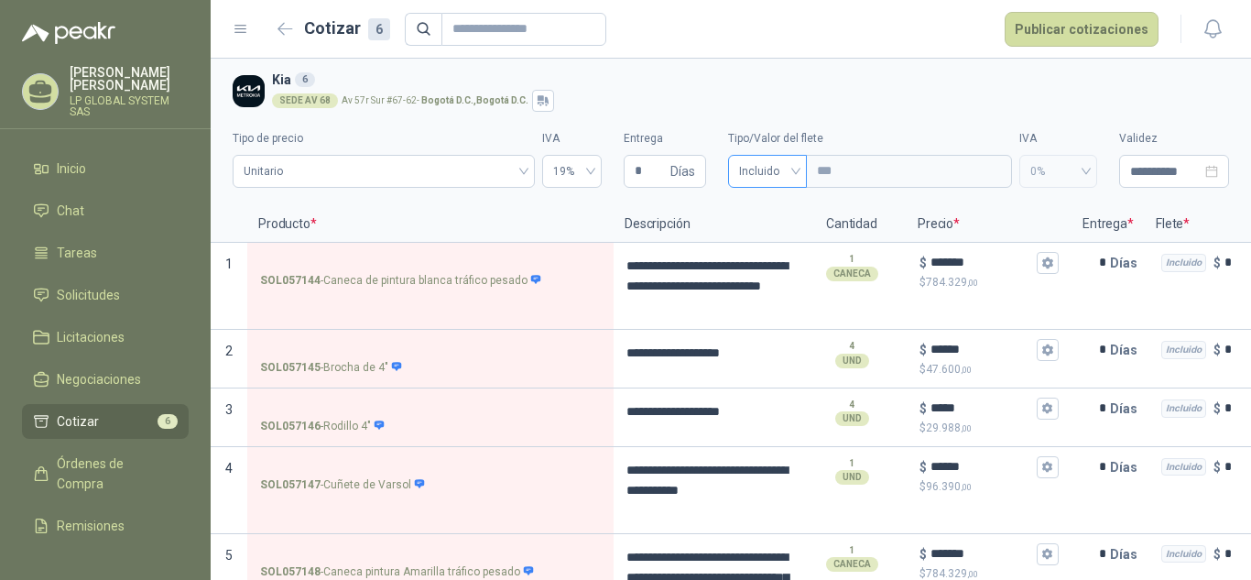
click at [784, 175] on span "Incluido" at bounding box center [767, 170] width 57 height 27
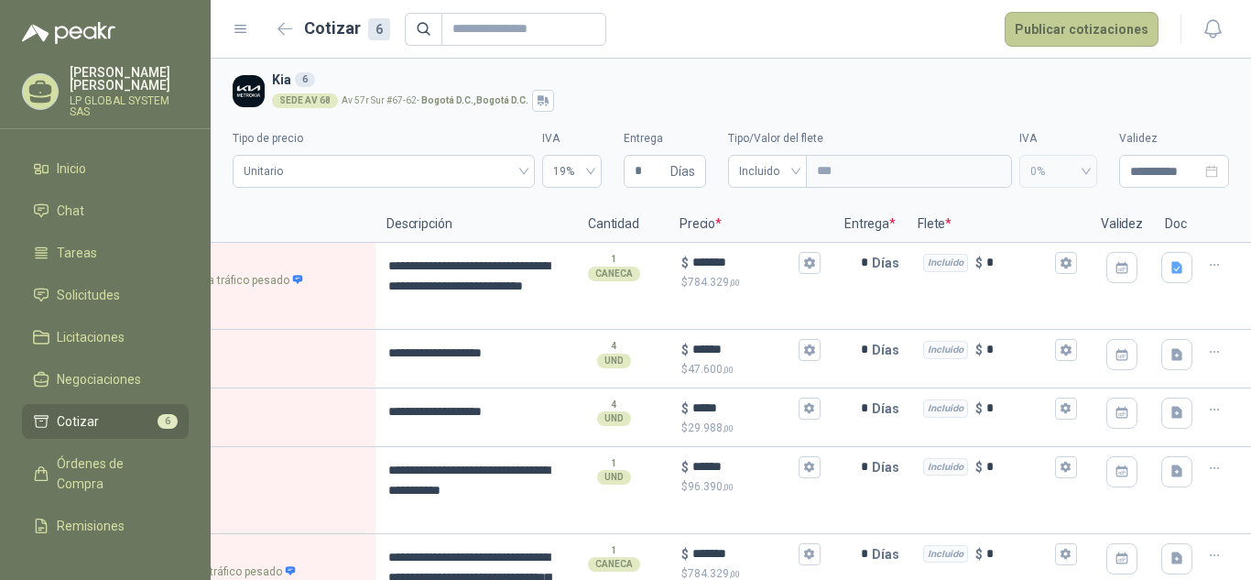
click at [1114, 38] on button "Publicar cotizaciones" at bounding box center [1081, 29] width 154 height 35
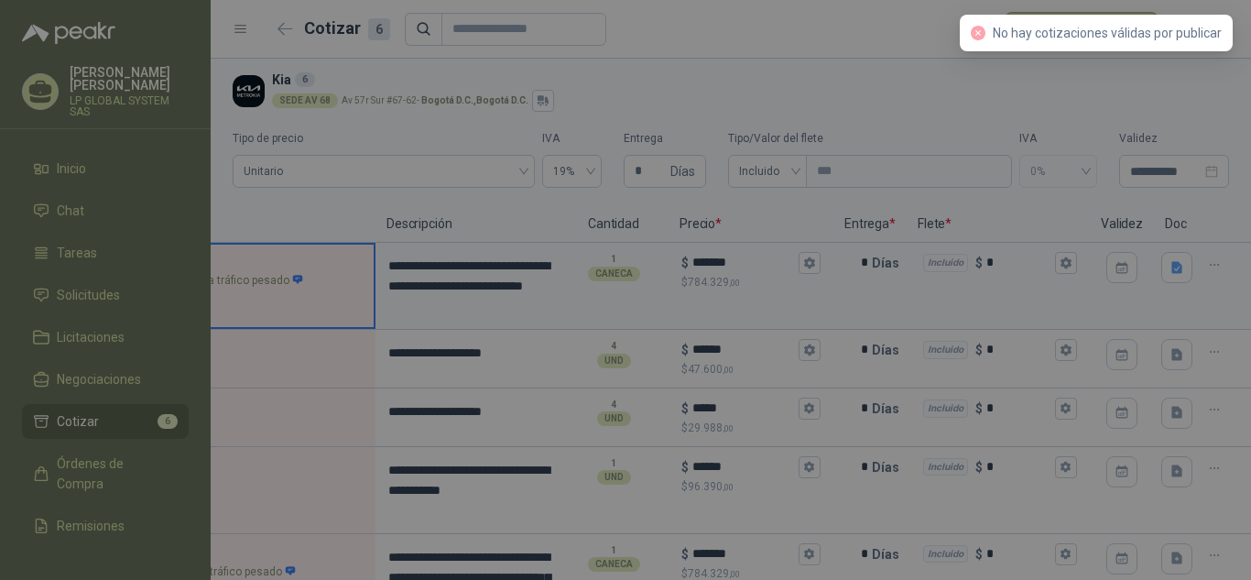
scroll to position [0, 49]
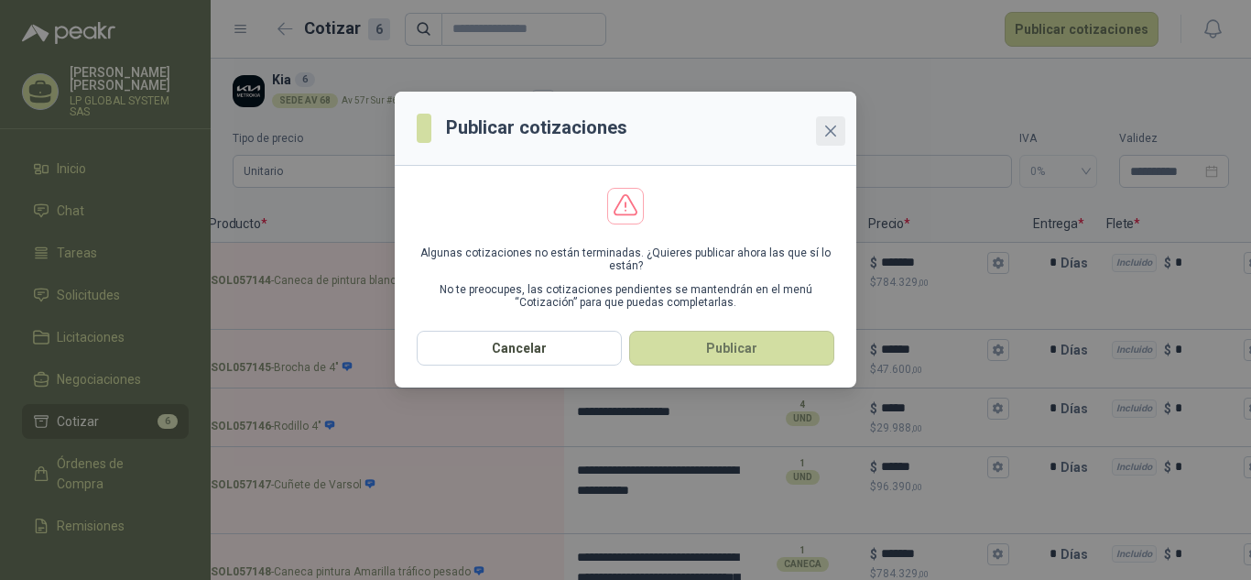
click at [831, 131] on icon "close" at bounding box center [830, 130] width 11 height 11
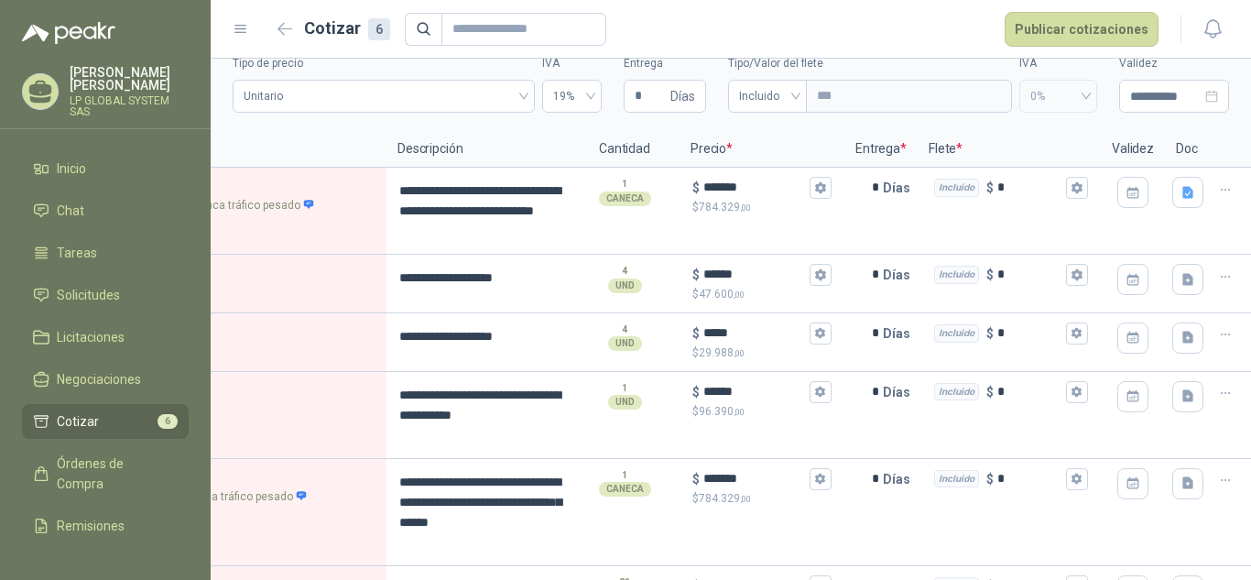
scroll to position [0, 0]
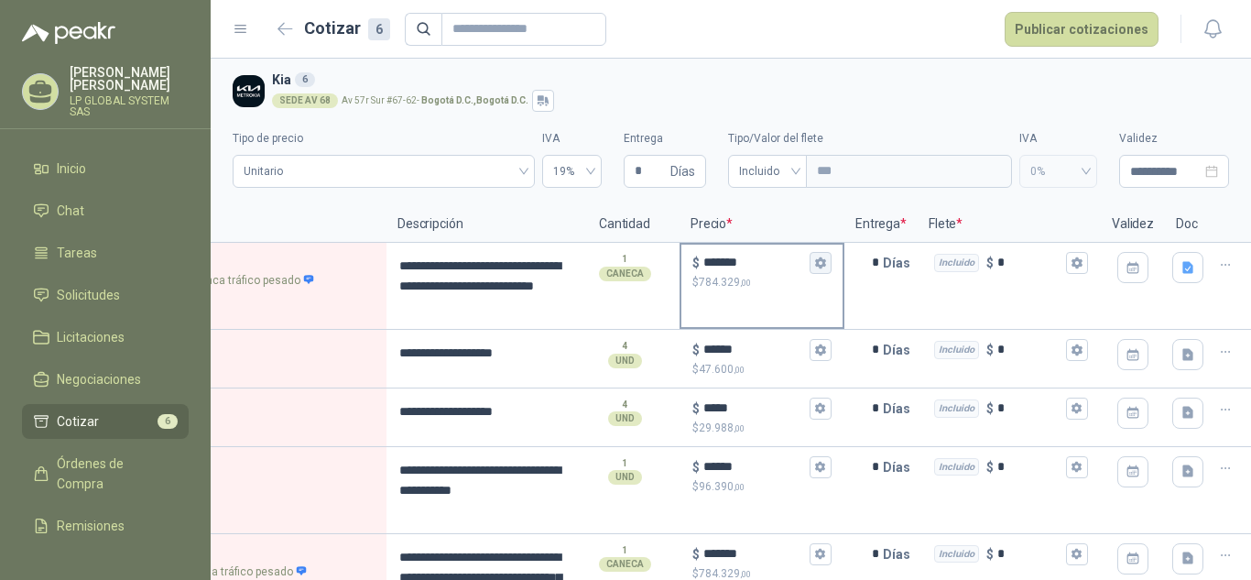
click at [816, 266] on icon "button" at bounding box center [820, 262] width 10 height 11
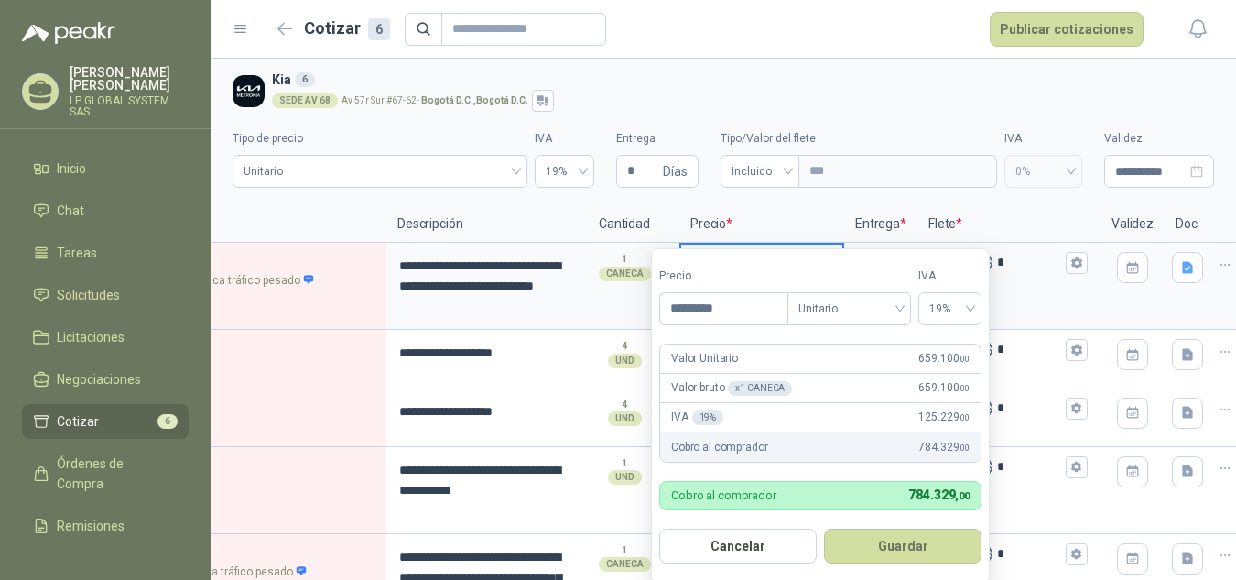
click at [1006, 211] on p "Flete *" at bounding box center [1009, 224] width 183 height 37
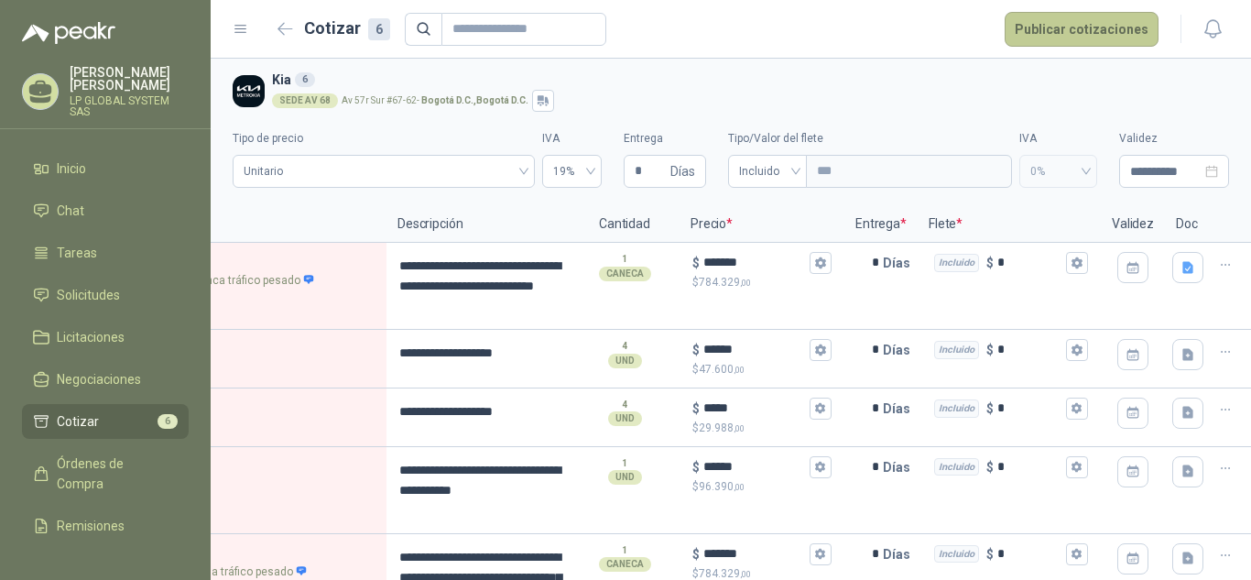
click at [1097, 34] on button "Publicar cotizaciones" at bounding box center [1081, 29] width 154 height 35
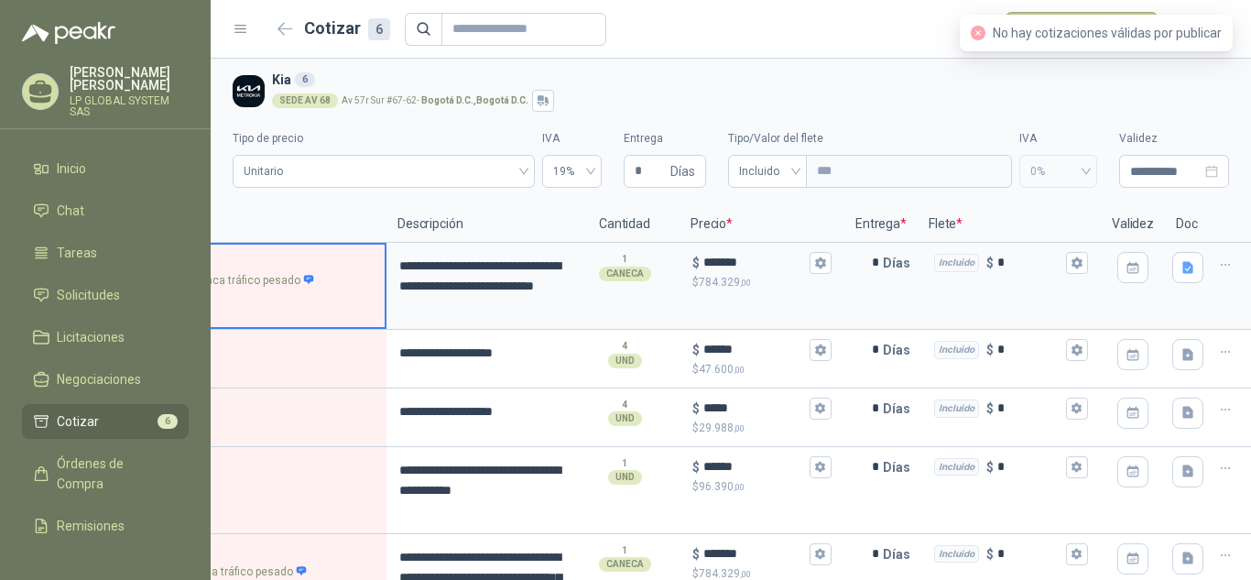
scroll to position [0, 49]
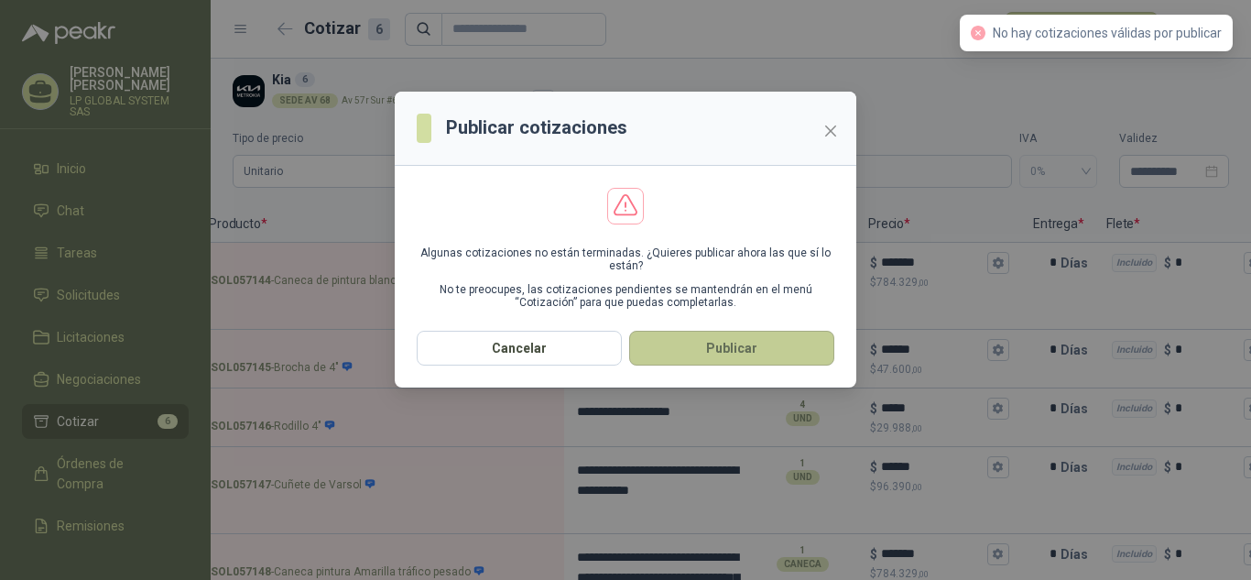
click at [744, 347] on button "Publicar" at bounding box center [731, 348] width 205 height 35
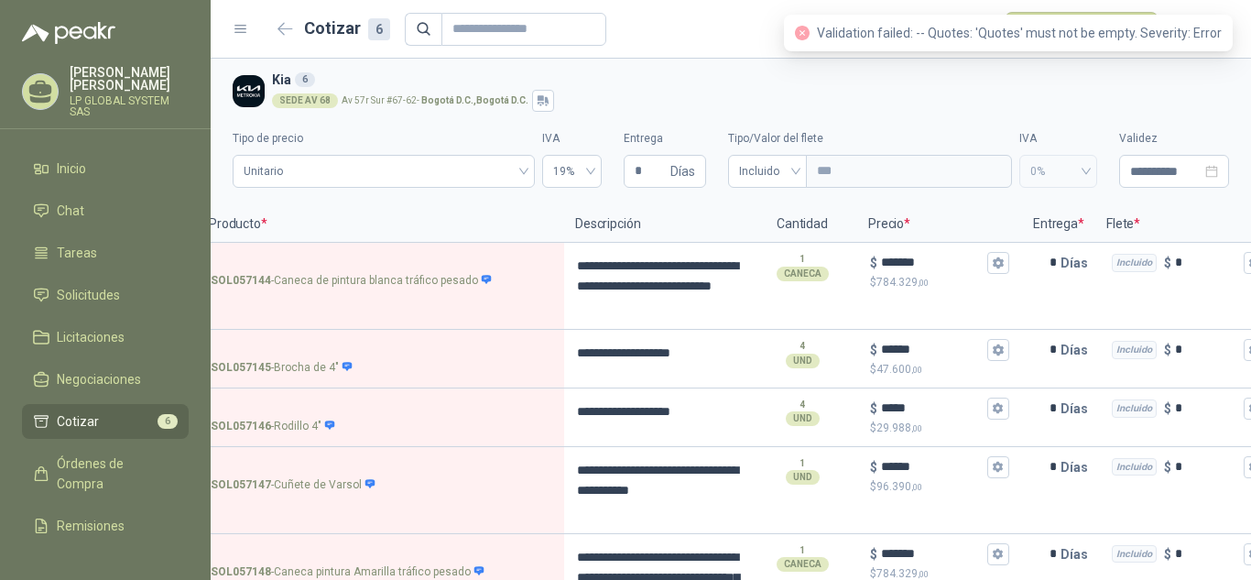
click at [907, 33] on span "Validation failed: -- Quotes: 'Quotes' must not be empty. Severity: Error" at bounding box center [1019, 33] width 405 height 15
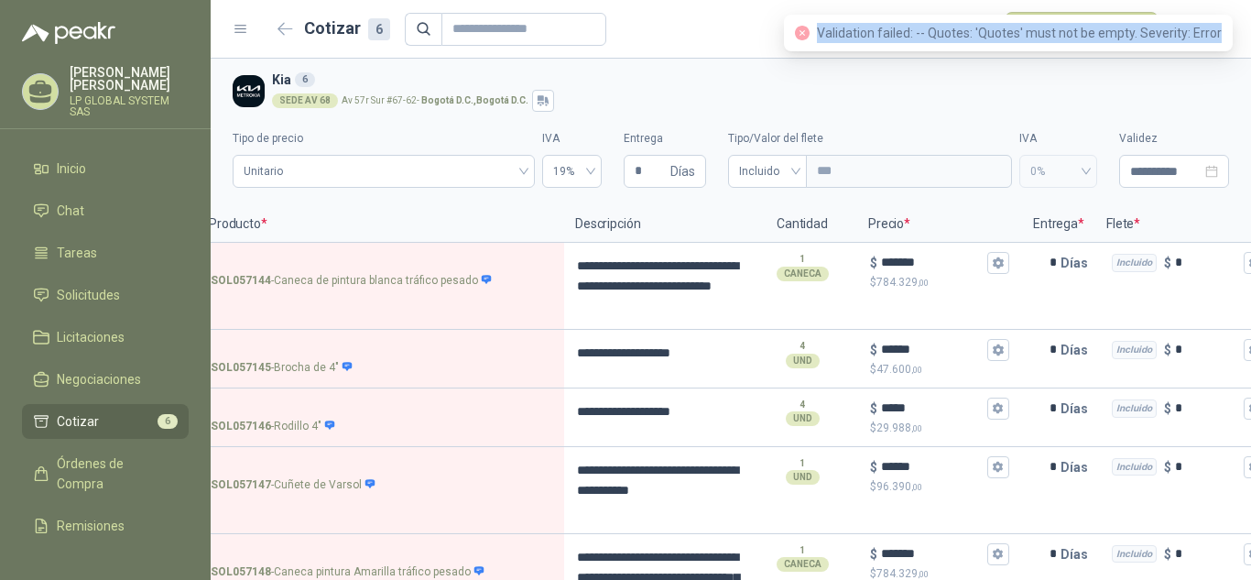
click at [907, 33] on span "Validation failed: -- Quotes: 'Quotes' must not be empty. Severity: Error" at bounding box center [1019, 33] width 405 height 15
copy span "Validation failed: -- Quotes: 'Quotes' must not be empty. Severity: Error"
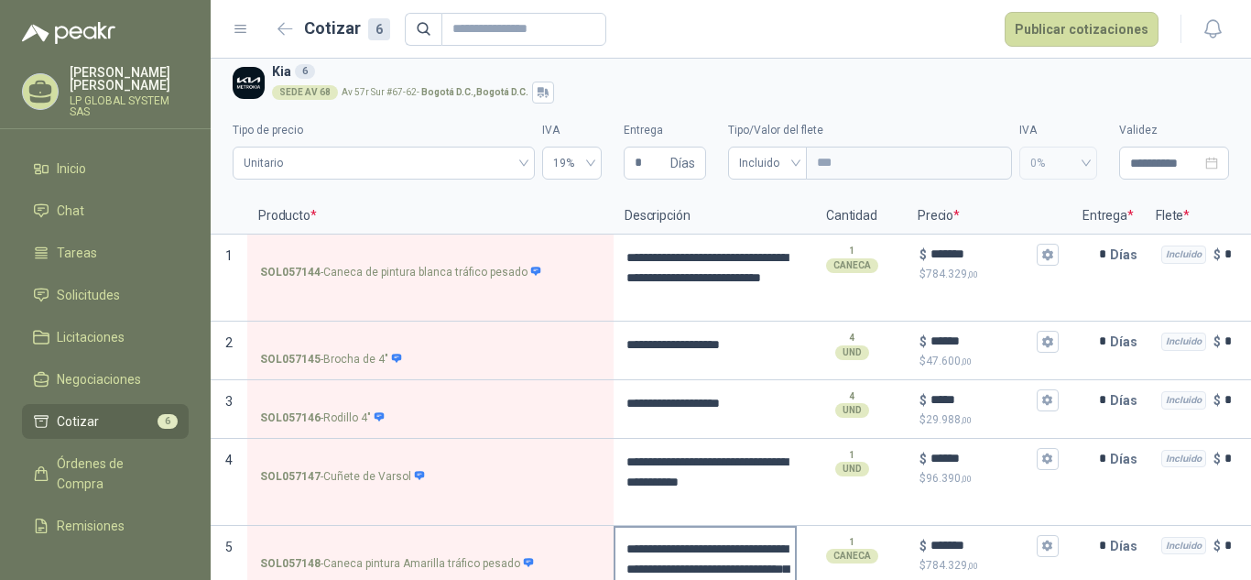
scroll to position [0, 0]
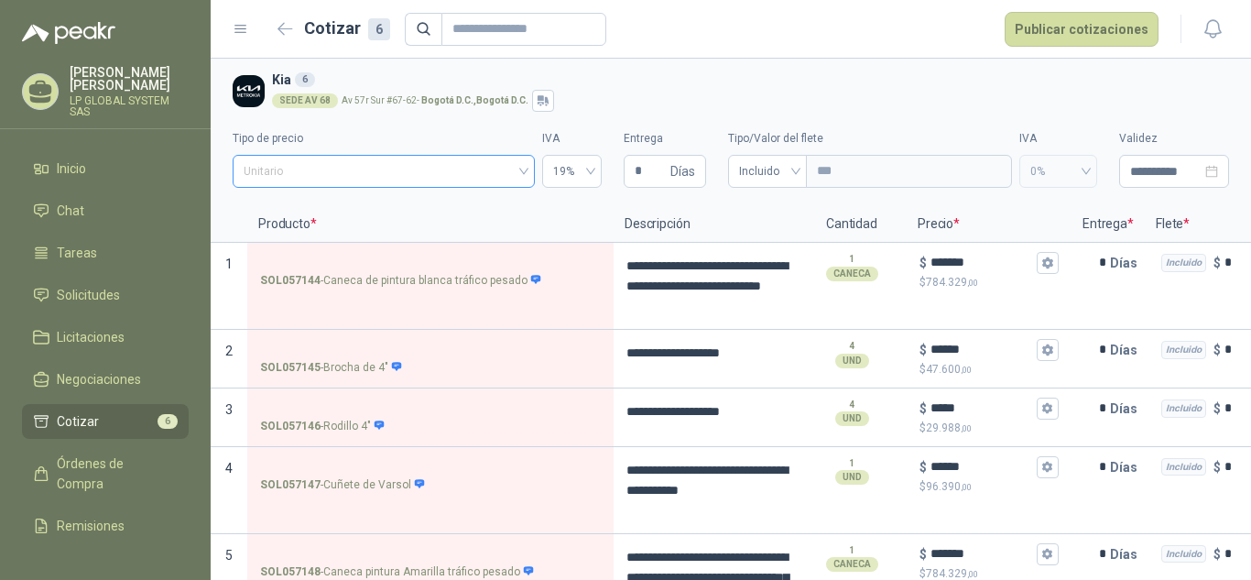
click at [494, 182] on span "Unitario" at bounding box center [384, 170] width 280 height 27
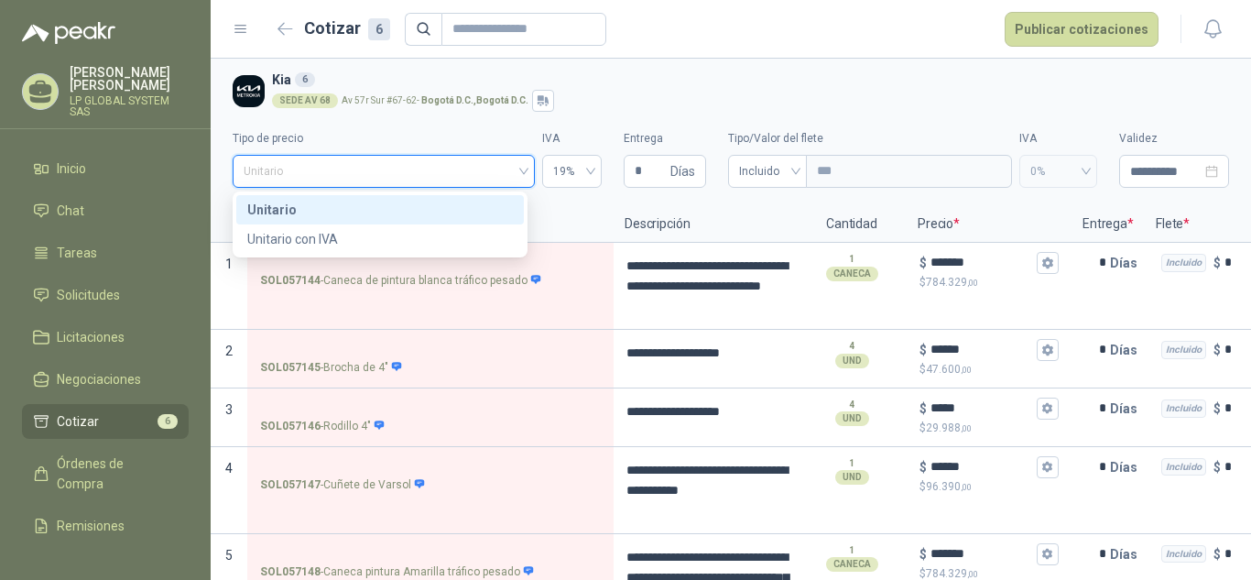
click at [495, 179] on span "Unitario" at bounding box center [384, 170] width 280 height 27
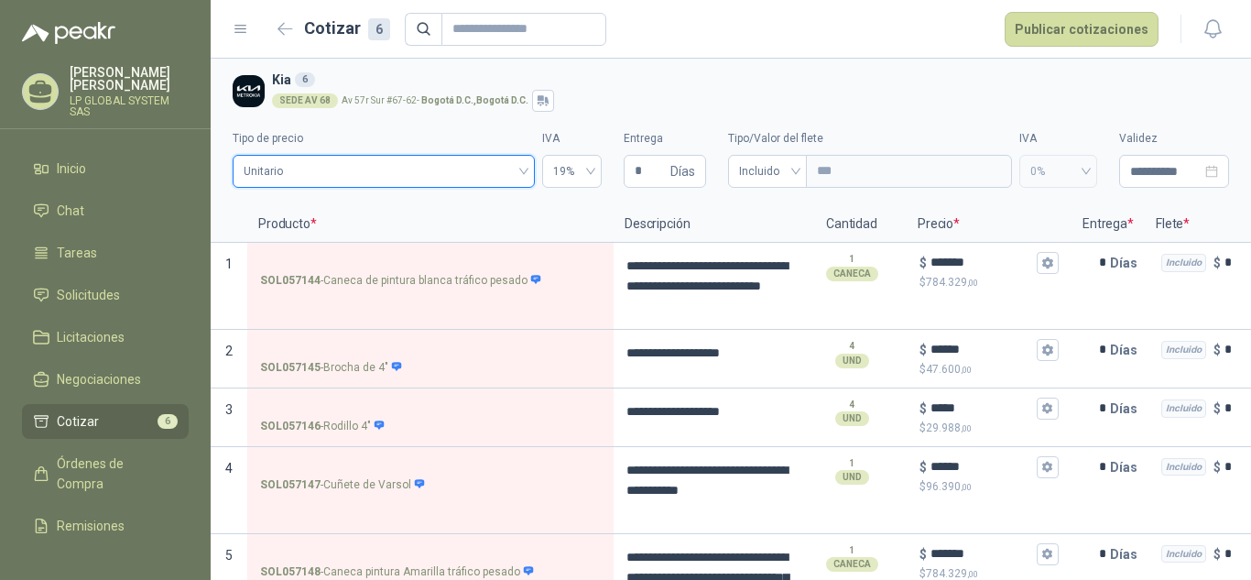
click at [603, 101] on div "SEDE AV [STREET_ADDRESS] D.C. , [GEOGRAPHIC_DATA] D.C." at bounding box center [747, 101] width 950 height 22
drag, startPoint x: 846, startPoint y: 228, endPoint x: 918, endPoint y: 227, distance: 71.4
click at [914, 228] on section "Producto * Descripción Cantidad Precio * Entrega * Flete * Validez Doc" at bounding box center [731, 224] width 1040 height 37
click at [951, 225] on p "Precio *" at bounding box center [989, 224] width 165 height 37
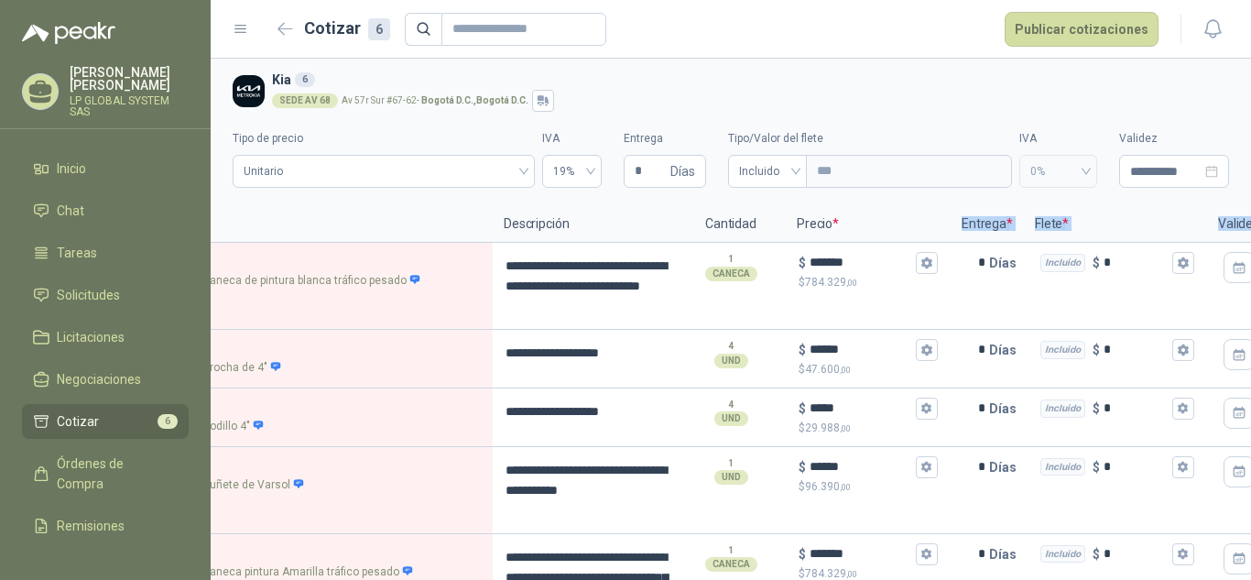
scroll to position [0, 253]
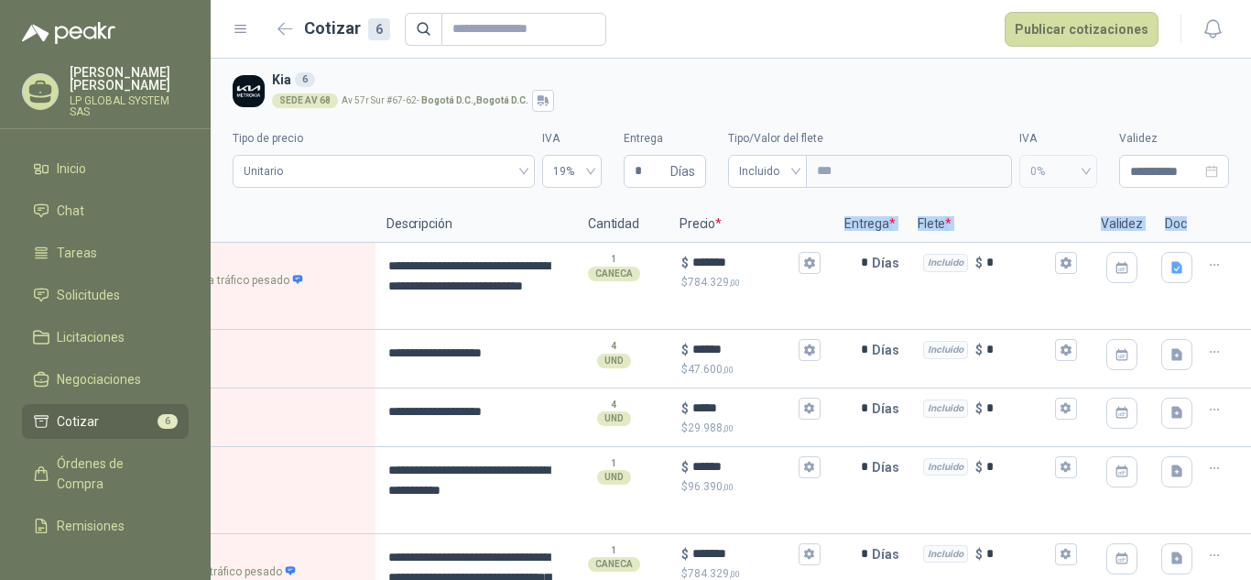
drag, startPoint x: 1084, startPoint y: 220, endPoint x: 1250, endPoint y: 220, distance: 165.7
click at [1250, 220] on div "**********" at bounding box center [731, 319] width 1040 height 521
click at [1059, 215] on p "Flete *" at bounding box center [998, 224] width 183 height 37
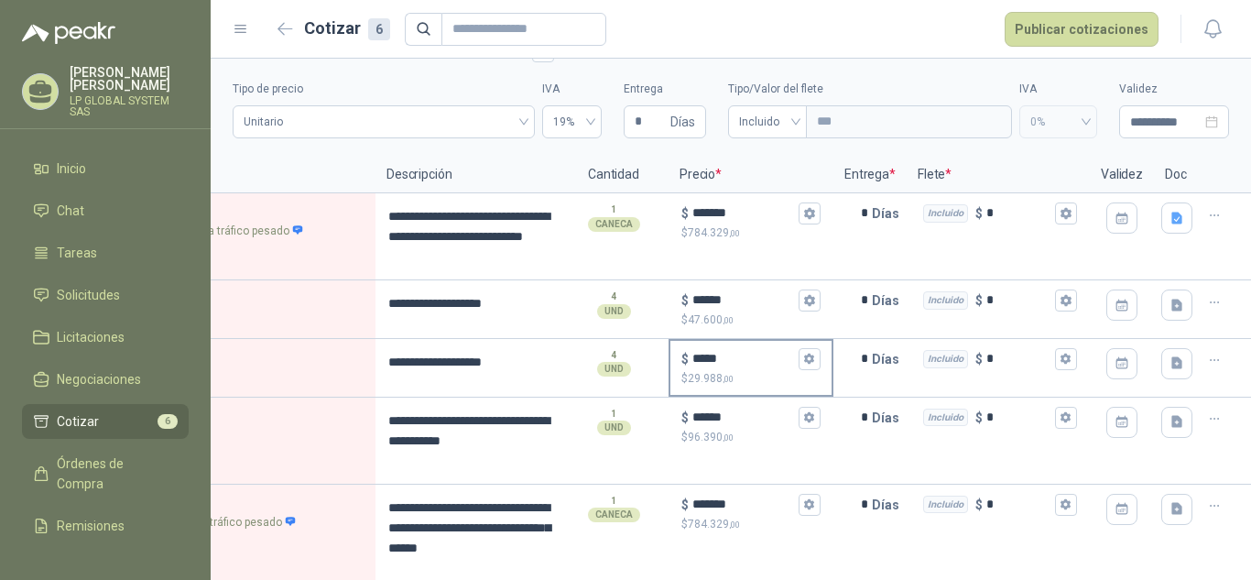
scroll to position [92, 0]
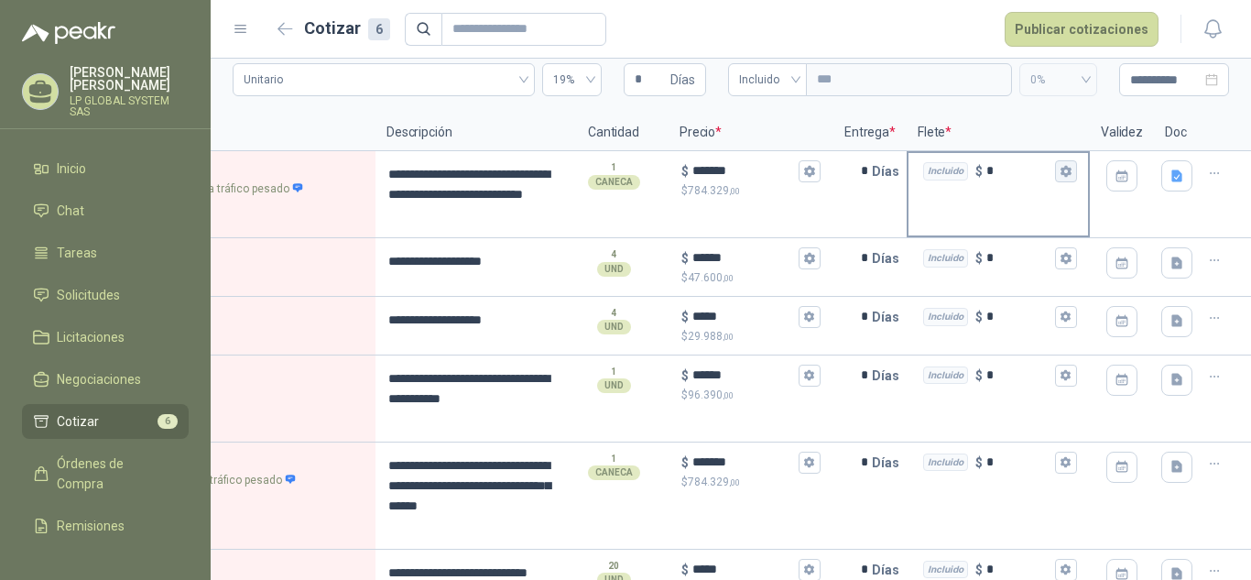
click at [1060, 174] on icon "button" at bounding box center [1065, 171] width 10 height 11
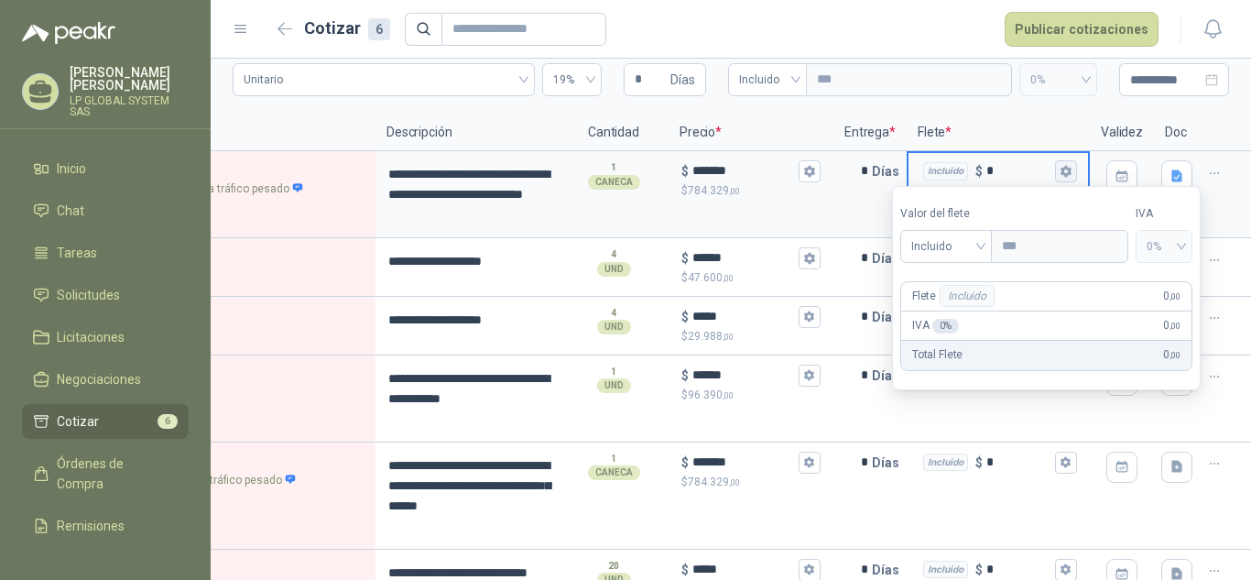
click at [1060, 174] on icon "button" at bounding box center [1065, 171] width 10 height 11
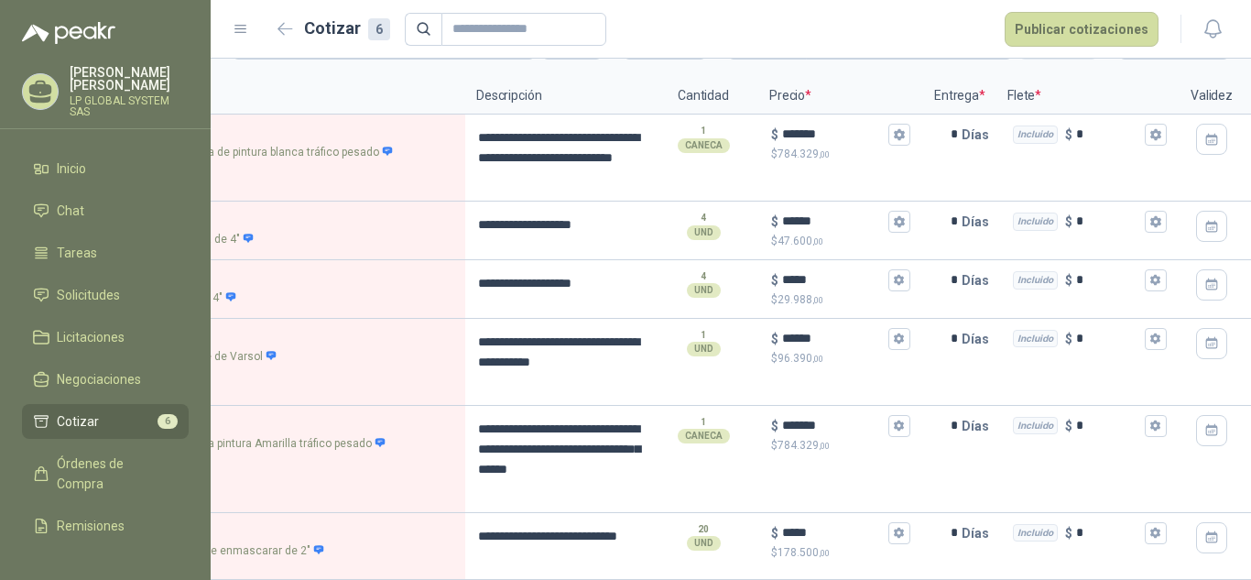
scroll to position [0, 0]
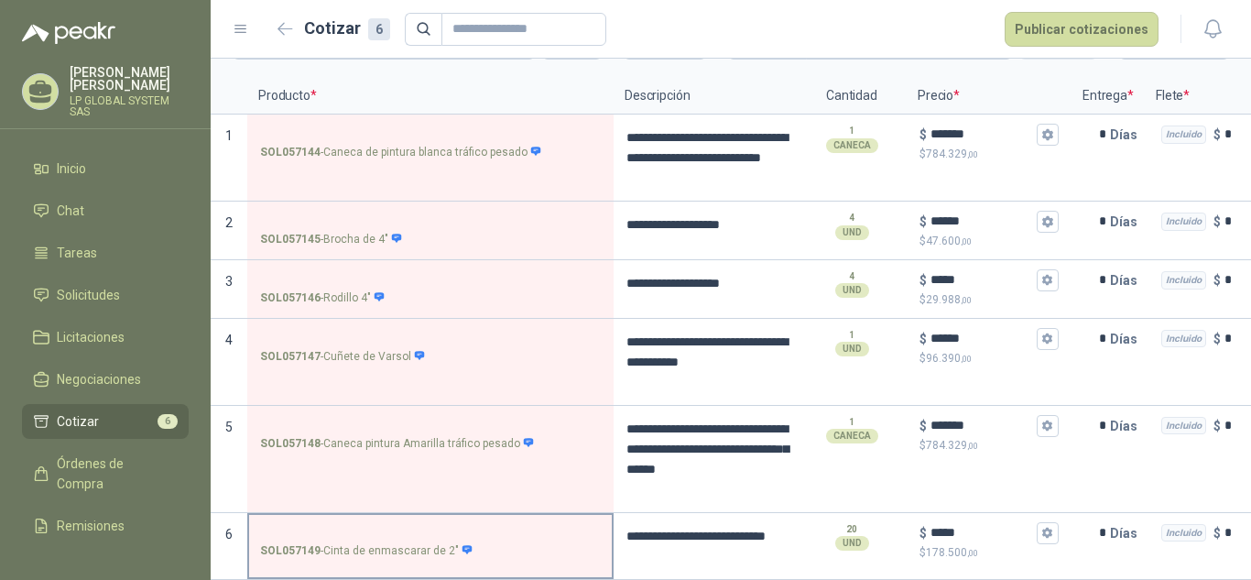
click at [530, 527] on input "SOL057149 - Cinta de enmascarar de 2"" at bounding box center [430, 534] width 341 height 14
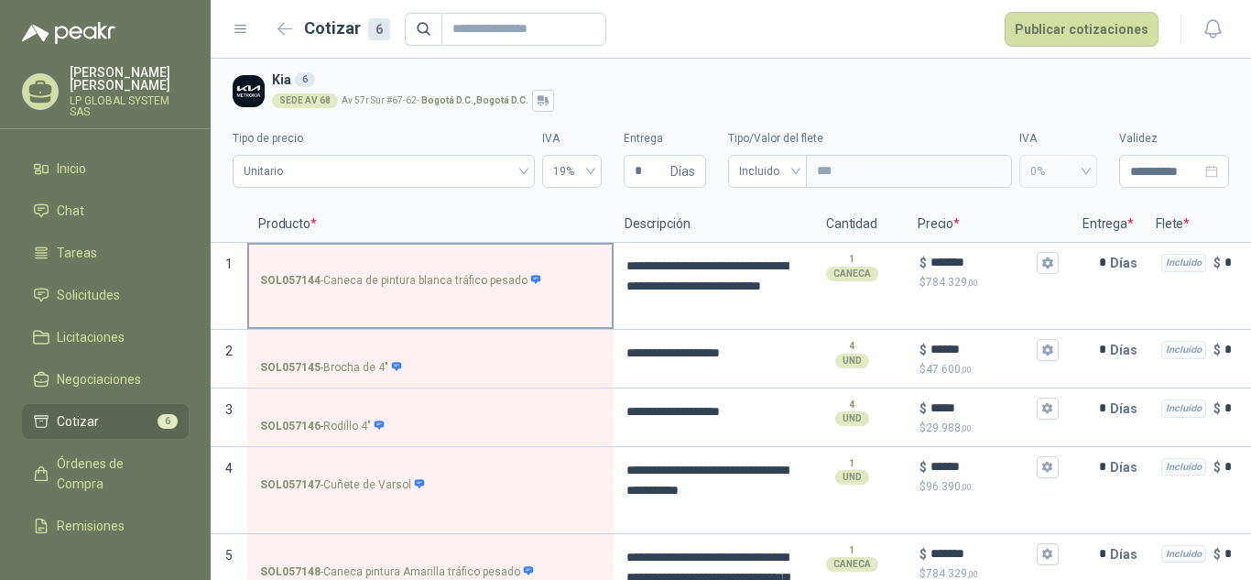
click at [387, 257] on input "SOL057144 - Caneca de pintura blanca tráfico pesado" at bounding box center [430, 263] width 341 height 14
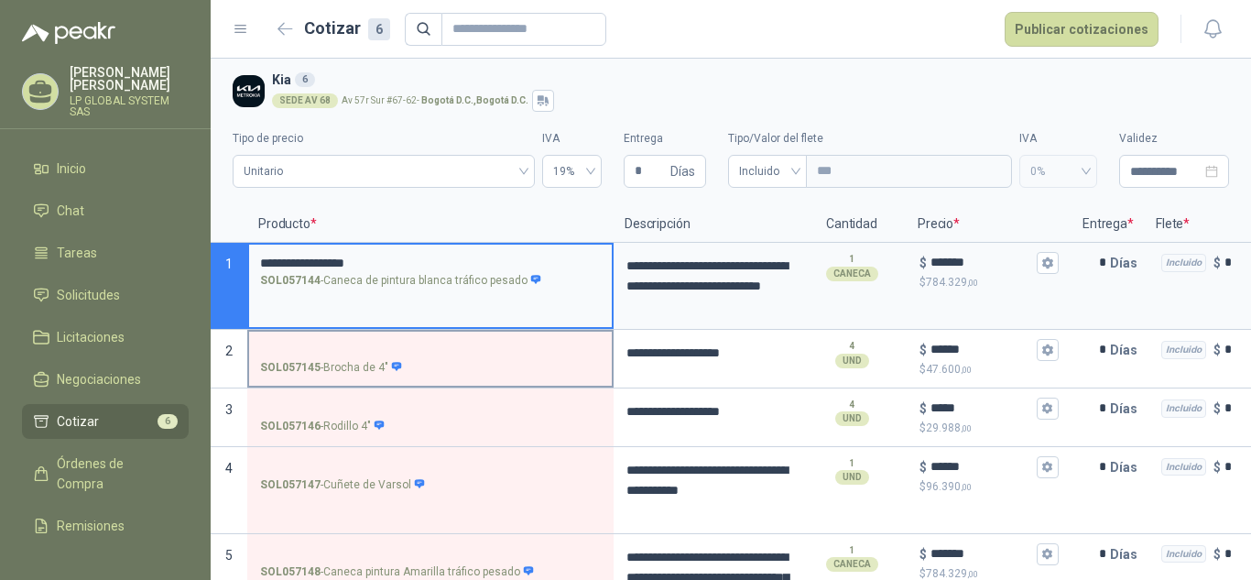
type input "**********"
click at [373, 337] on label "SOL057145 - Brocha de 4"" at bounding box center [430, 357] width 363 height 52
click at [373, 343] on input "SOL057145 - Brocha de 4"" at bounding box center [430, 350] width 341 height 14
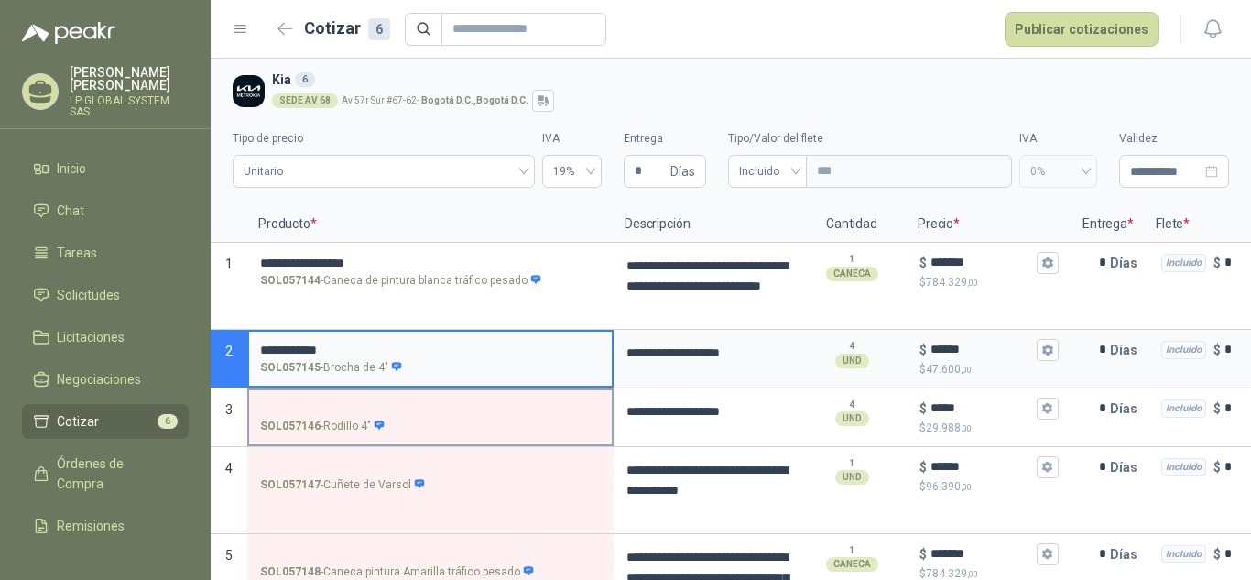
type input "**********"
click at [333, 402] on input "SOL057146 - Rodillo 4"" at bounding box center [430, 409] width 341 height 14
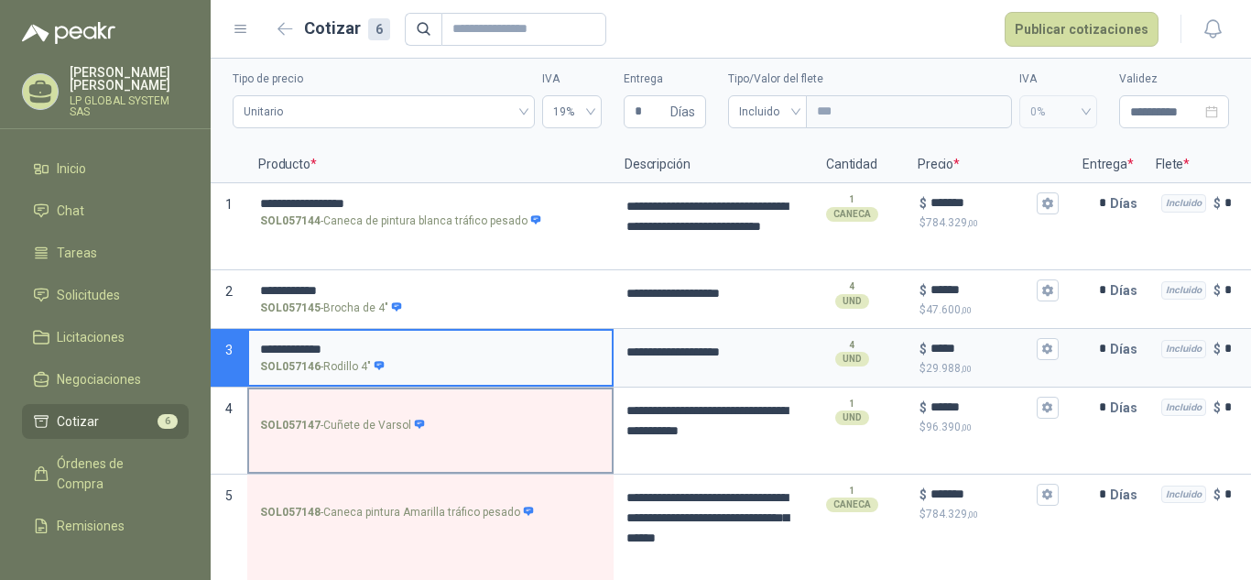
scroll to position [92, 0]
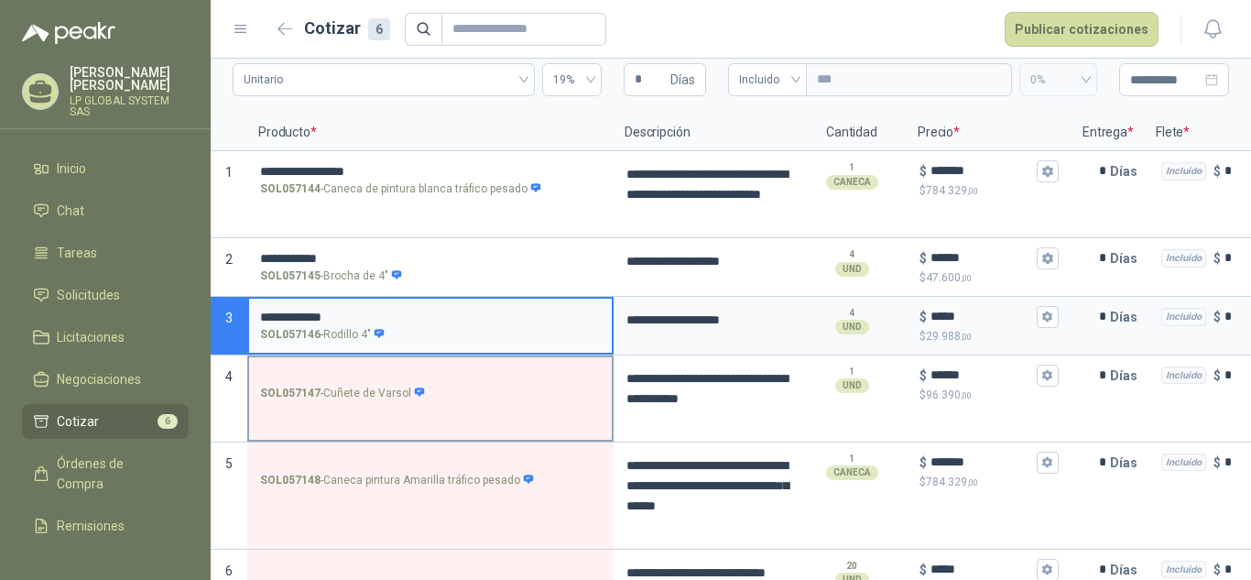
type input "**********"
click at [358, 372] on input "SOL057147 - Cuñete de Varsol" at bounding box center [430, 376] width 341 height 14
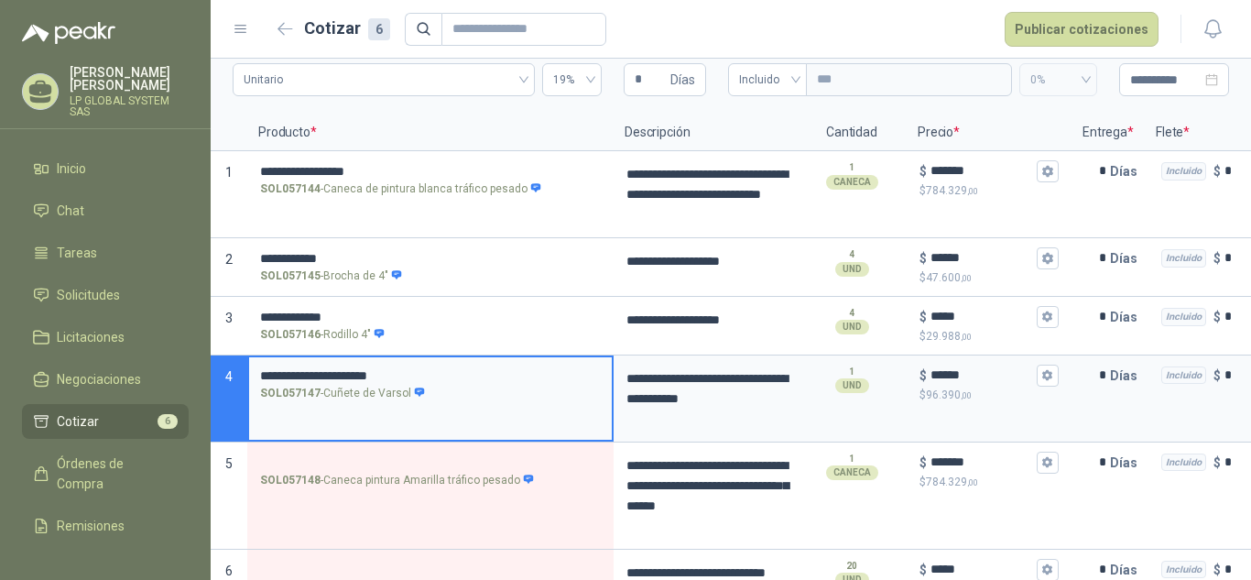
scroll to position [143, 0]
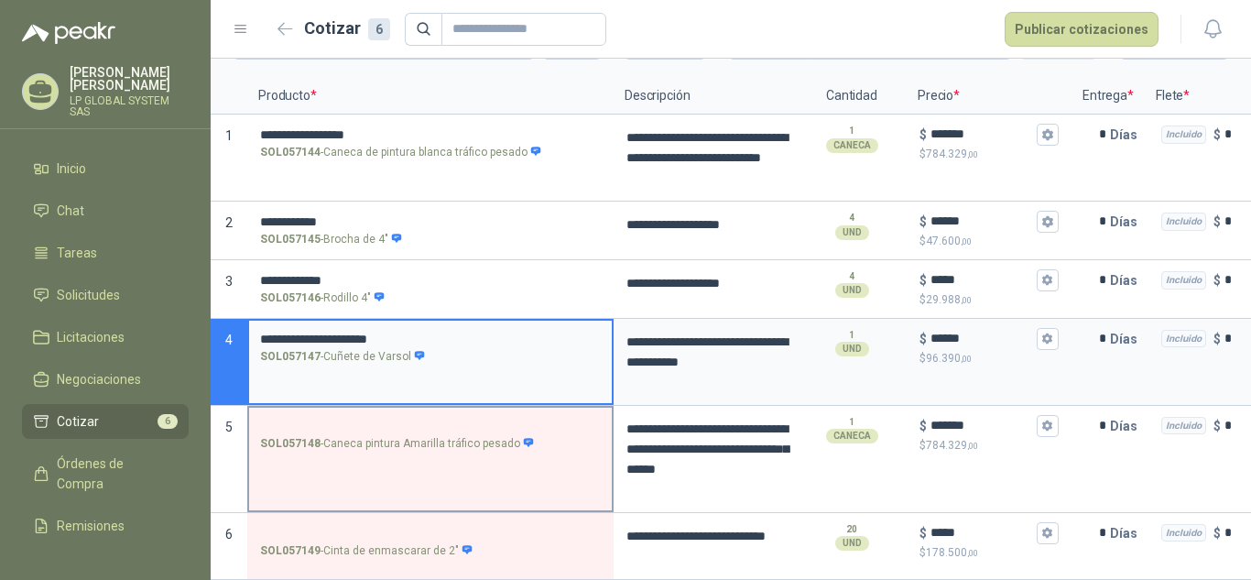
type input "**********"
click at [372, 419] on input "SOL057148 - Caneca pintura Amarilla tráfico pesado" at bounding box center [430, 426] width 341 height 14
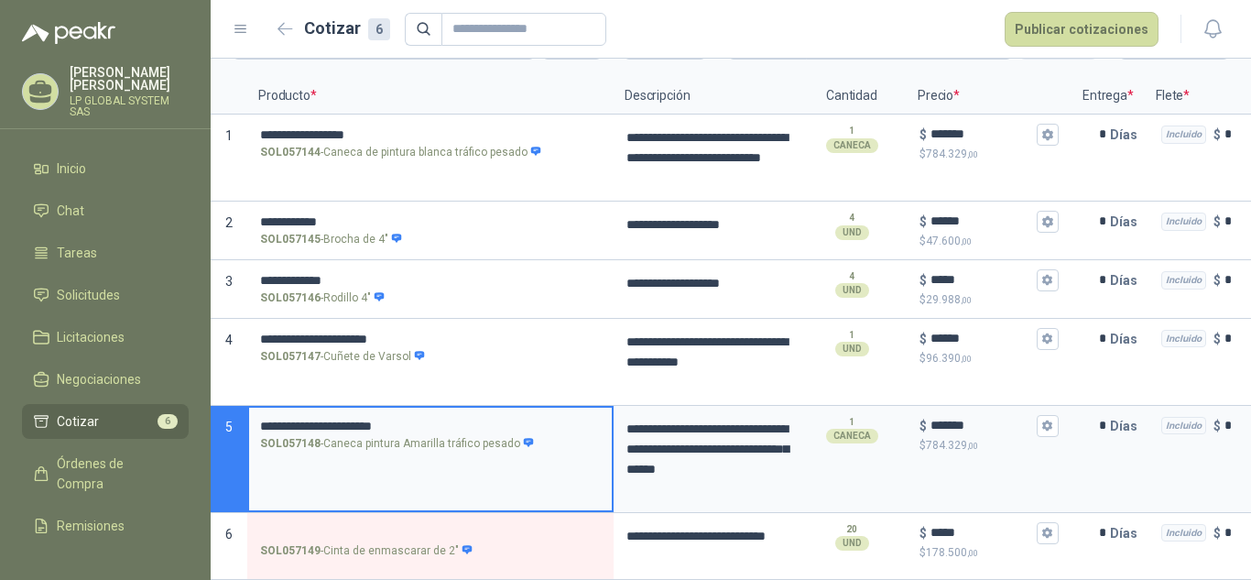
type input "**********"
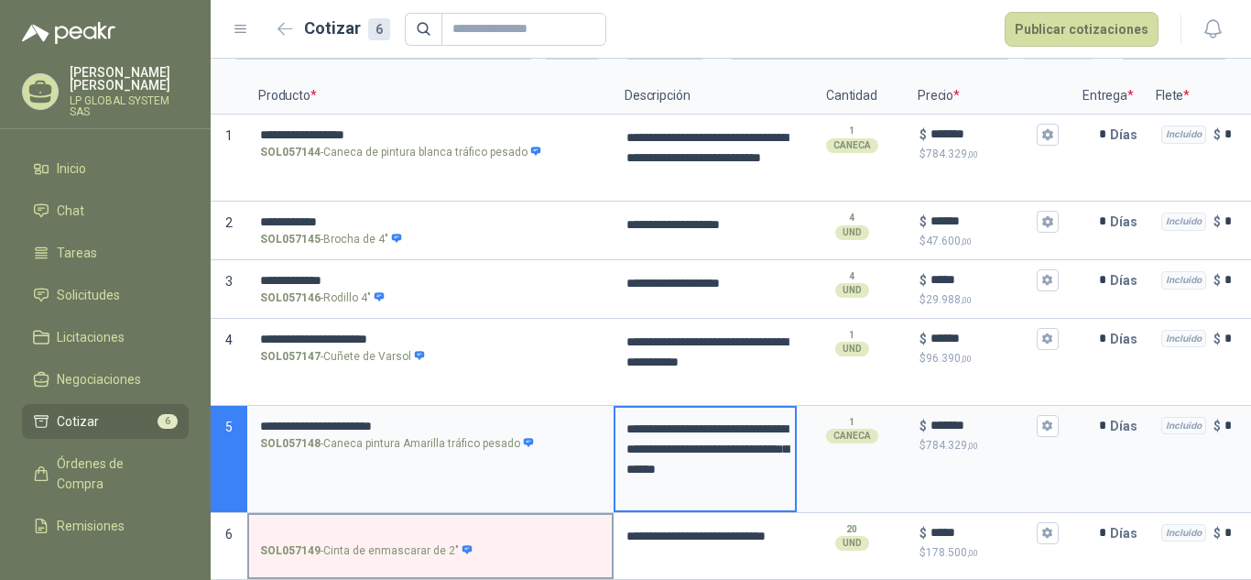
drag, startPoint x: 395, startPoint y: 500, endPoint x: 383, endPoint y: 515, distance: 18.9
click at [394, 515] on label "SOL057149 - Cinta de enmascarar de 2"" at bounding box center [430, 541] width 363 height 52
click at [394, 527] on input "SOL057149 - Cinta de enmascarar de 2"" at bounding box center [430, 534] width 341 height 14
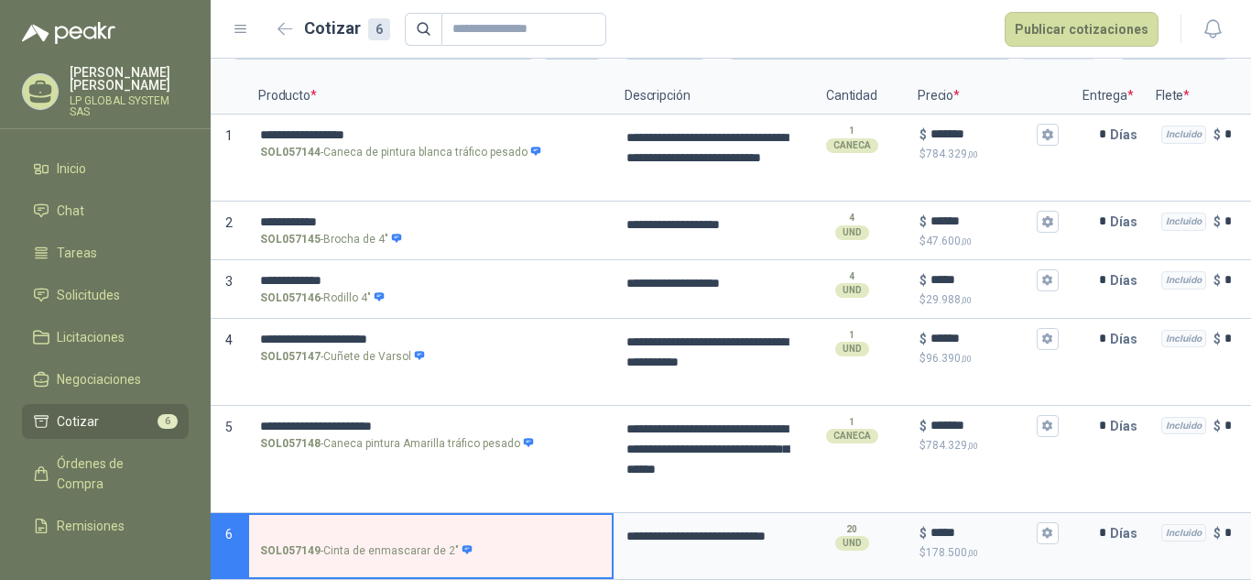
click at [383, 527] on input "SOL057149 - Cinta de enmascarar de 2"" at bounding box center [430, 534] width 341 height 14
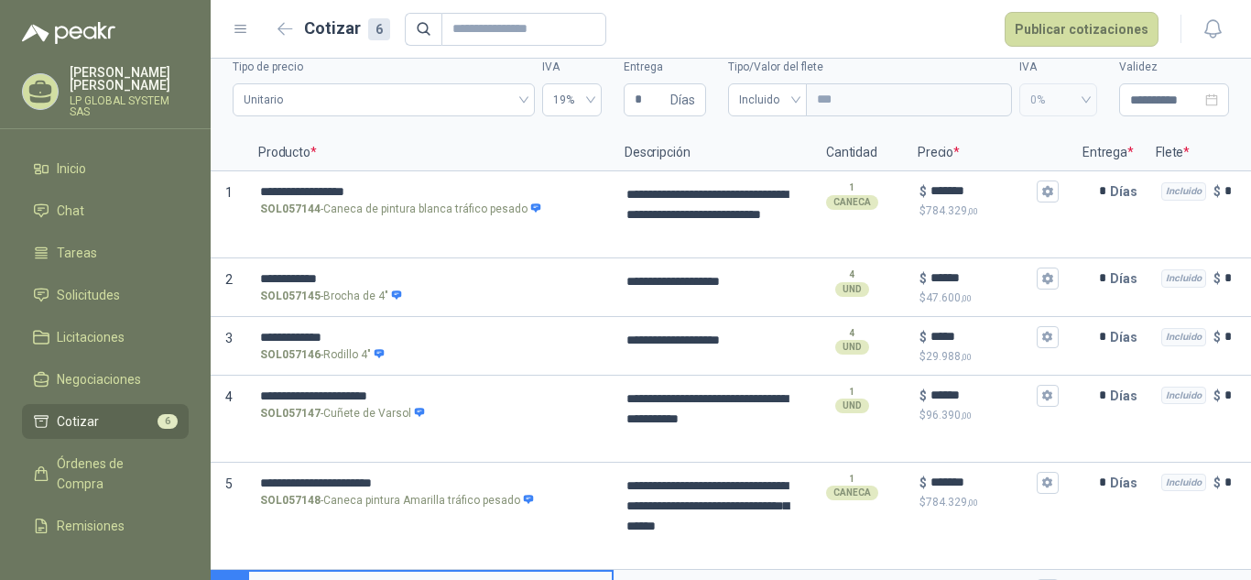
scroll to position [0, 0]
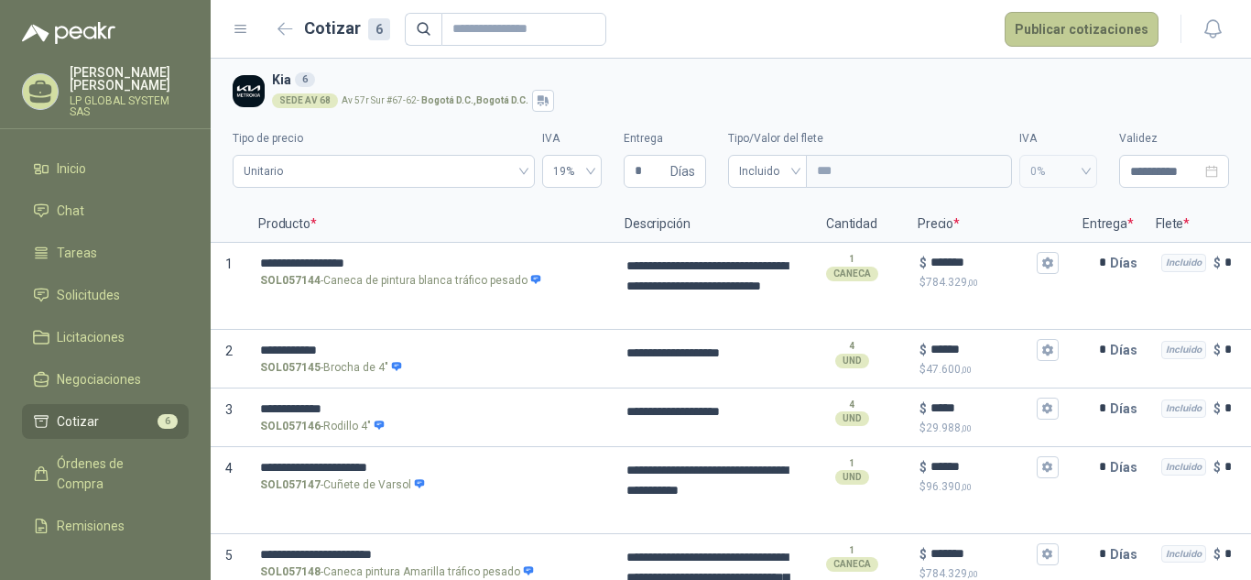
type input "**********"
click at [1097, 27] on button "Publicar cotizaciones" at bounding box center [1081, 29] width 154 height 35
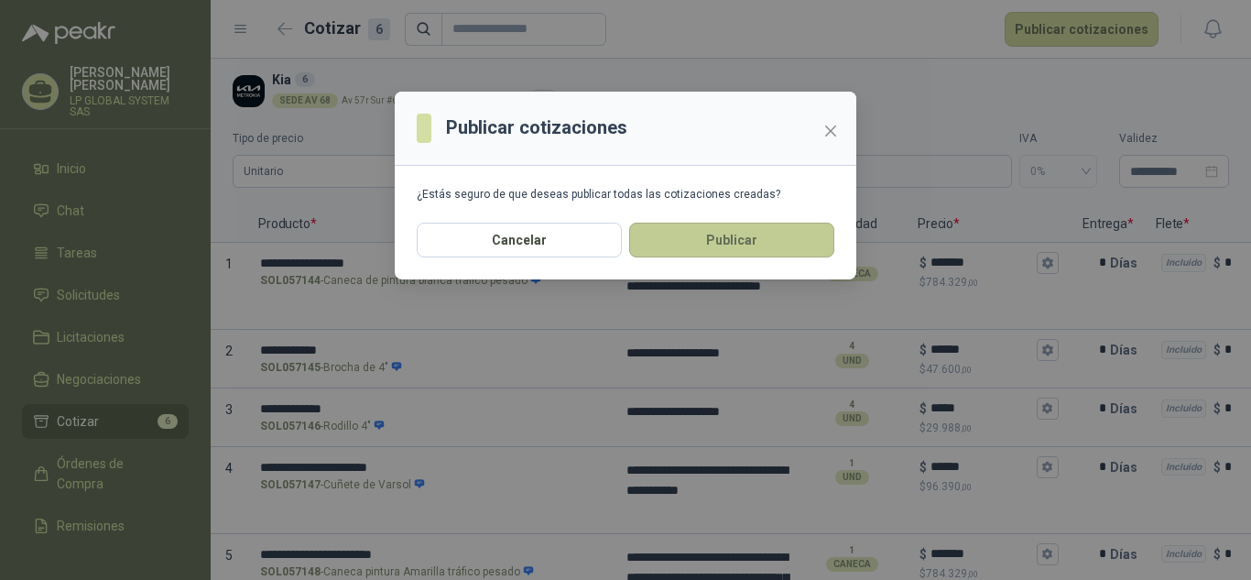
click at [767, 233] on button "Publicar" at bounding box center [731, 240] width 205 height 35
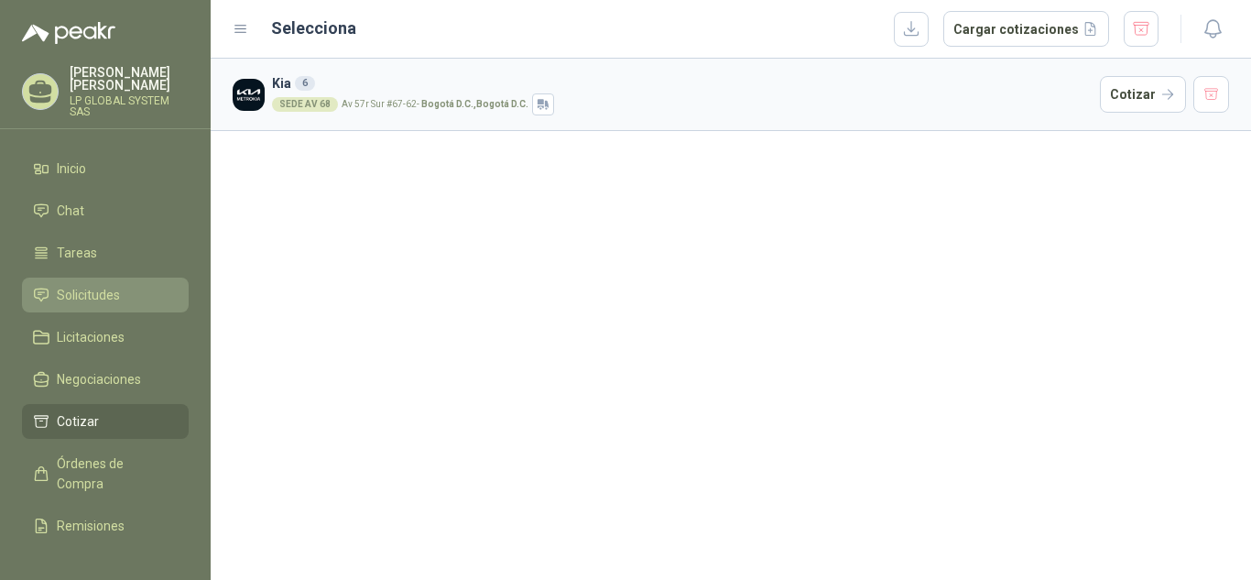
click at [119, 298] on span "Solicitudes" at bounding box center [88, 295] width 63 height 20
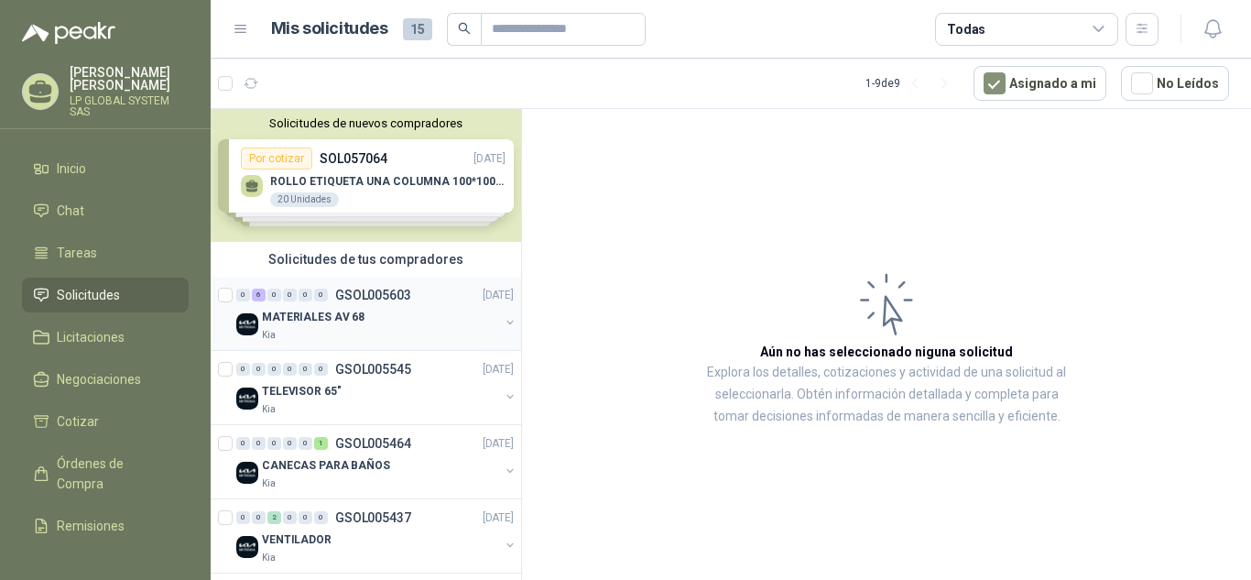
click at [412, 322] on div "MATERIALES AV 68" at bounding box center [380, 317] width 237 height 22
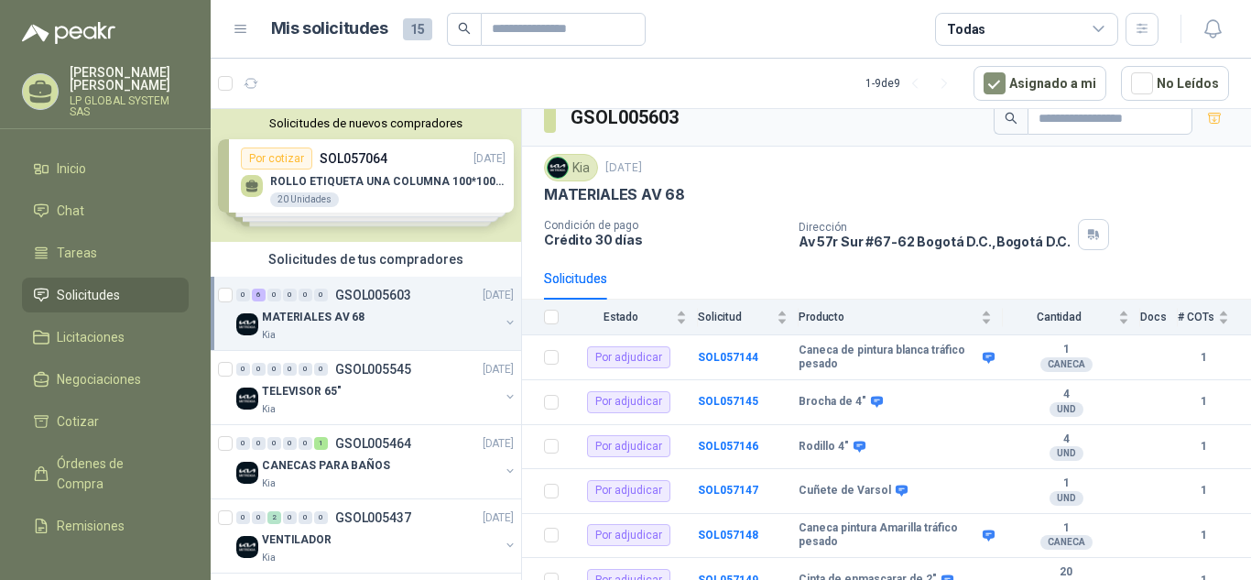
scroll to position [35, 0]
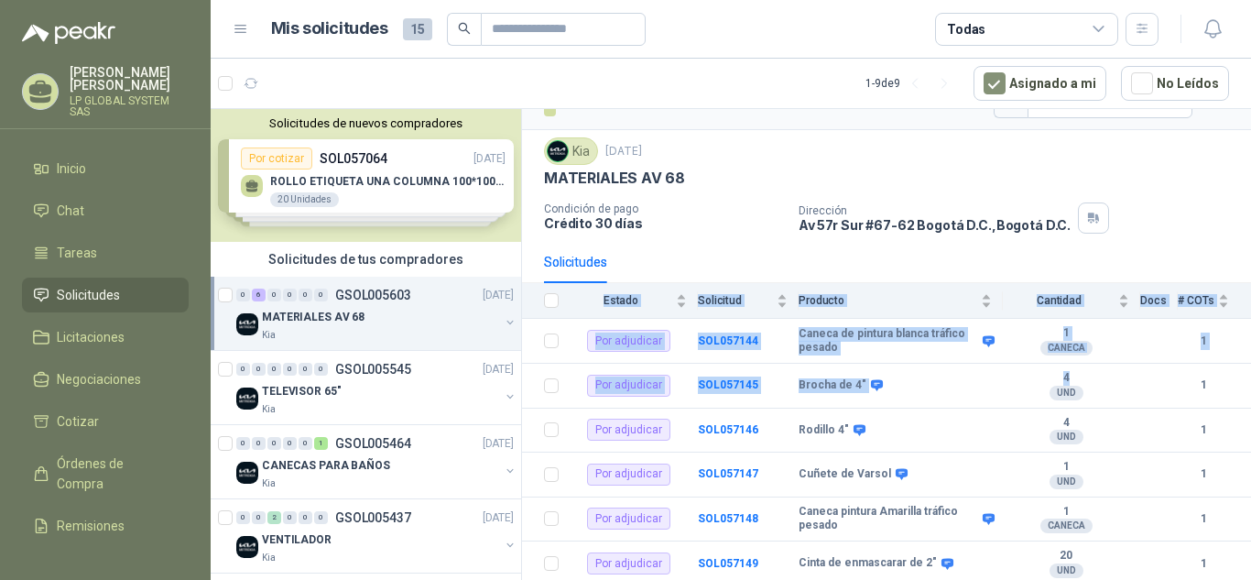
drag, startPoint x: 1216, startPoint y: 363, endPoint x: 1247, endPoint y: 363, distance: 31.1
click at [1250, 363] on section "GSOL005603 Kia [DATE] MATERIALES AV 68 Condición de pago Crédito 30 días Direcc…" at bounding box center [886, 347] width 729 height 477
click at [1098, 385] on div "4 UND" at bounding box center [1066, 385] width 126 height 29
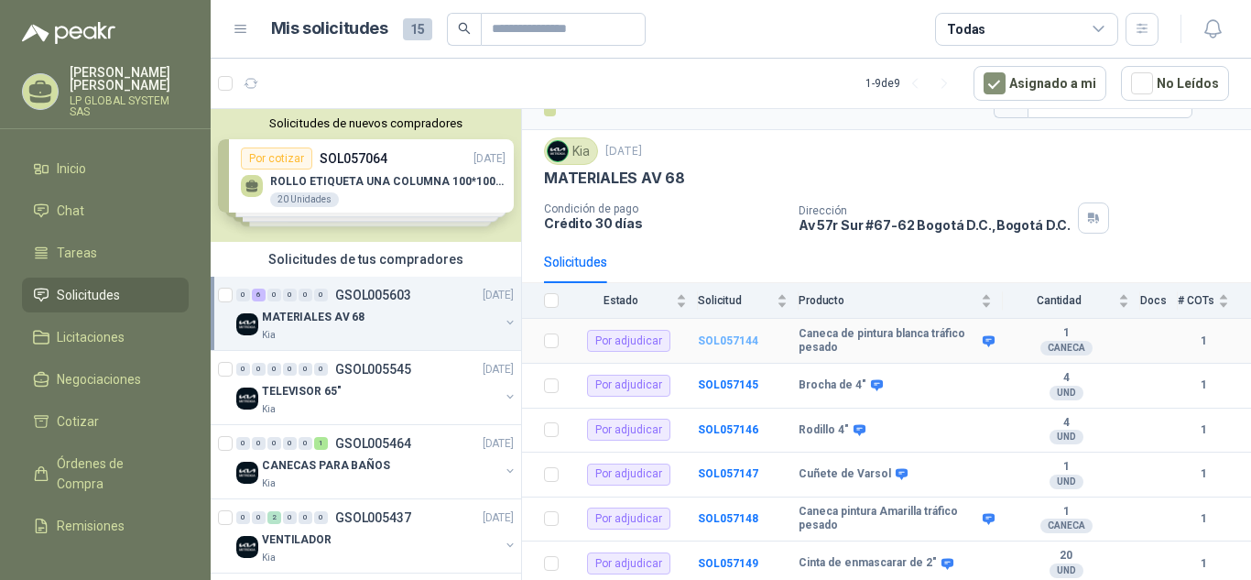
click at [737, 340] on b "SOL057144" at bounding box center [728, 340] width 60 height 13
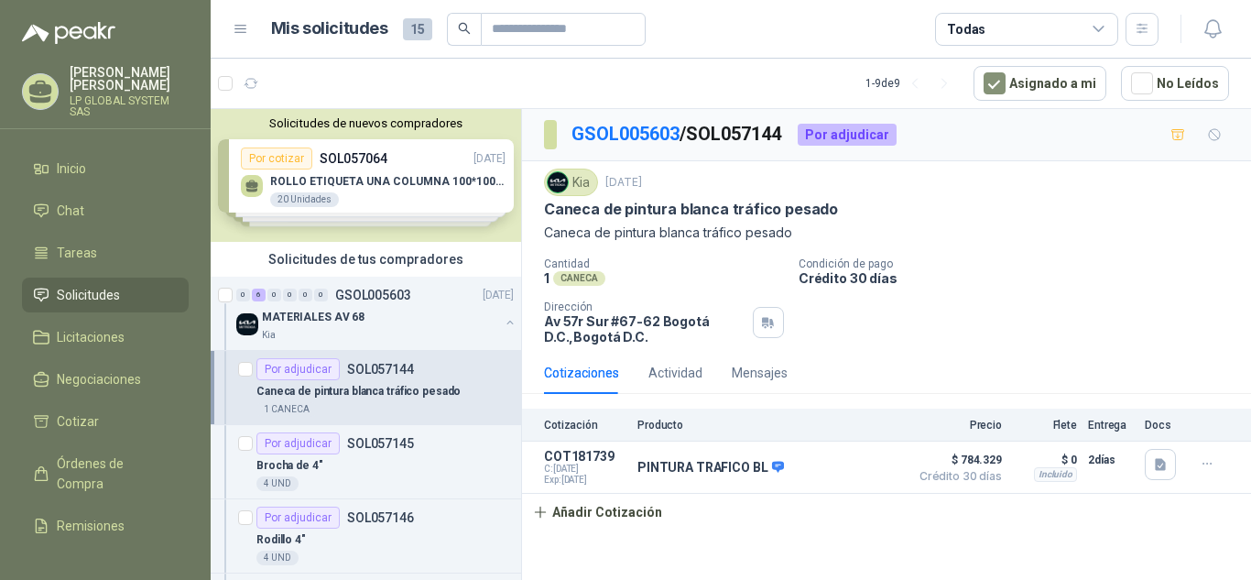
click at [98, 288] on span "Solicitudes" at bounding box center [88, 295] width 63 height 20
